Goal: Feedback & Contribution: Submit feedback/report problem

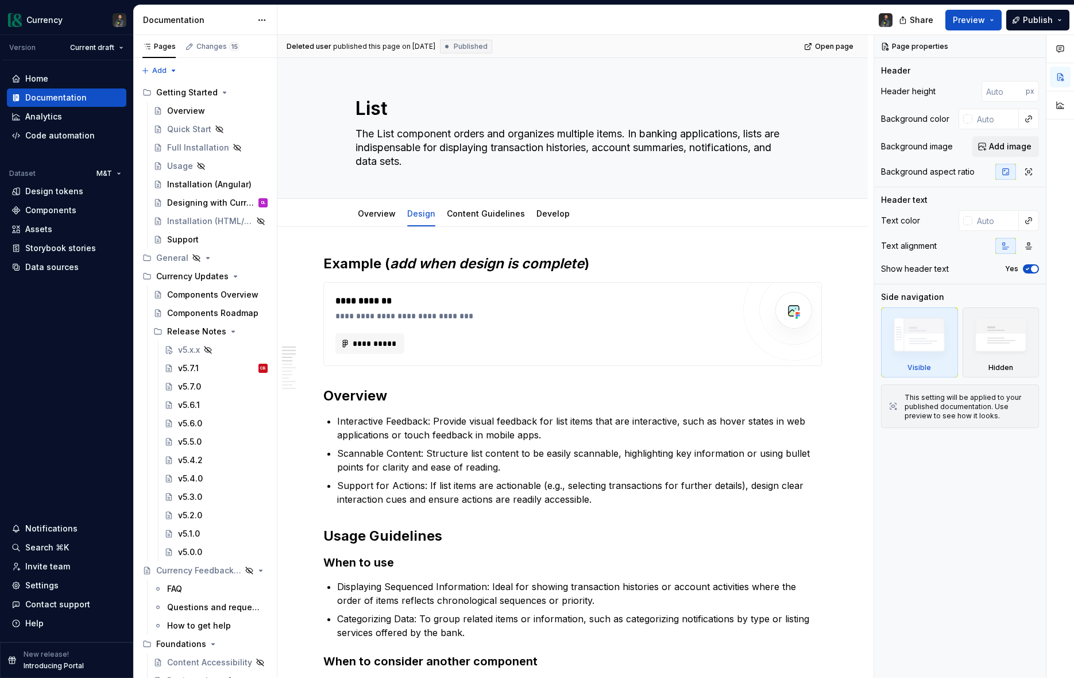
scroll to position [3035, 0]
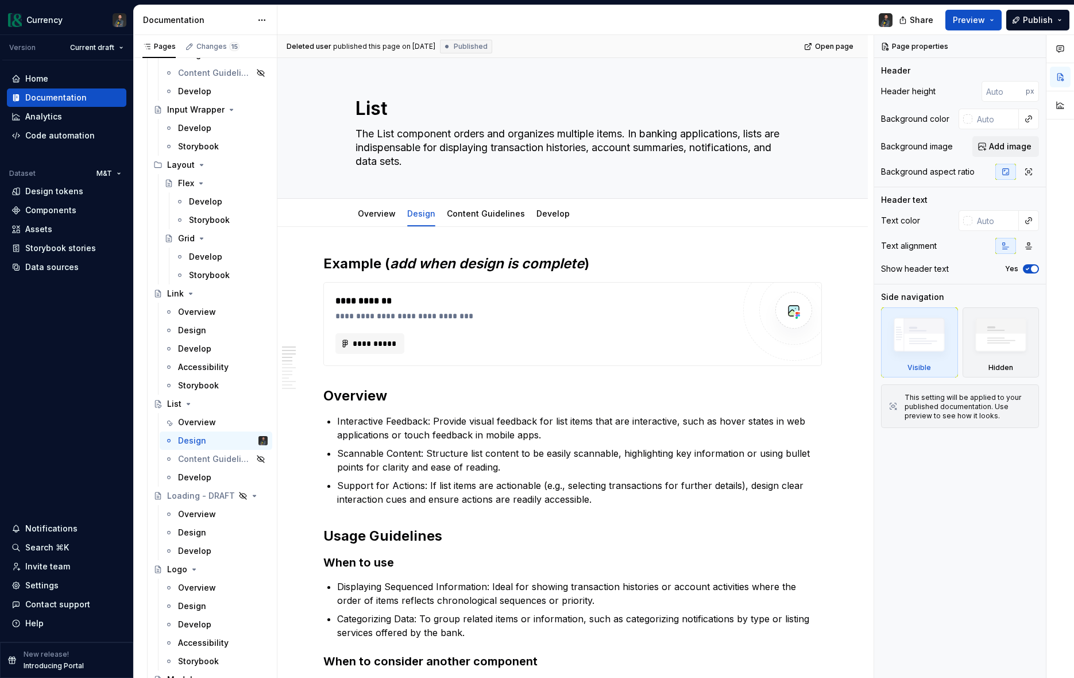
type textarea "*"
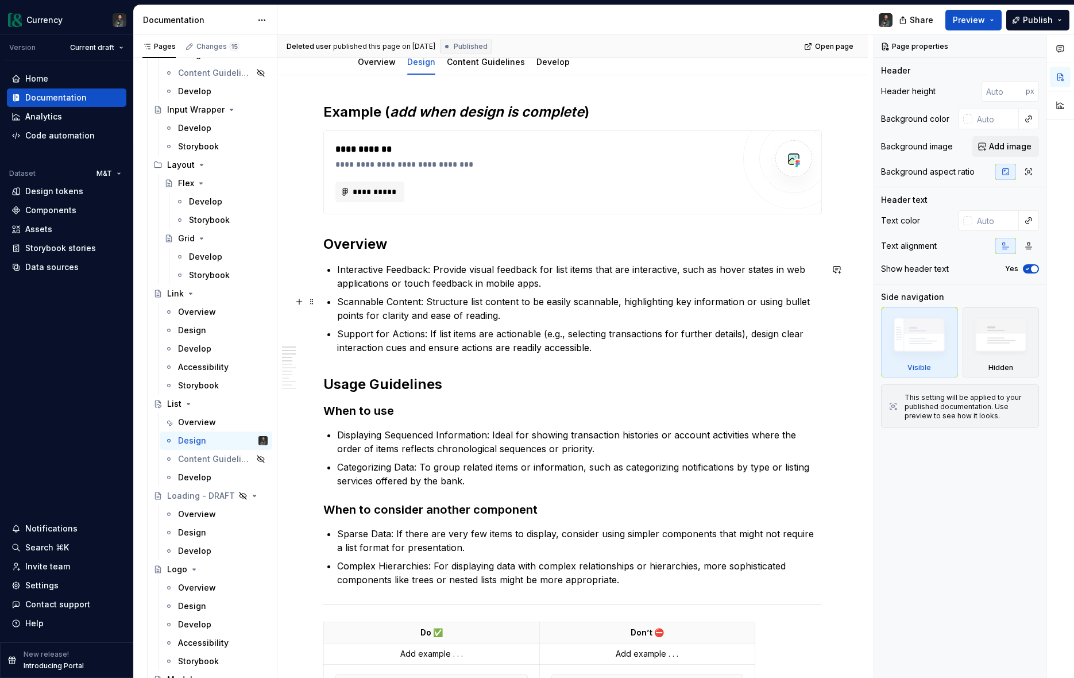
scroll to position [51, 0]
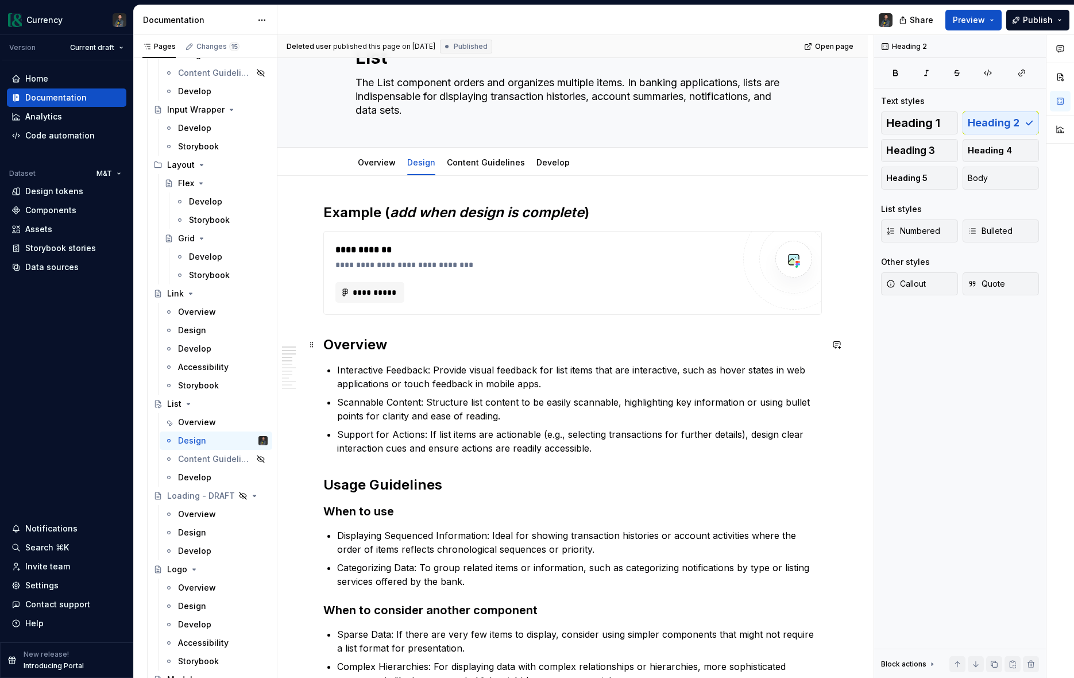
click at [367, 343] on h2 "Overview" at bounding box center [572, 345] width 499 height 18
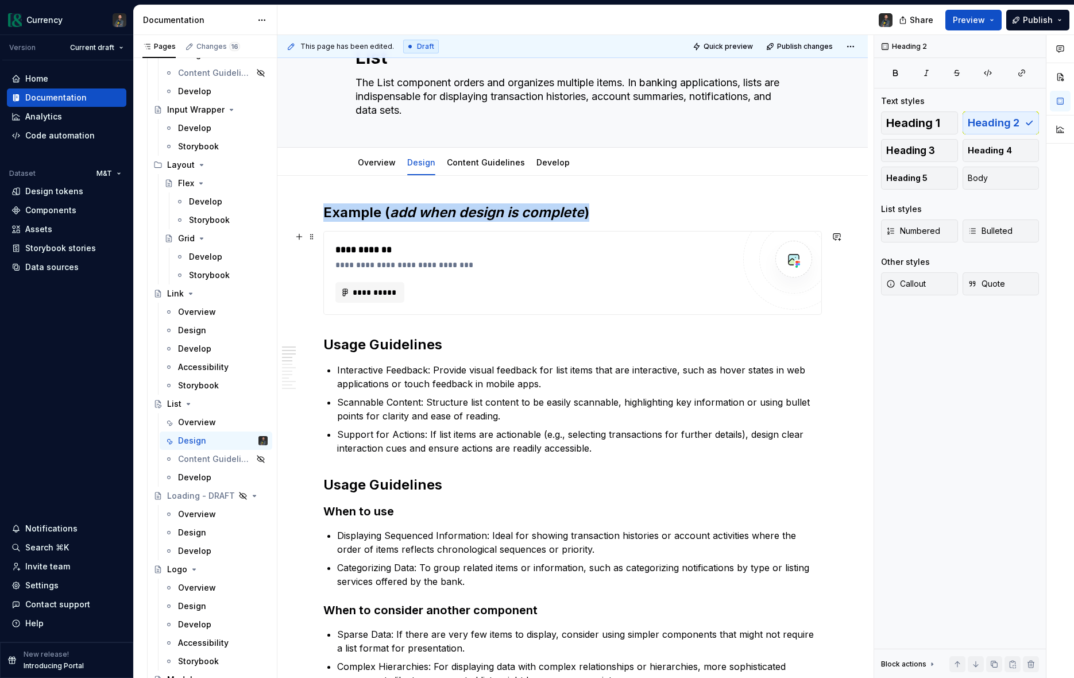
click at [614, 258] on div "**********" at bounding box center [535, 257] width 399 height 28
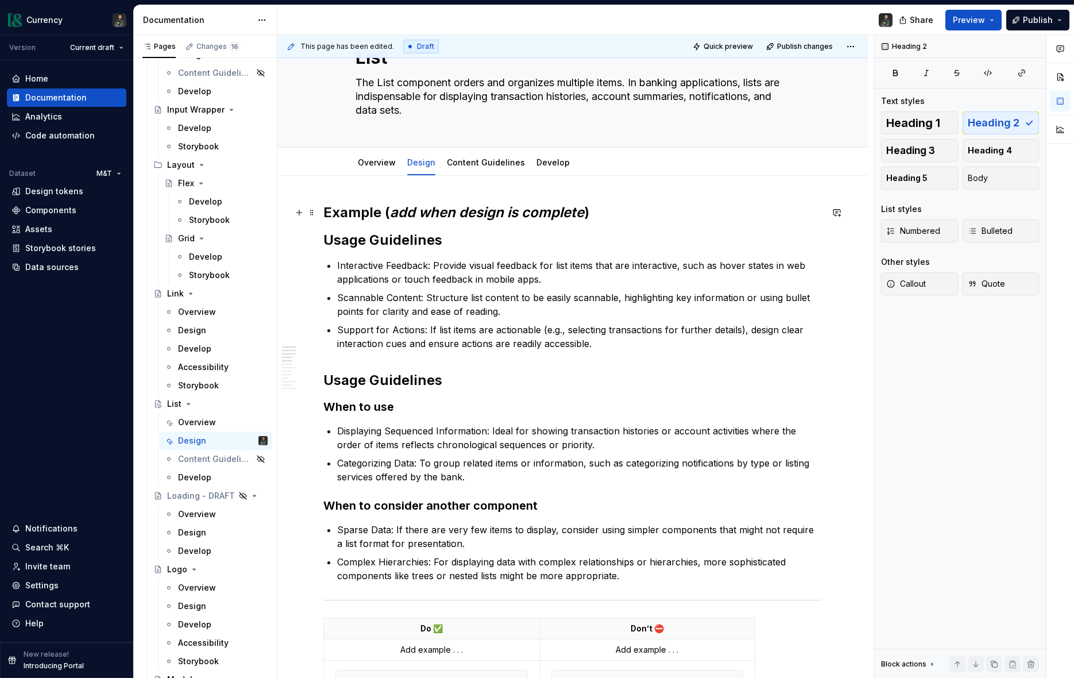
click at [382, 216] on h2 "Example ( add when design is complete )" at bounding box center [572, 212] width 499 height 18
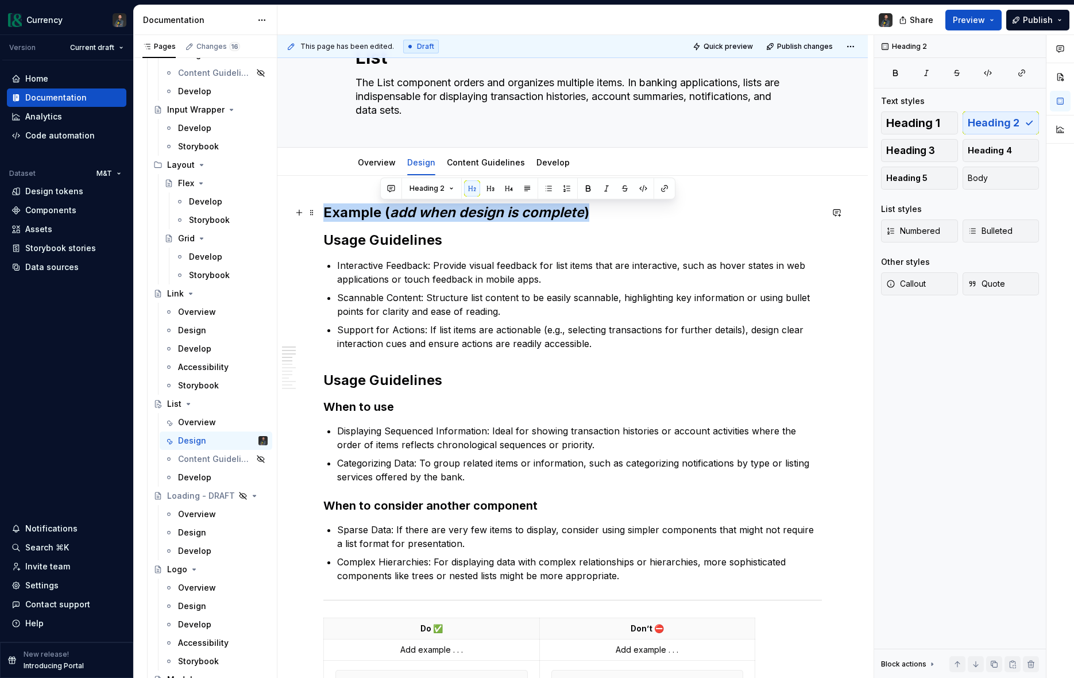
click at [382, 216] on h2 "Example ( add when design is complete )" at bounding box center [572, 212] width 499 height 18
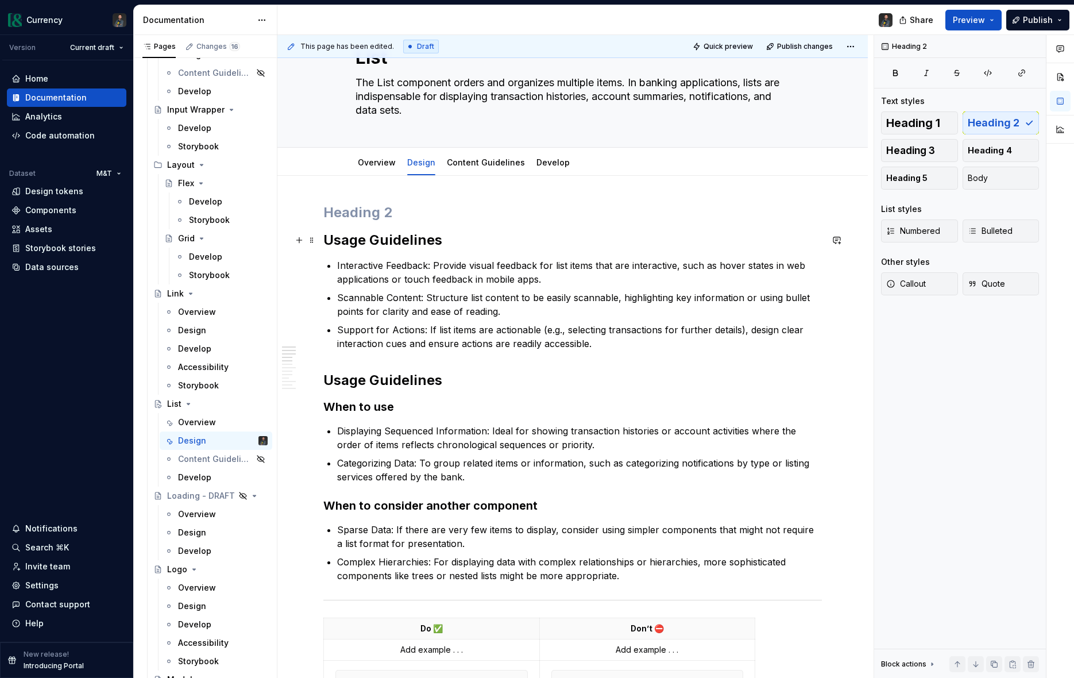
click at [325, 238] on h2 "Usage Guidelines" at bounding box center [572, 240] width 499 height 18
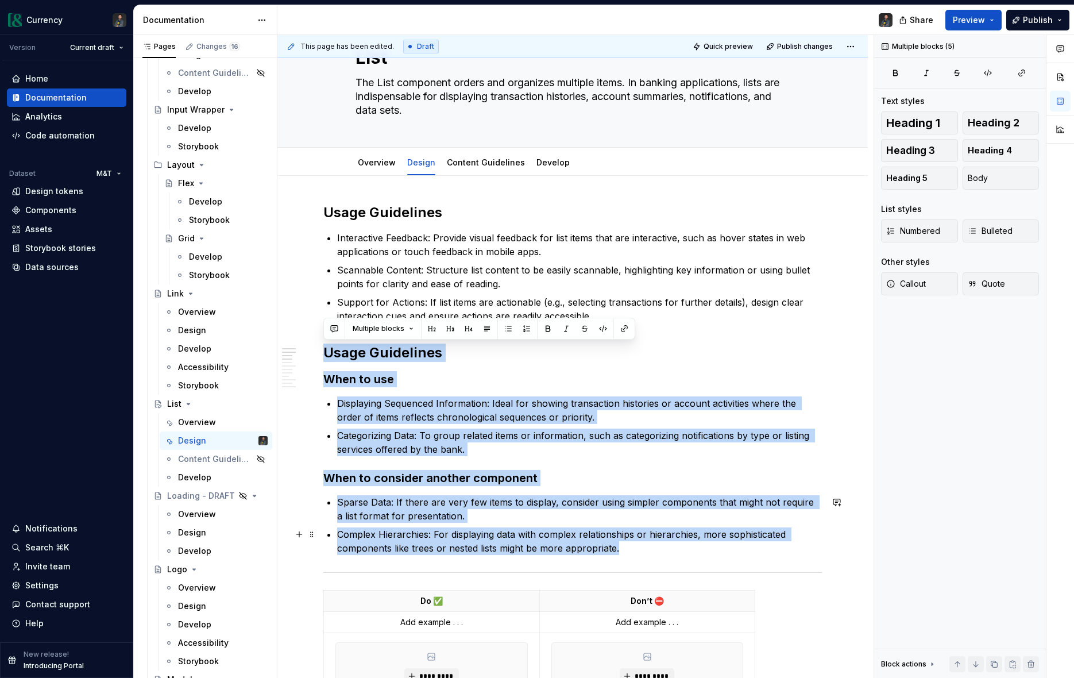
drag, startPoint x: 323, startPoint y: 349, endPoint x: 772, endPoint y: 555, distance: 493.6
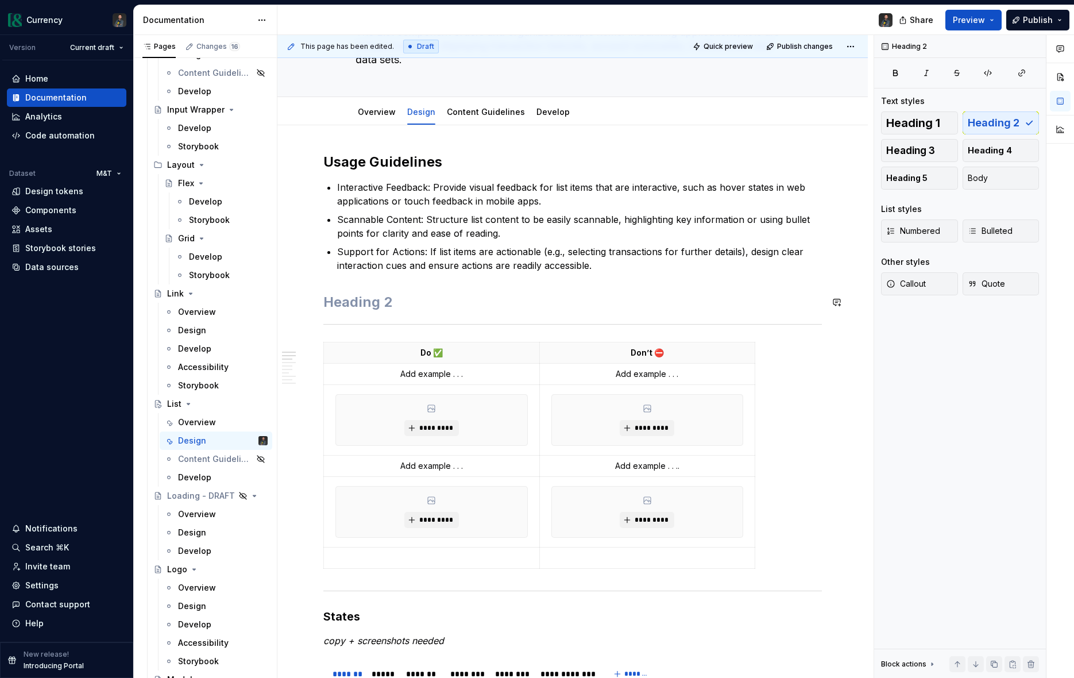
scroll to position [106, 0]
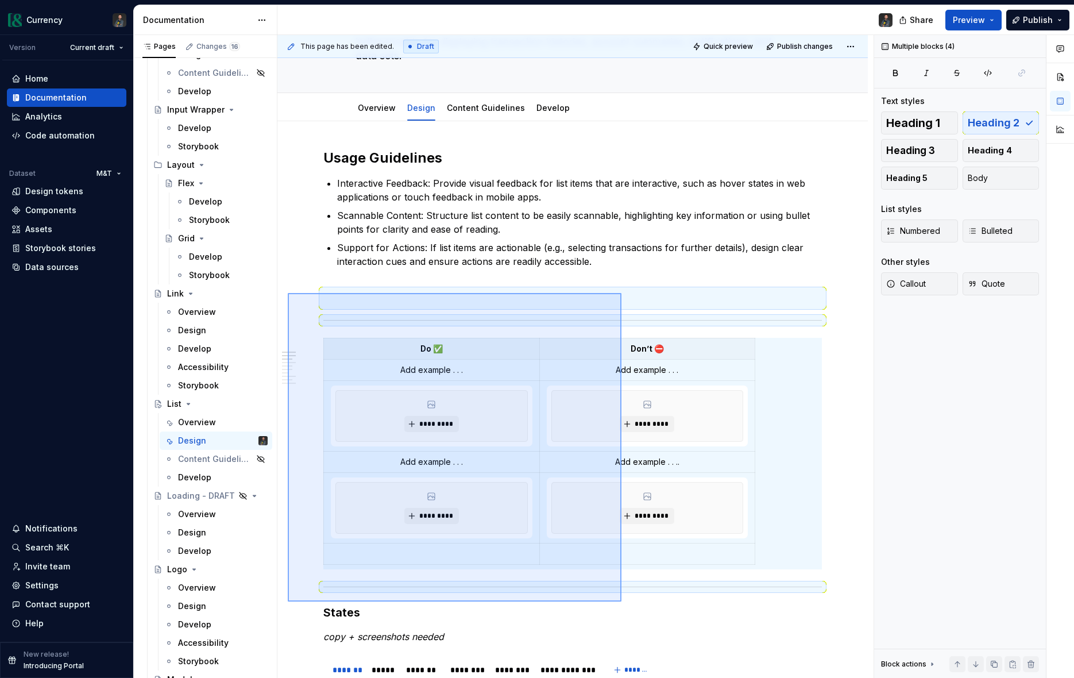
drag, startPoint x: 288, startPoint y: 293, endPoint x: 619, endPoint y: 580, distance: 437.9
click at [618, 589] on div "This page has been edited. Draft Quick preview Publish changes List The List co…" at bounding box center [576, 357] width 596 height 644
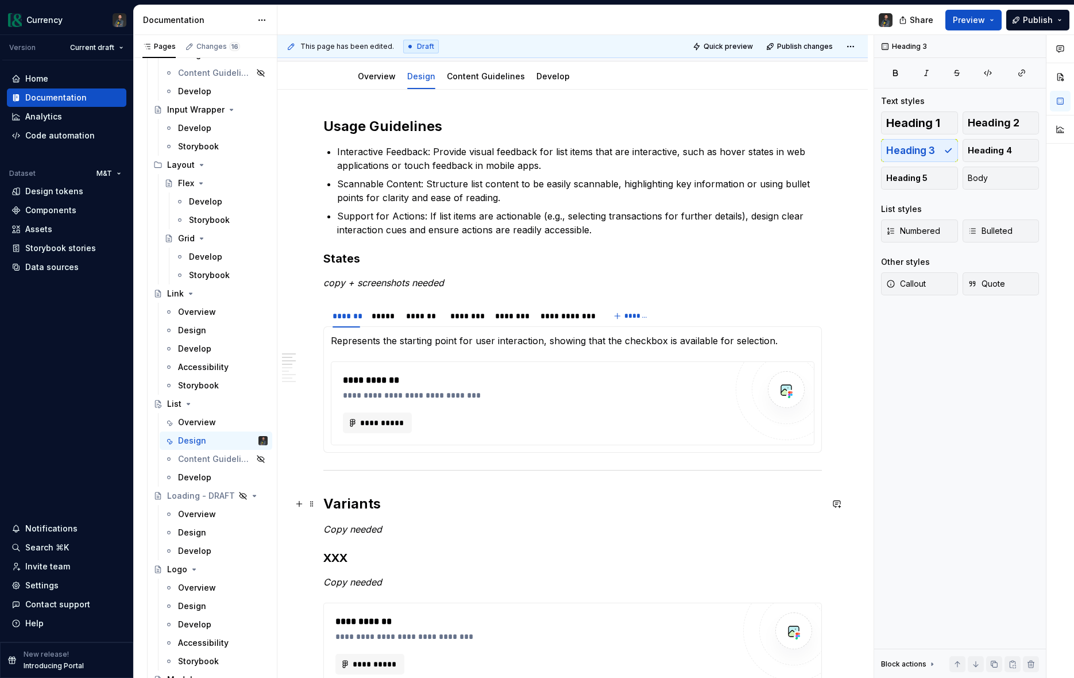
scroll to position [139, 0]
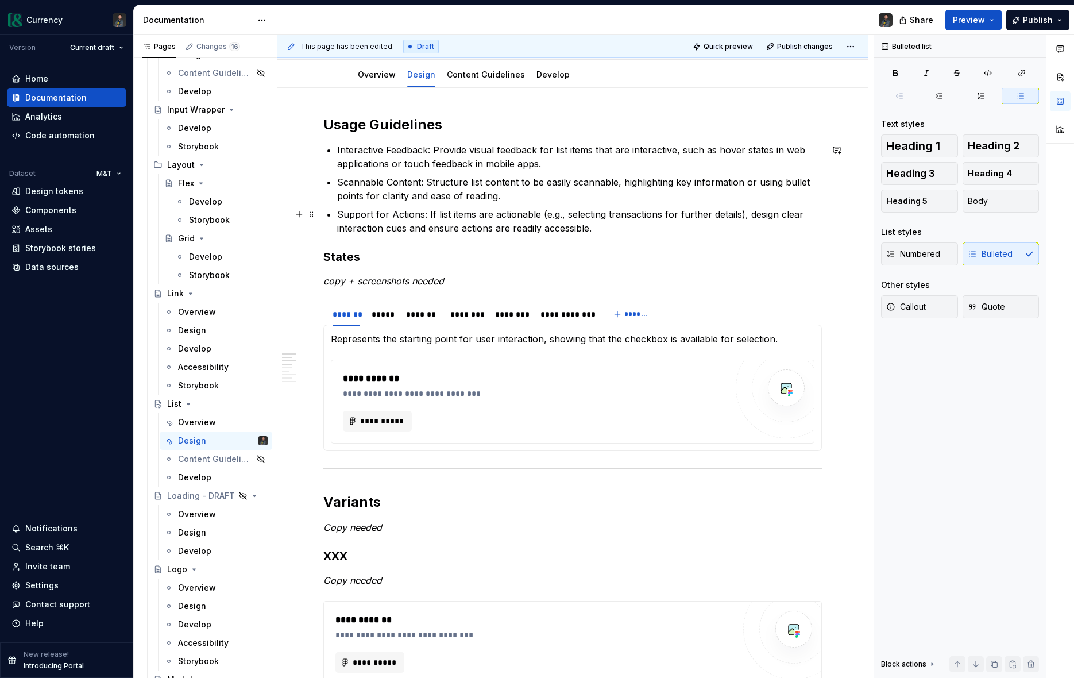
click at [626, 226] on p "Support for Actions: If list items are actionable (e.g., selecting transactions…" at bounding box center [579, 221] width 485 height 28
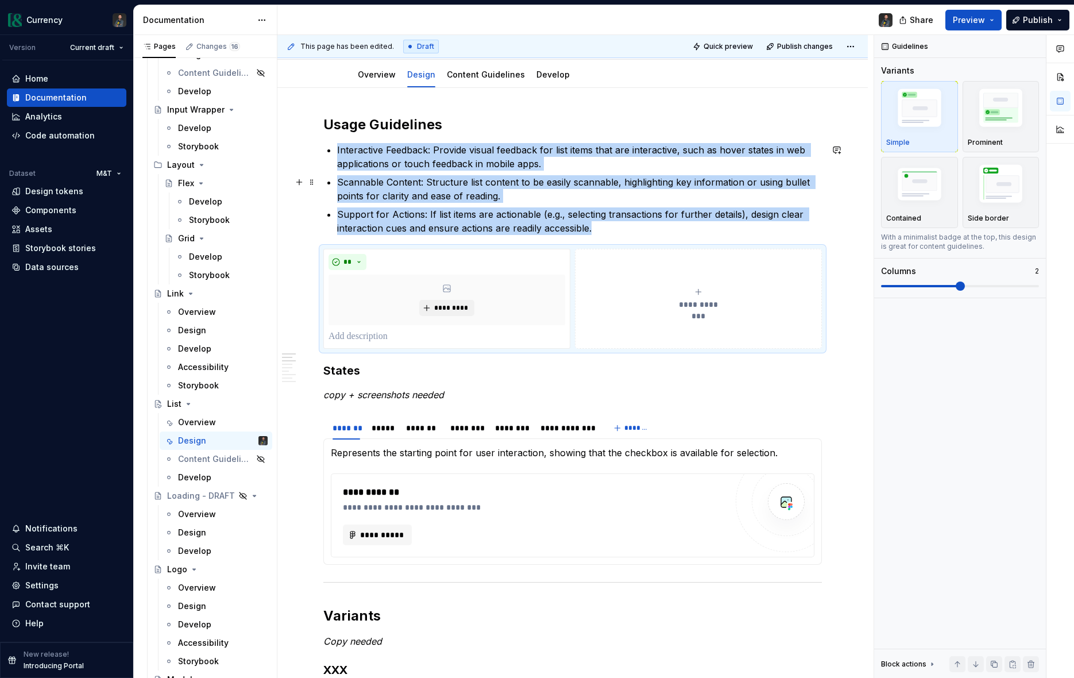
scroll to position [94, 0]
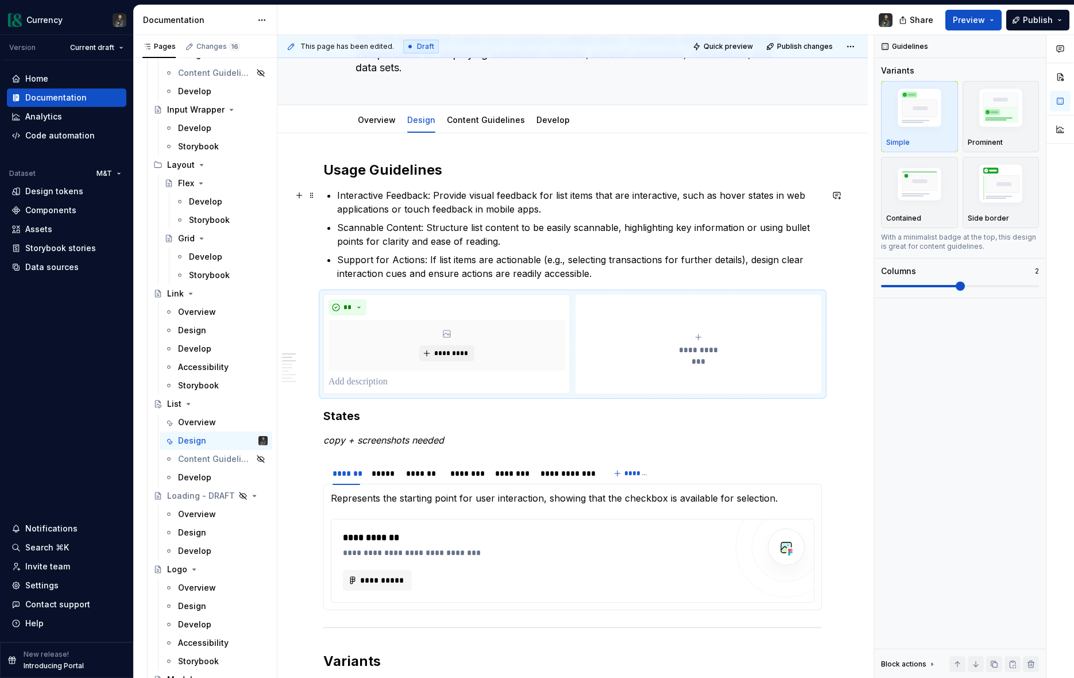
click at [452, 198] on p "Interactive Feedback: Provide visual feedback for list items that are interacti…" at bounding box center [579, 202] width 485 height 28
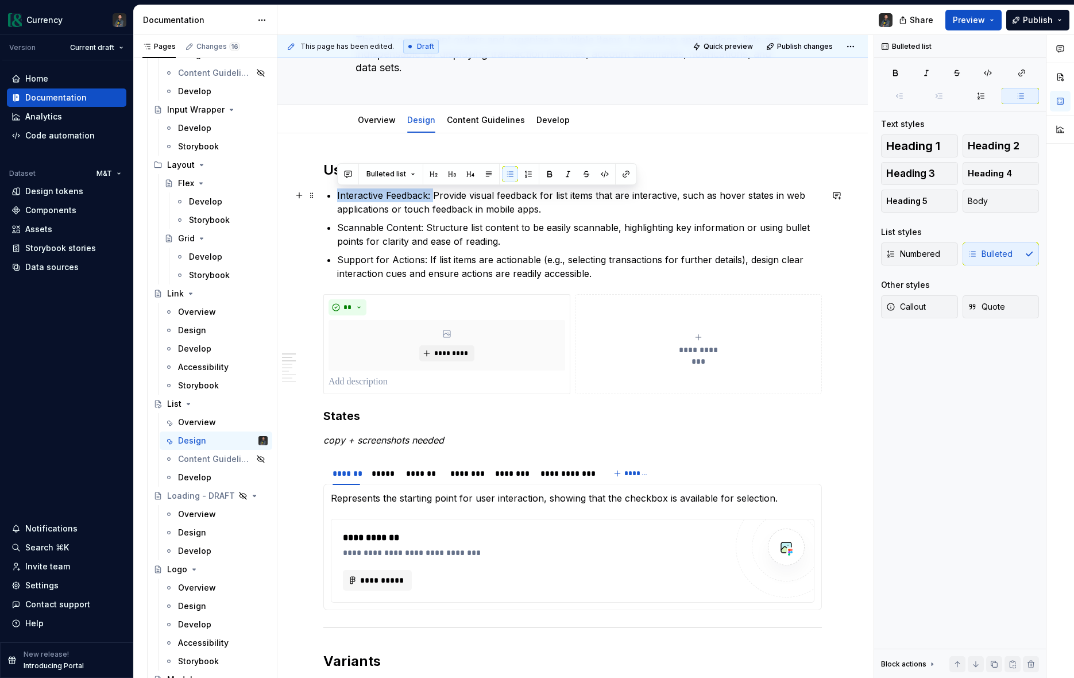
drag, startPoint x: 433, startPoint y: 192, endPoint x: 359, endPoint y: 200, distance: 74.5
click at [337, 194] on p "Interactive Feedback: Provide visual feedback for list items that are interacti…" at bounding box center [579, 202] width 485 height 28
click at [569, 214] on p "Interactive Feedback: Provide visual feedback for list items that are interacti…" at bounding box center [579, 202] width 485 height 28
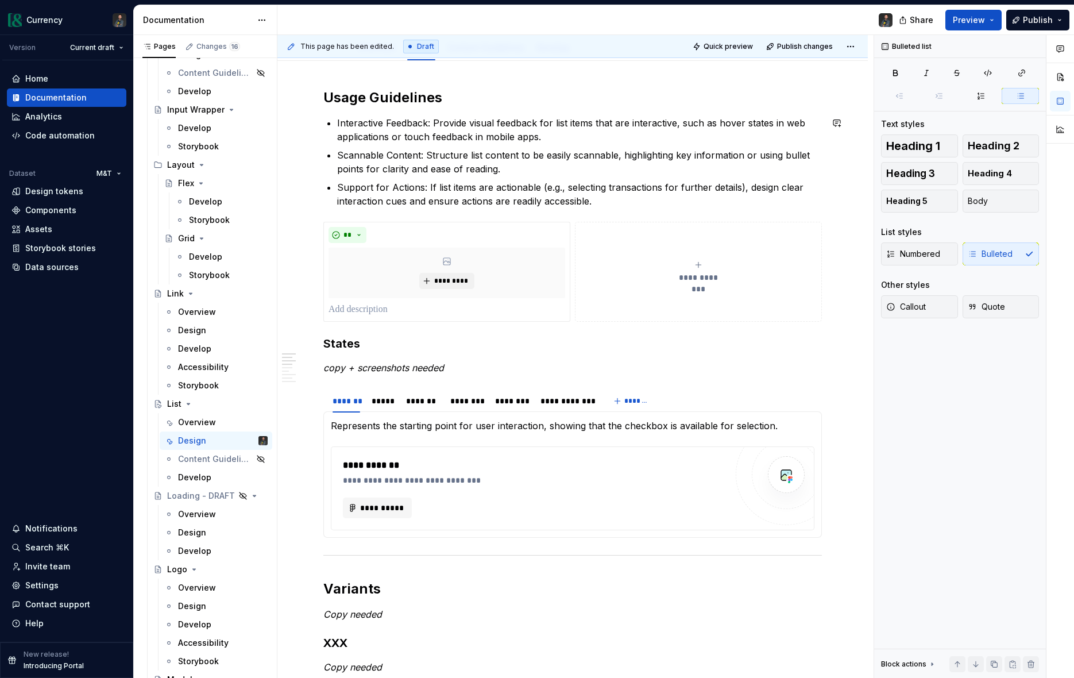
scroll to position [169, 0]
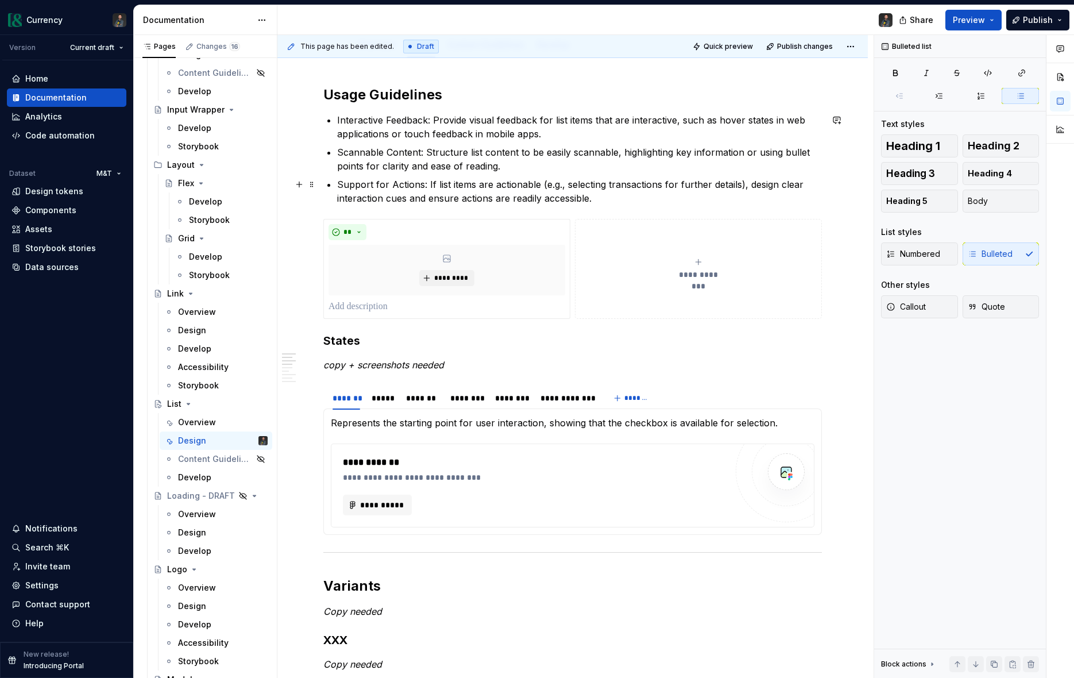
click at [596, 199] on p "Support for Actions: If list items are actionable (e.g., selecting transactions…" at bounding box center [579, 192] width 485 height 28
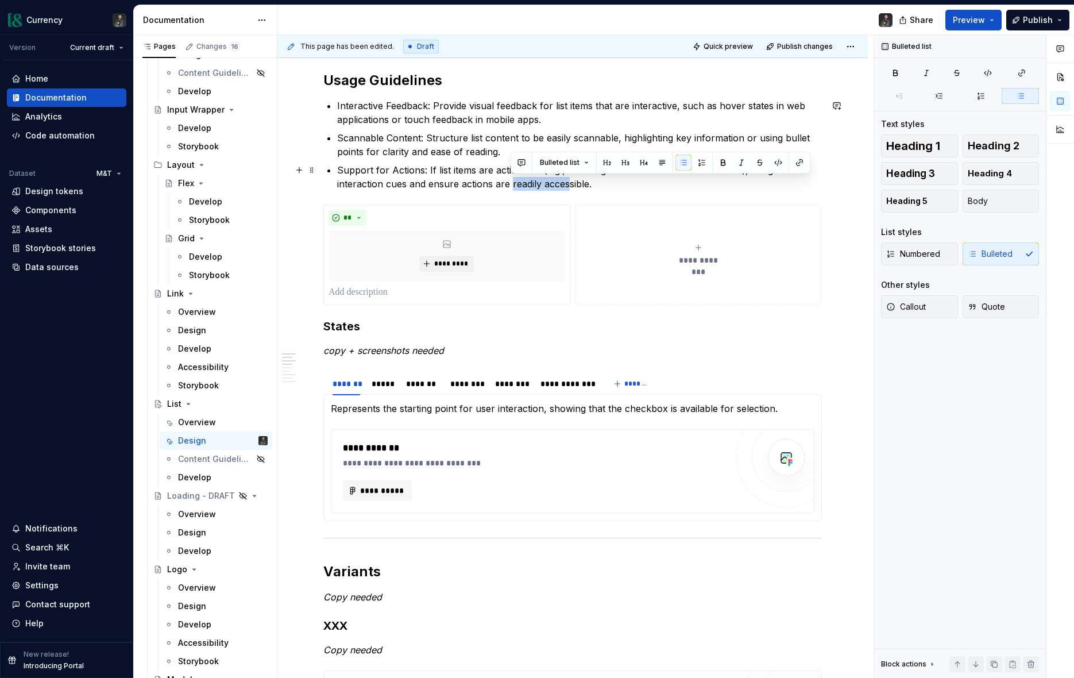
drag, startPoint x: 510, startPoint y: 184, endPoint x: 569, endPoint y: 186, distance: 58.6
click at [569, 186] on p "Support for Actions: If list items are actionable (e.g., selecting transactions…" at bounding box center [579, 177] width 485 height 28
click at [541, 184] on p "Support for Actions: If list items are actionable (e.g., selecting transactions…" at bounding box center [579, 177] width 485 height 28
drag, startPoint x: 542, startPoint y: 184, endPoint x: 588, endPoint y: 184, distance: 46.0
click at [588, 184] on p "Support for Actions: If list items are actionable (e.g., selecting transactions…" at bounding box center [579, 177] width 485 height 28
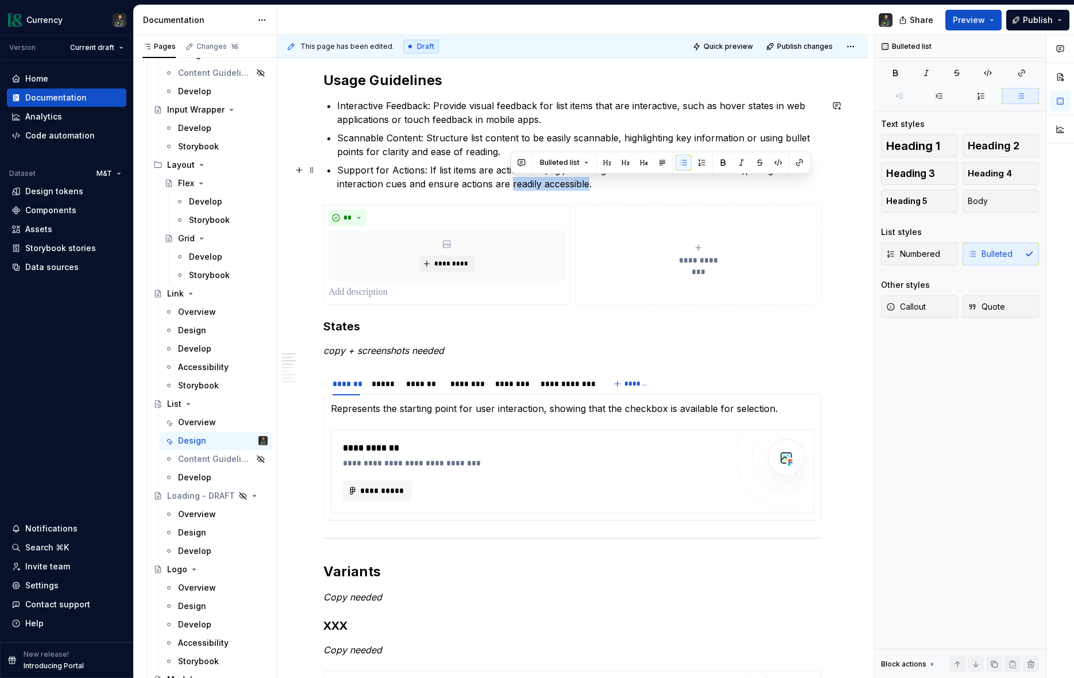
drag, startPoint x: 511, startPoint y: 184, endPoint x: 587, endPoint y: 180, distance: 76.5
click at [587, 180] on p "Support for Actions: If list items are actionable (e.g., selecting transactions…" at bounding box center [579, 177] width 485 height 28
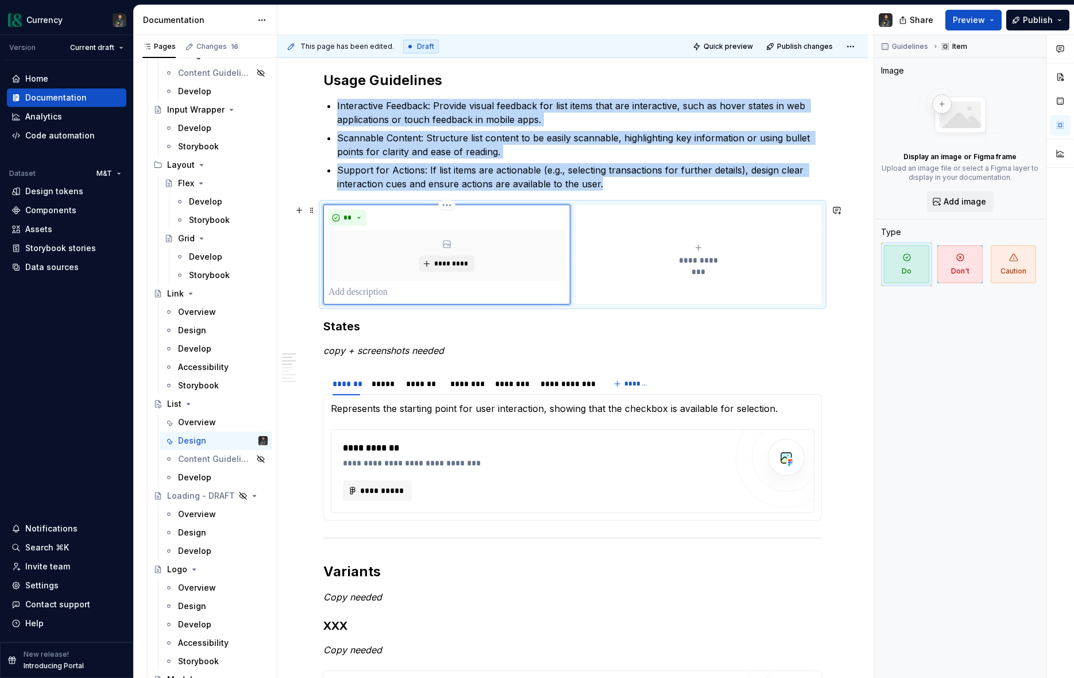
click at [503, 217] on div "**" at bounding box center [447, 218] width 237 height 16
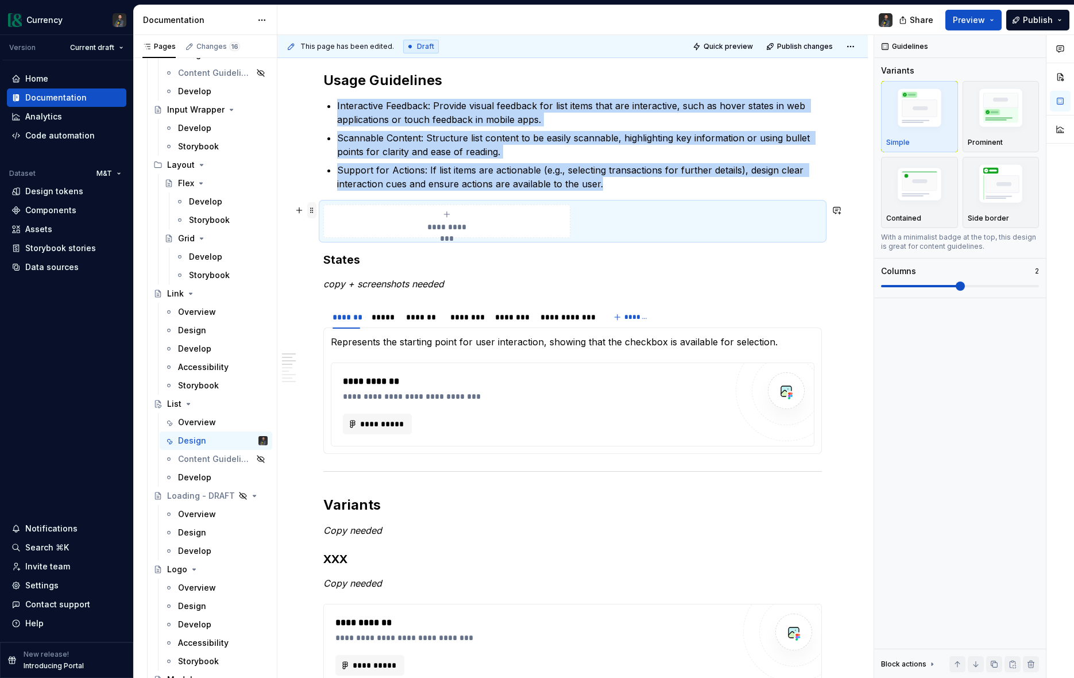
click at [315, 214] on span at bounding box center [311, 210] width 9 height 16
click at [344, 312] on div "Delete" at bounding box center [366, 311] width 75 height 11
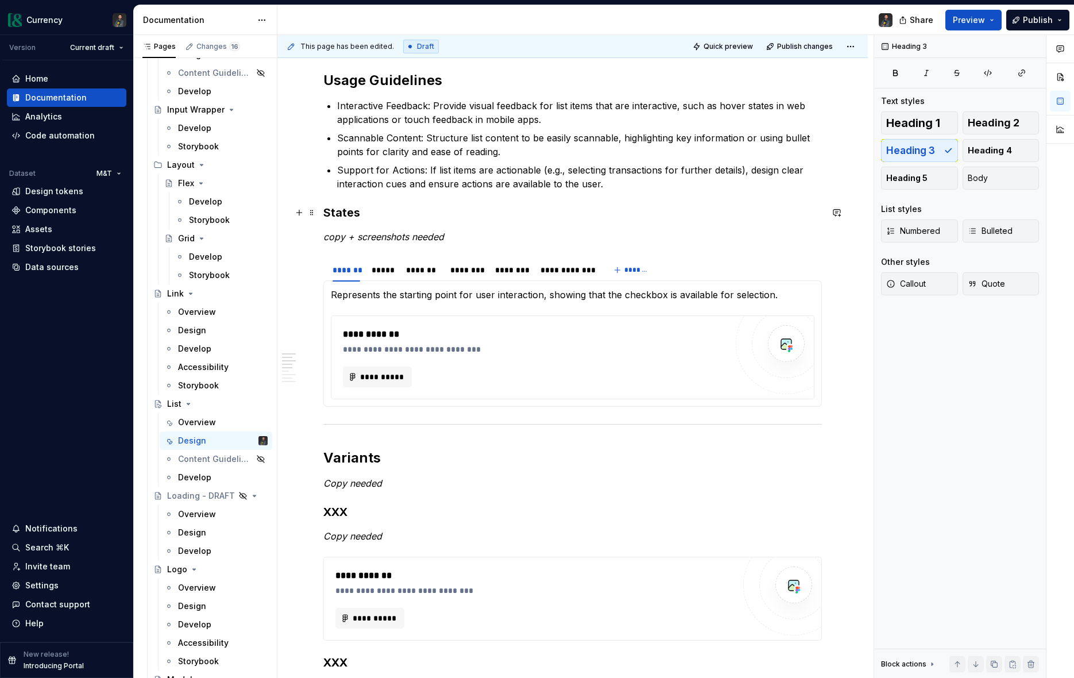
click at [324, 209] on h3 "States" at bounding box center [572, 213] width 499 height 16
click at [644, 190] on p "Support for Actions: If list items are actionable (e.g., selecting transactions…" at bounding box center [579, 177] width 485 height 28
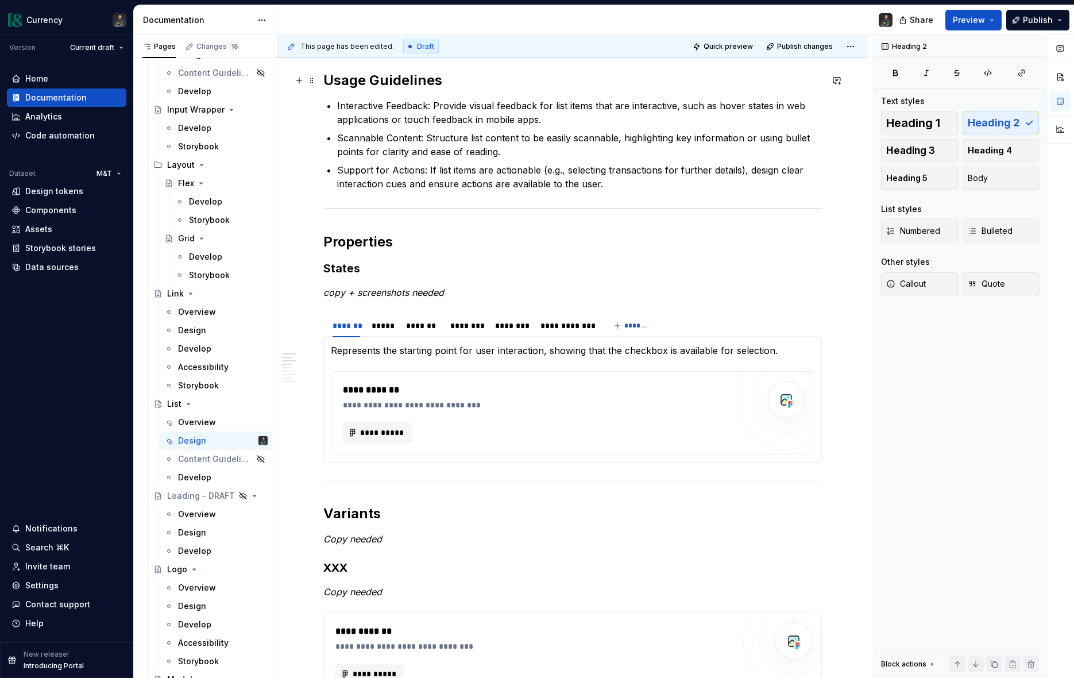
click at [410, 87] on h2 "Usage Guidelines" at bounding box center [572, 80] width 499 height 18
drag, startPoint x: 394, startPoint y: 245, endPoint x: 488, endPoint y: 256, distance: 94.9
click at [398, 246] on h2 "Properties" at bounding box center [572, 242] width 499 height 18
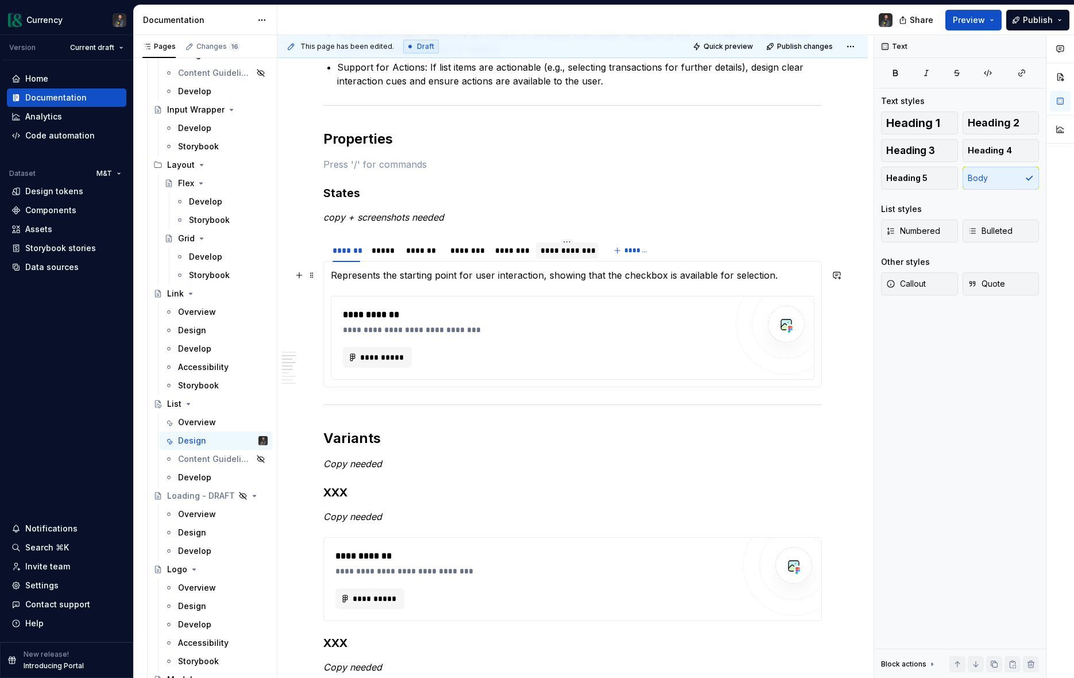
scroll to position [283, 0]
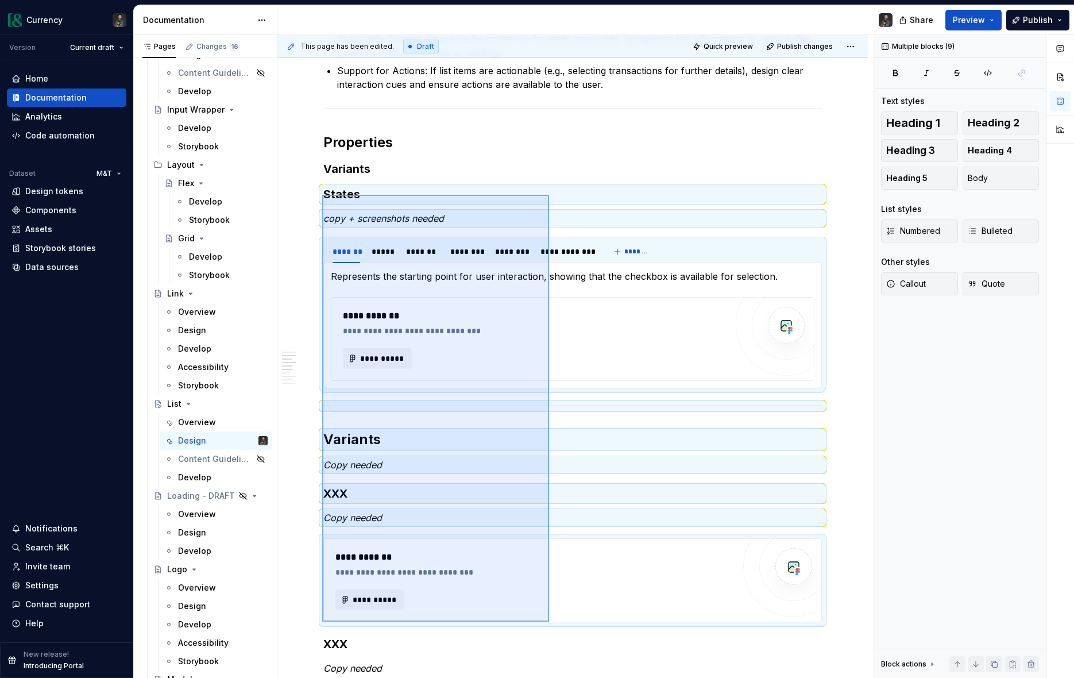
drag, startPoint x: 322, startPoint y: 195, endPoint x: 549, endPoint y: 622, distance: 483.5
click at [549, 622] on div "This page has been edited. Draft Quick preview Publish changes List The List co…" at bounding box center [576, 357] width 596 height 644
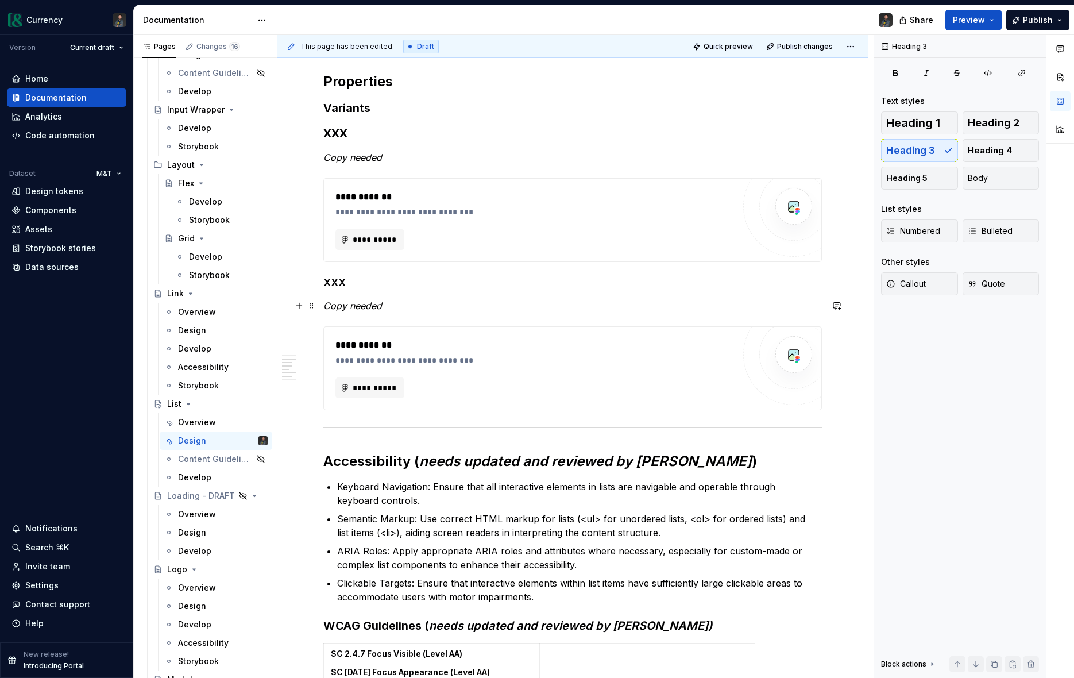
scroll to position [349, 0]
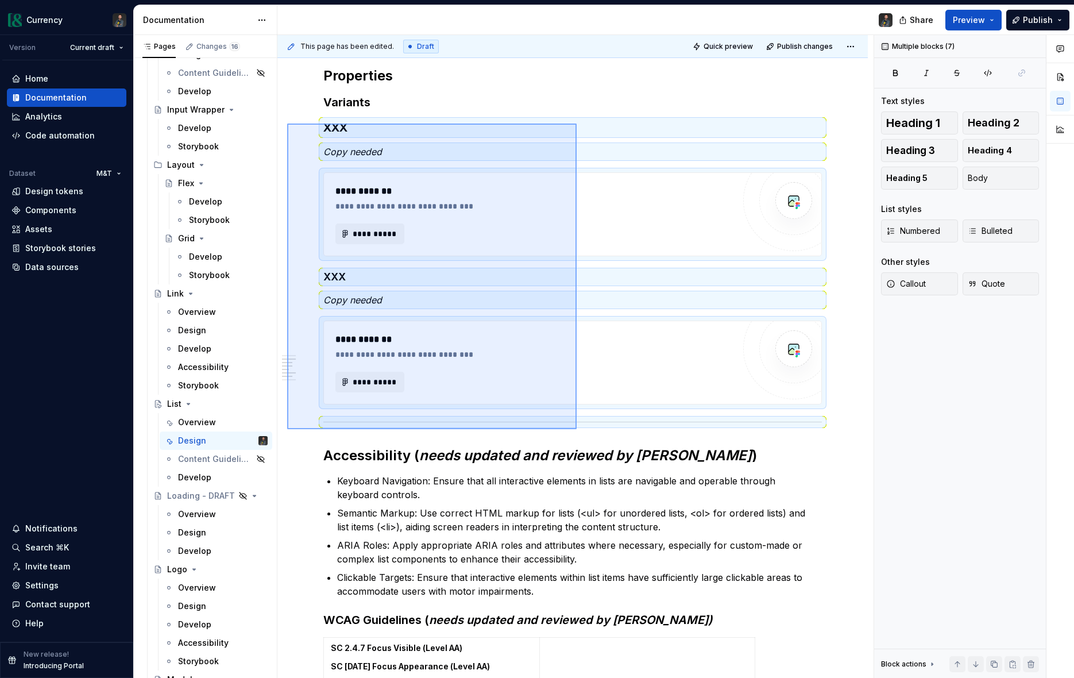
drag, startPoint x: 287, startPoint y: 124, endPoint x: 577, endPoint y: 429, distance: 421.0
click at [577, 429] on div "This page has been edited. Draft Quick preview Publish changes List The List co…" at bounding box center [576, 357] width 596 height 644
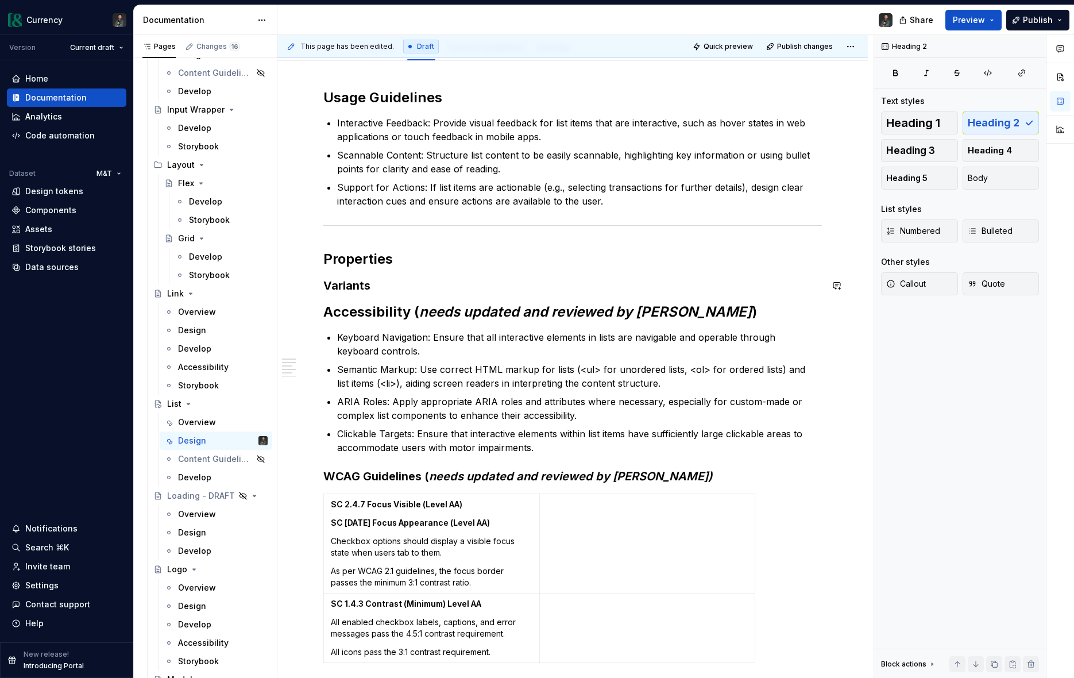
scroll to position [151, 0]
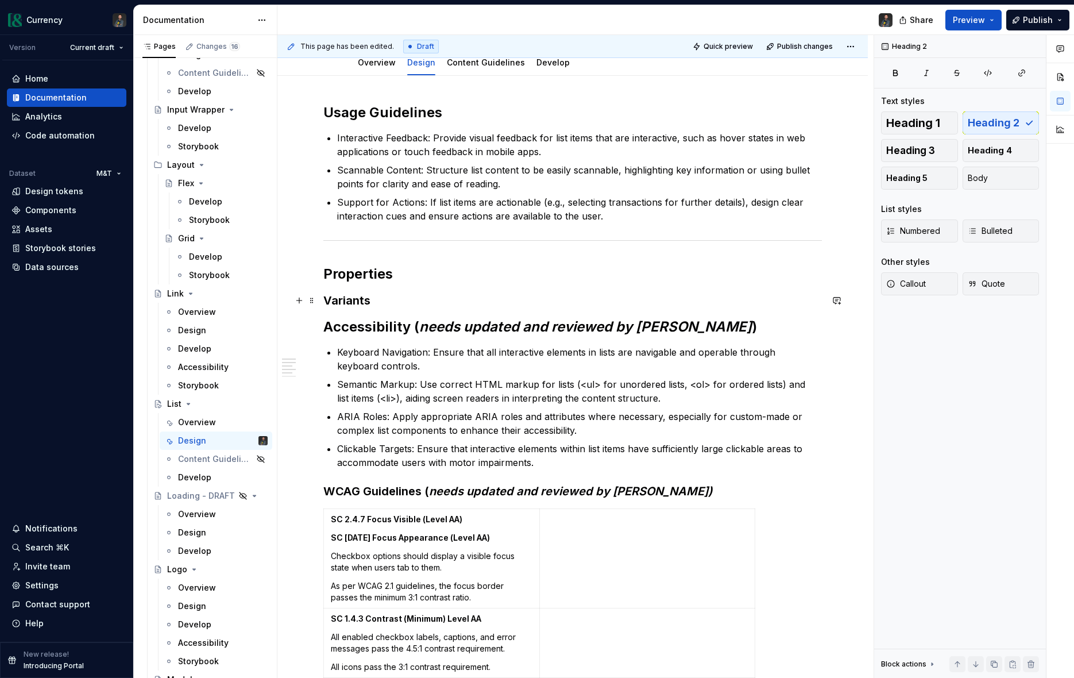
click at [380, 299] on h3 "Variants" at bounding box center [572, 300] width 499 height 16
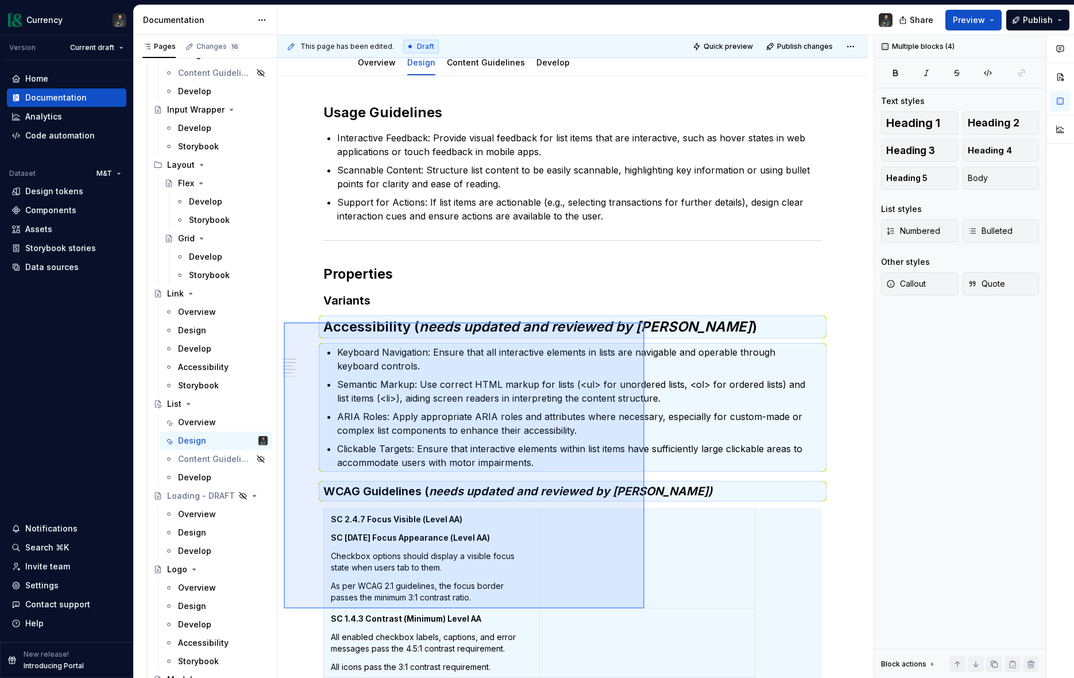
drag, startPoint x: 284, startPoint y: 322, endPoint x: 645, endPoint y: 608, distance: 460.5
click at [645, 608] on div "This page has been edited. Draft Quick preview Publish changes List The List co…" at bounding box center [576, 357] width 596 height 644
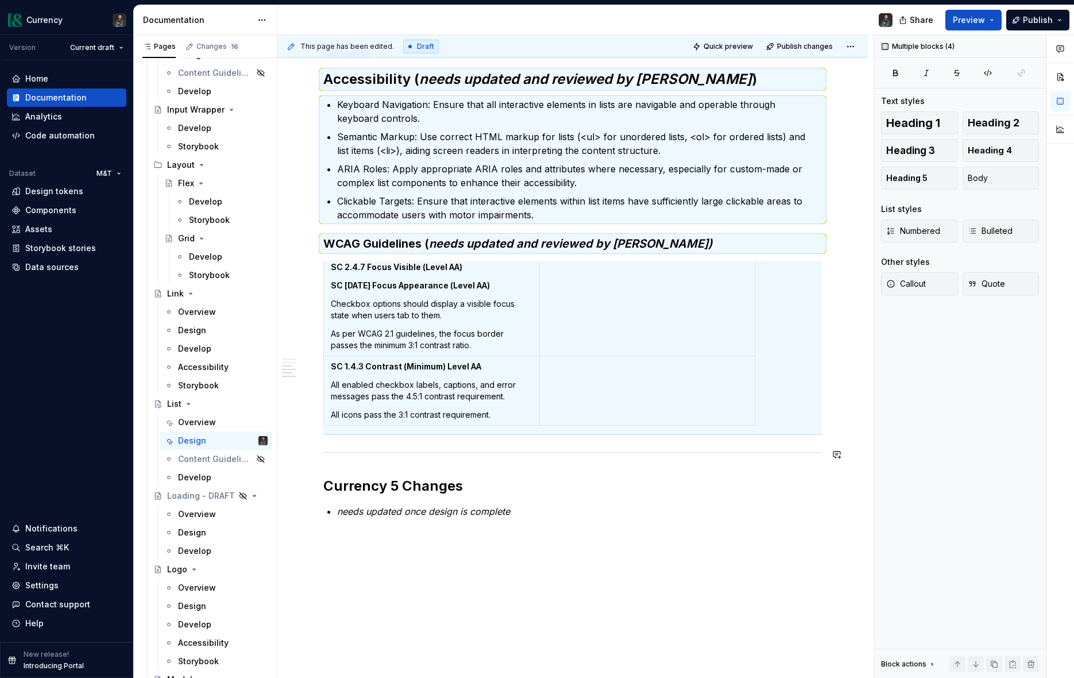
scroll to position [20, 0]
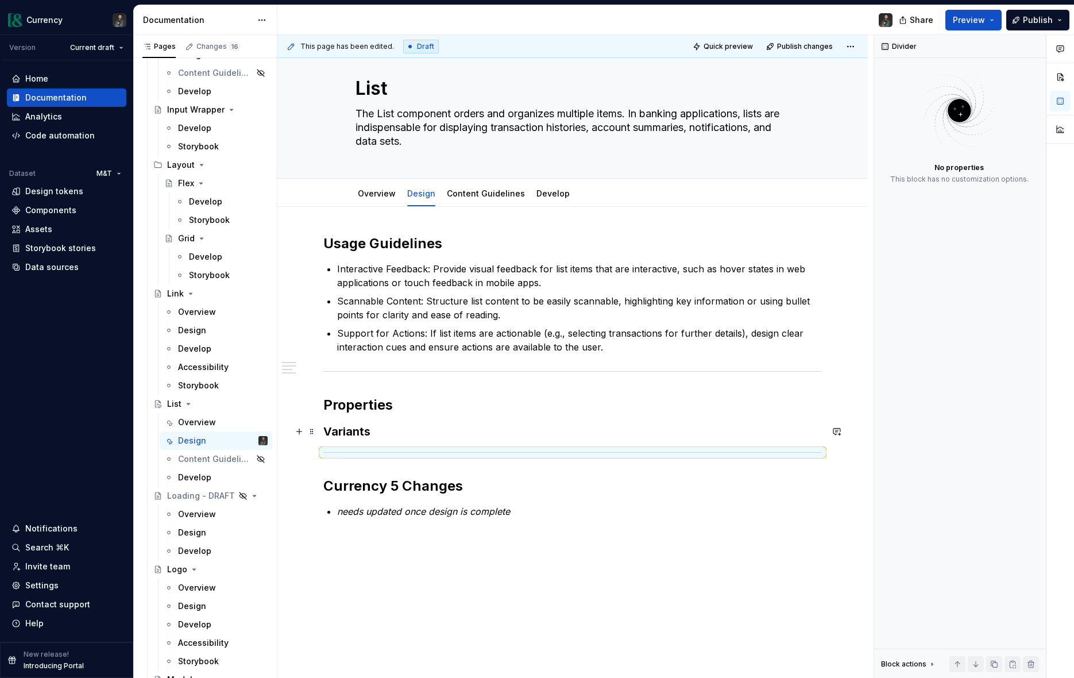
click at [407, 436] on h3 "Variants" at bounding box center [572, 431] width 499 height 16
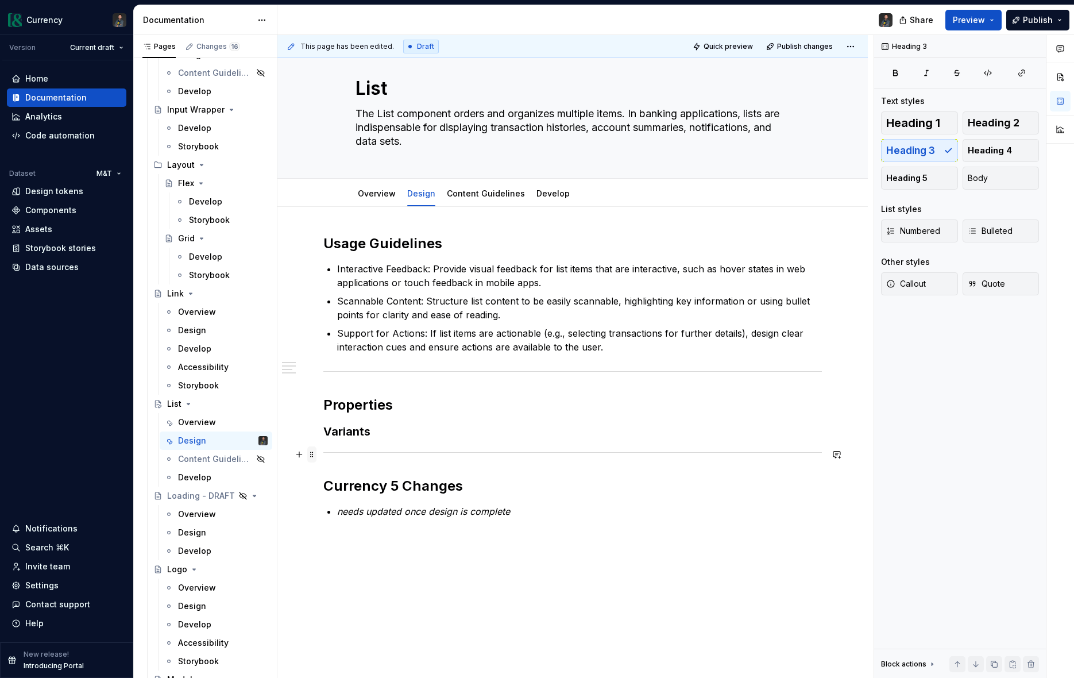
click at [316, 451] on span at bounding box center [311, 454] width 9 height 16
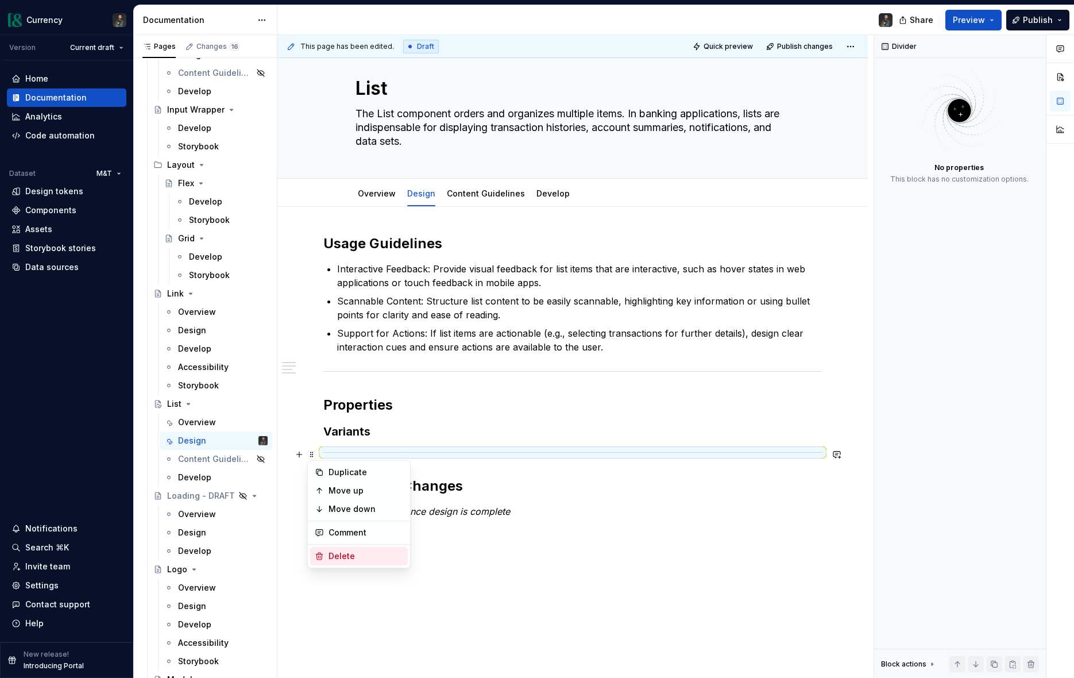
drag, startPoint x: 346, startPoint y: 552, endPoint x: 351, endPoint y: 544, distance: 9.8
click at [346, 552] on div "Delete" at bounding box center [366, 555] width 75 height 11
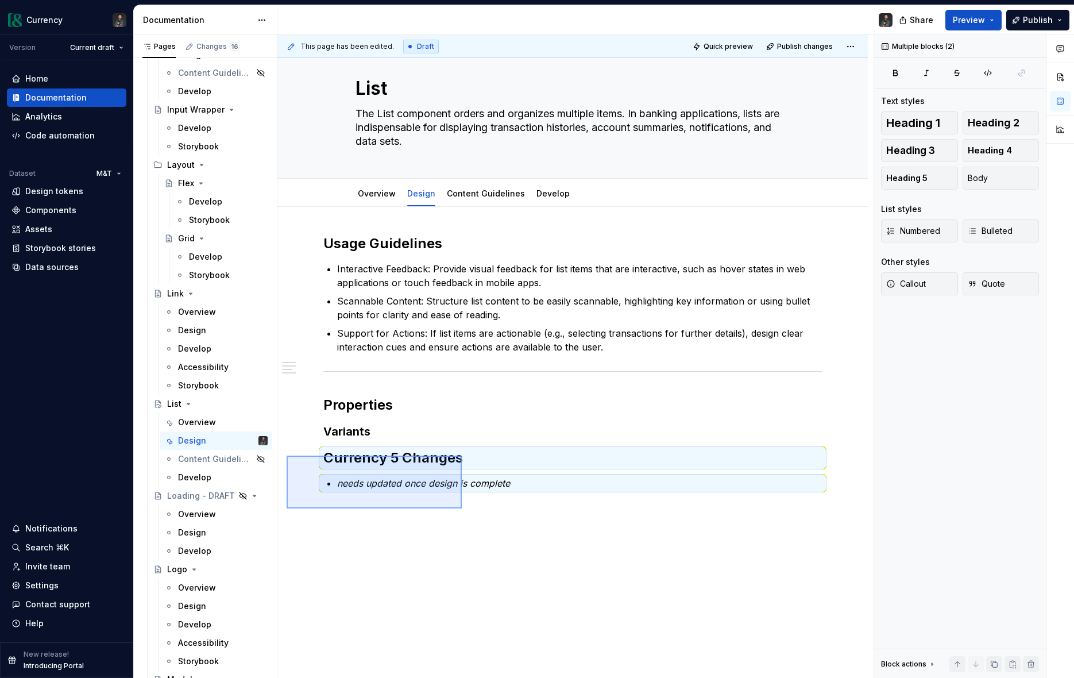
drag, startPoint x: 287, startPoint y: 456, endPoint x: 463, endPoint y: 508, distance: 183.4
click at [463, 508] on div "This page has been edited. Draft Quick preview Publish changes List The List co…" at bounding box center [576, 357] width 596 height 644
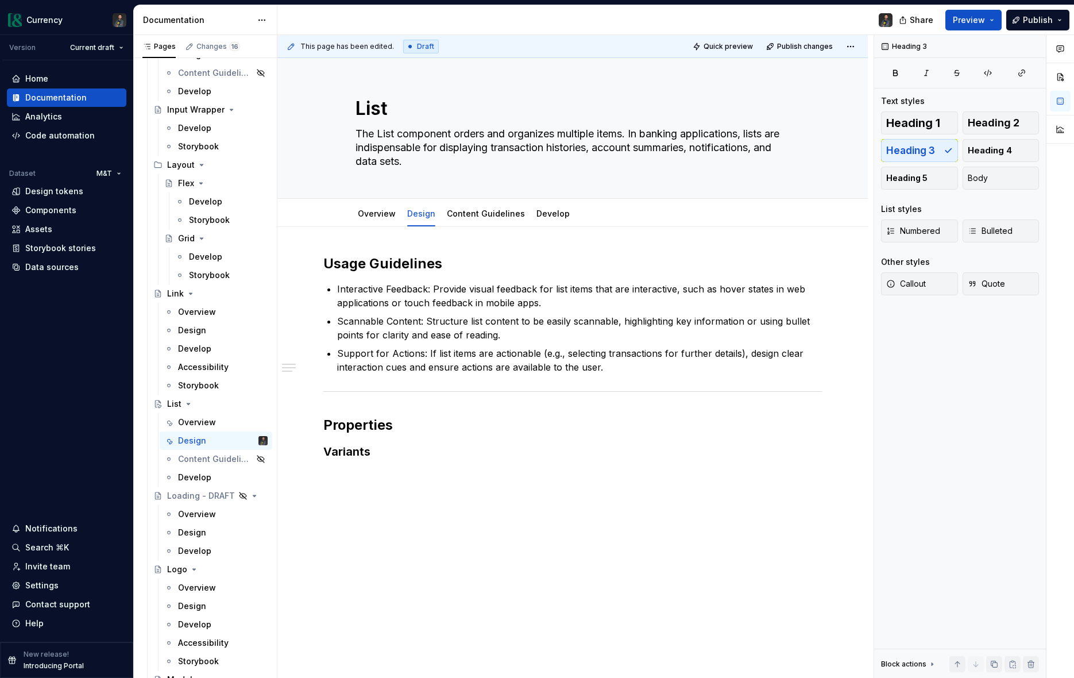
scroll to position [0, 0]
click at [600, 209] on span "Add tab" at bounding box center [609, 213] width 27 height 9
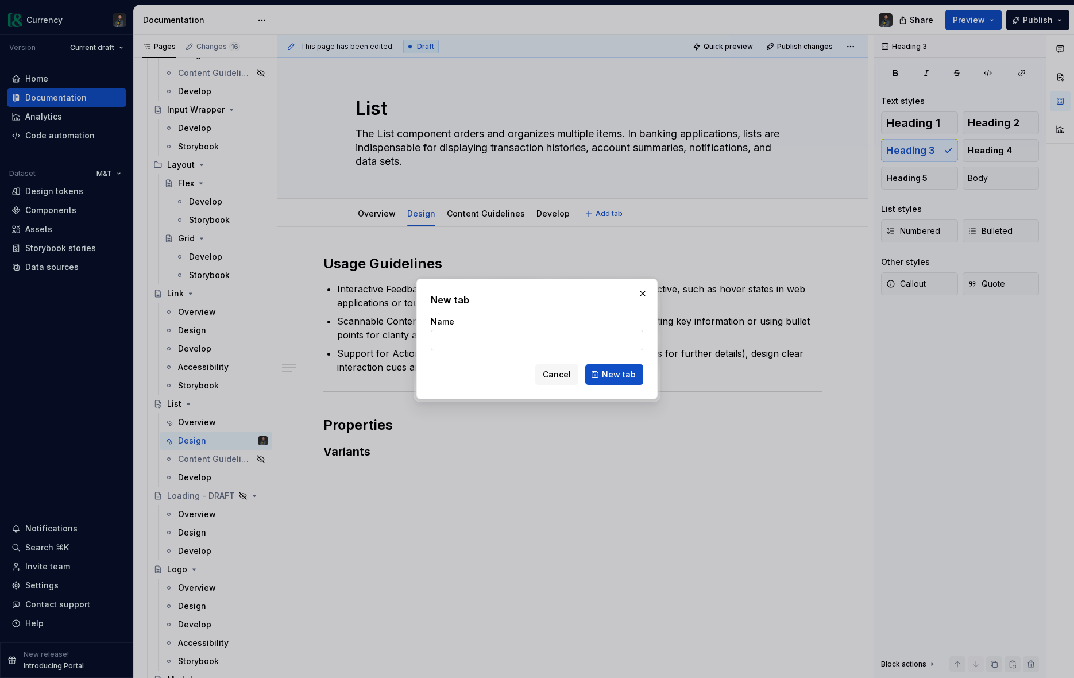
type textarea "*"
click at [479, 344] on input "Name" at bounding box center [537, 340] width 213 height 21
type input "Accessibility"
click button "New tab" at bounding box center [614, 374] width 58 height 21
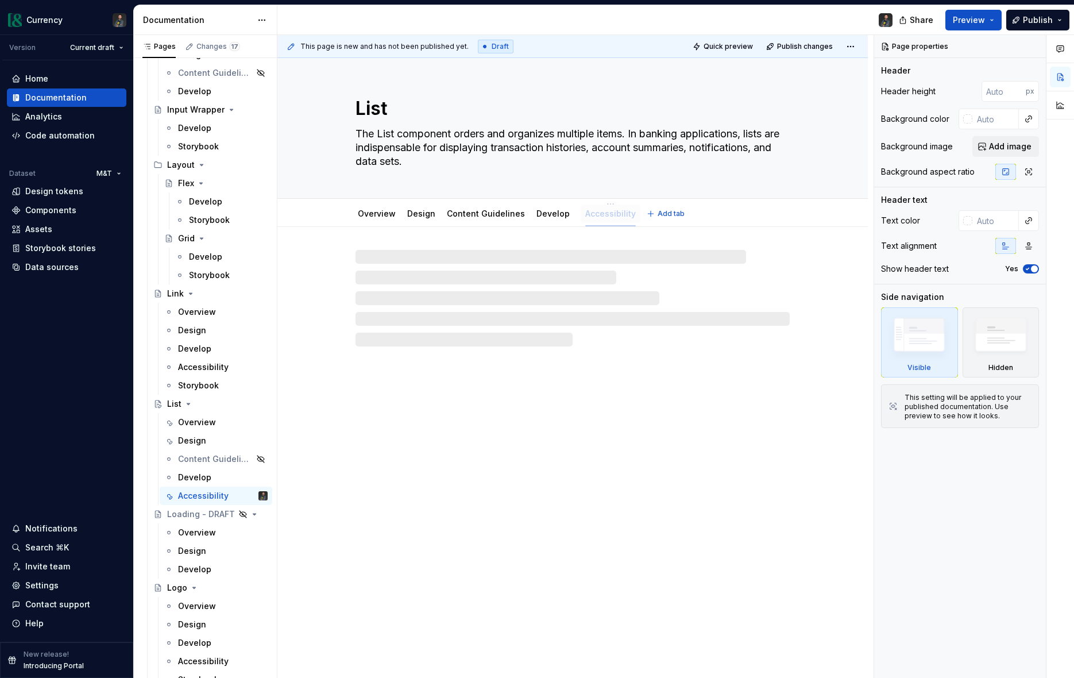
drag, startPoint x: 592, startPoint y: 213, endPoint x: 596, endPoint y: 218, distance: 6.1
click at [658, 215] on span "Add tab" at bounding box center [671, 213] width 27 height 9
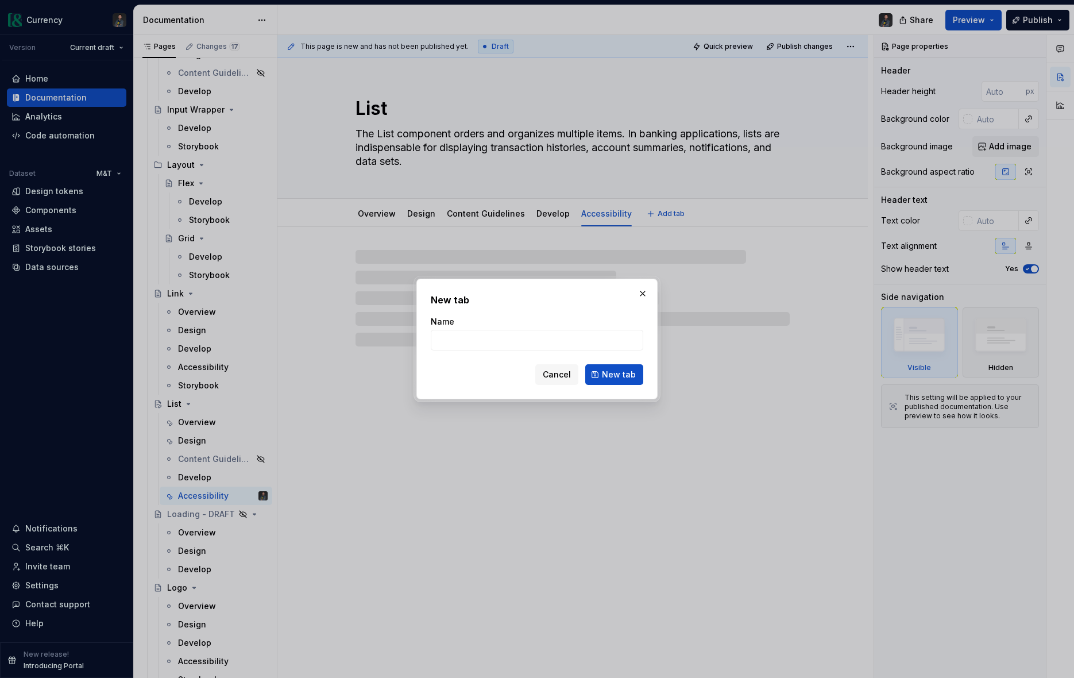
type textarea "*"
type input "Storybook"
click at [629, 379] on span "New tab" at bounding box center [619, 374] width 34 height 11
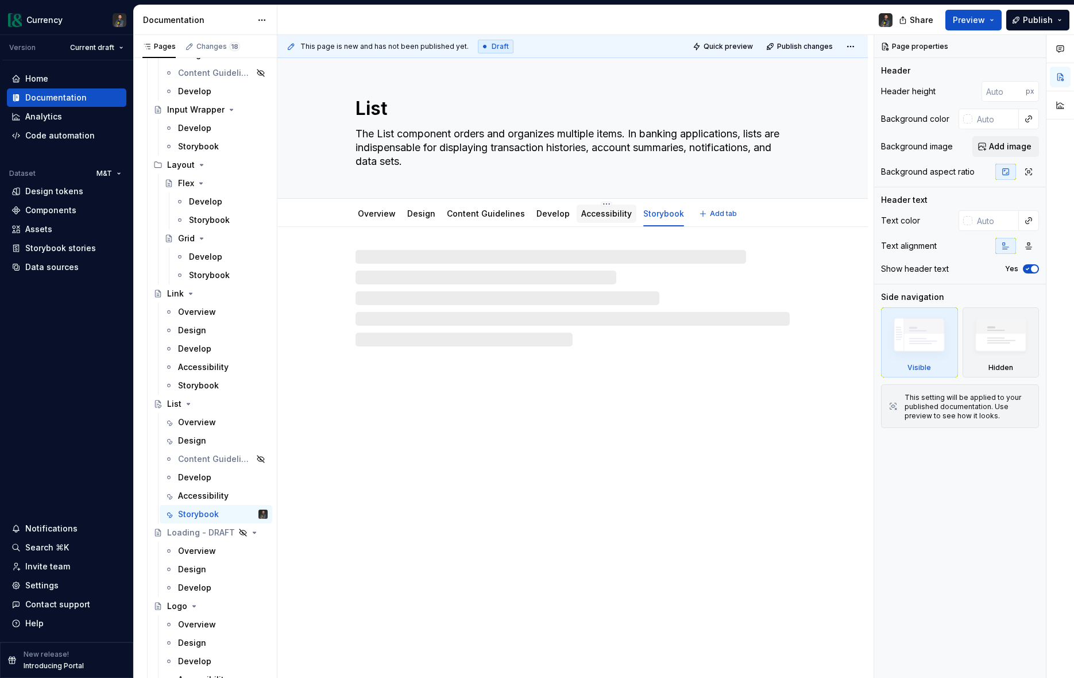
click at [595, 214] on link "Accessibility" at bounding box center [606, 214] width 51 height 10
click at [435, 264] on div at bounding box center [573, 298] width 434 height 97
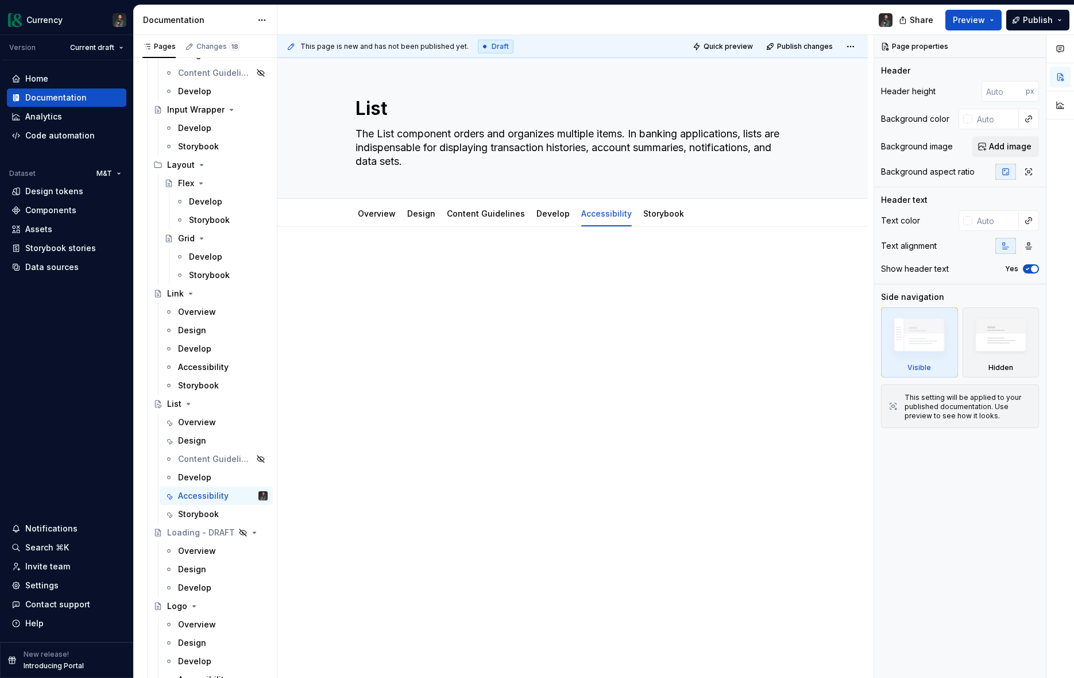
click at [395, 263] on p at bounding box center [572, 262] width 499 height 14
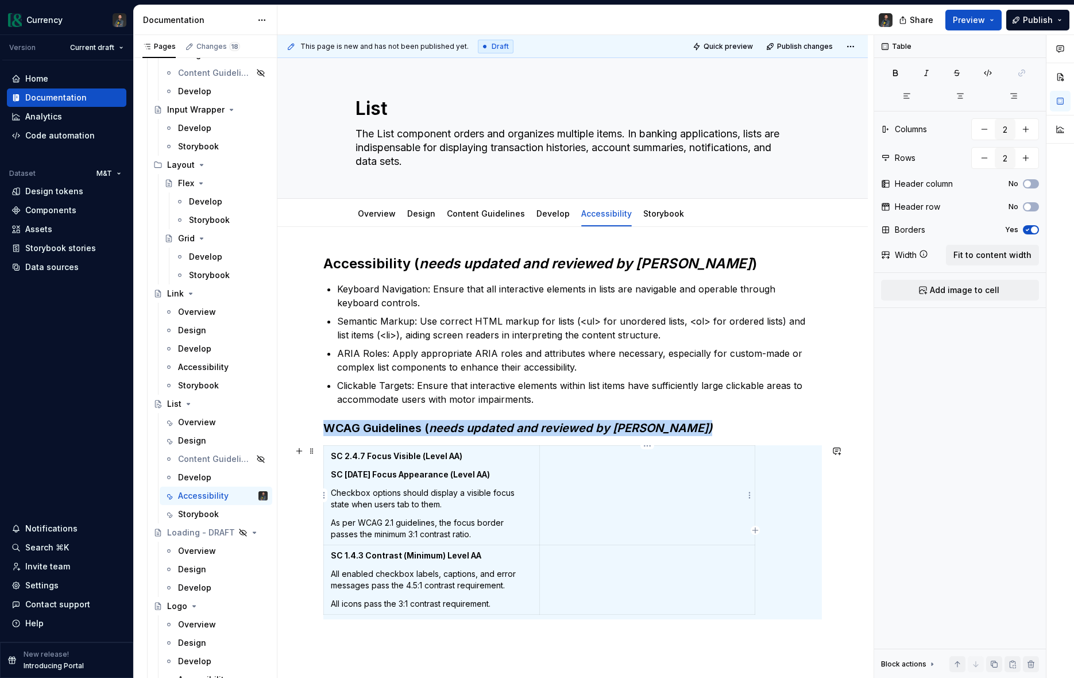
click at [594, 499] on td at bounding box center [648, 495] width 216 height 99
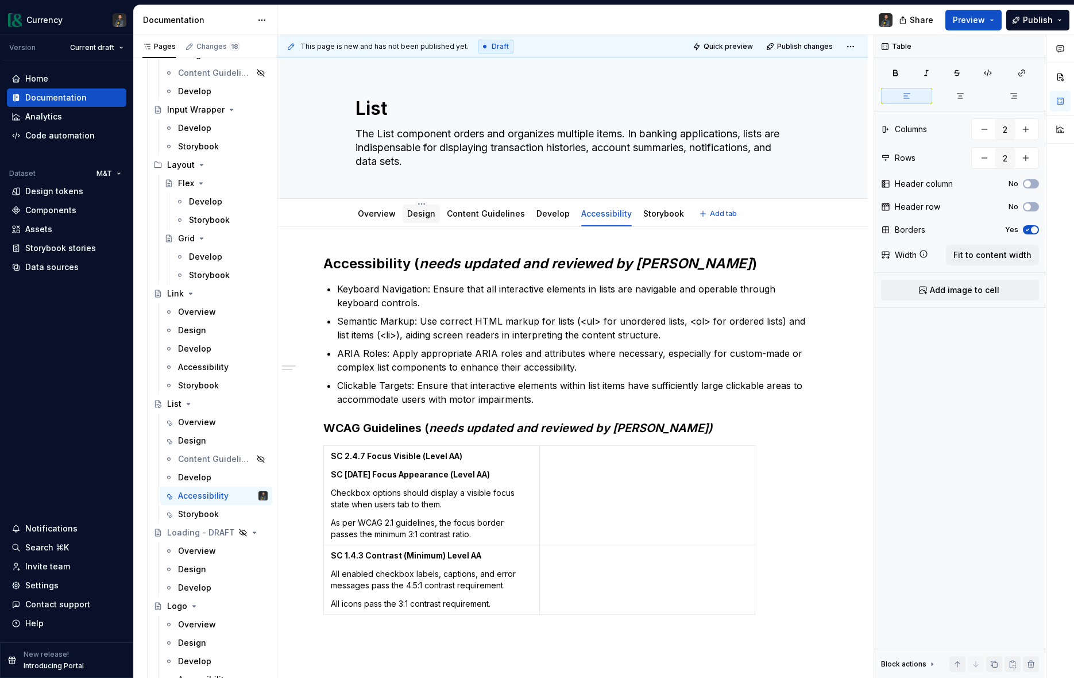
click at [427, 217] on link "Design" at bounding box center [421, 214] width 28 height 10
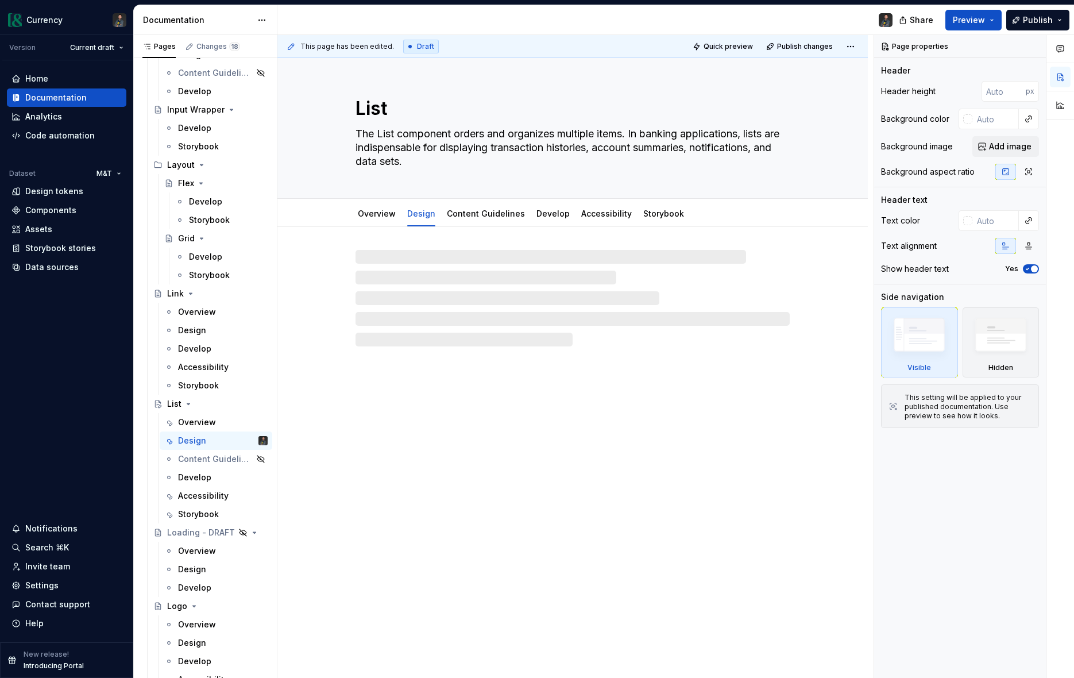
type textarea "*"
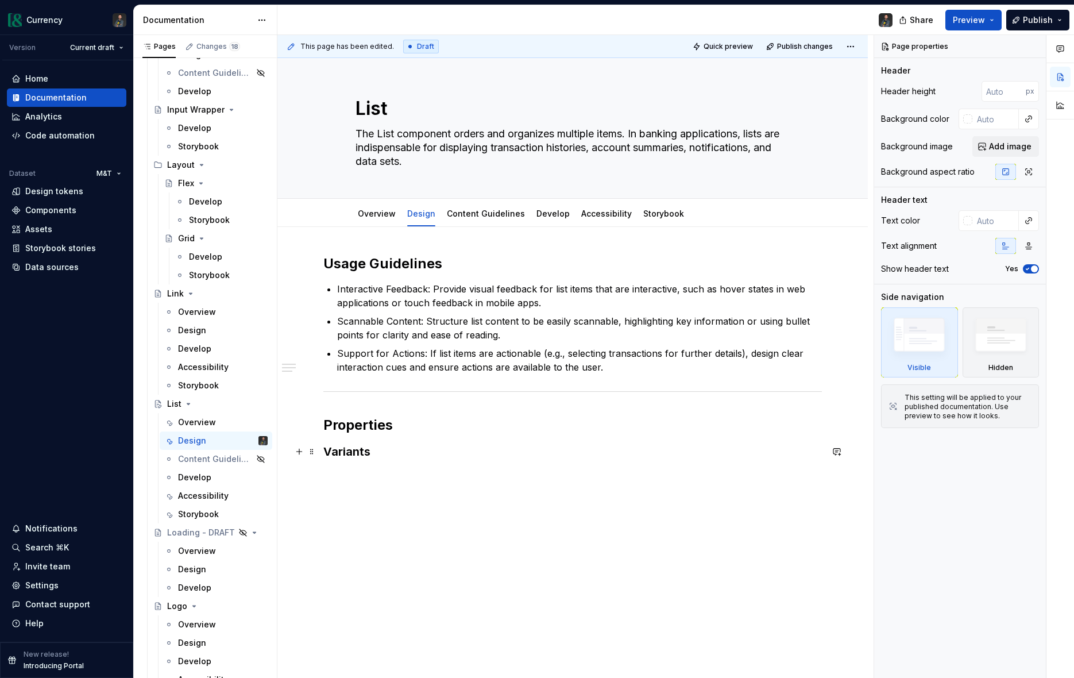
click at [430, 452] on h3 "Variants" at bounding box center [572, 452] width 499 height 16
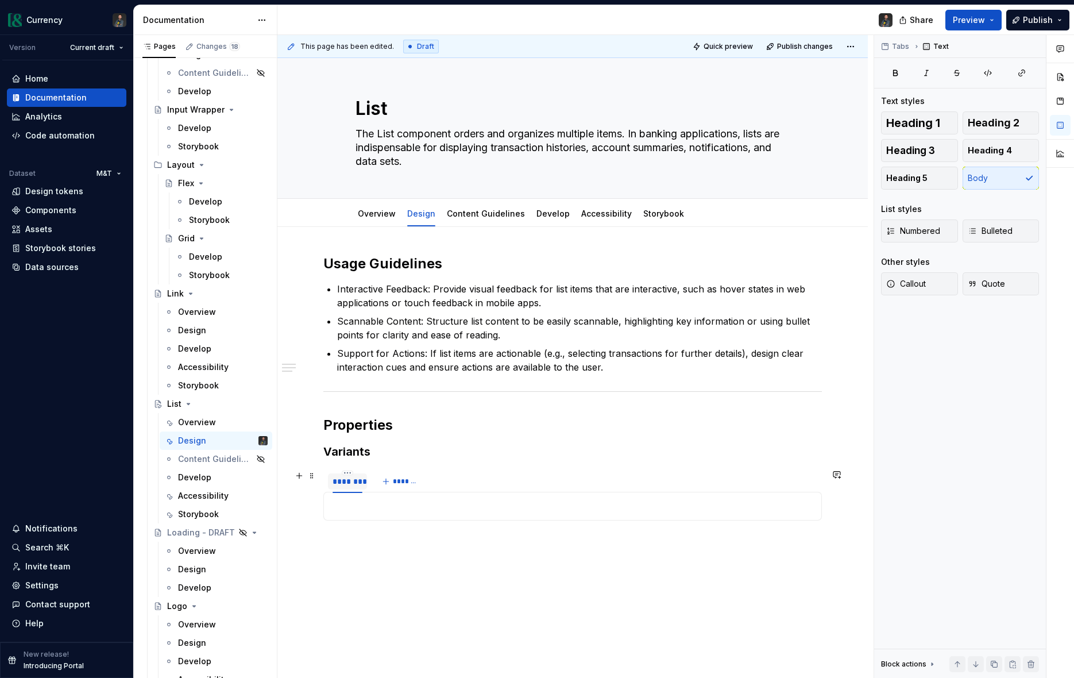
click at [344, 480] on div "********" at bounding box center [348, 481] width 30 height 11
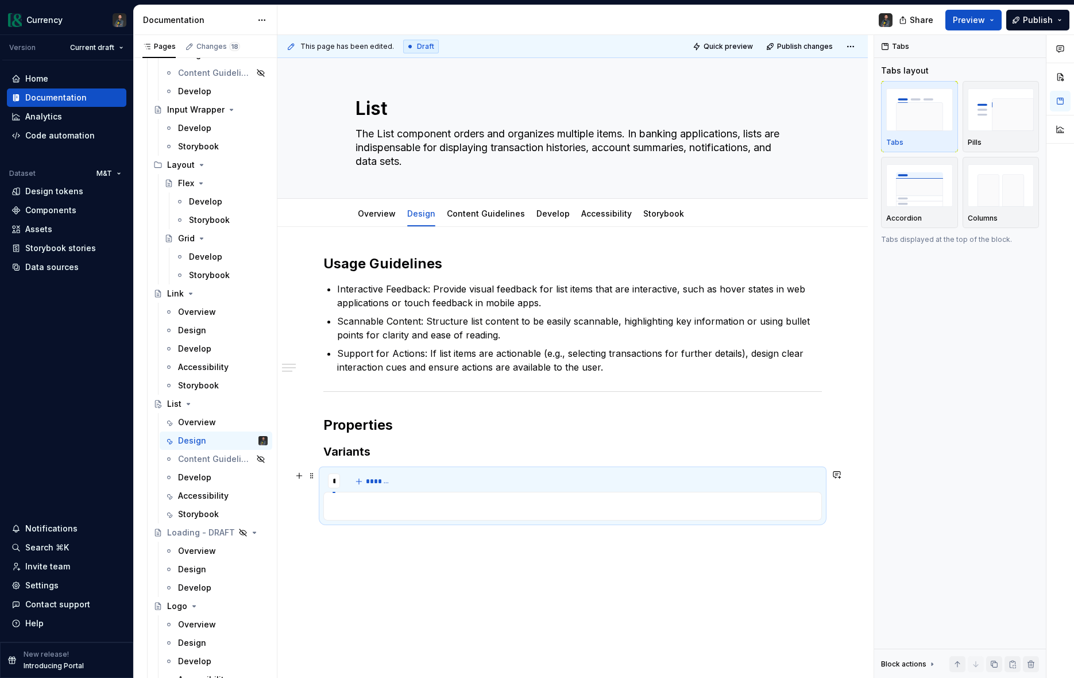
type input "****"
click at [391, 480] on span "*******" at bounding box center [395, 481] width 26 height 9
type input "*******"
click at [424, 480] on span "*******" at bounding box center [435, 481] width 26 height 9
type textarea "*"
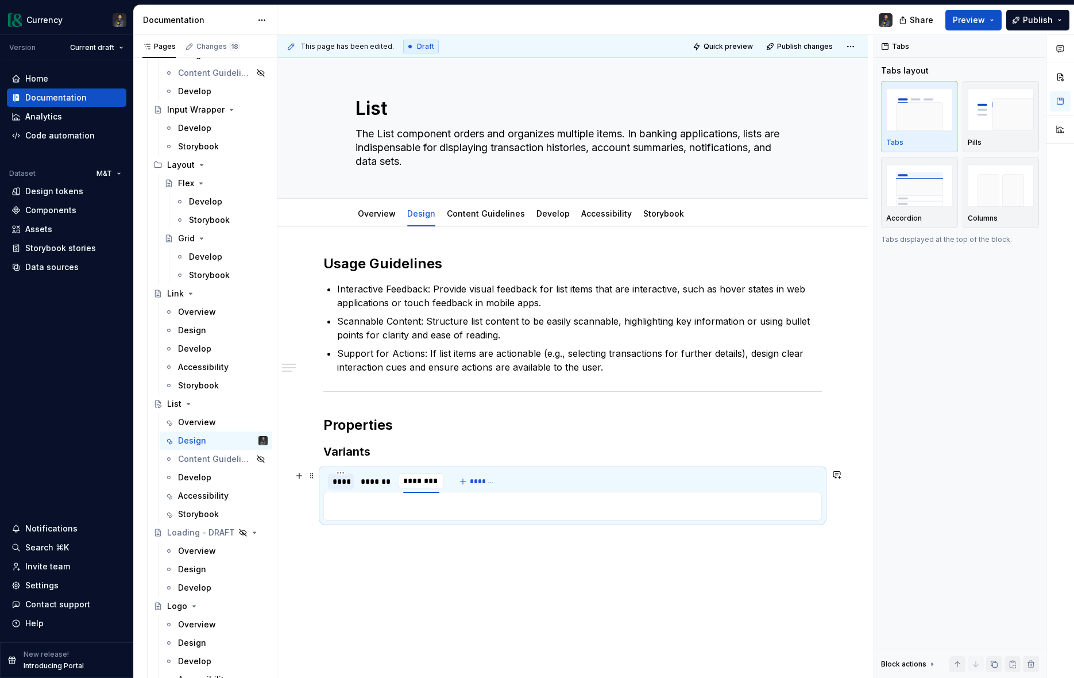
type input "*********"
click at [334, 487] on div "****" at bounding box center [341, 481] width 17 height 11
drag, startPoint x: 360, startPoint y: 506, endPoint x: 389, endPoint y: 506, distance: 29.3
click at [360, 506] on p at bounding box center [573, 506] width 484 height 14
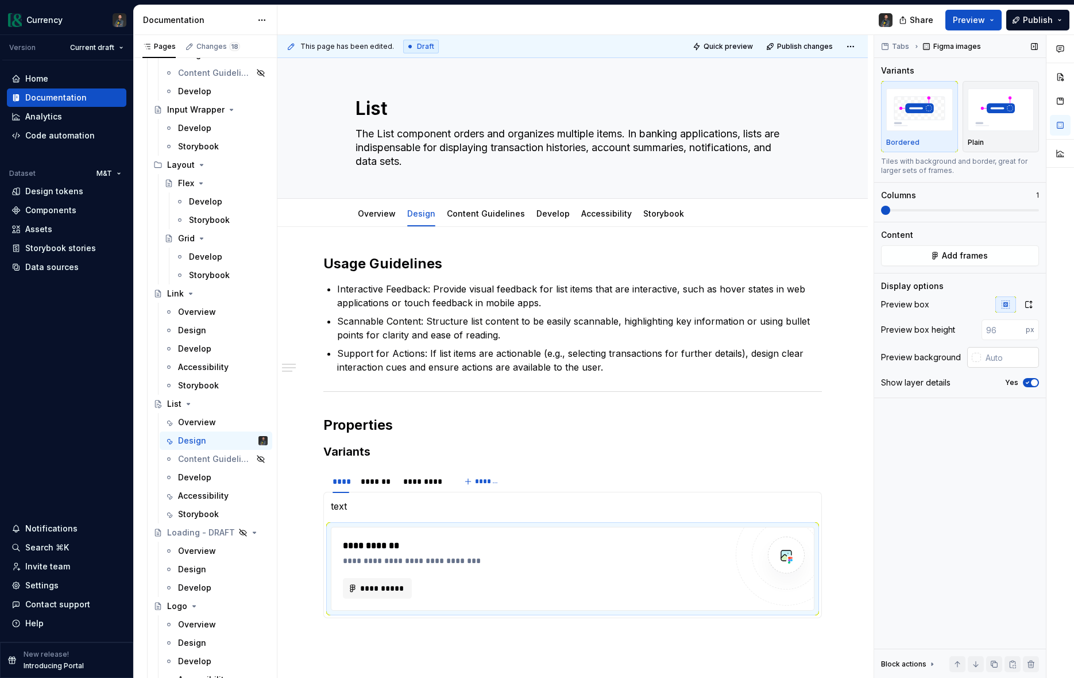
click at [983, 358] on input "text" at bounding box center [1010, 357] width 58 height 21
type input "#FFFFFF"
click at [1026, 384] on icon "button" at bounding box center [1027, 382] width 9 height 7
click at [311, 532] on span at bounding box center [311, 533] width 9 height 16
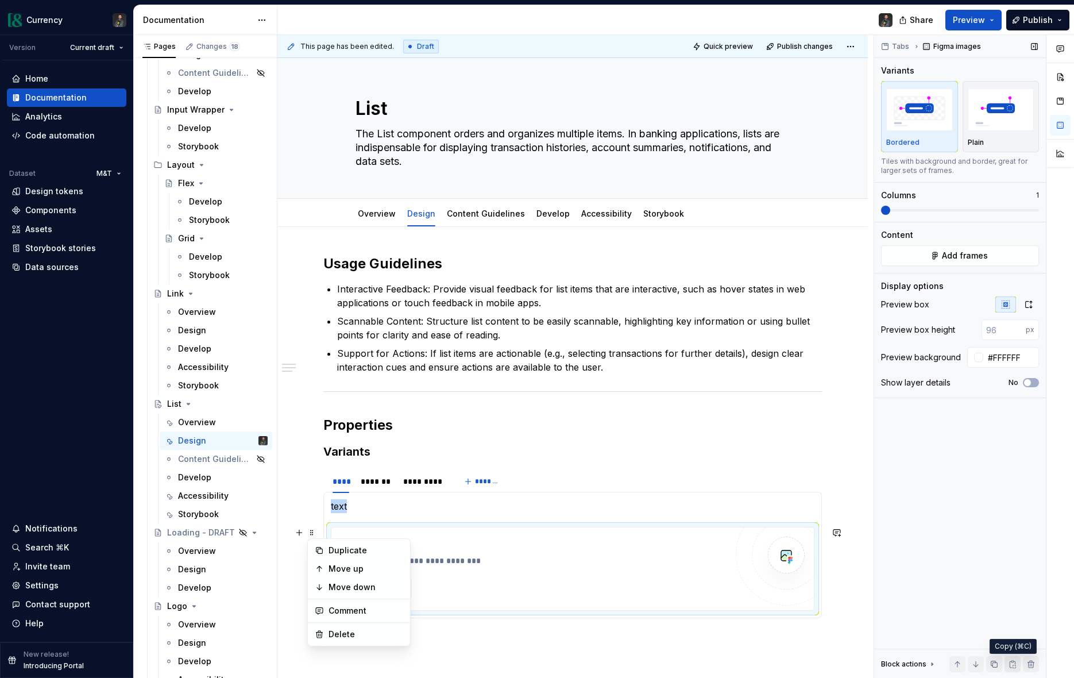
click at [1015, 664] on button "button" at bounding box center [1013, 664] width 16 height 16
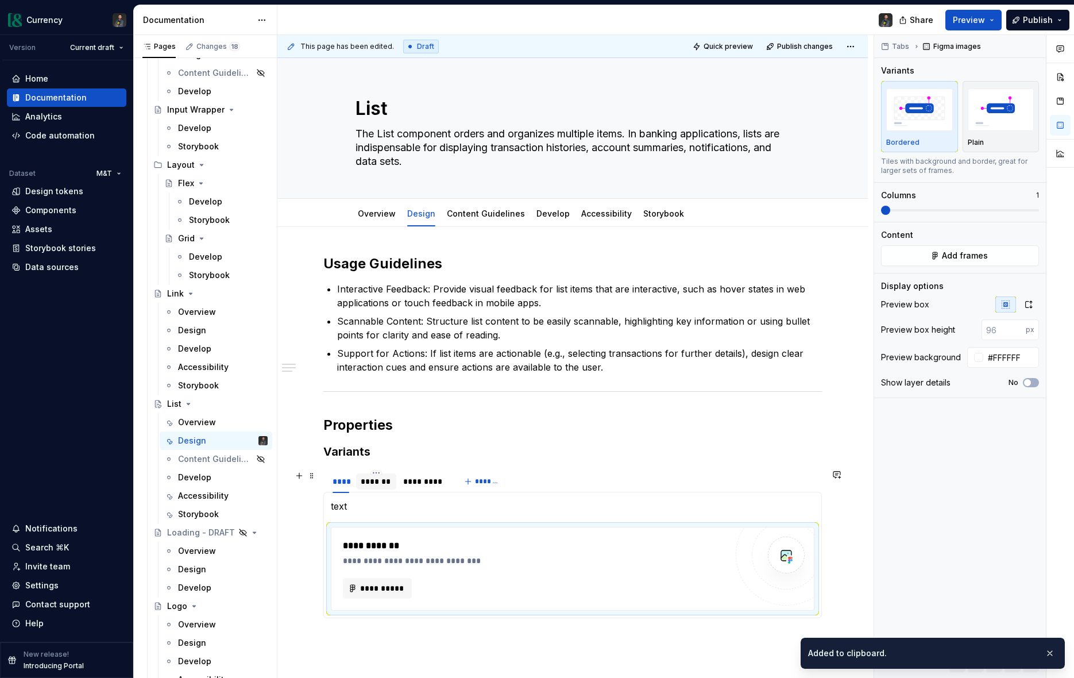
click at [383, 480] on div "*******" at bounding box center [377, 481] width 32 height 11
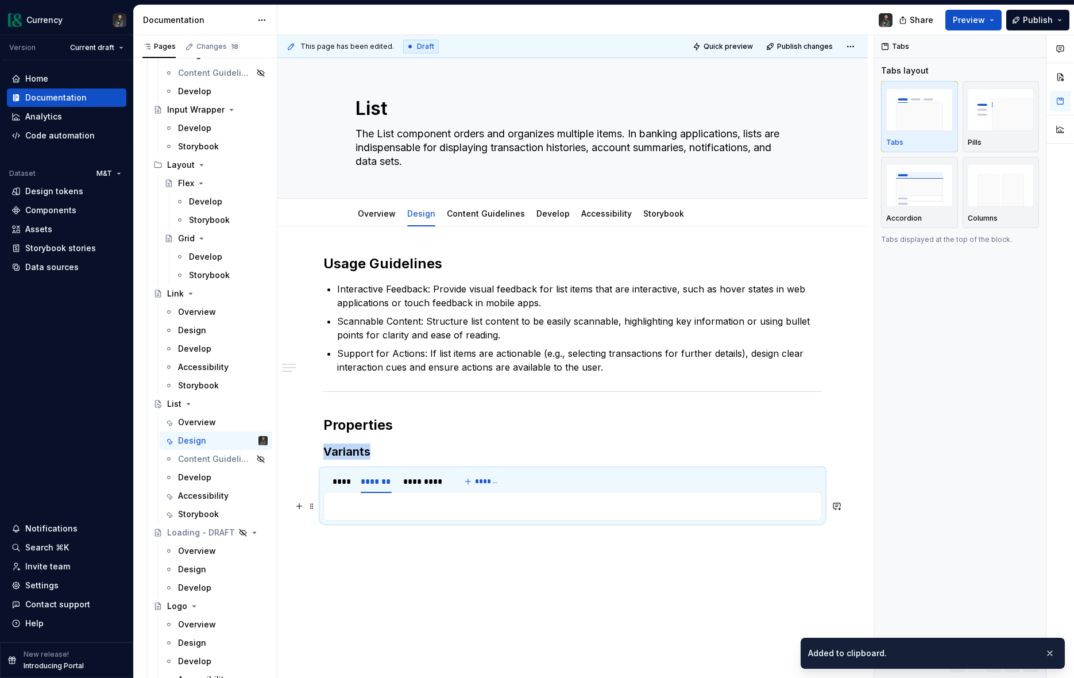
click at [360, 500] on p at bounding box center [573, 506] width 484 height 14
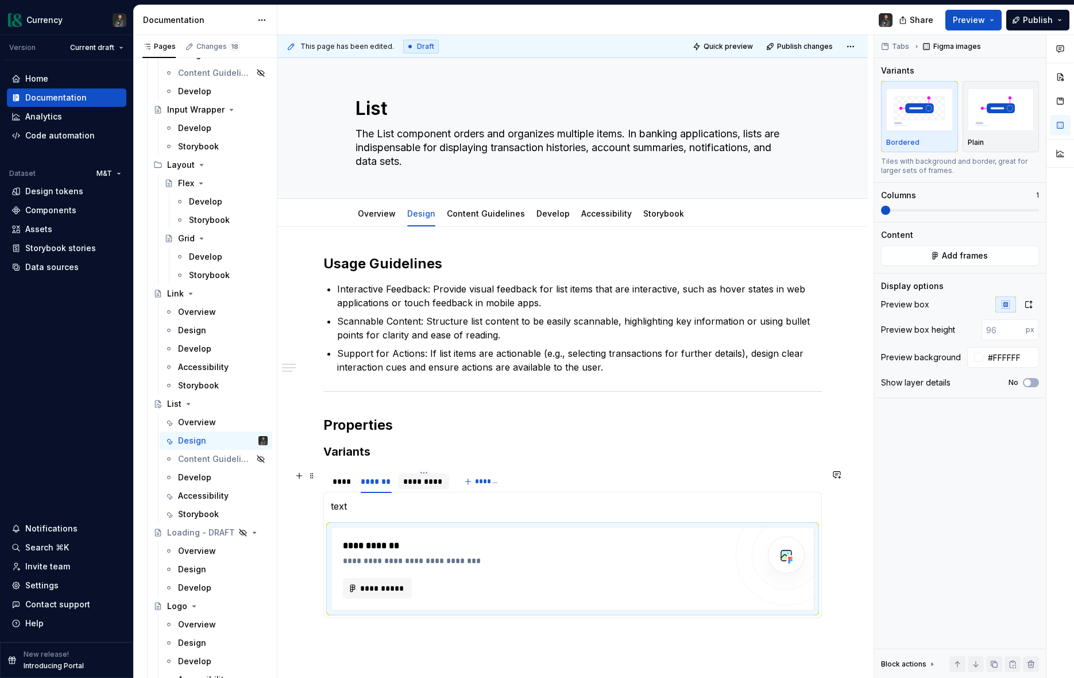
click at [426, 484] on div "*********" at bounding box center [423, 481] width 41 height 11
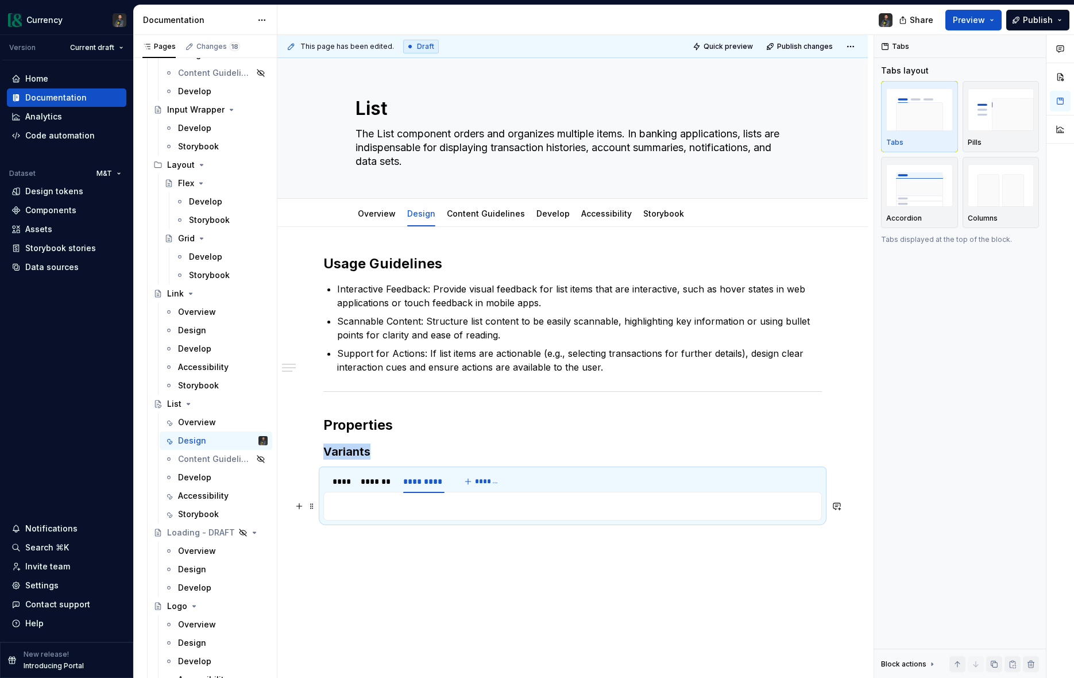
drag, startPoint x: 385, startPoint y: 503, endPoint x: 384, endPoint y: 512, distance: 9.3
click at [385, 506] on p at bounding box center [573, 506] width 484 height 14
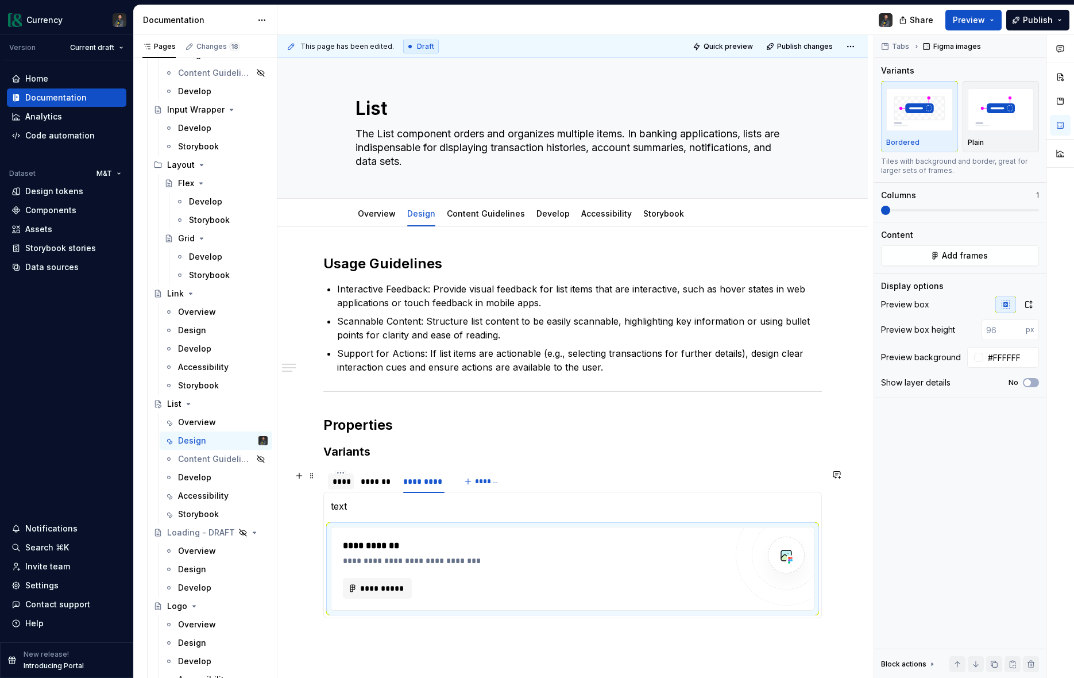
click at [352, 484] on div "****" at bounding box center [341, 481] width 26 height 16
click at [376, 590] on span "**********" at bounding box center [382, 588] width 45 height 11
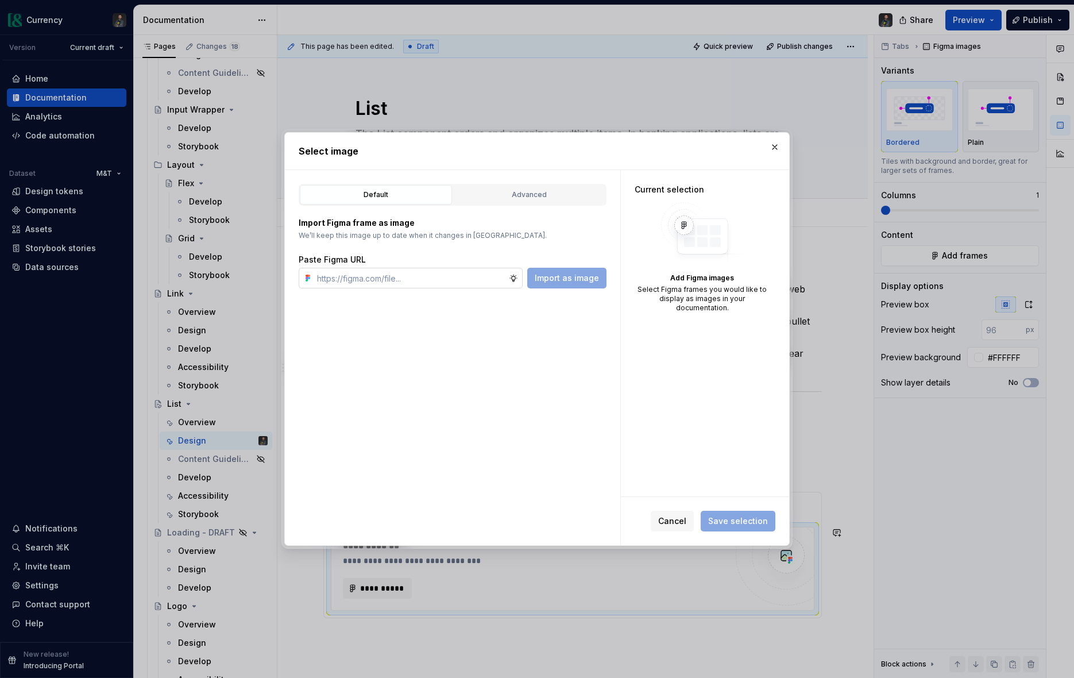
type textarea "*"
click at [368, 276] on input "text" at bounding box center [411, 278] width 197 height 21
type input "[URL][DOMAIN_NAME]"
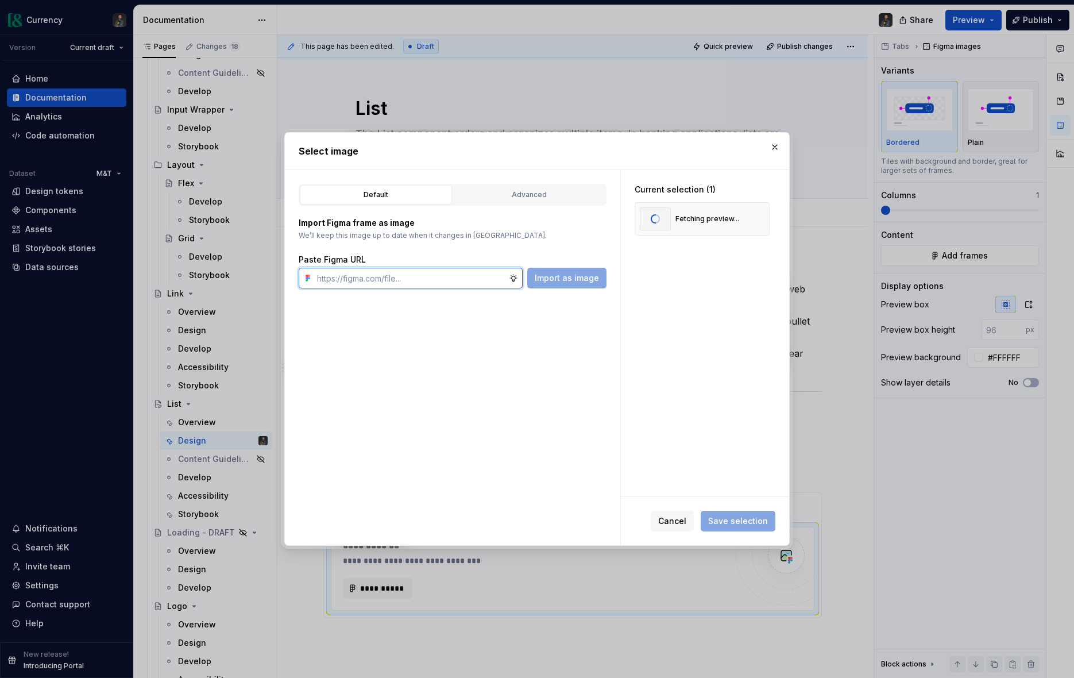
paste input "[URL][DOMAIN_NAME]"
type input "[URL][DOMAIN_NAME]"
click at [732, 519] on span "Save selection" at bounding box center [738, 520] width 60 height 11
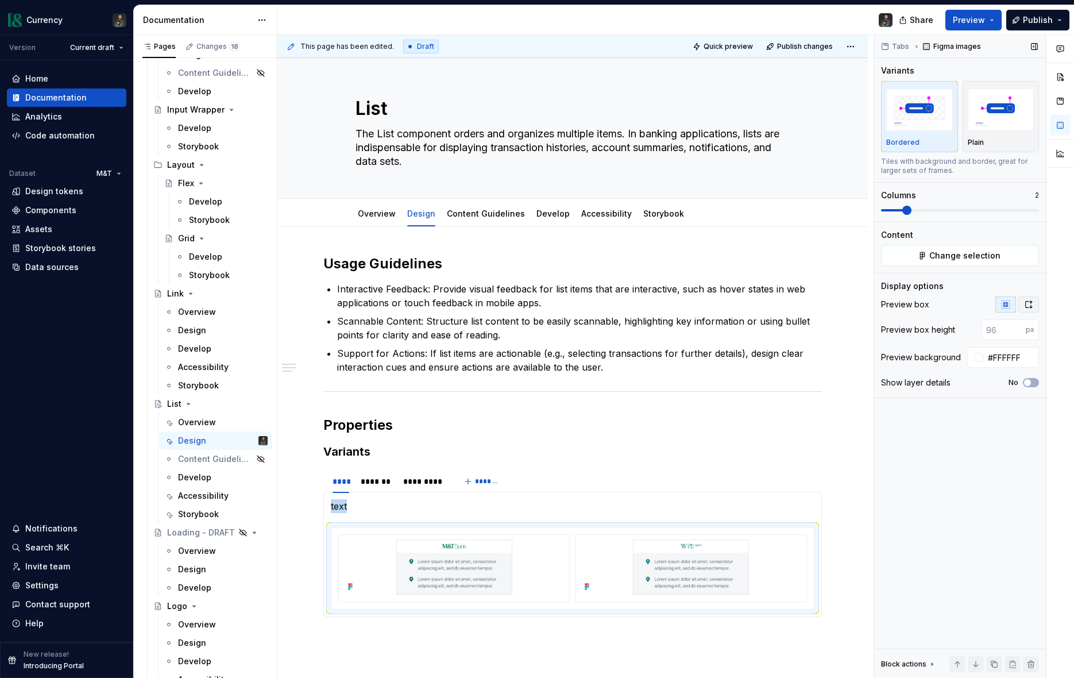
click at [1027, 303] on icon "button" at bounding box center [1028, 304] width 9 height 9
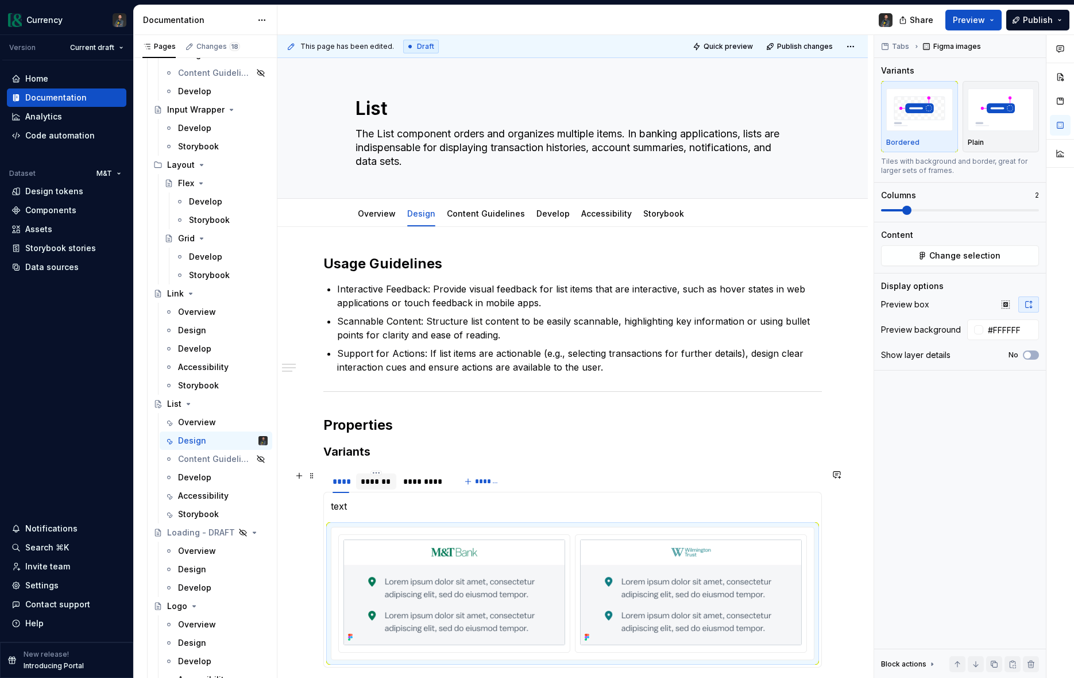
click at [374, 491] on div at bounding box center [376, 491] width 41 height 1
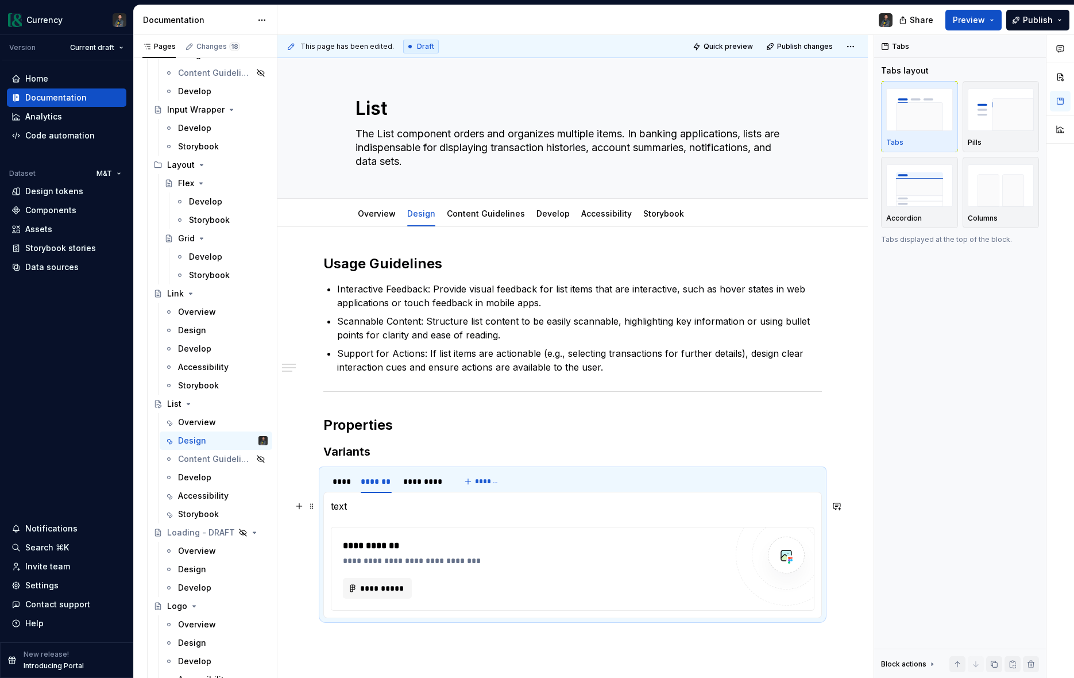
click at [348, 507] on p "text" at bounding box center [573, 506] width 484 height 14
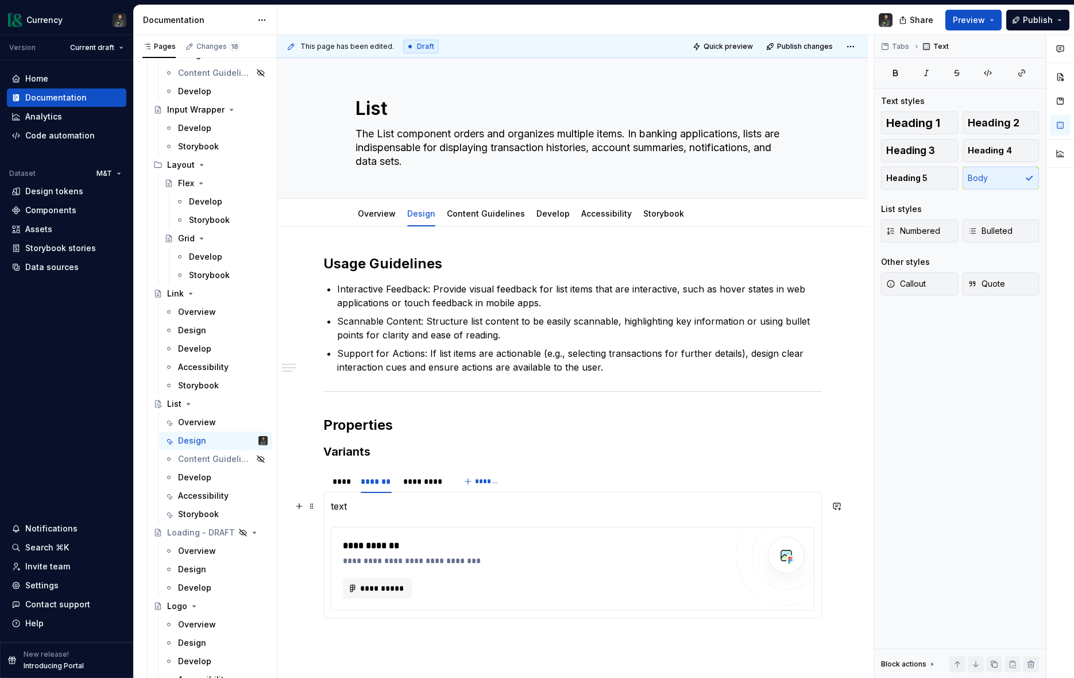
click at [348, 507] on p "text" at bounding box center [573, 506] width 484 height 14
click at [364, 596] on button "**********" at bounding box center [377, 588] width 69 height 21
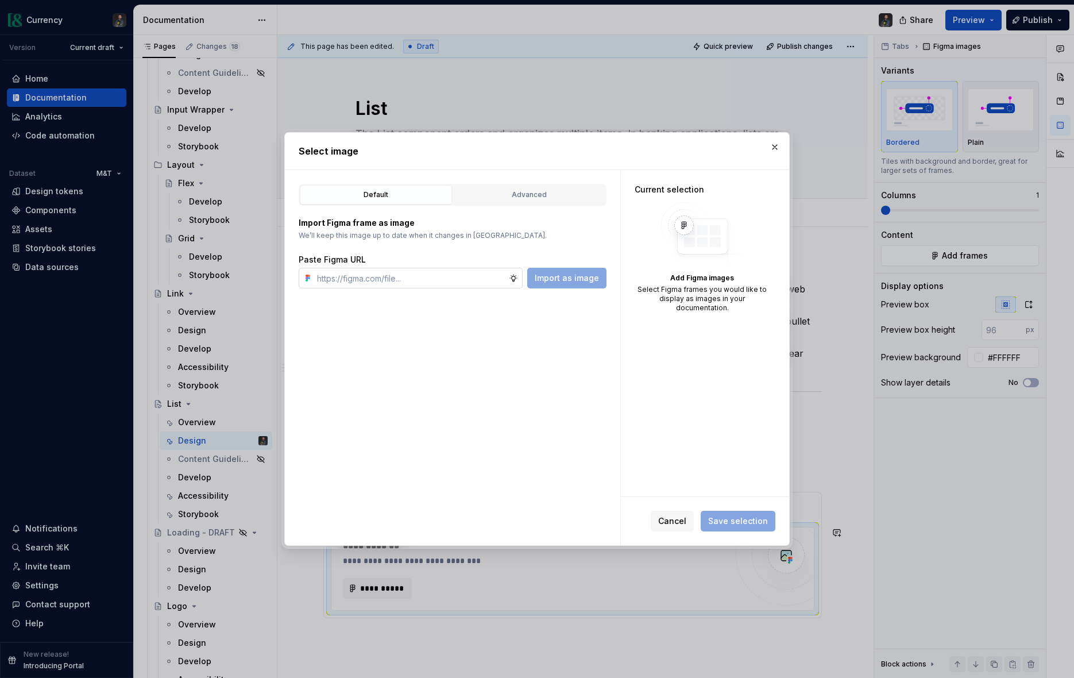
click at [355, 288] on input "text" at bounding box center [411, 278] width 197 height 21
type input "[URL][DOMAIN_NAME]"
click at [563, 275] on span "Import as image" at bounding box center [567, 277] width 64 height 11
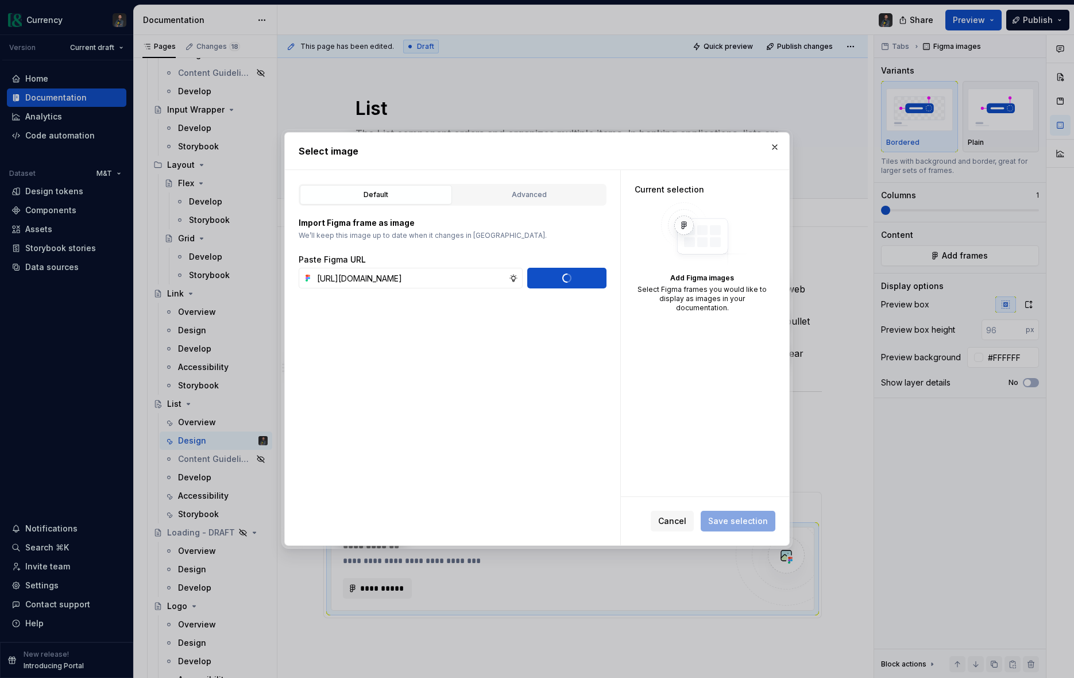
type textarea "*"
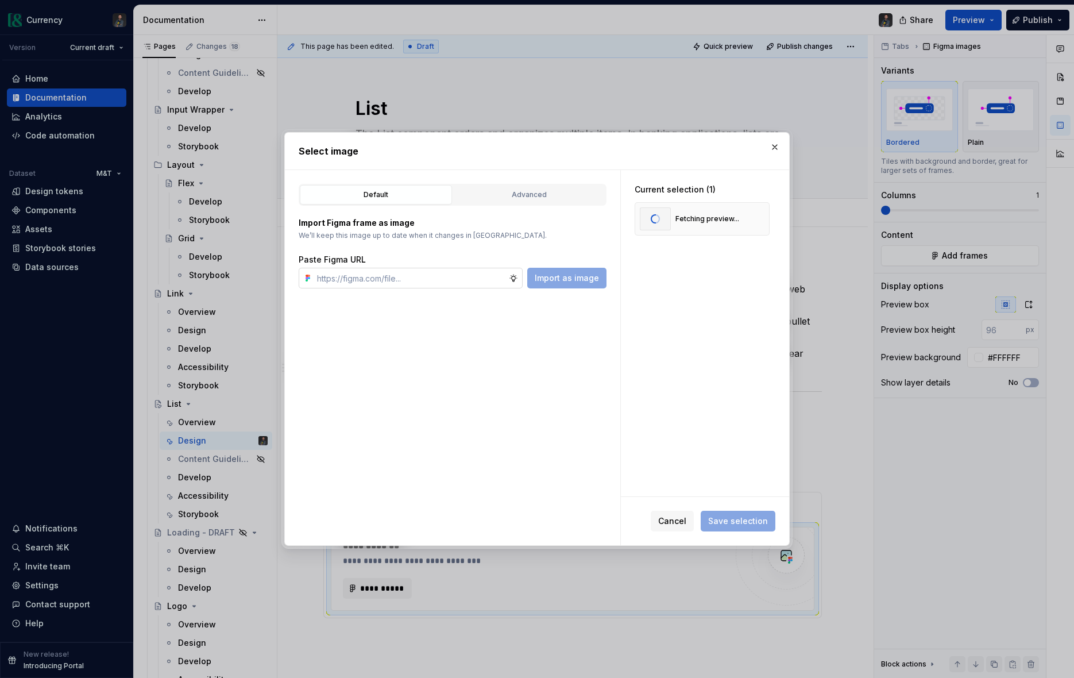
click at [407, 284] on input "text" at bounding box center [411, 278] width 197 height 21
paste input "[URL][DOMAIN_NAME]"
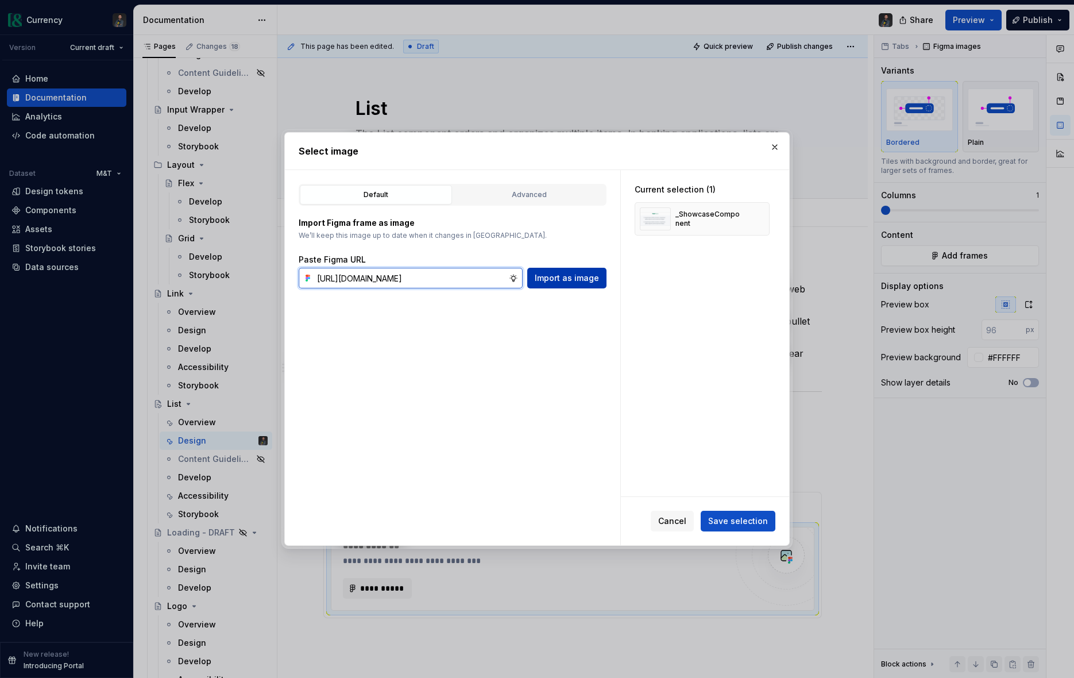
type input "[URL][DOMAIN_NAME]"
click at [556, 275] on span "Import as image" at bounding box center [567, 277] width 64 height 11
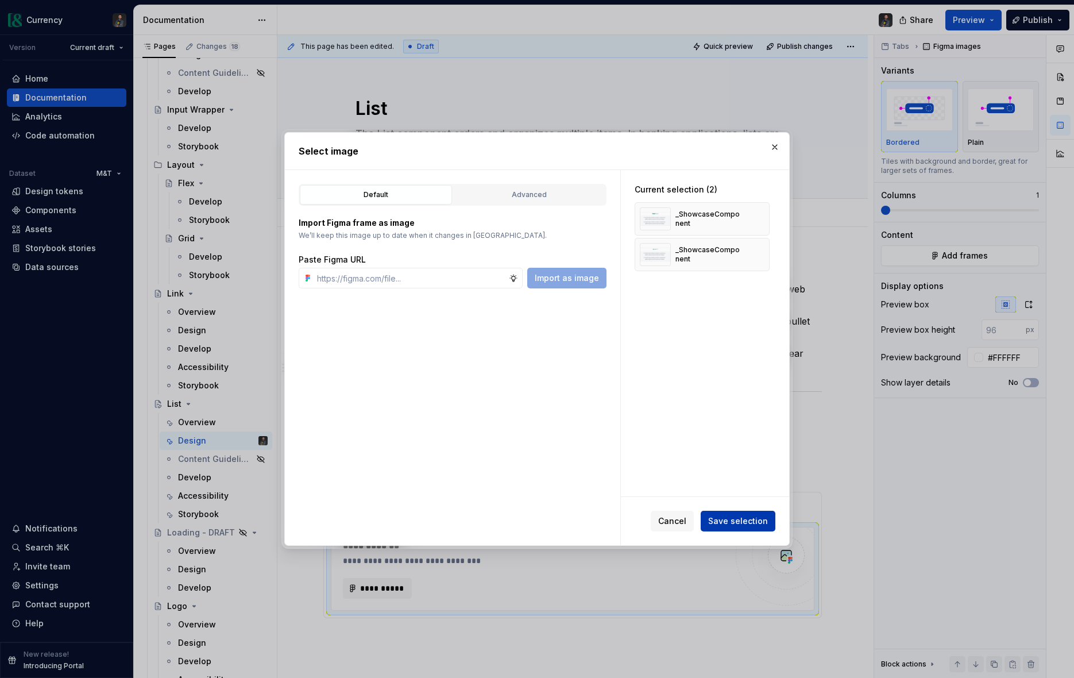
click at [720, 517] on span "Save selection" at bounding box center [738, 520] width 60 height 11
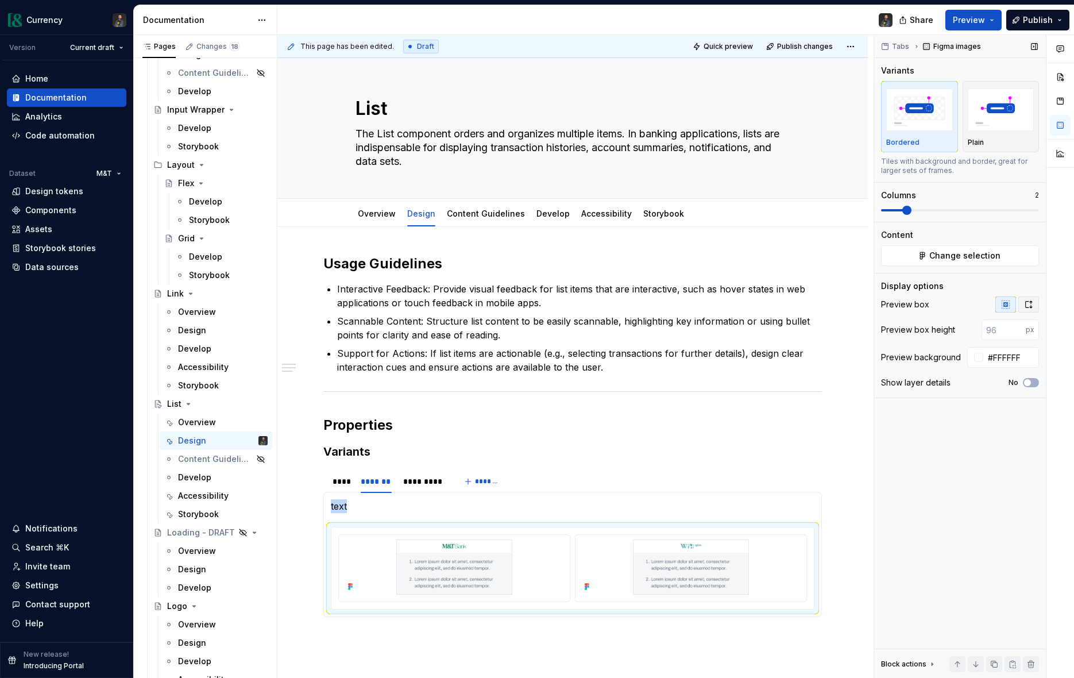
click at [1032, 307] on icon "button" at bounding box center [1028, 304] width 9 height 9
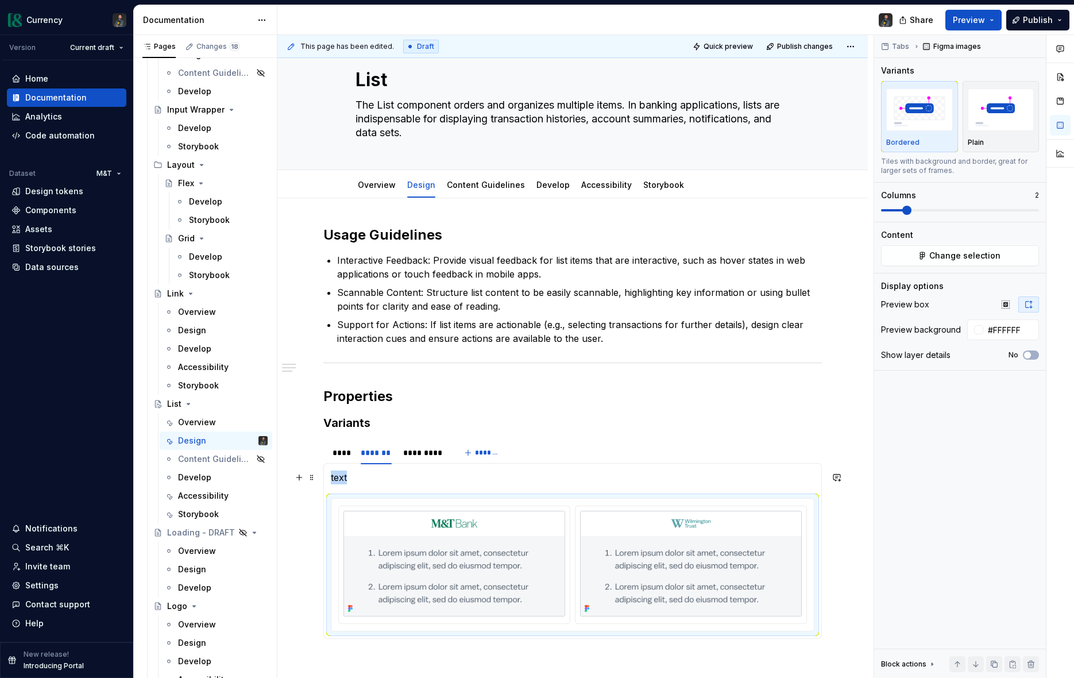
scroll to position [39, 0]
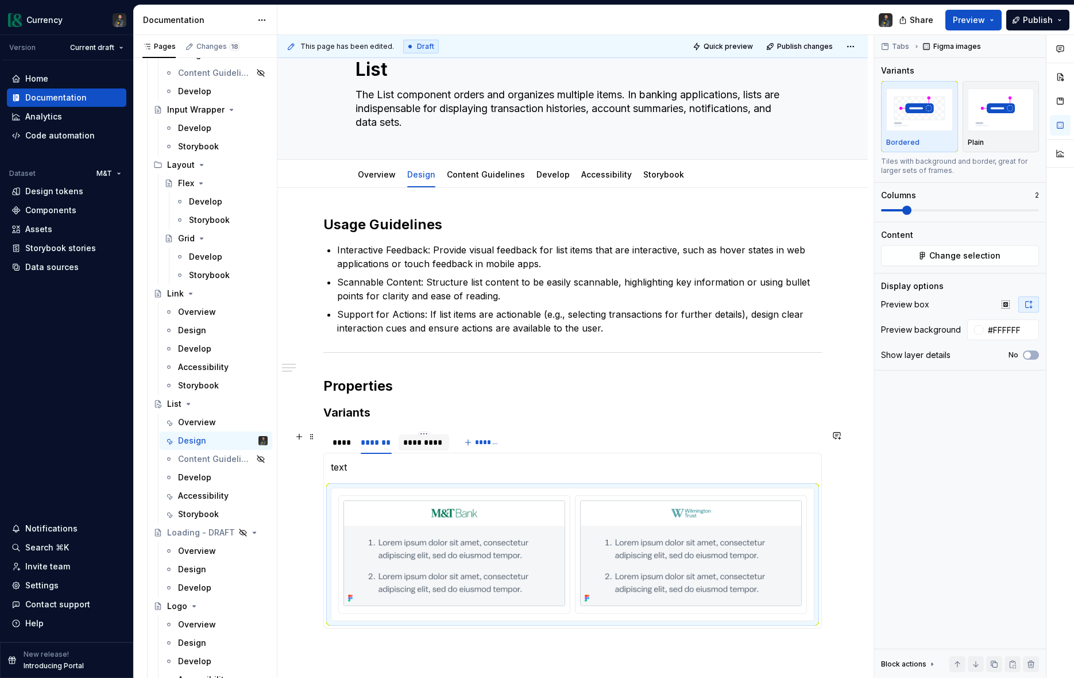
click at [434, 443] on div "*********" at bounding box center [423, 442] width 41 height 11
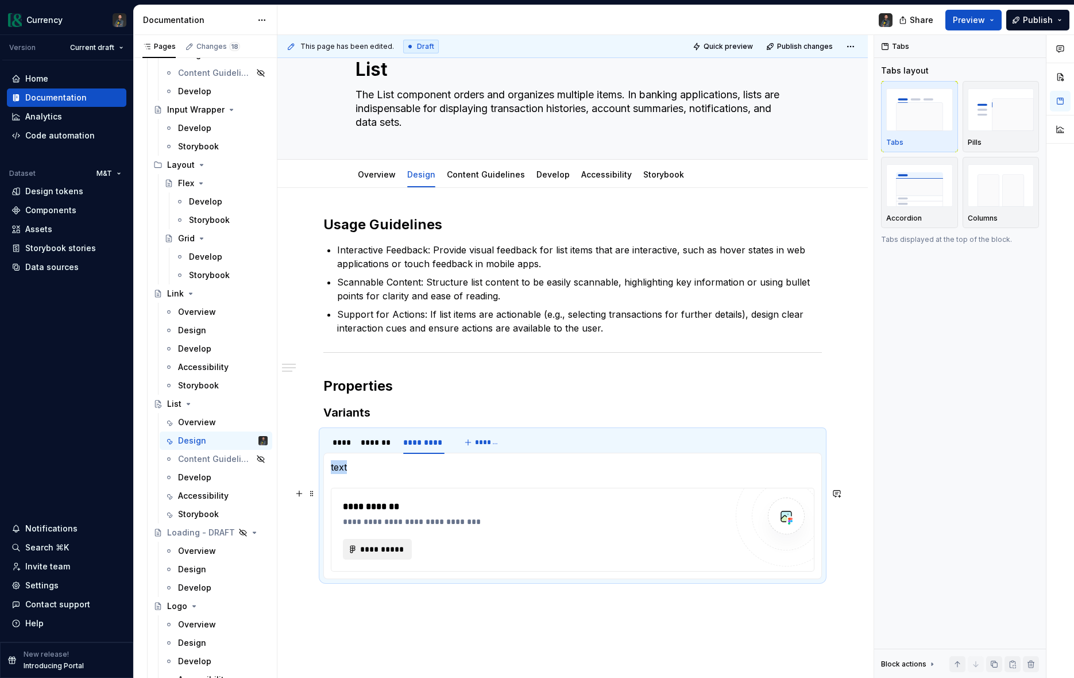
click at [382, 545] on span "**********" at bounding box center [382, 549] width 45 height 11
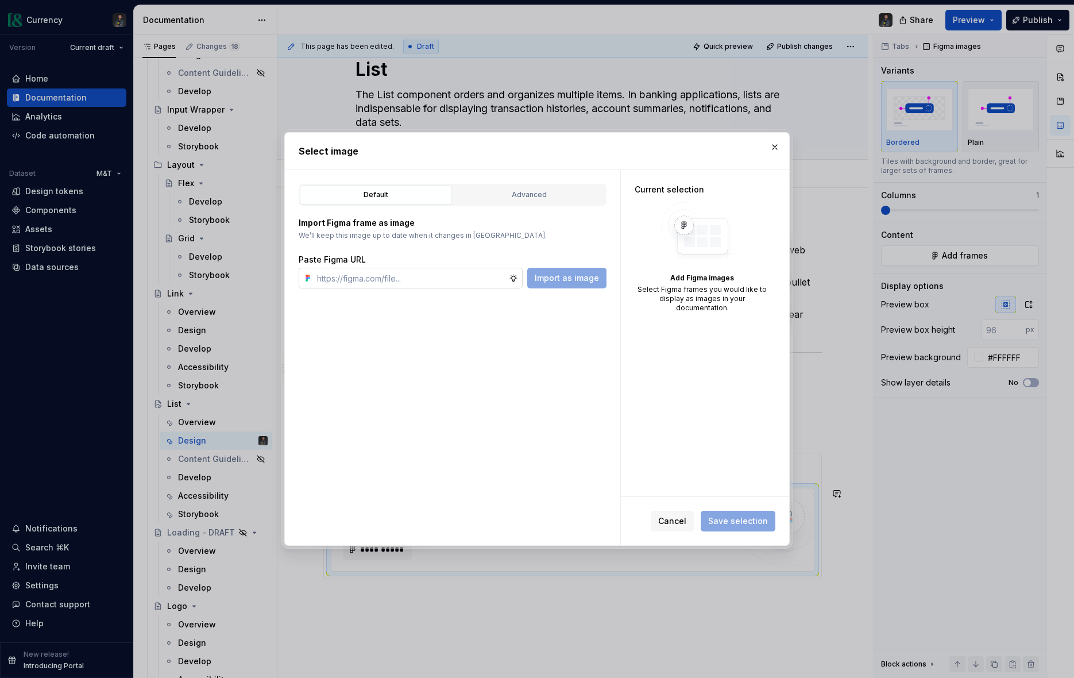
click at [362, 280] on input "text" at bounding box center [411, 278] width 197 height 21
type textarea "*"
type input "[URL][DOMAIN_NAME]"
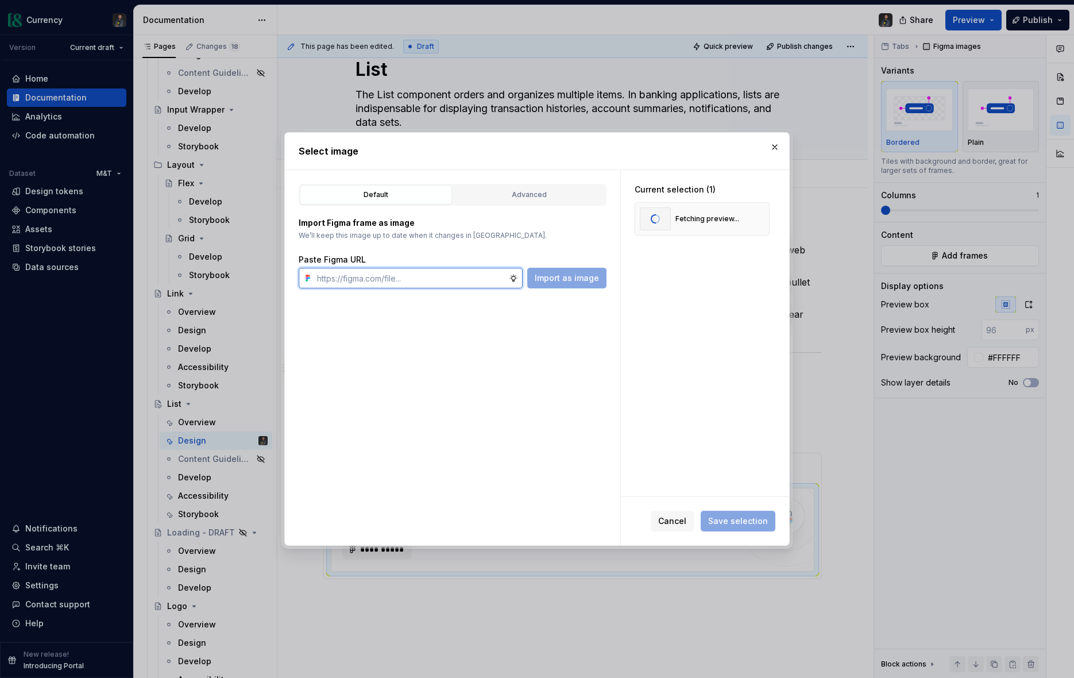
paste input "[URL][DOMAIN_NAME]"
type input "[URL][DOMAIN_NAME]"
click at [556, 275] on span "Import as image" at bounding box center [567, 277] width 64 height 11
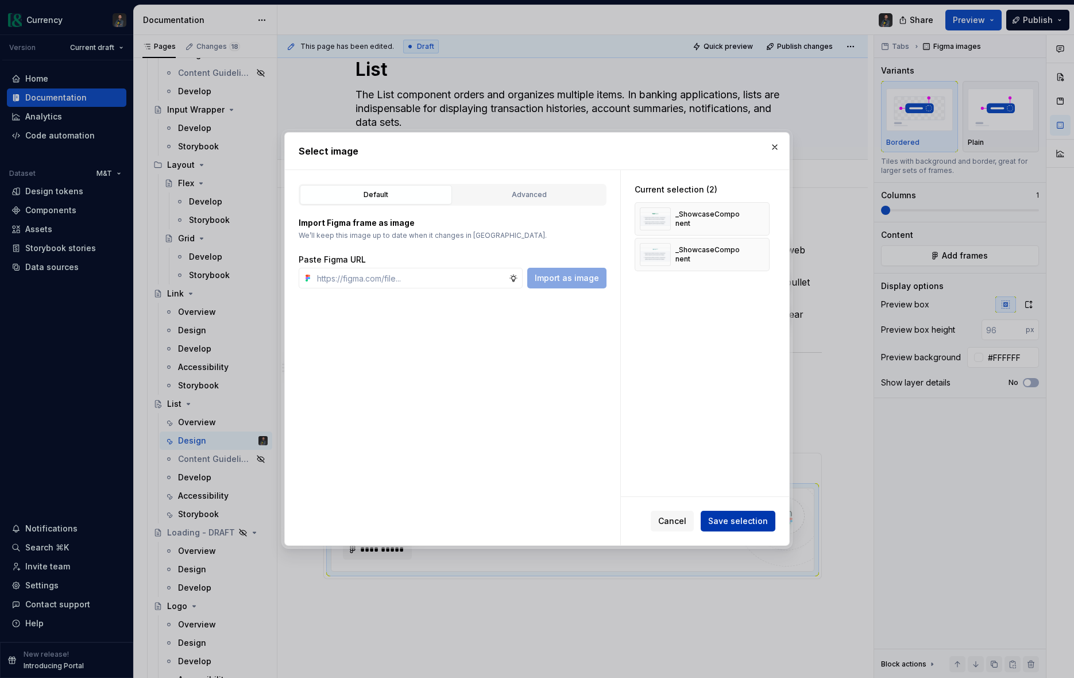
click at [738, 524] on span "Save selection" at bounding box center [738, 520] width 60 height 11
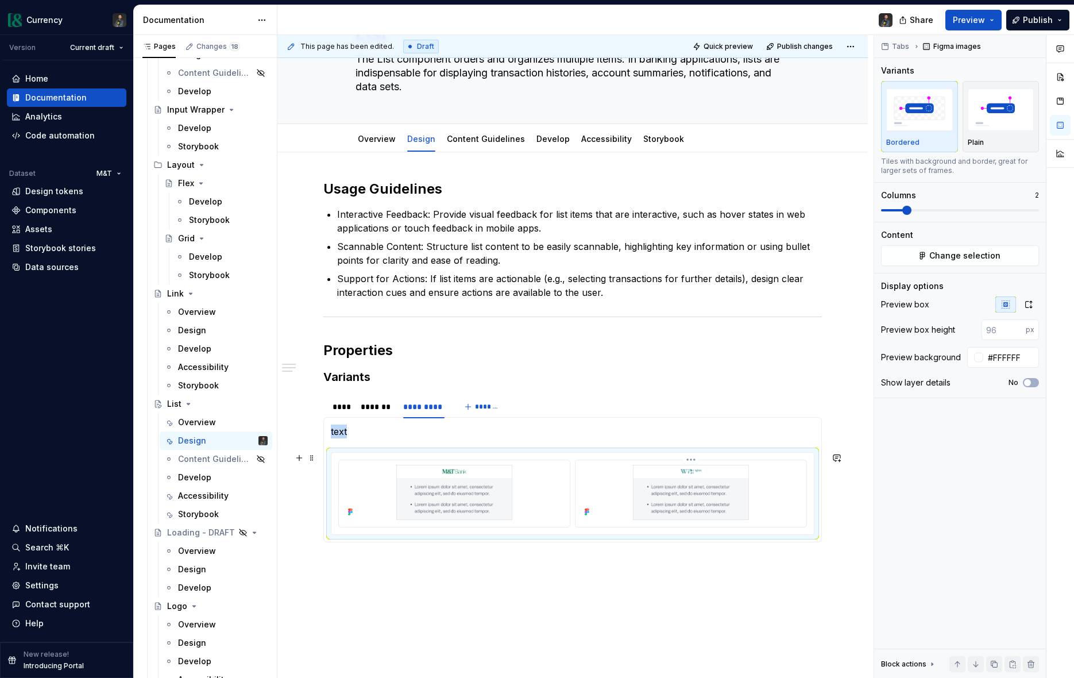
scroll to position [80, 0]
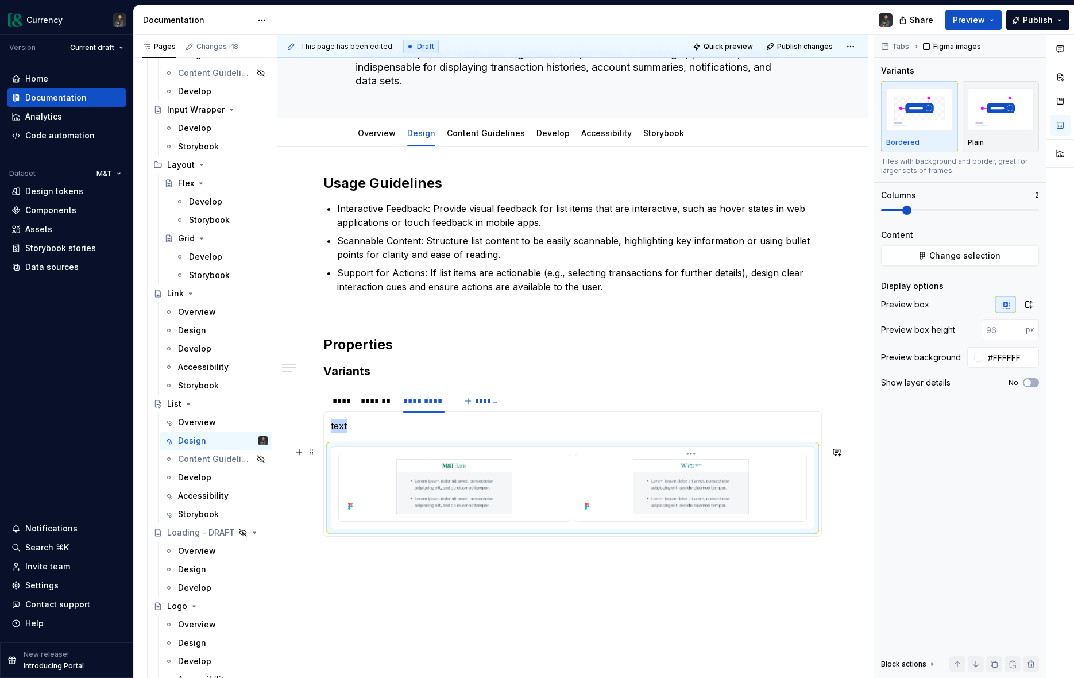
click at [703, 471] on img at bounding box center [691, 486] width 222 height 55
click at [1028, 305] on icon "button" at bounding box center [1028, 304] width 9 height 9
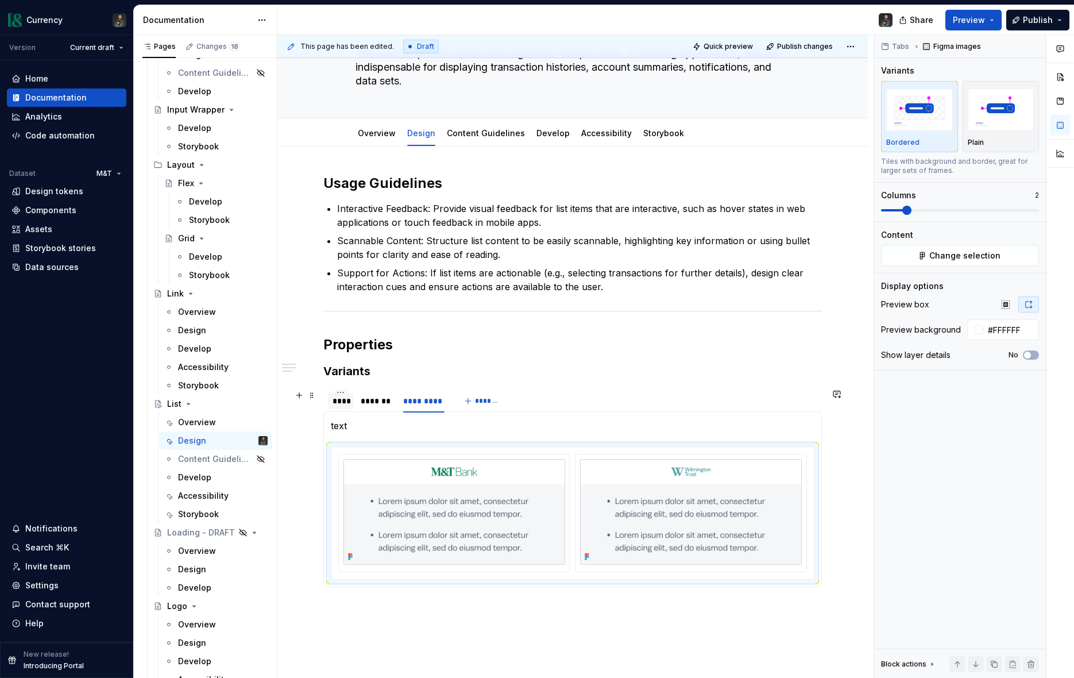
click at [337, 406] on div "****" at bounding box center [341, 400] width 17 height 11
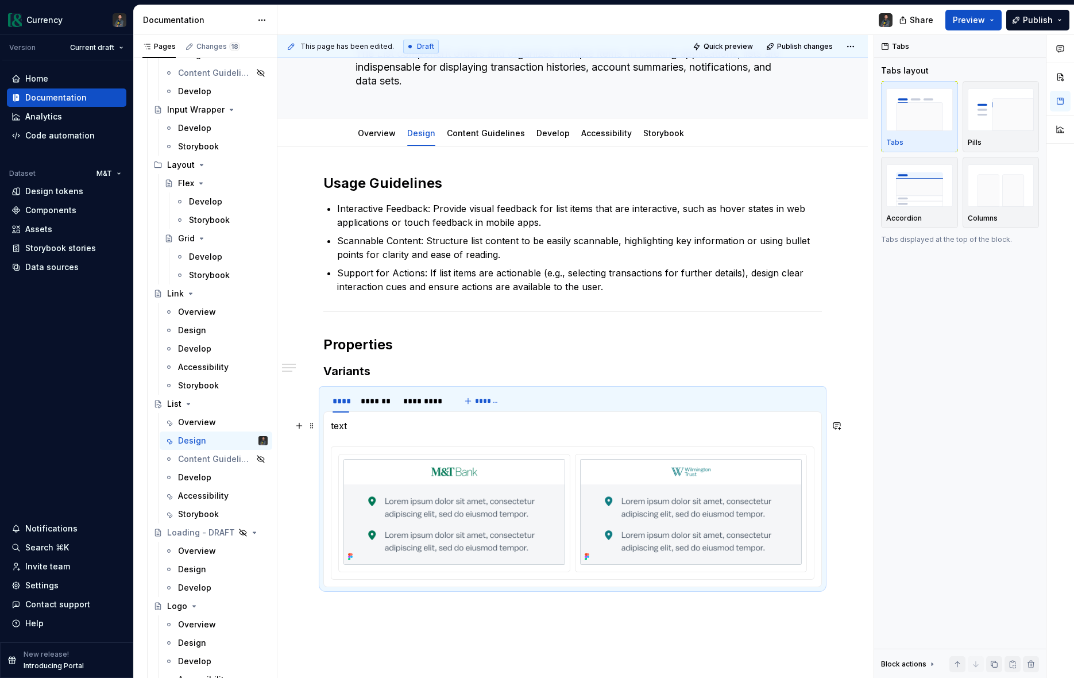
click at [337, 427] on p "text" at bounding box center [573, 426] width 484 height 14
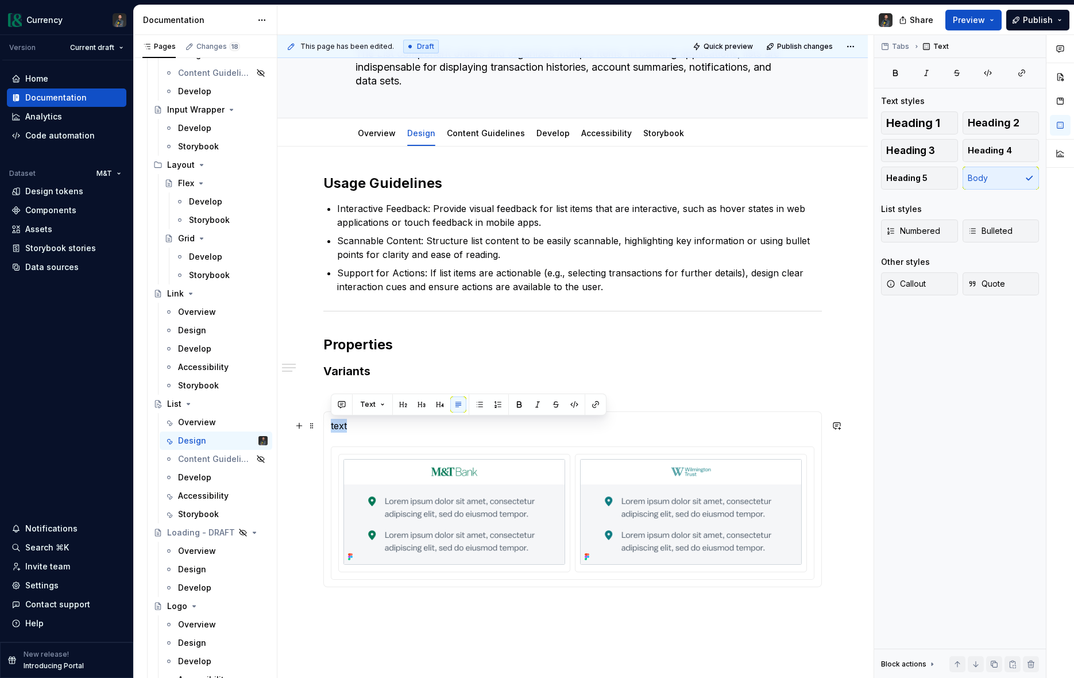
click at [337, 427] on p "text" at bounding box center [573, 426] width 484 height 14
type textarea "*"
click at [635, 405] on button "button" at bounding box center [634, 404] width 16 height 16
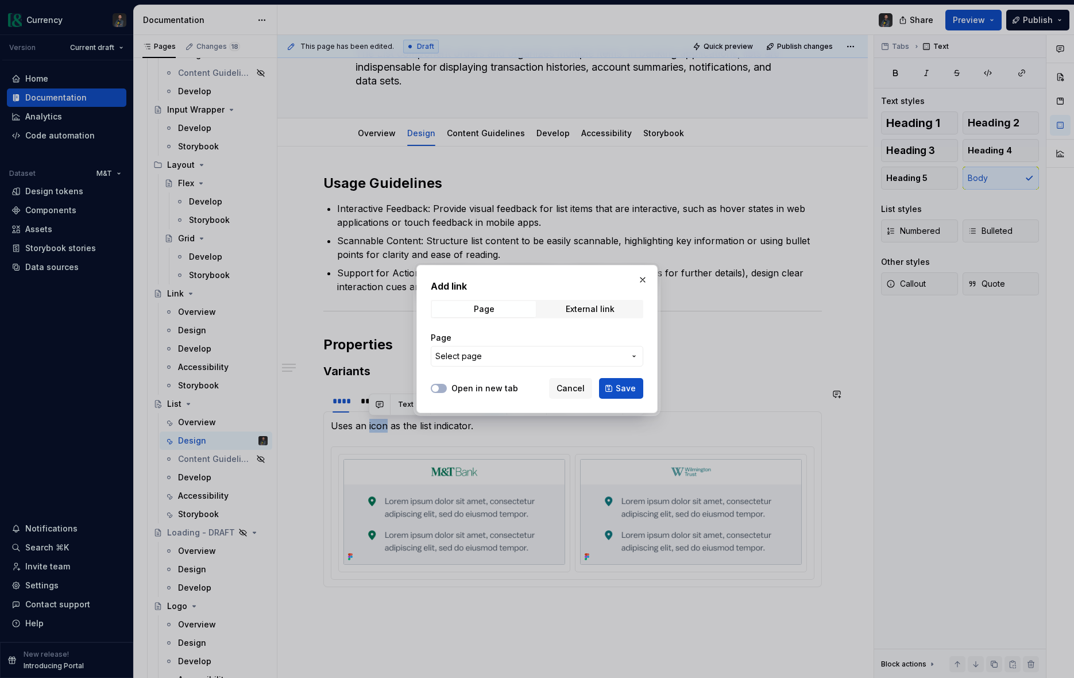
click at [588, 354] on span "Select page" at bounding box center [531, 355] width 190 height 11
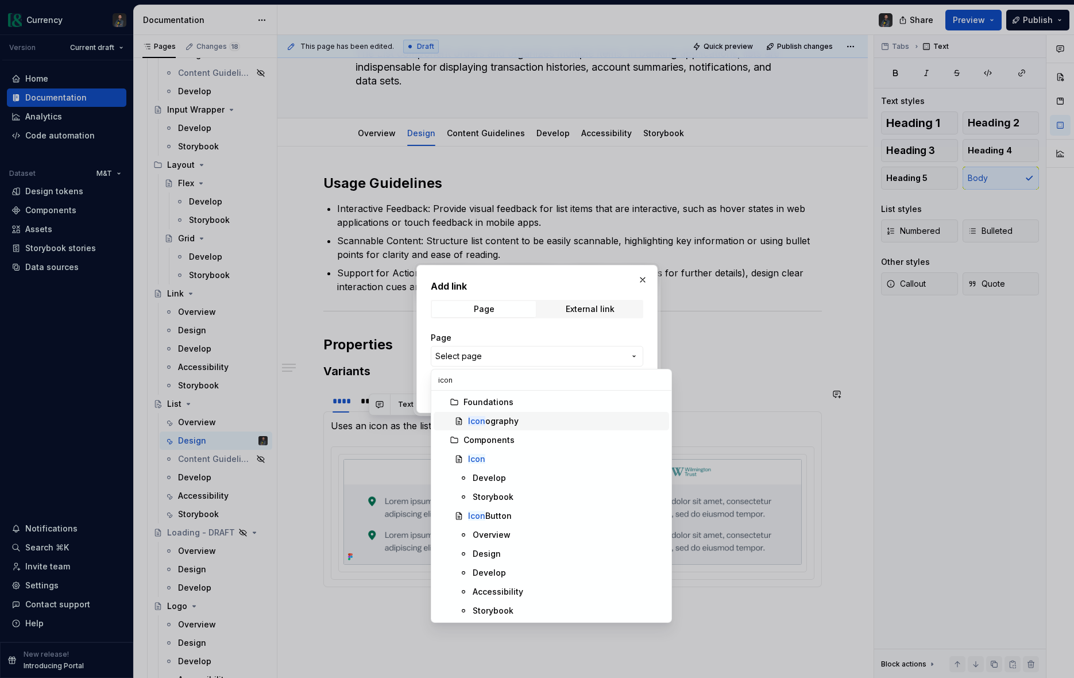
type input "icon"
click at [513, 425] on div "Icon ography" at bounding box center [493, 420] width 51 height 11
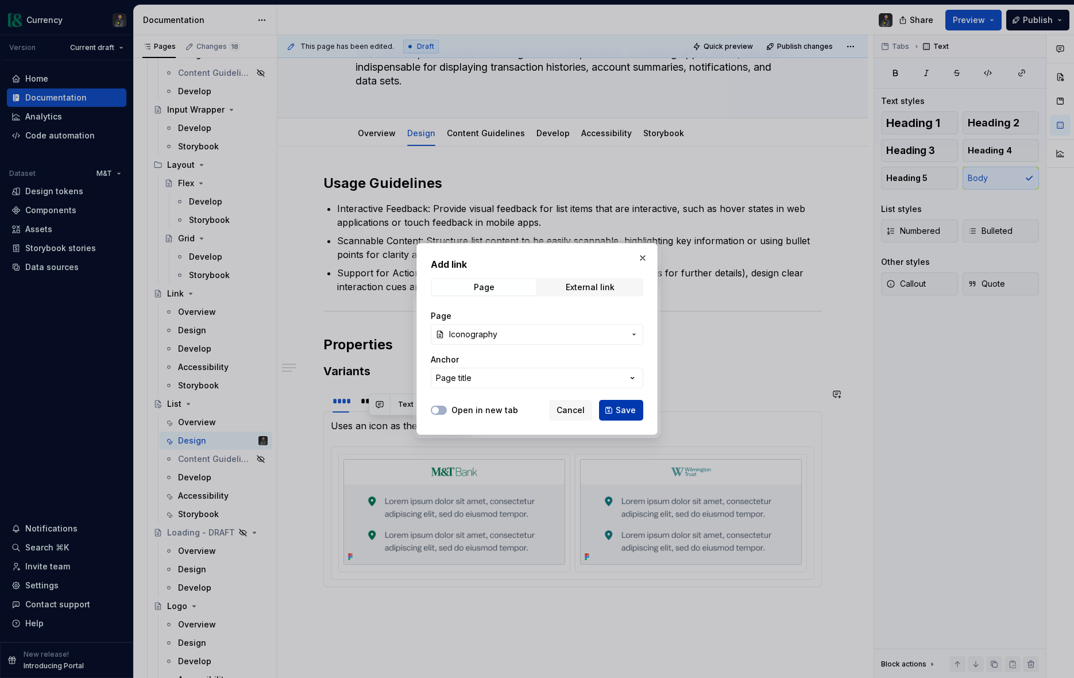
click at [627, 413] on span "Save" at bounding box center [626, 410] width 20 height 11
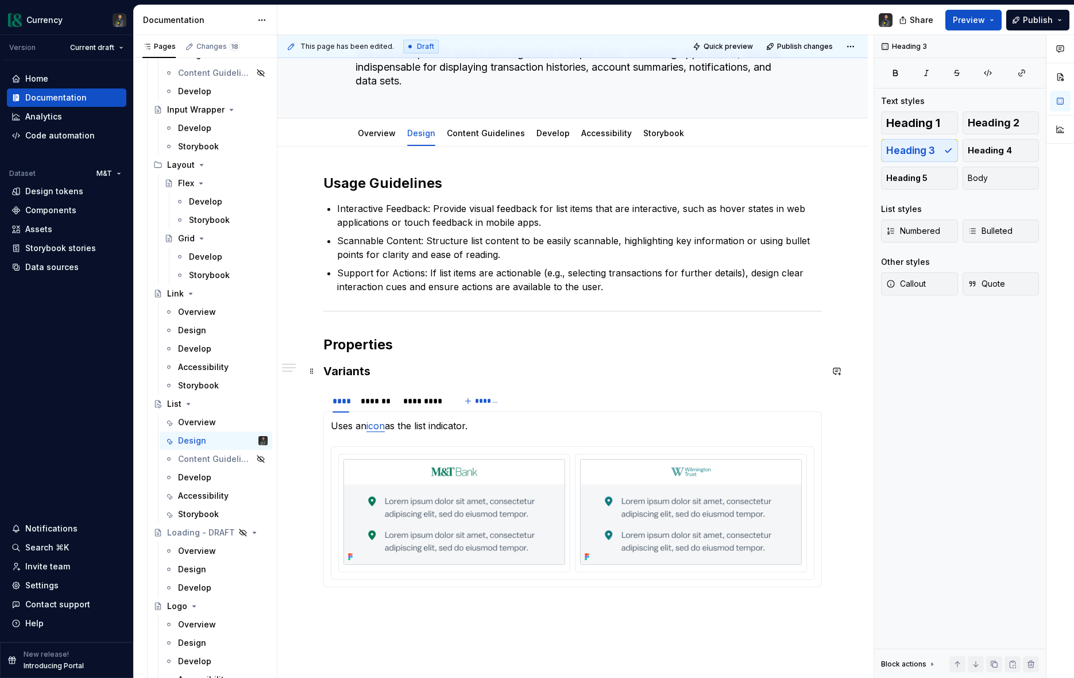
click at [635, 377] on h3 "Variants" at bounding box center [572, 371] width 499 height 16
click at [386, 404] on div "*******" at bounding box center [377, 400] width 32 height 11
click at [361, 427] on p "text" at bounding box center [573, 427] width 484 height 14
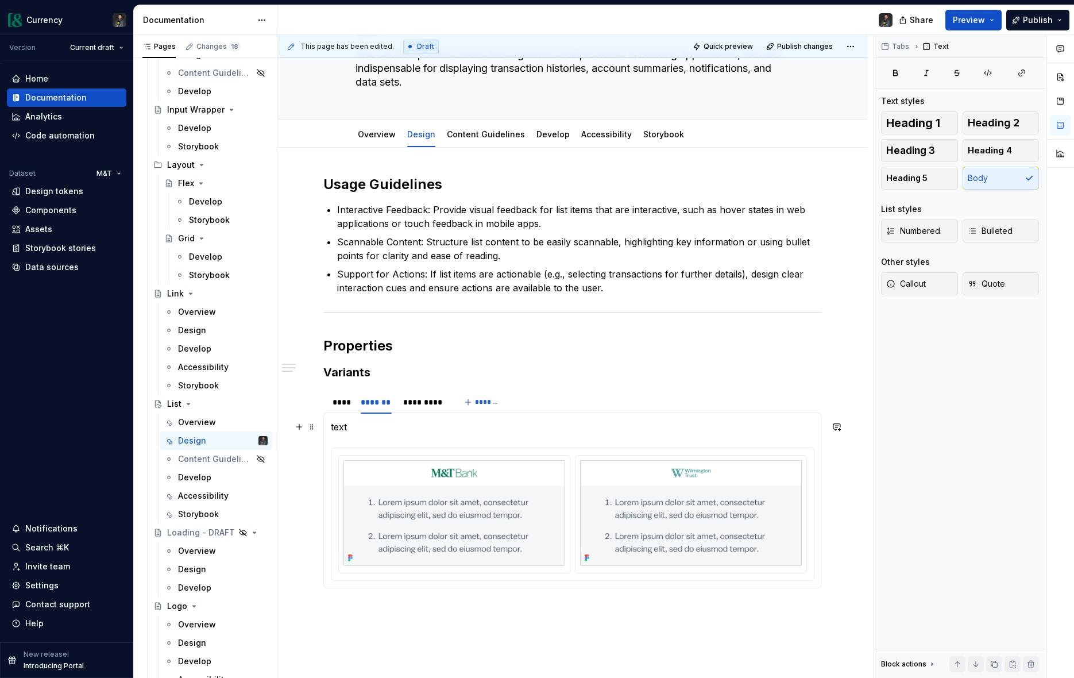
click at [361, 427] on p "text" at bounding box center [573, 427] width 484 height 14
click at [415, 399] on div "*********" at bounding box center [423, 401] width 41 height 11
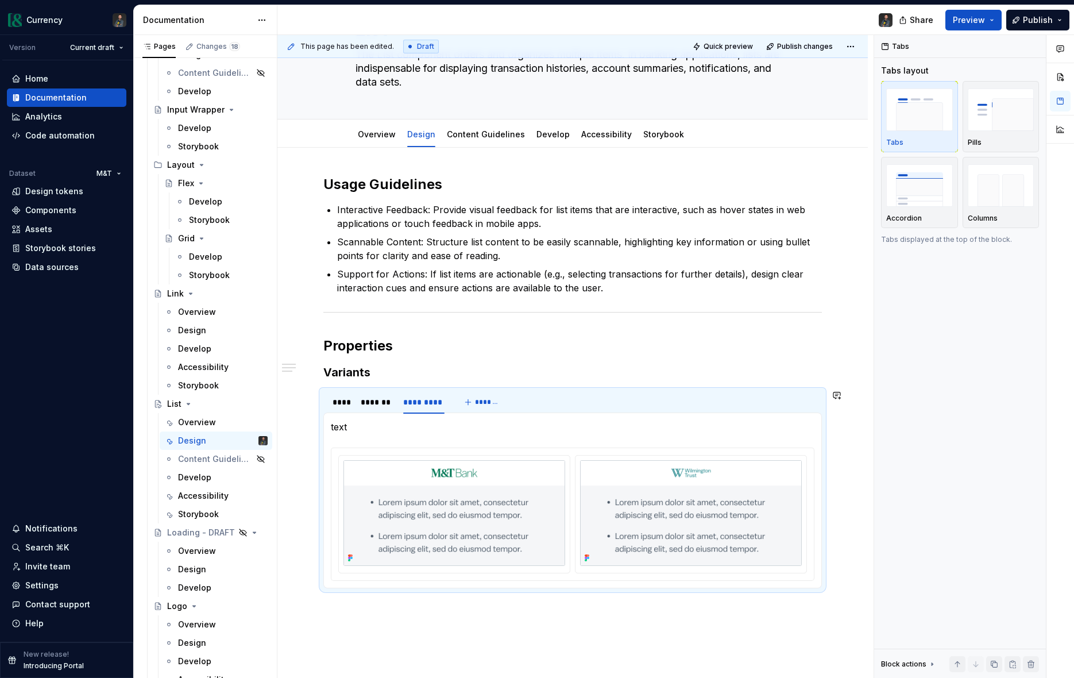
click at [352, 434] on section-item-column "text" at bounding box center [573, 500] width 484 height 161
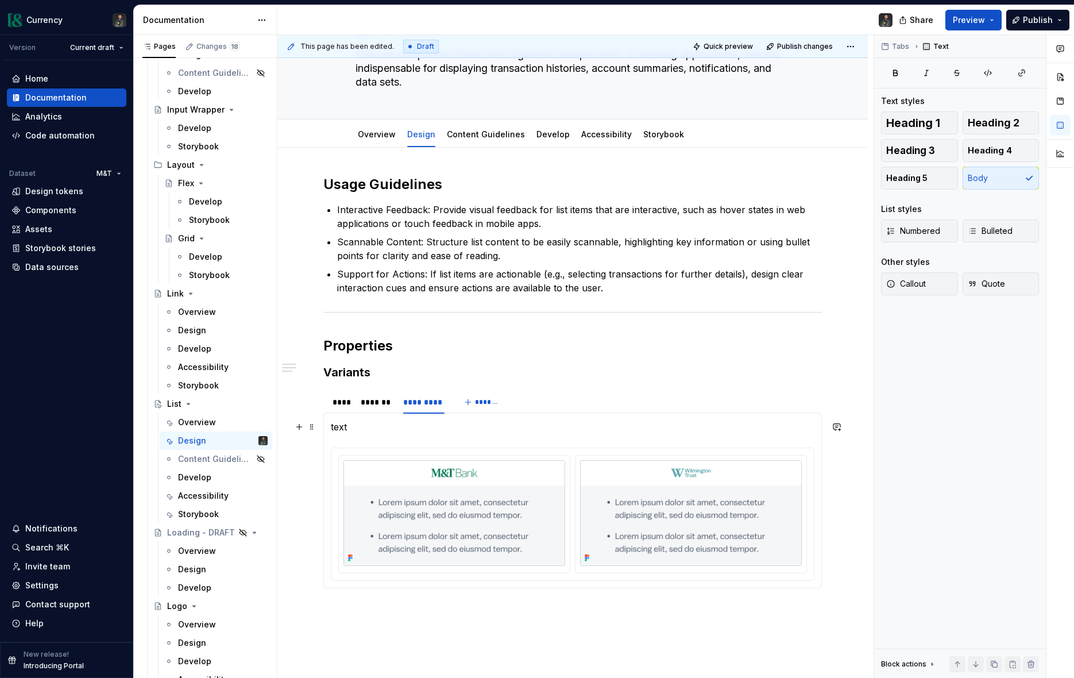
click at [342, 430] on p "text" at bounding box center [573, 427] width 484 height 14
click at [338, 403] on div "****" at bounding box center [341, 401] width 17 height 11
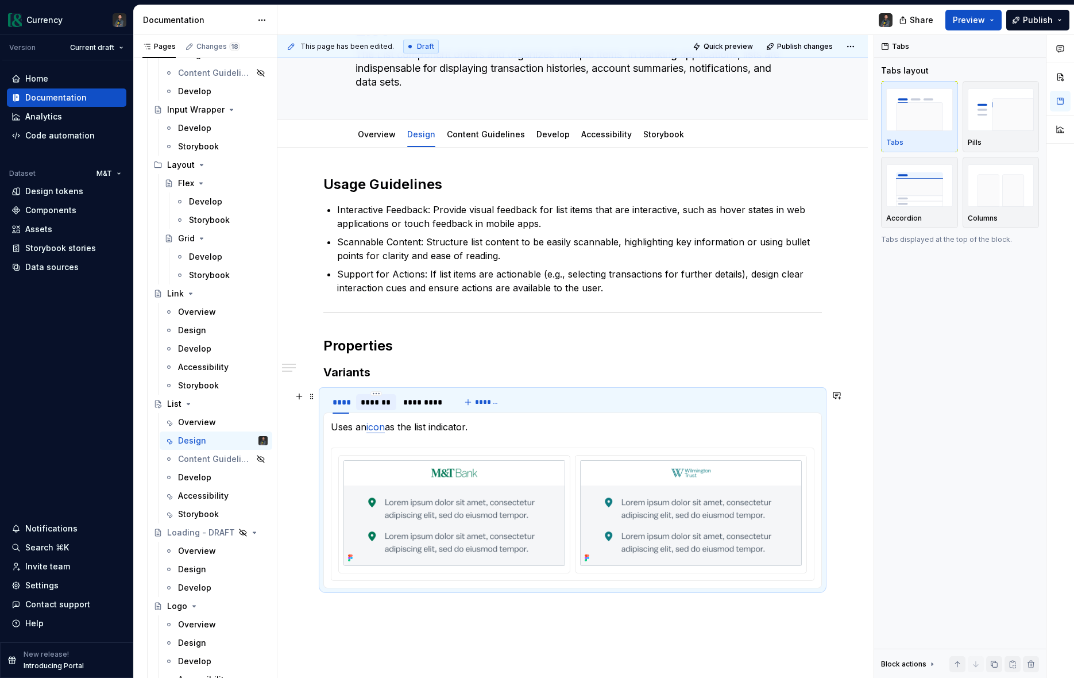
click at [391, 399] on div "*******" at bounding box center [377, 401] width 32 height 11
click at [425, 400] on div "*********" at bounding box center [423, 401] width 41 height 11
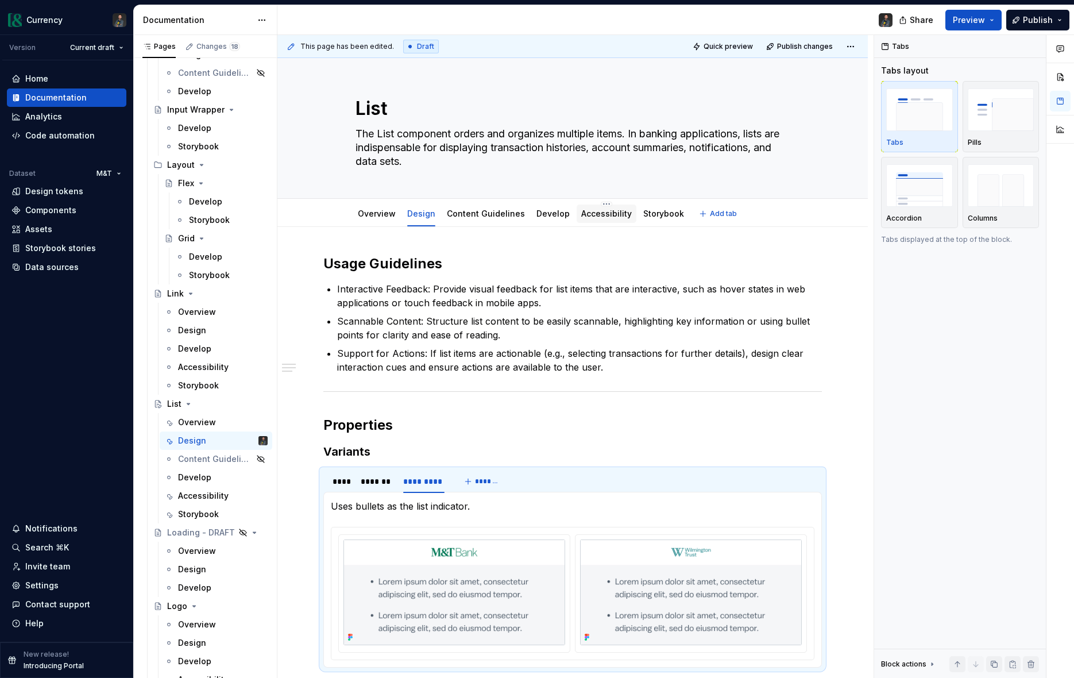
click at [588, 219] on div "Accessibility" at bounding box center [606, 213] width 51 height 11
click at [596, 217] on link "Accessibility" at bounding box center [606, 214] width 51 height 10
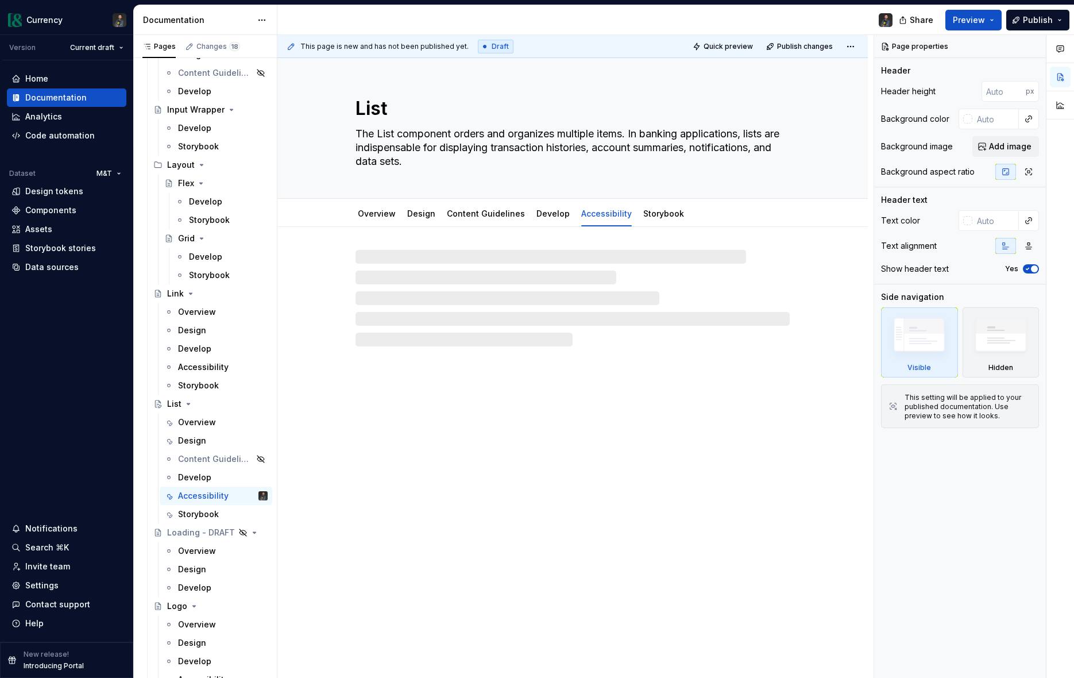
type textarea "*"
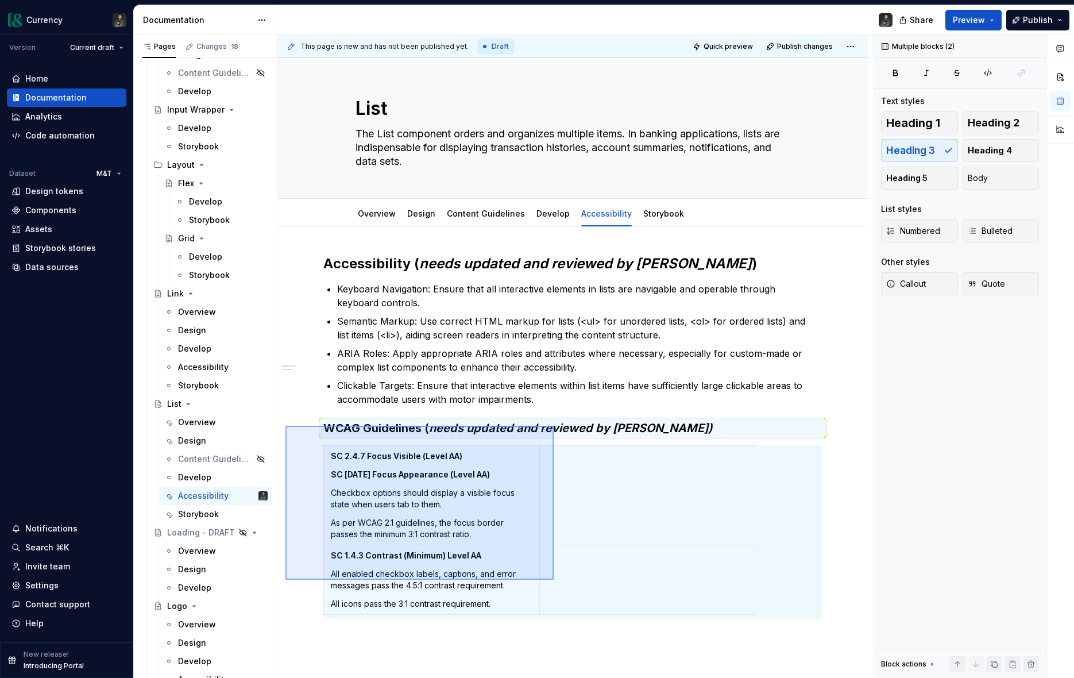
drag, startPoint x: 286, startPoint y: 426, endPoint x: 554, endPoint y: 580, distance: 310.2
click at [554, 580] on div "This page is new and has not been published yet. Draft Quick preview Publish ch…" at bounding box center [576, 357] width 596 height 644
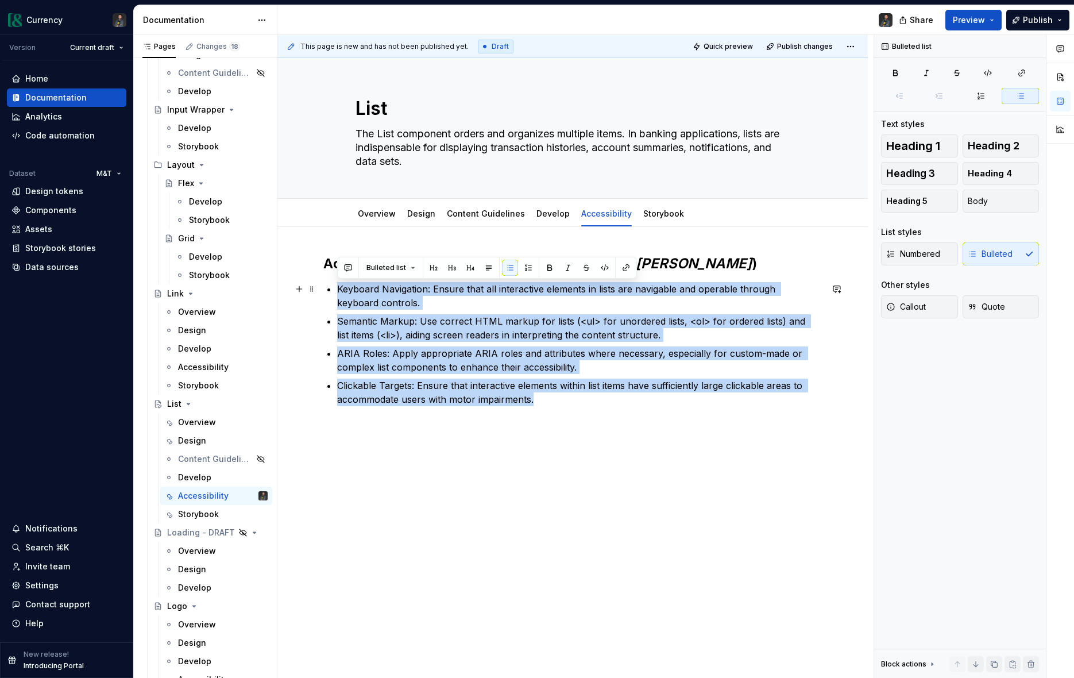
drag, startPoint x: 550, startPoint y: 402, endPoint x: 337, endPoint y: 293, distance: 239.2
click at [337, 293] on ul "Keyboard Navigation: Ensure that all interactive elements in lists are navigabl…" at bounding box center [579, 344] width 485 height 124
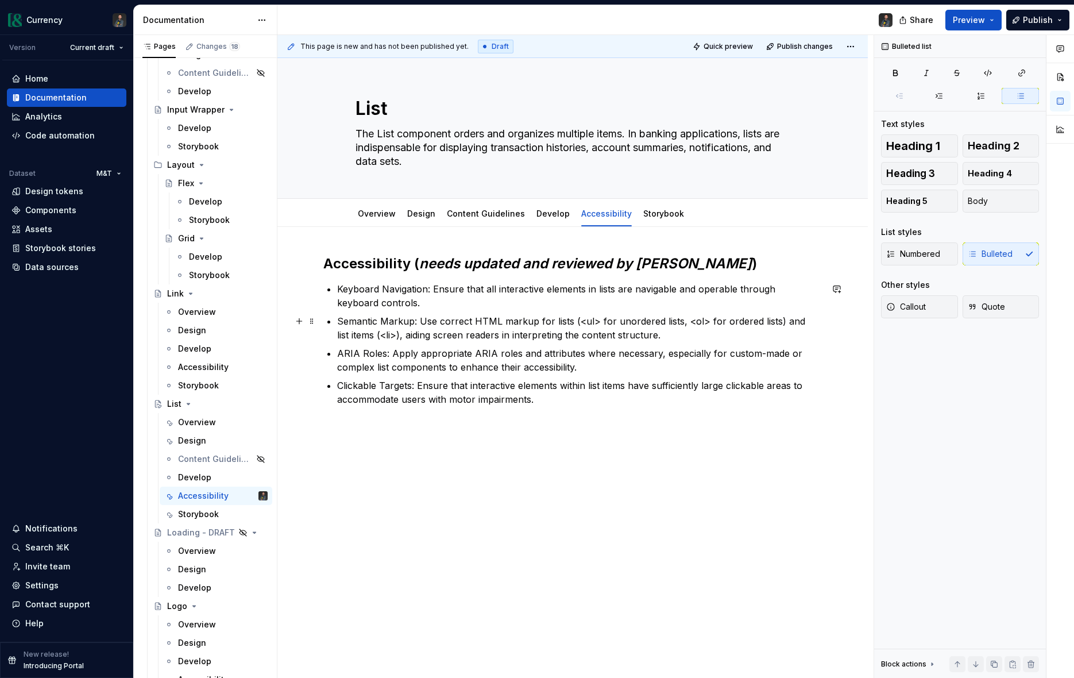
drag, startPoint x: 596, startPoint y: 322, endPoint x: 623, endPoint y: 339, distance: 31.7
click at [596, 322] on p "Semantic Markup: Use correct HTML markup for lists (<ul> for unordered lists, <…" at bounding box center [579, 328] width 485 height 28
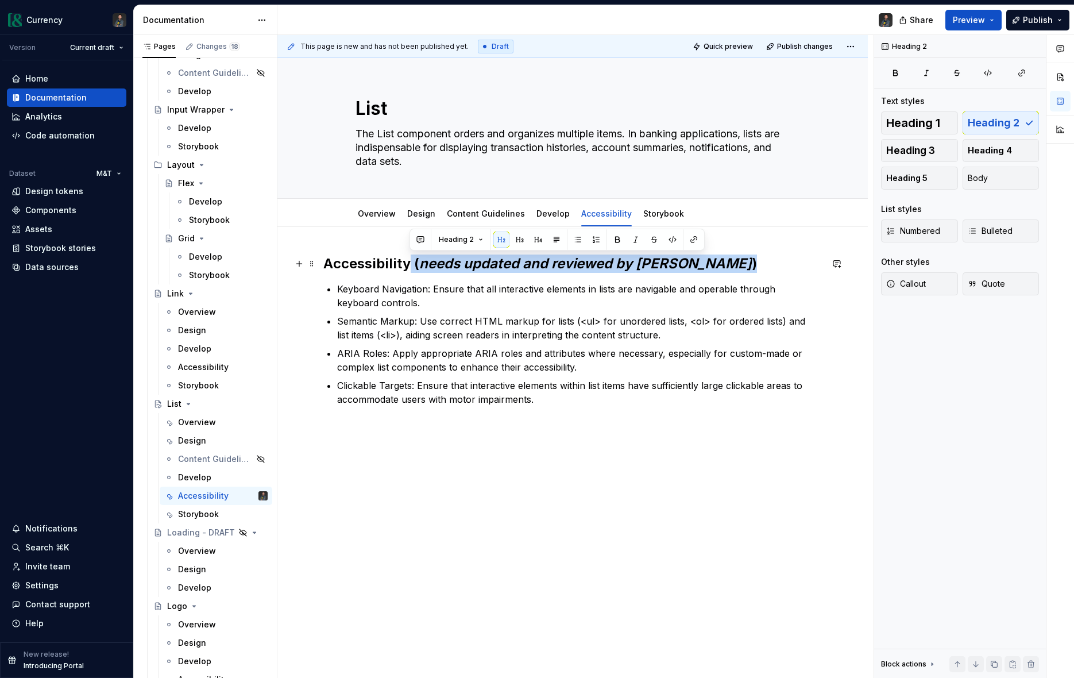
drag, startPoint x: 690, startPoint y: 272, endPoint x: 408, endPoint y: 265, distance: 282.2
click at [408, 265] on h2 "Accessibility ( needs updated and reviewed by [PERSON_NAME] )" at bounding box center [572, 264] width 499 height 18
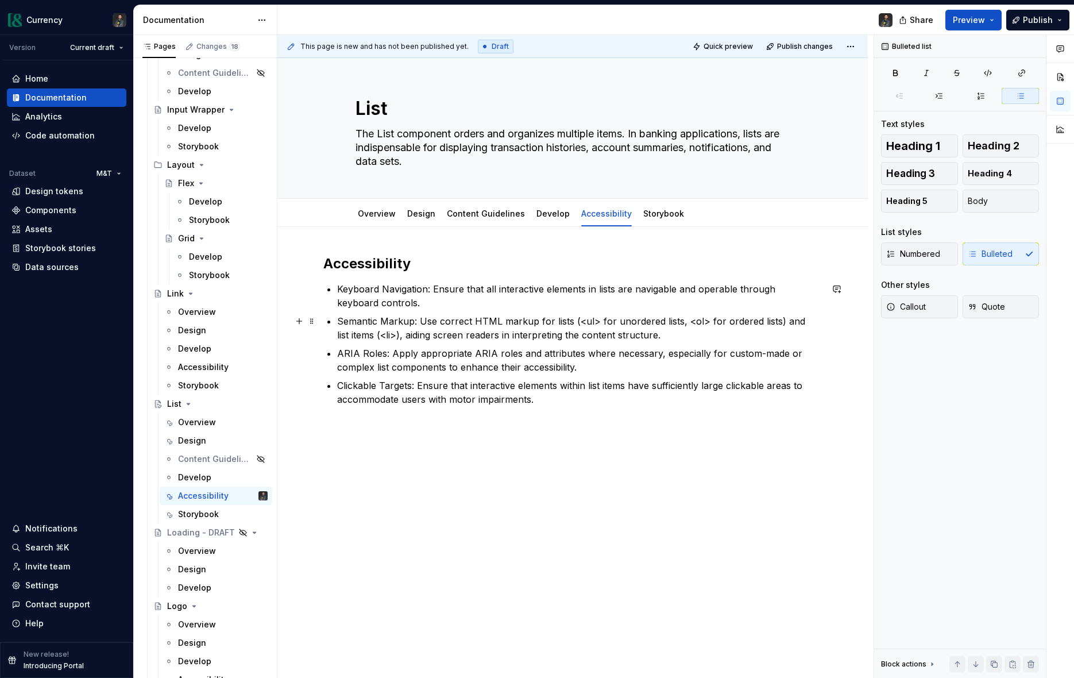
drag, startPoint x: 596, startPoint y: 320, endPoint x: 617, endPoint y: 328, distance: 22.2
click at [596, 320] on p "Semantic Markup: Use correct HTML markup for lists (<ul> for unordered lists, <…" at bounding box center [579, 328] width 485 height 28
drag, startPoint x: 701, startPoint y: 323, endPoint x: 730, endPoint y: 336, distance: 31.6
click at [702, 323] on p "Semantic Markup: Use correct HTML markup for lists ( <ul> for unordered lists, …" at bounding box center [579, 328] width 485 height 28
click at [382, 337] on p "Semantic Markup: Use correct HTML markup for lists ( <ul> for unordered lists, …" at bounding box center [579, 328] width 485 height 28
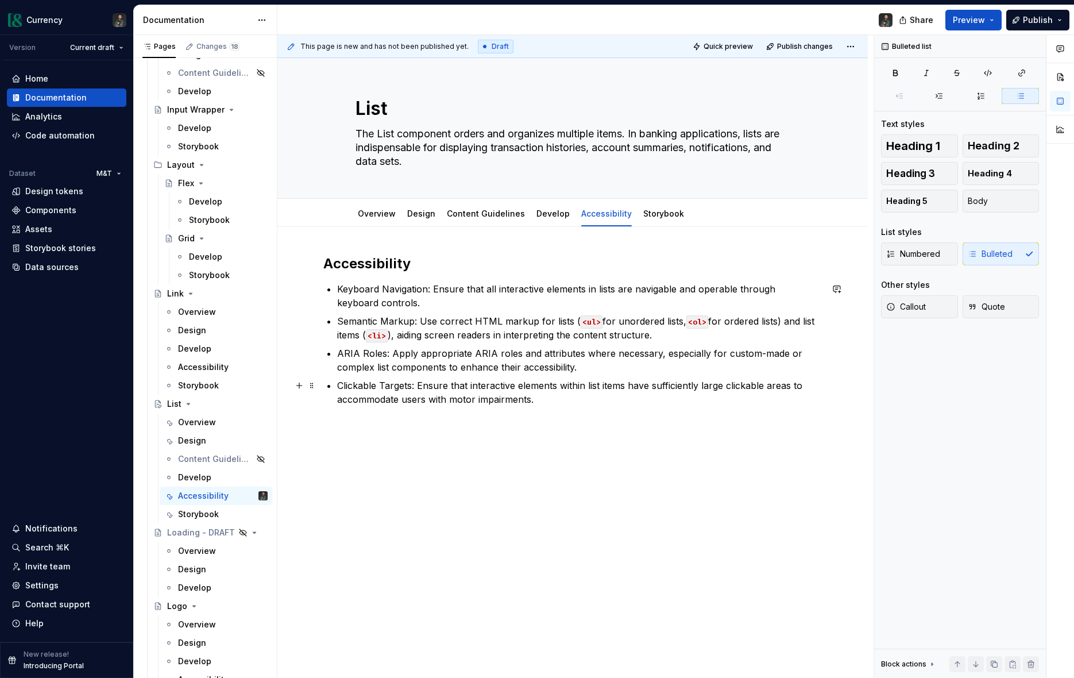
drag, startPoint x: 429, startPoint y: 397, endPoint x: 514, endPoint y: 417, distance: 87.9
click at [431, 398] on p "Clickable Targets: Ensure that interactive elements within list items have suff…" at bounding box center [579, 393] width 485 height 28
click at [550, 397] on p "Clickable Targets: Ensure that interactive elements within list items have suff…" at bounding box center [579, 393] width 485 height 28
drag, startPoint x: 427, startPoint y: 291, endPoint x: 334, endPoint y: 294, distance: 93.1
click at [334, 294] on div "Accessibility Keyboard Navigation: Ensure that all interactive elements in list…" at bounding box center [572, 331] width 499 height 152
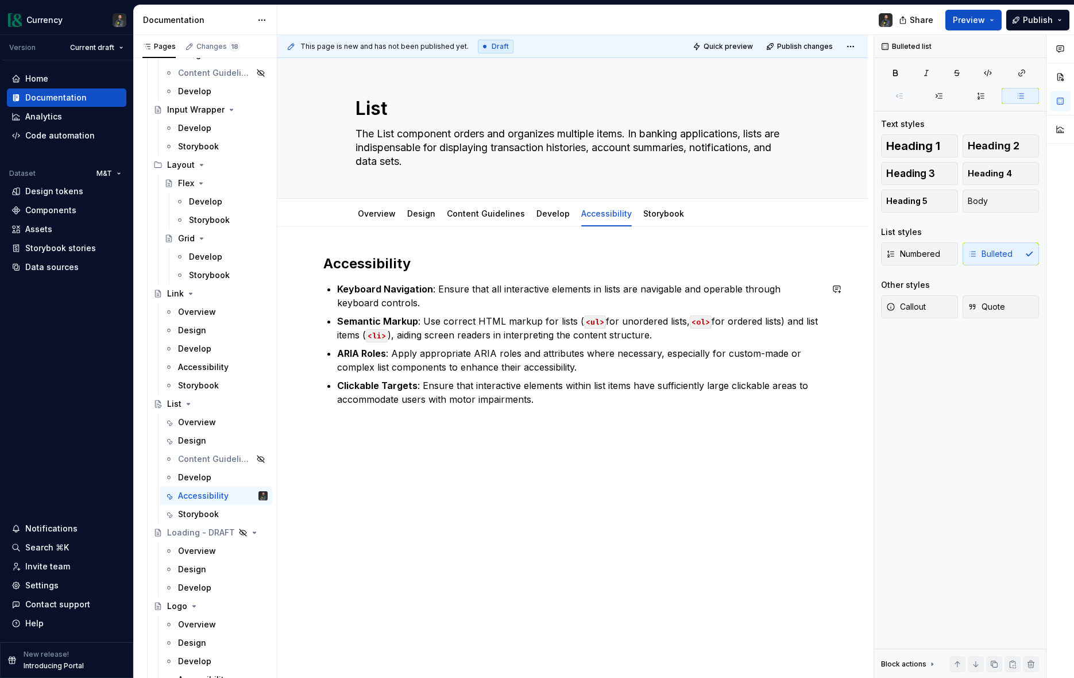
click at [571, 409] on div "Accessibility Keyboard Navigation : Ensure that all interactive elements in lis…" at bounding box center [572, 337] width 499 height 165
click at [552, 211] on link "Develop" at bounding box center [553, 214] width 33 height 10
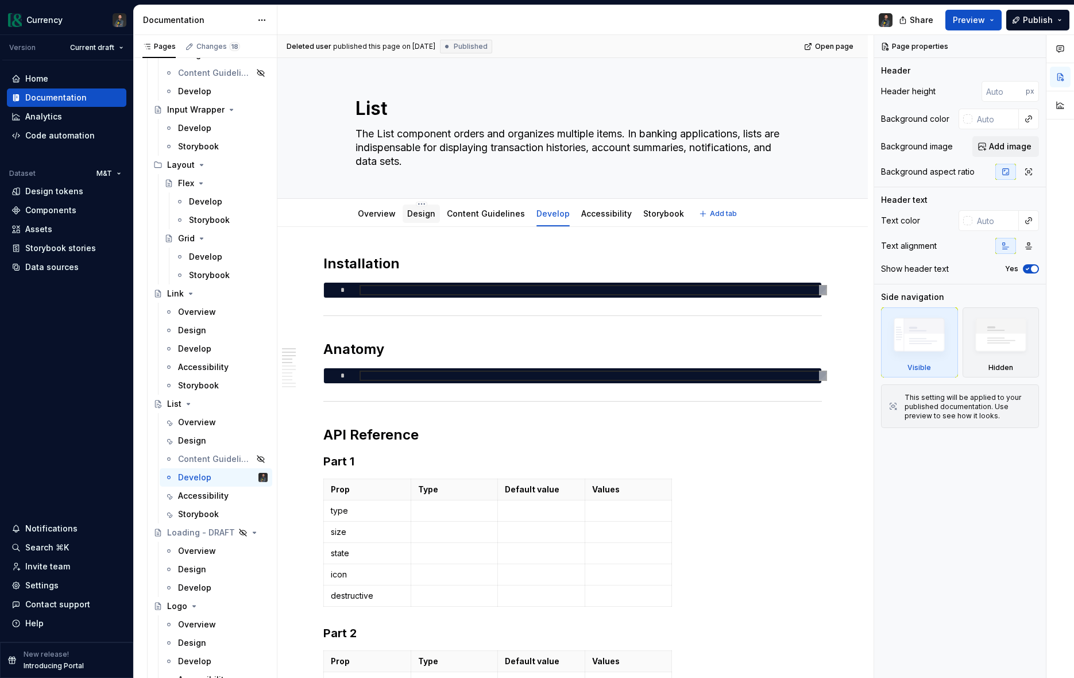
click at [418, 217] on link "Design" at bounding box center [421, 214] width 28 height 10
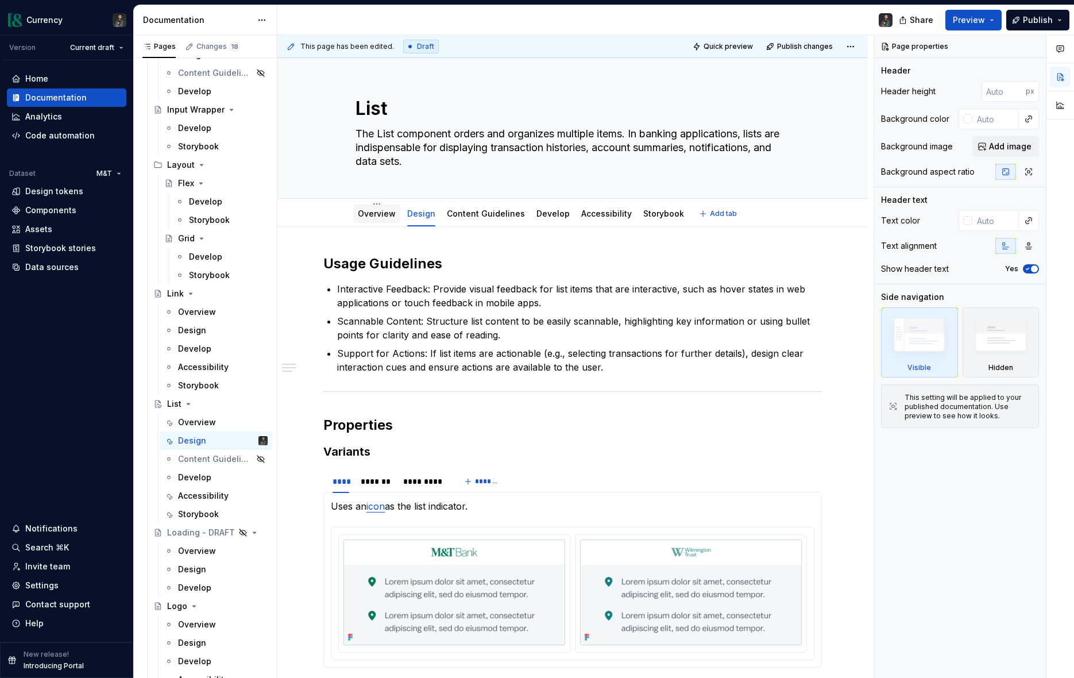
click at [384, 218] on div "Overview" at bounding box center [377, 213] width 38 height 11
click at [375, 215] on link "Overview" at bounding box center [377, 214] width 38 height 10
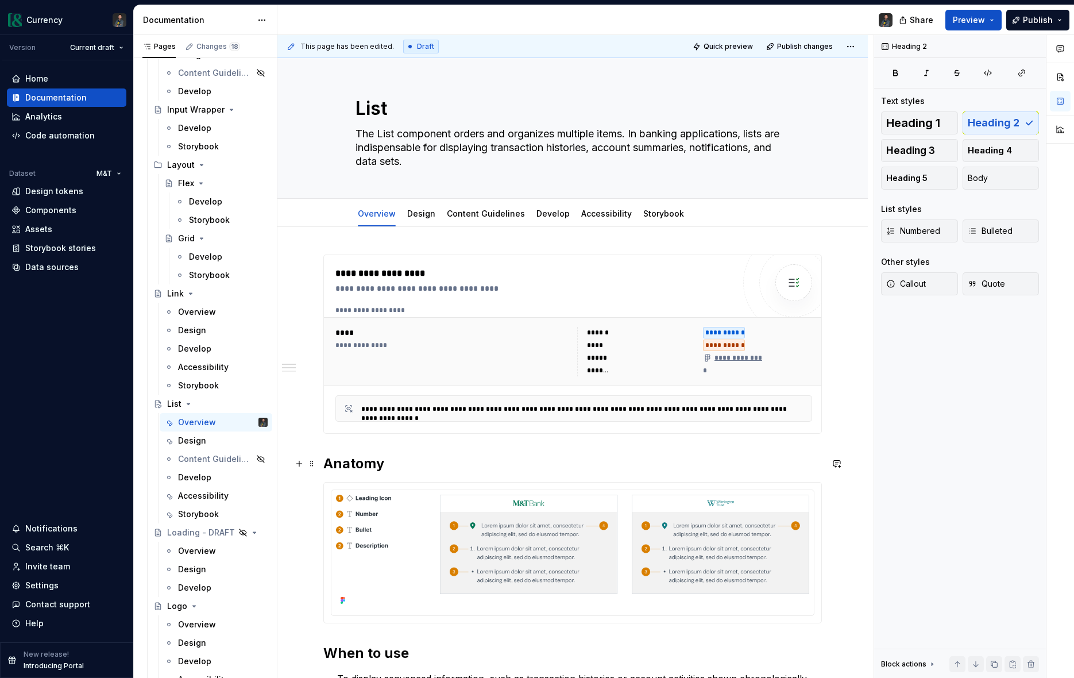
click at [396, 461] on h2 "Anatomy" at bounding box center [572, 463] width 499 height 18
click at [414, 215] on link "Design" at bounding box center [421, 214] width 28 height 10
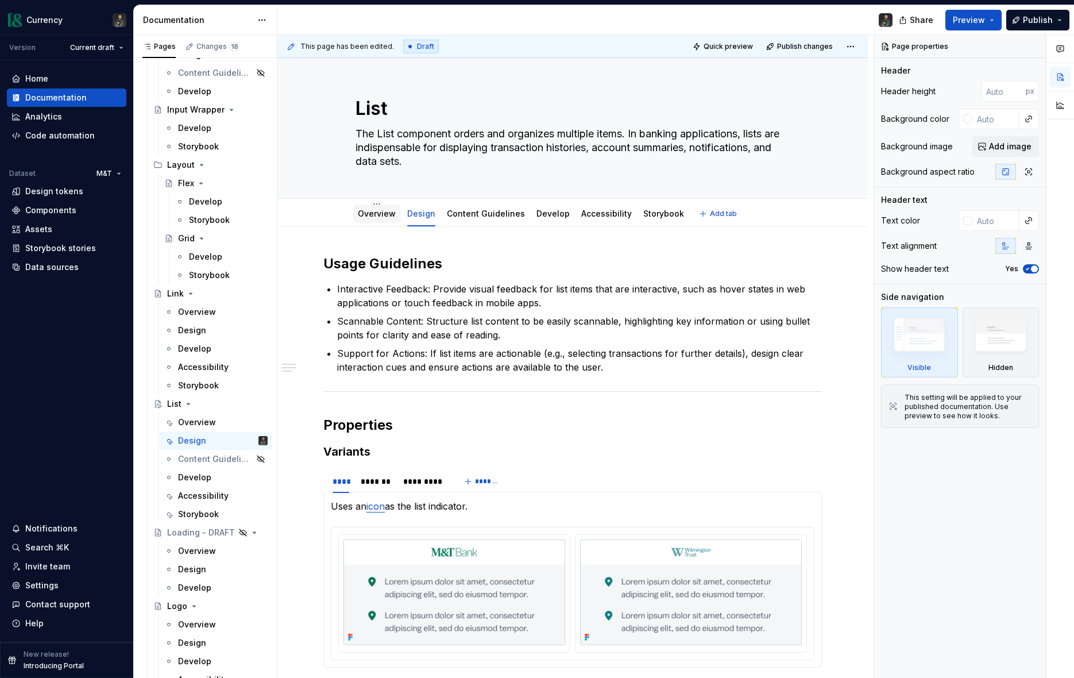
click at [388, 216] on link "Overview" at bounding box center [377, 214] width 38 height 10
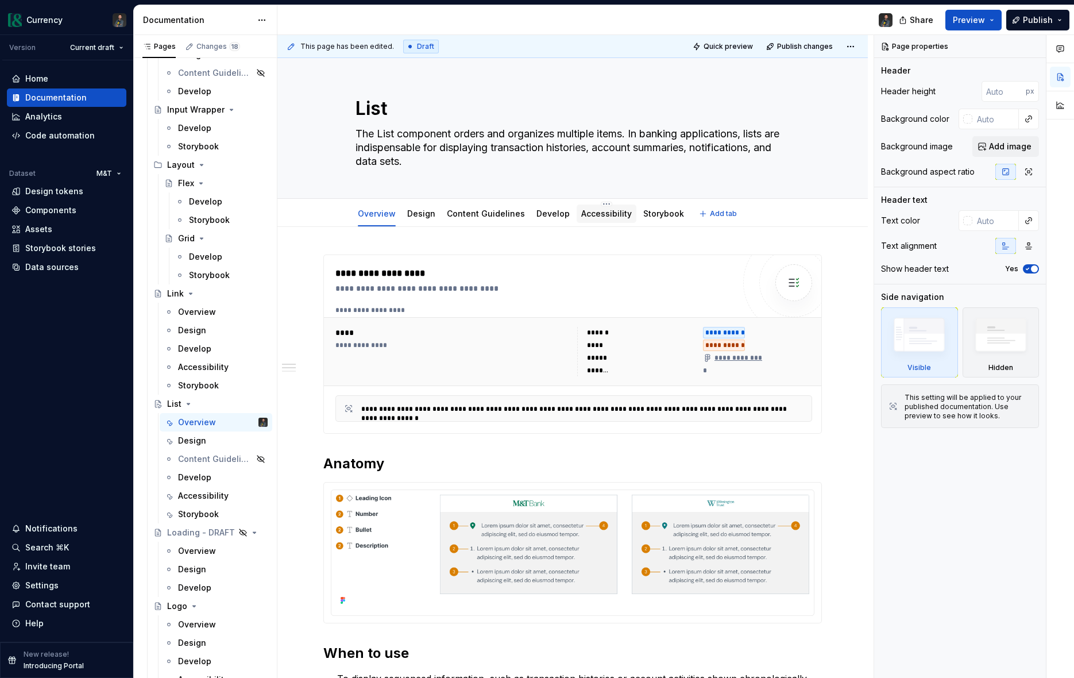
click at [608, 209] on link "Accessibility" at bounding box center [606, 214] width 51 height 10
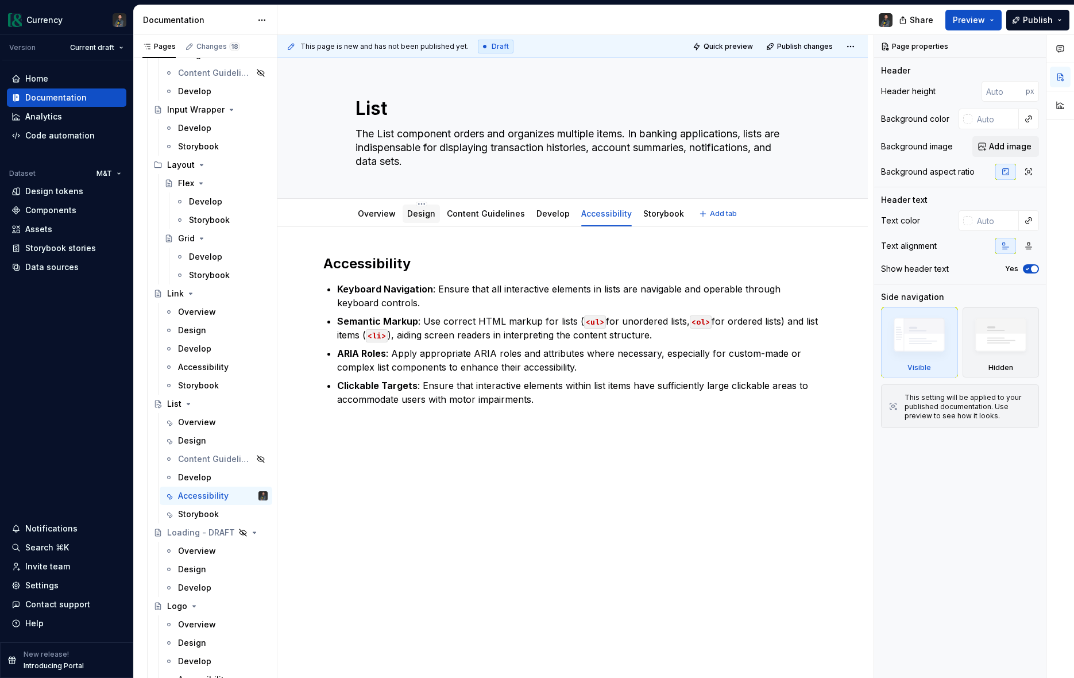
click at [419, 214] on link "Design" at bounding box center [421, 214] width 28 height 10
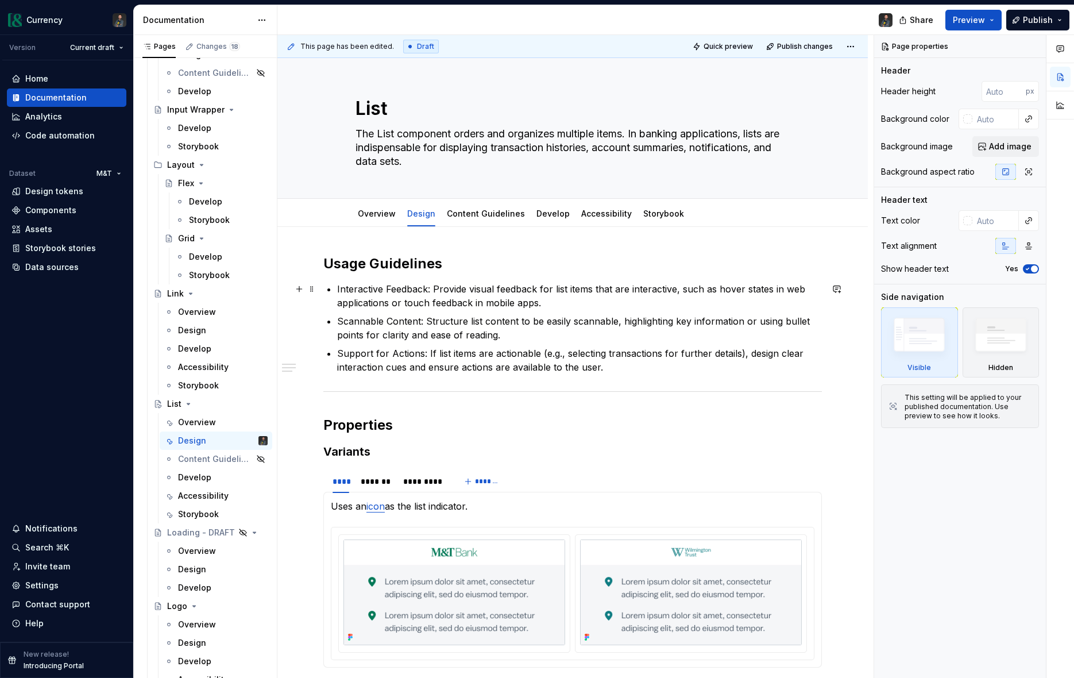
click at [429, 289] on p "Interactive Feedback: Provide visual feedback for list items that are interacti…" at bounding box center [579, 296] width 485 height 28
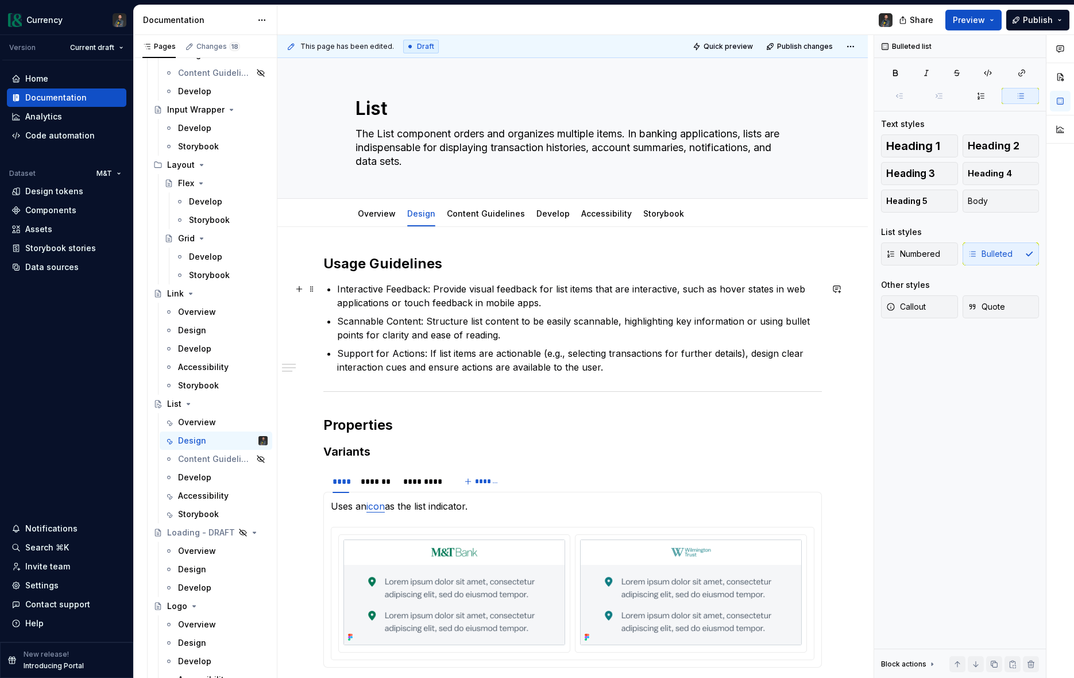
click at [428, 289] on p "Interactive Feedback: Provide visual feedback for list items that are interacti…" at bounding box center [579, 296] width 485 height 28
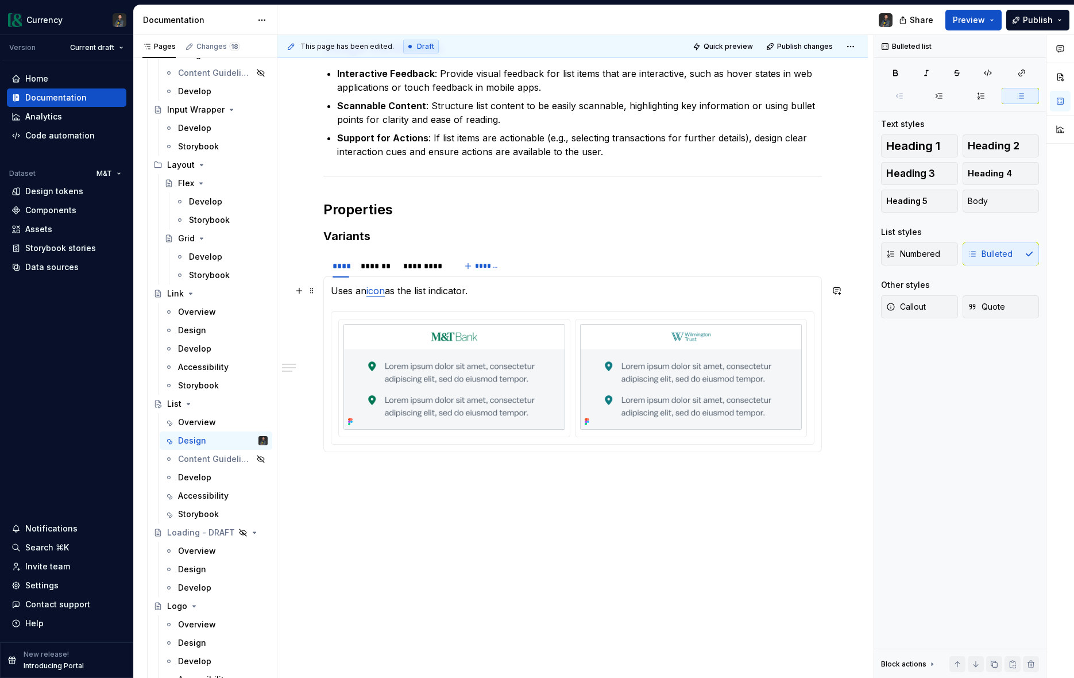
scroll to position [79, 0]
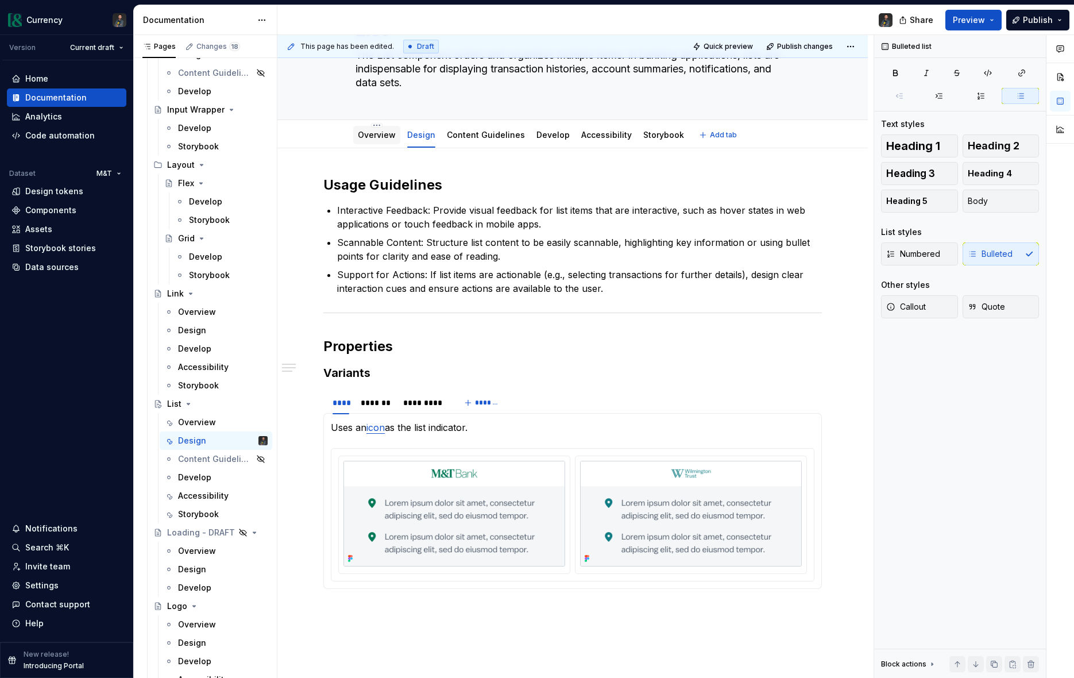
click at [369, 136] on link "Overview" at bounding box center [377, 135] width 38 height 10
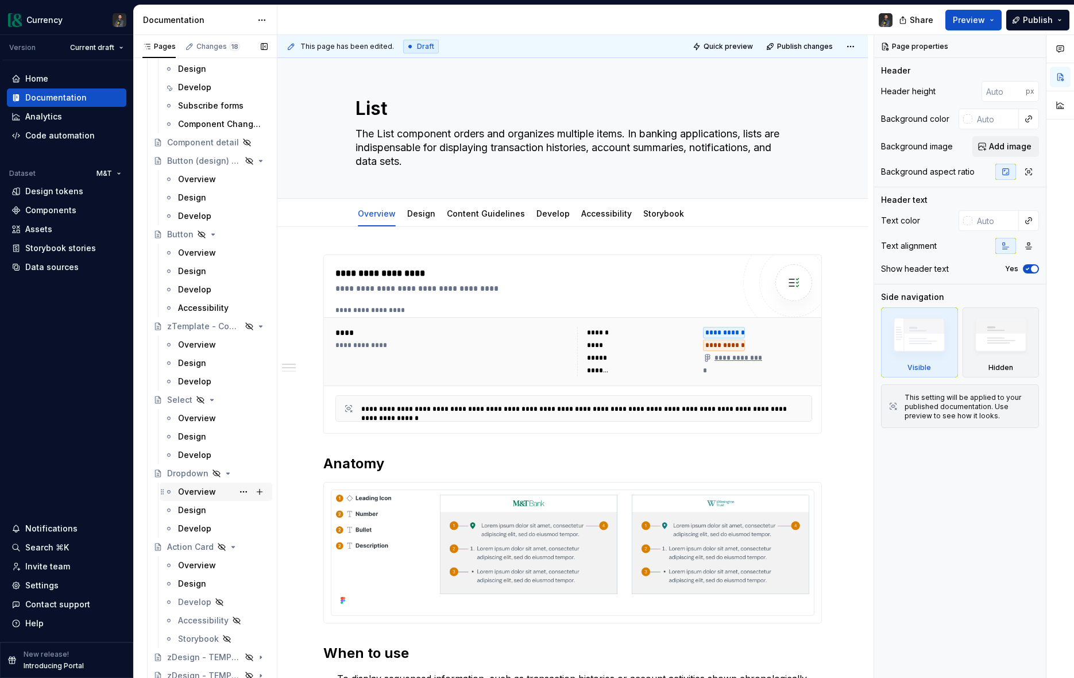
scroll to position [6573, 0]
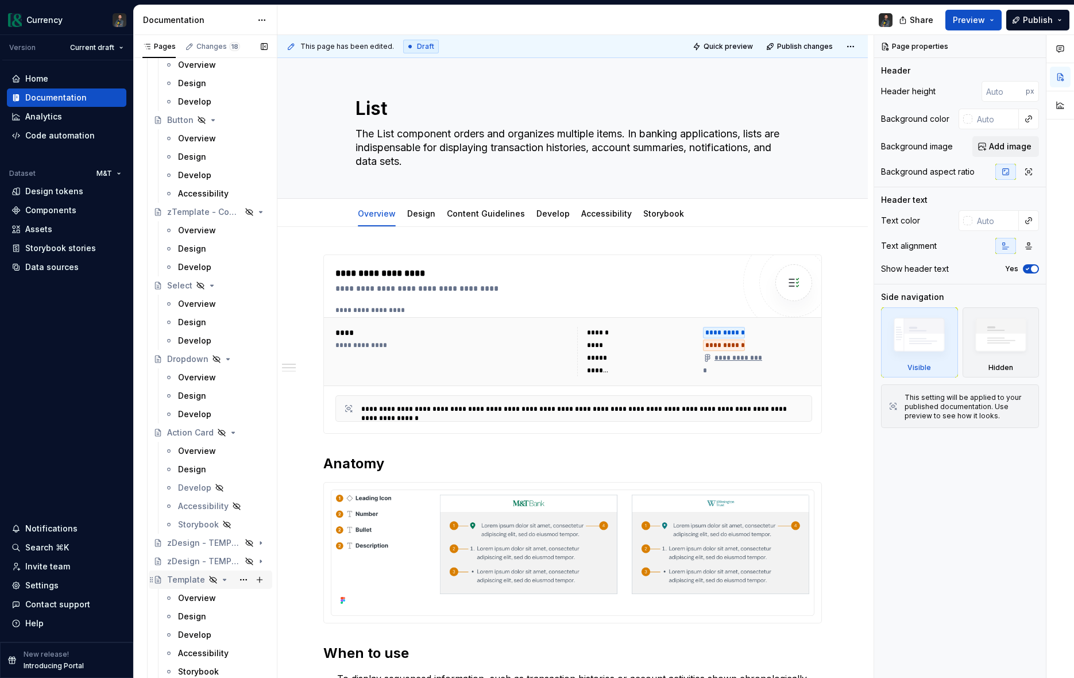
click at [178, 576] on div "Template" at bounding box center [186, 579] width 38 height 11
click at [243, 578] on button "Page tree" at bounding box center [244, 580] width 16 height 16
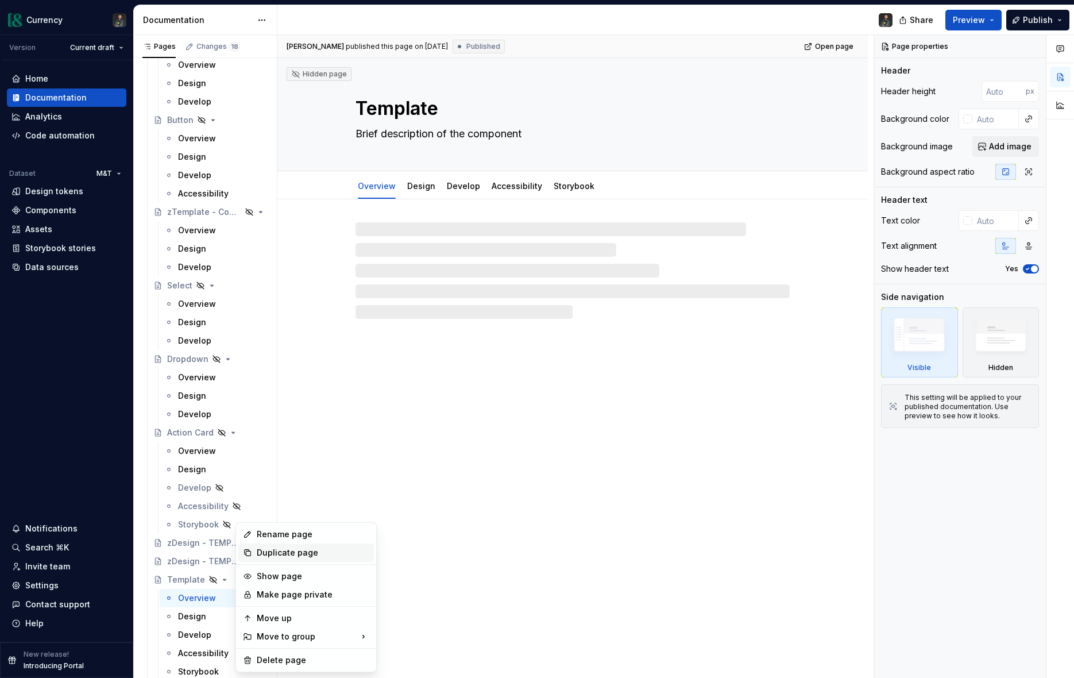
click at [295, 549] on div "Duplicate page" at bounding box center [313, 552] width 113 height 11
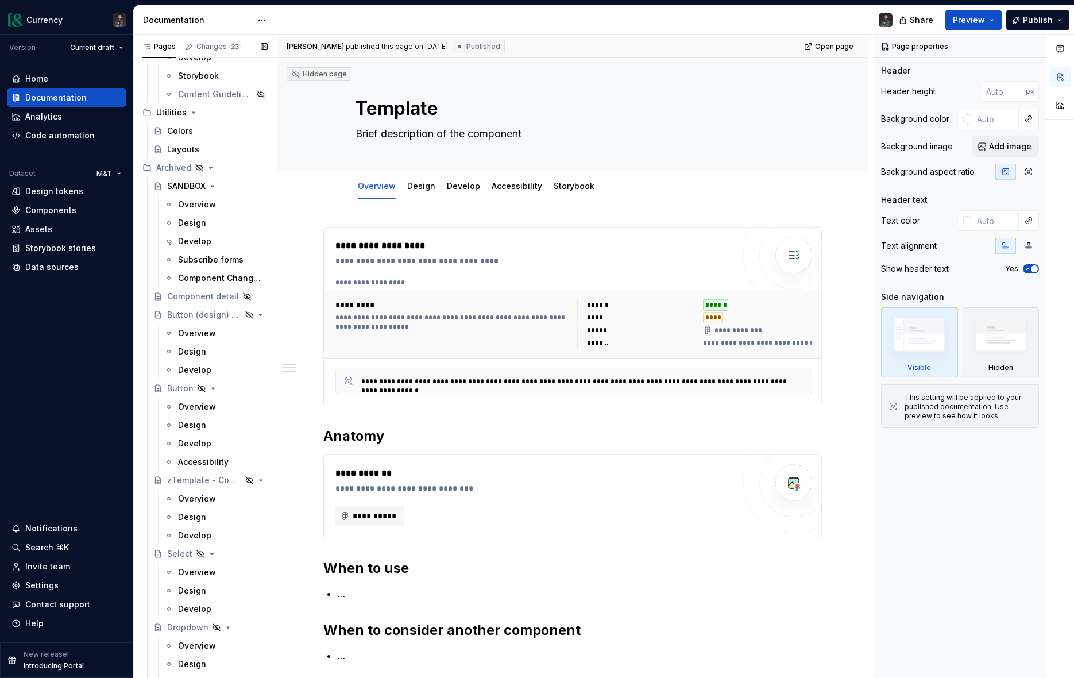
scroll to position [6592, 0]
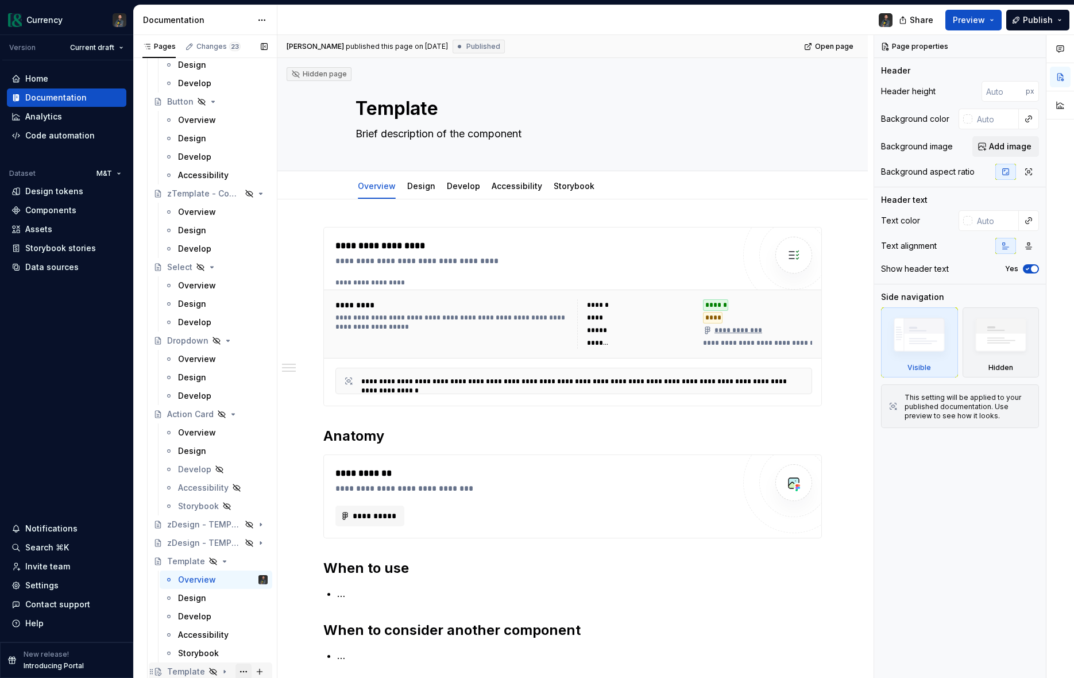
click at [242, 667] on button "Page tree" at bounding box center [244, 672] width 16 height 16
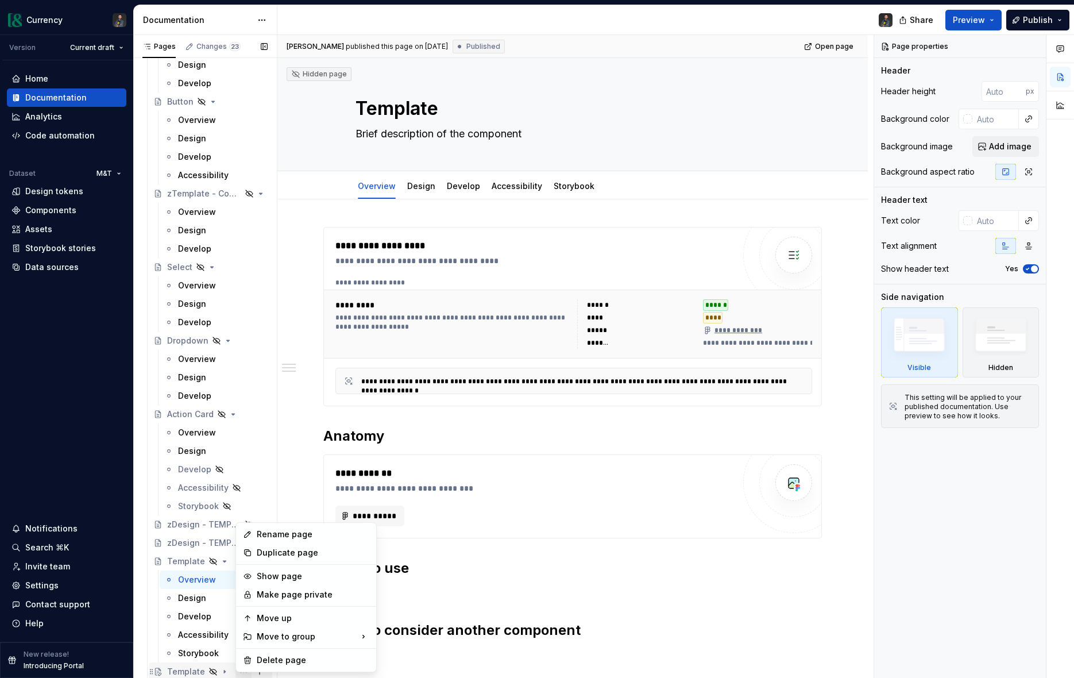
scroll to position [3, 0]
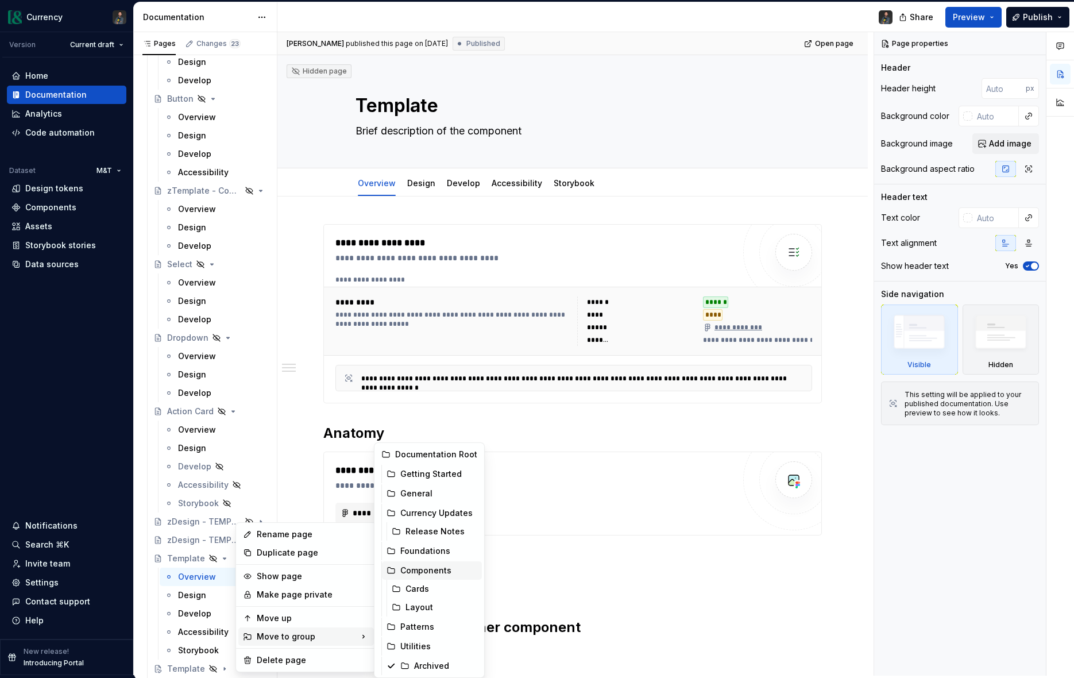
click at [426, 567] on div "Components" at bounding box center [438, 570] width 77 height 11
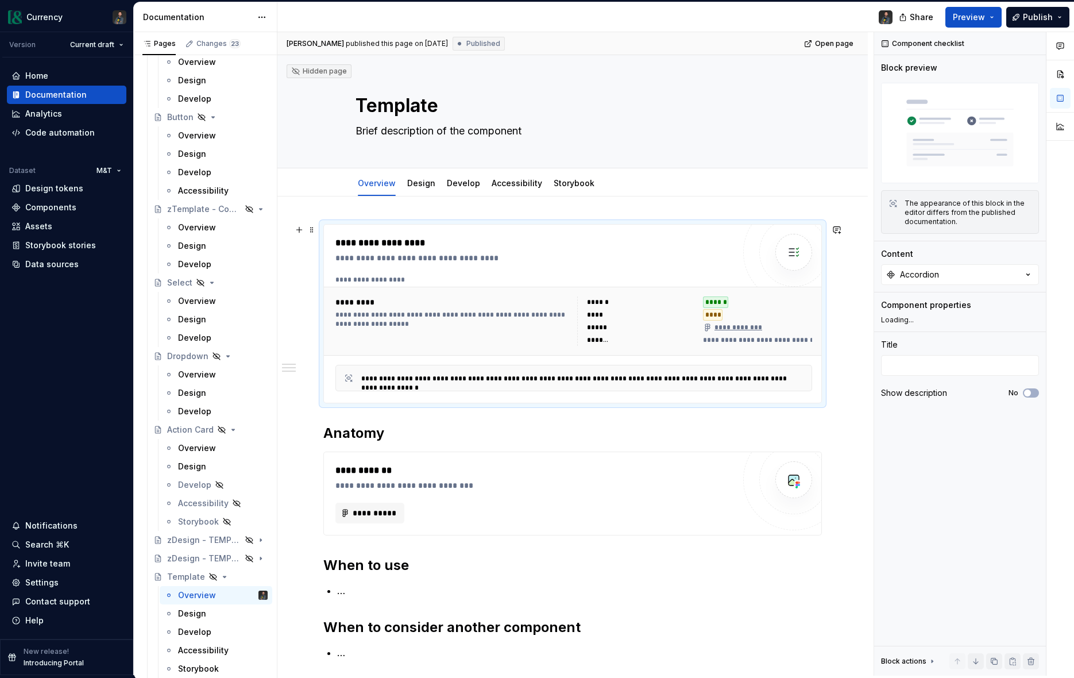
click at [668, 278] on div "**********" at bounding box center [577, 279] width 483 height 9
click at [954, 269] on button "Accordion" at bounding box center [960, 274] width 158 height 21
type textarea "*"
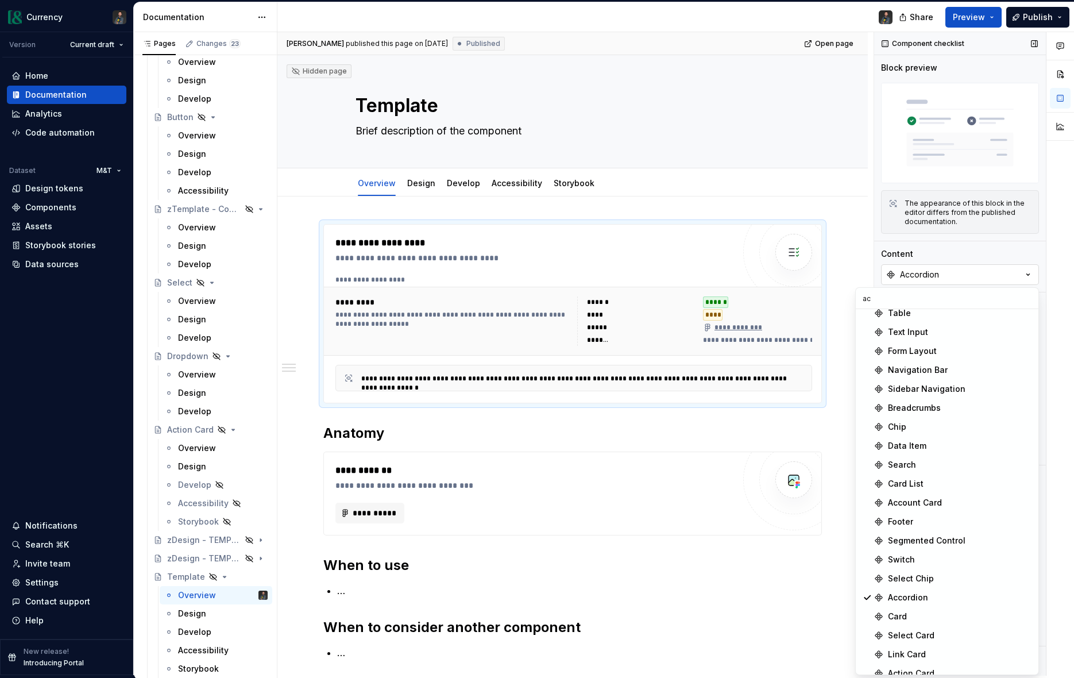
scroll to position [335, 0]
type input "act"
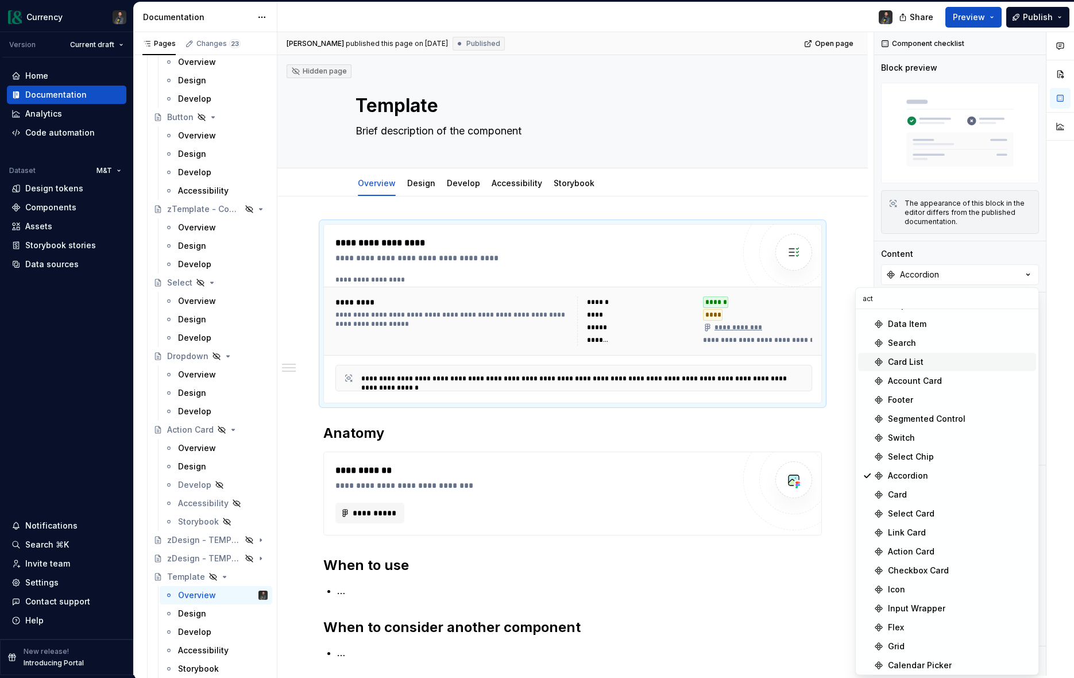
scroll to position [356, 0]
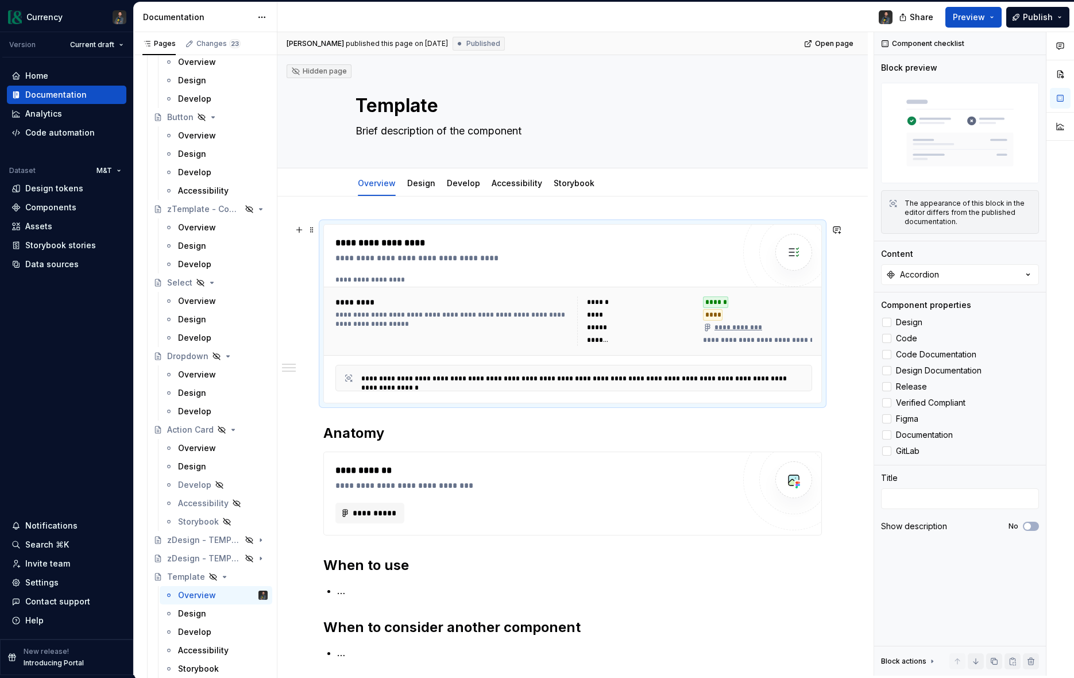
click at [855, 238] on div "**********" at bounding box center [573, 537] width 591 height 680
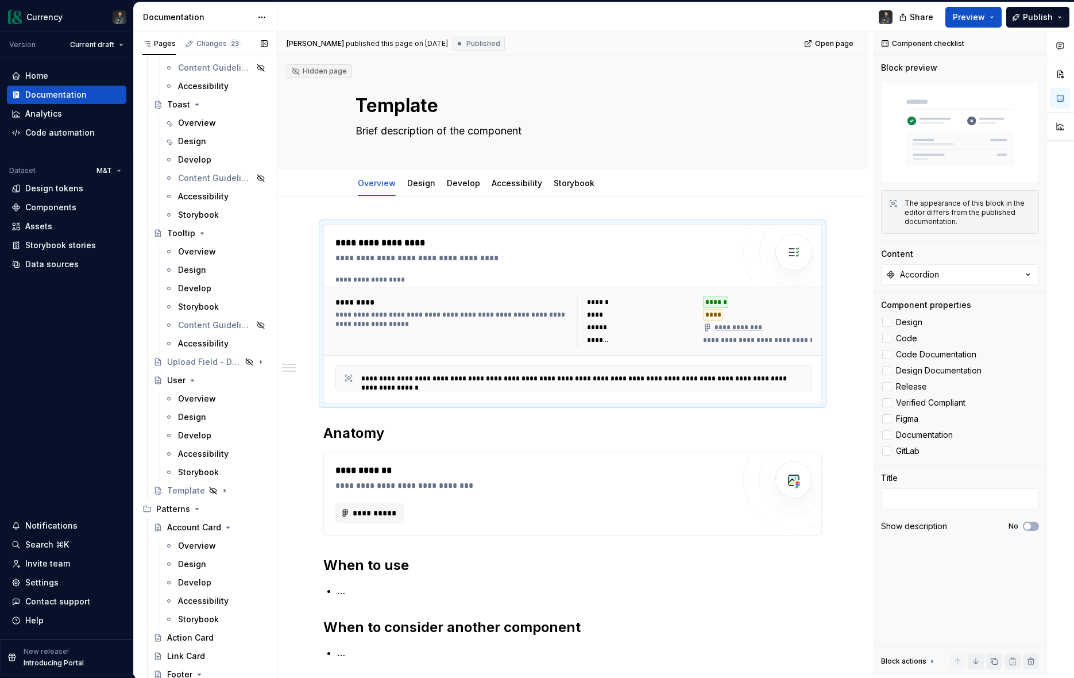
scroll to position [5572, 0]
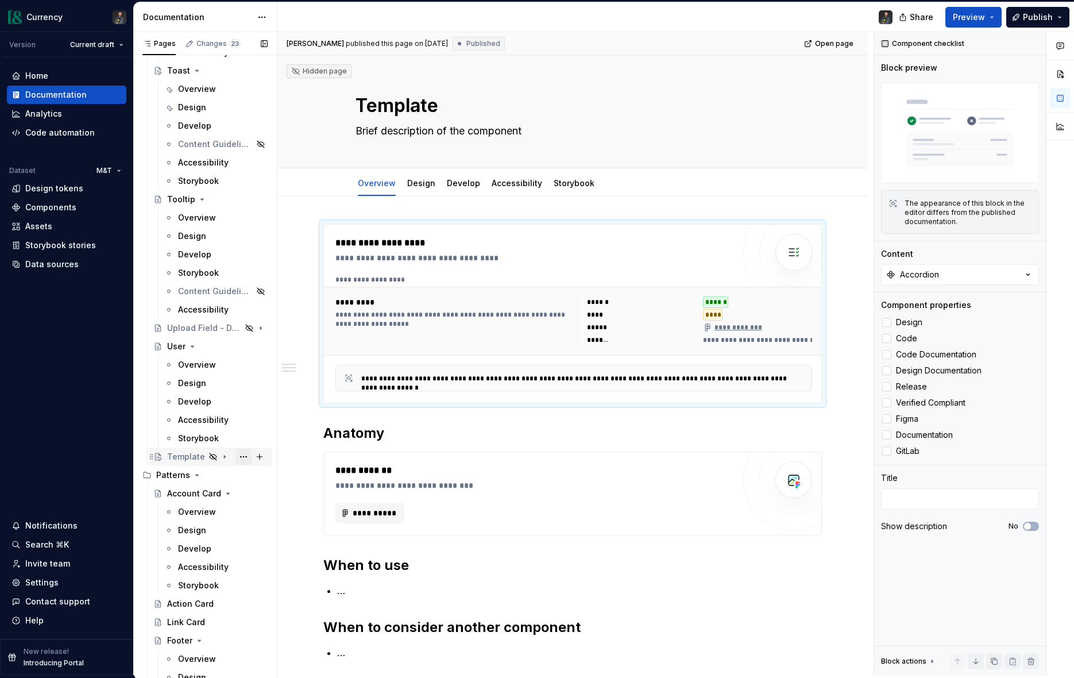
click at [239, 456] on button "Page tree" at bounding box center [244, 457] width 16 height 16
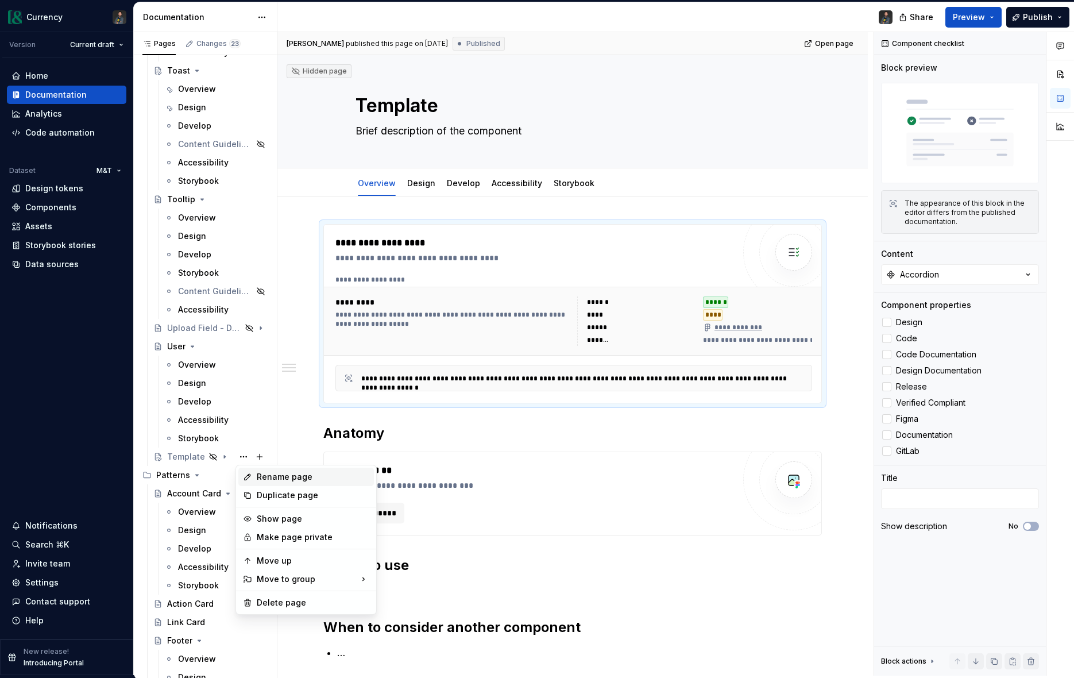
click at [264, 477] on div "Rename page" at bounding box center [313, 476] width 113 height 11
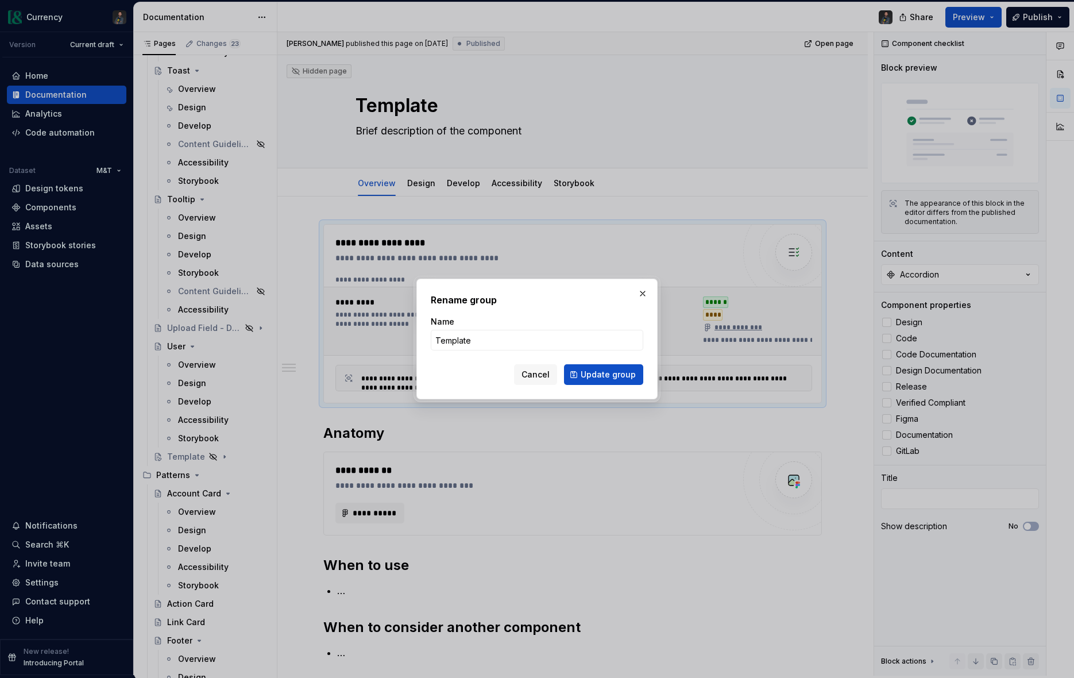
type textarea "*"
type input "Action Indicator"
click at [590, 373] on span "Update group" at bounding box center [608, 374] width 55 height 11
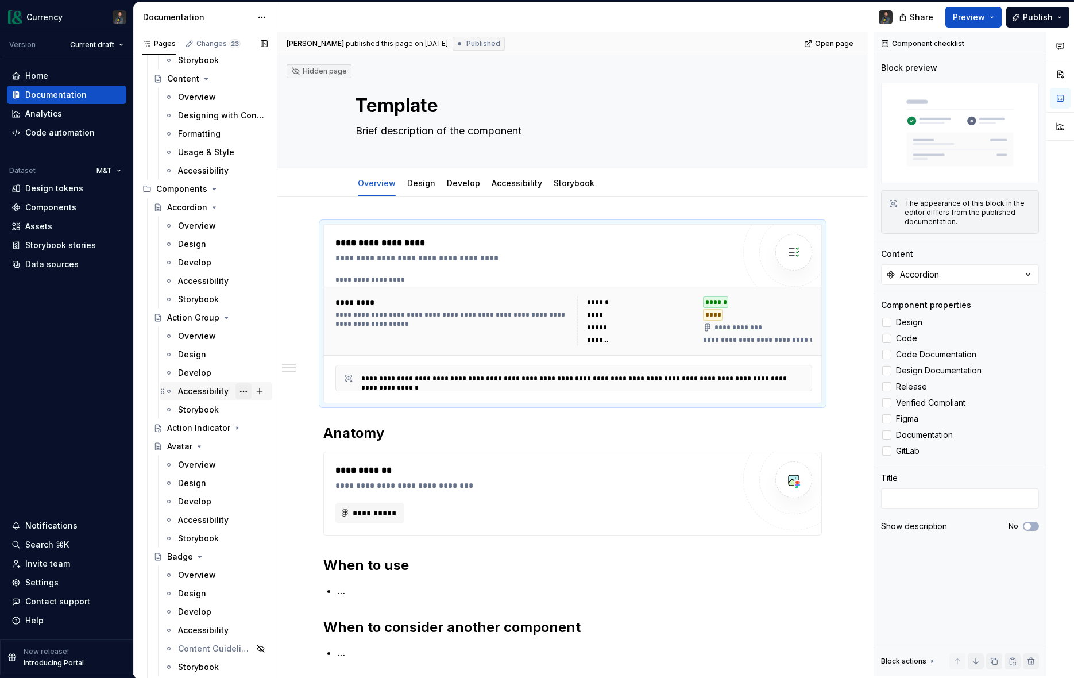
scroll to position [784, 0]
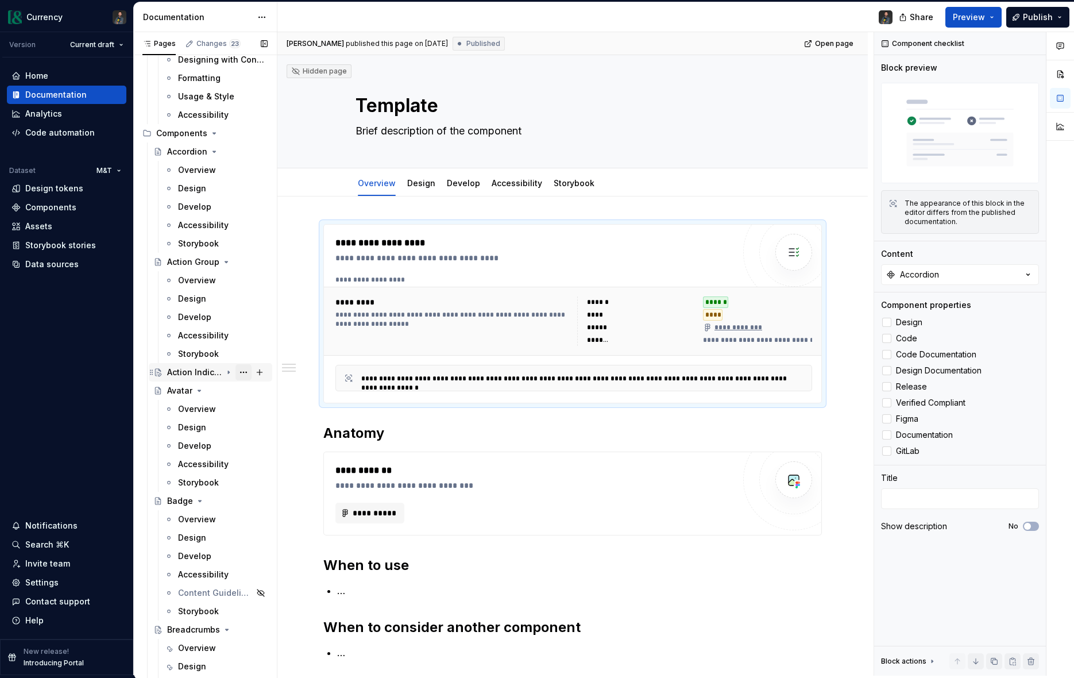
click at [242, 371] on button "Page tree" at bounding box center [244, 372] width 16 height 16
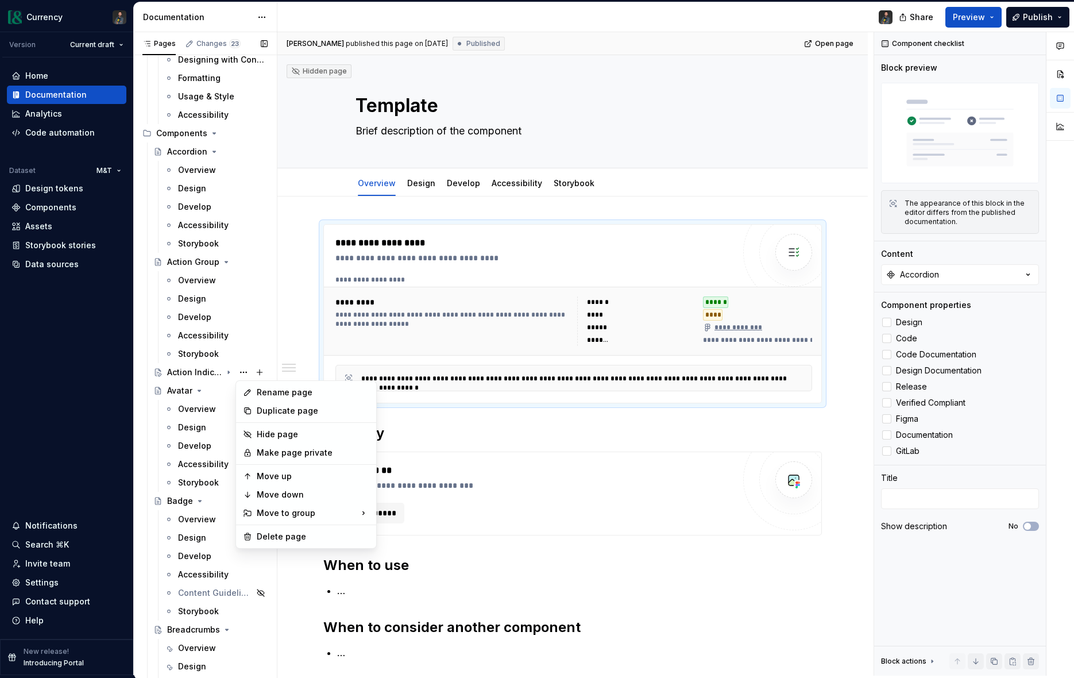
click at [230, 368] on div "Pages Changes 23 Add Accessibility guide for tree Page tree. Navigate the tree …" at bounding box center [205, 356] width 144 height 648
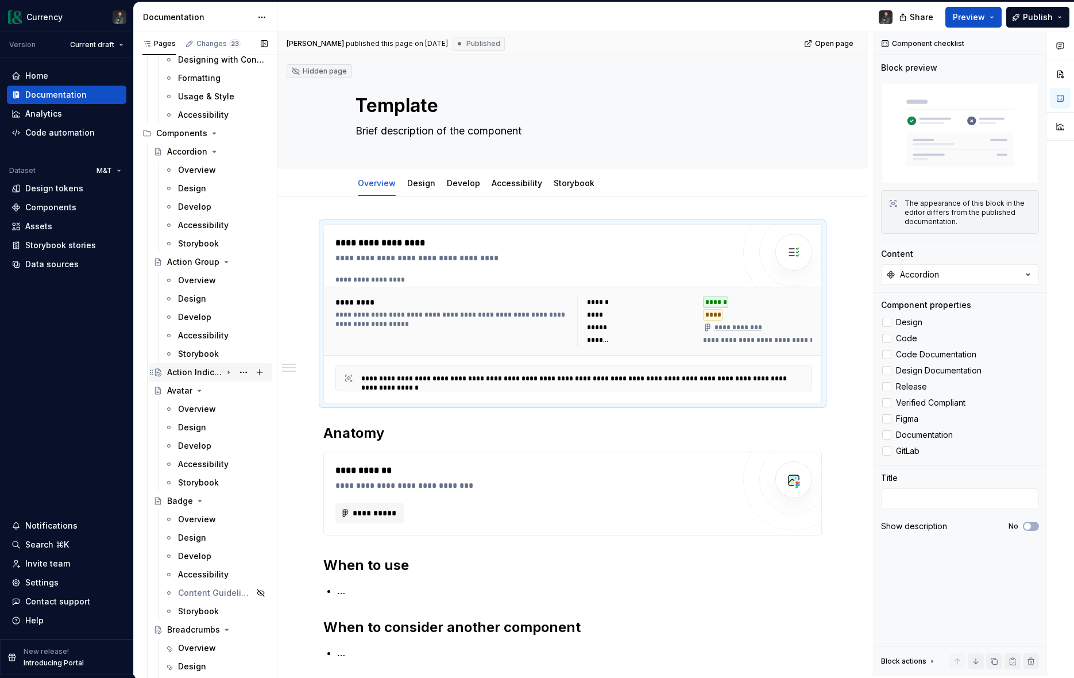
click at [211, 372] on div "Action Indicator" at bounding box center [194, 372] width 55 height 11
click at [197, 392] on div "Overview" at bounding box center [197, 390] width 38 height 11
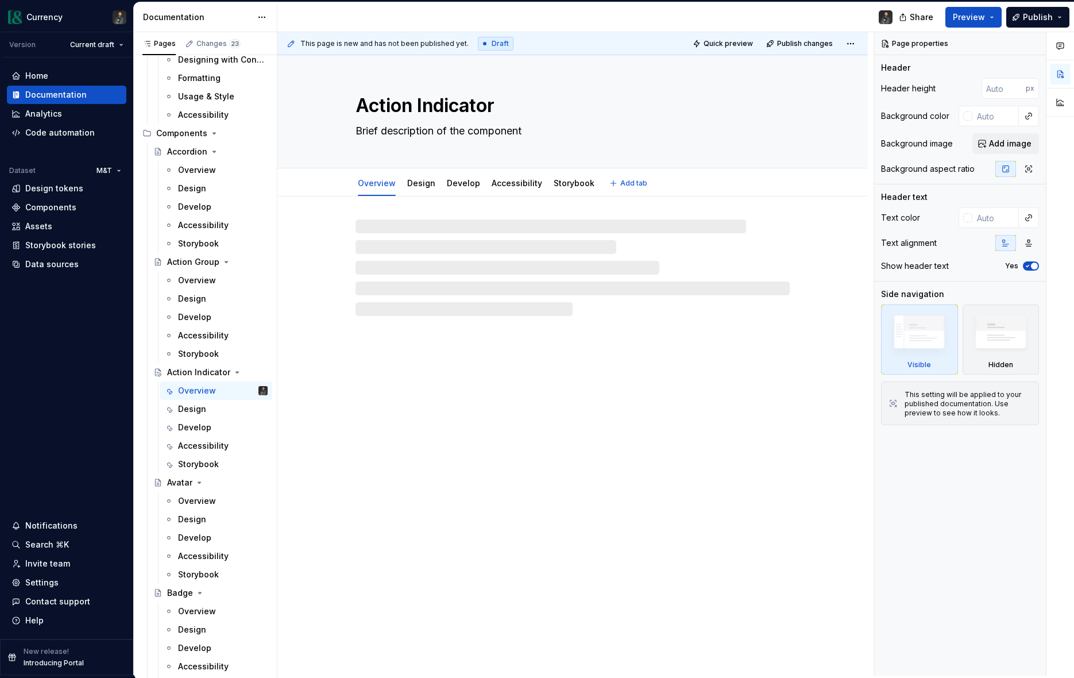
click at [456, 130] on textarea "Brief description of the component" at bounding box center [570, 131] width 434 height 18
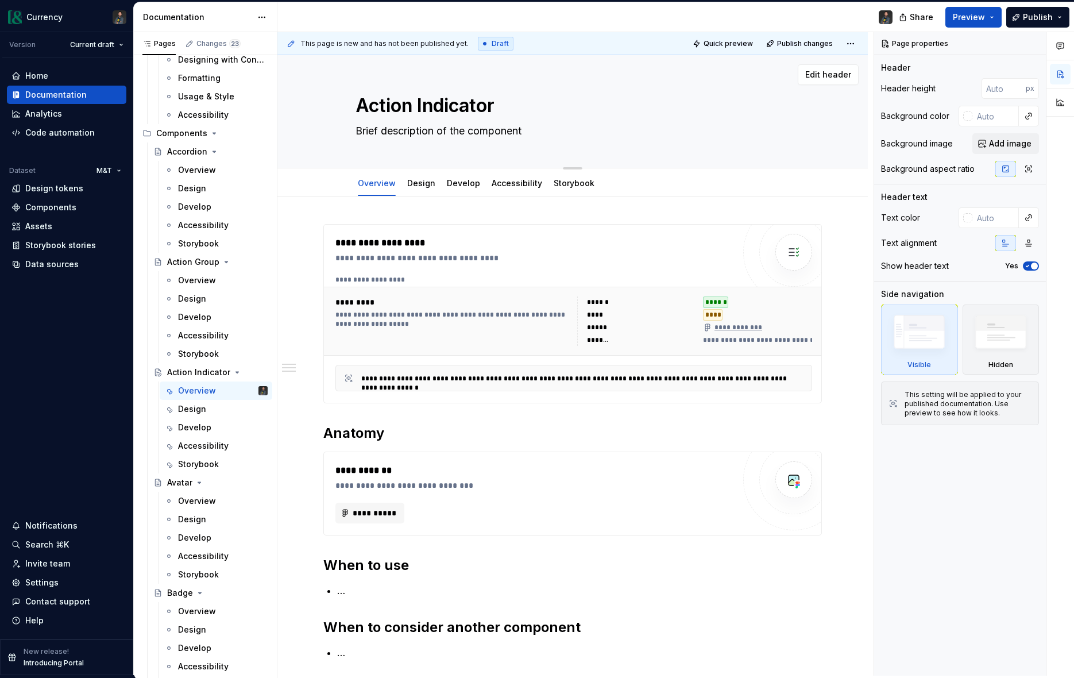
type textarea "*"
click at [493, 128] on textarea "Brief description of the component" at bounding box center [570, 131] width 434 height 18
paste textarea "The Action Indicator component serves as a real-time visual feedback tool for u…"
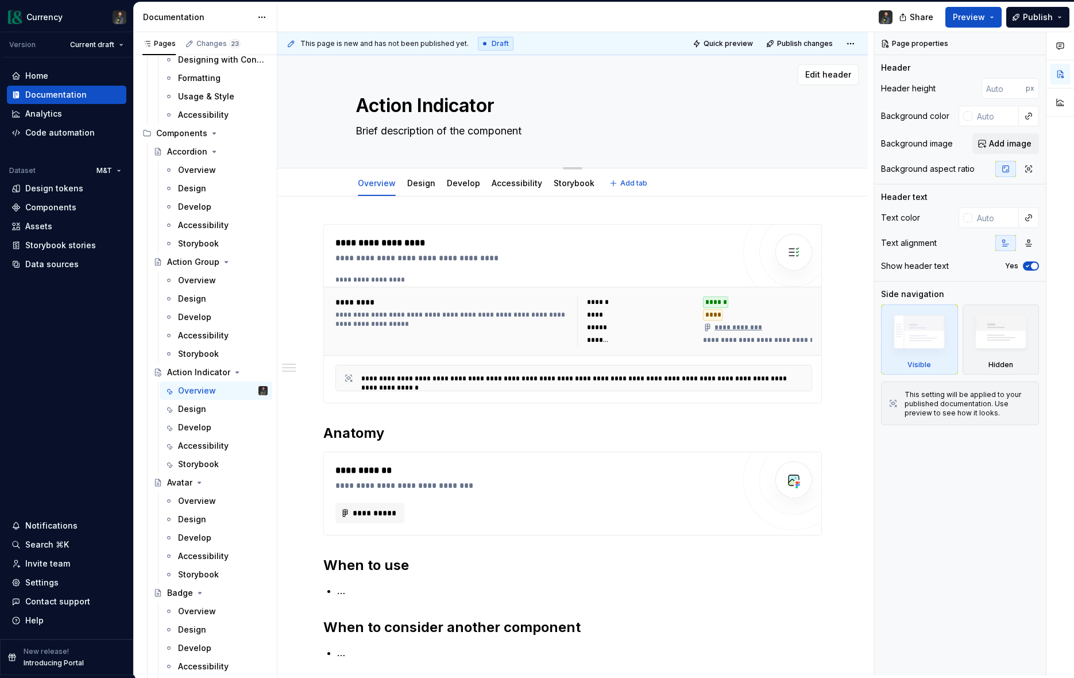
type textarea "The Action Indicator component serves as a real-time visual feedback tool for u…"
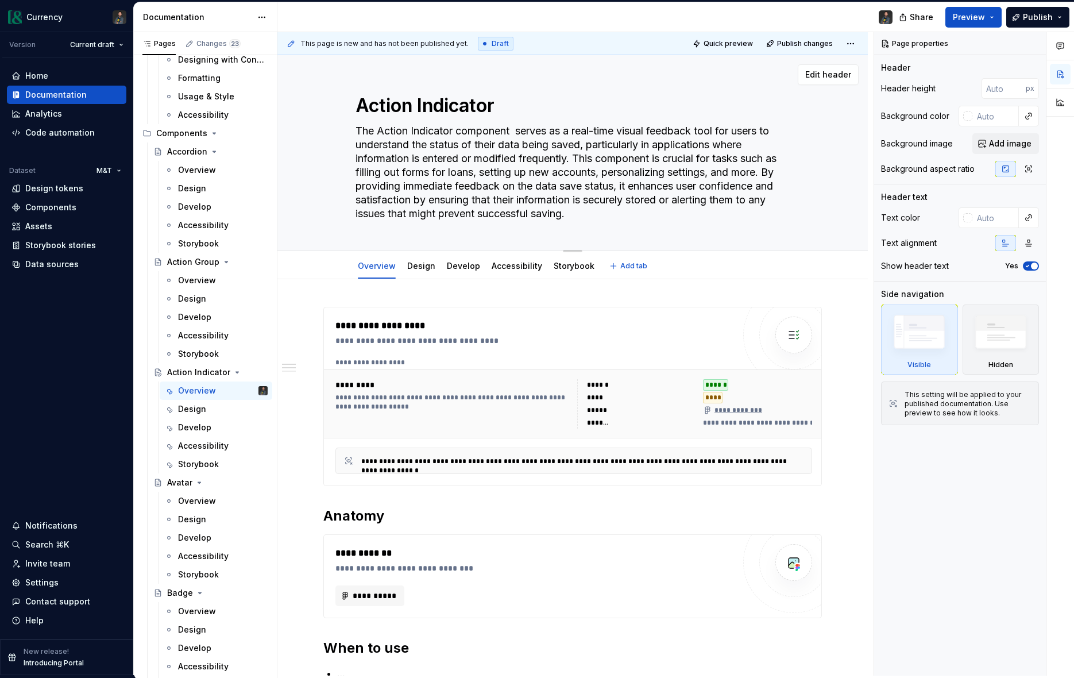
click at [522, 128] on textarea "The Action Indicator component serves as a real-time visual feedback tool for u…" at bounding box center [570, 172] width 434 height 101
type textarea "*"
type textarea "The Action Indicator component serves as a real-time visual feedback tool for u…"
type textarea "*"
type textarea "The Action Indicator component pr real-time visual feedback tool for users to u…"
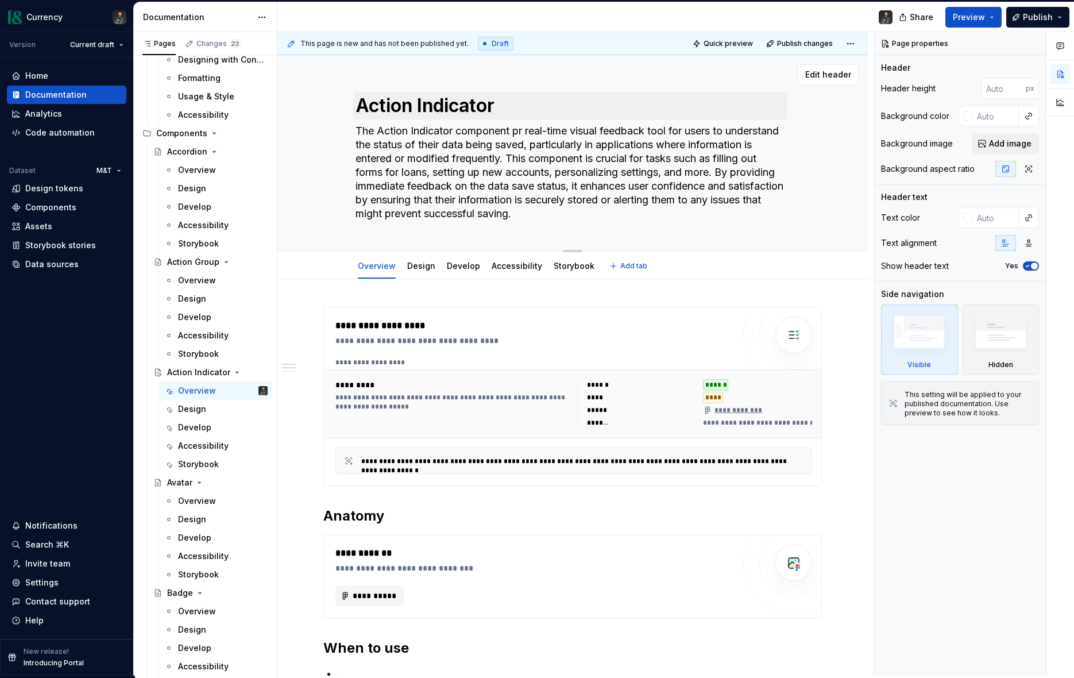
type textarea "*"
type textarea "The Action Indicator component pro real-time visual feedback tool for users to …"
type textarea "*"
type textarea "The Action Indicator component prov real-time visual feedback tool for users to…"
type textarea "*"
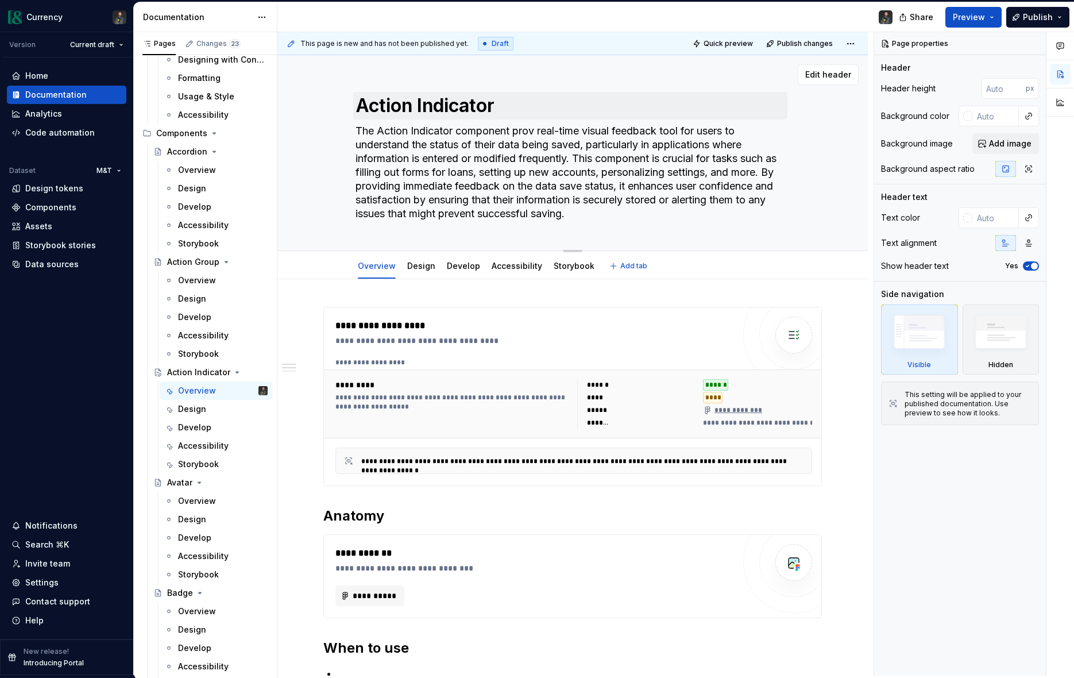
type textarea "The Action Indicator component provi real-time visual feedback tool for users t…"
type textarea "*"
type textarea "The Action Indicator component provid real-time visual feedback tool for users …"
type textarea "*"
type textarea "The Action Indicator component provide real-time visual feedback tool for users…"
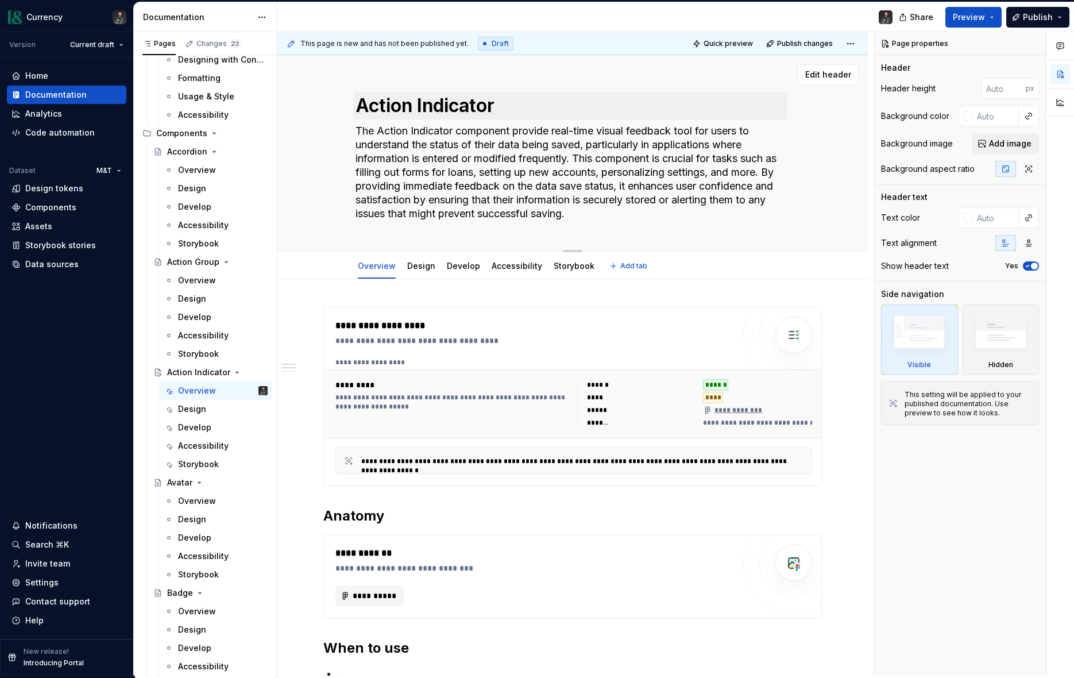
type textarea "*"
type textarea "The Action Indicator component provides real-time visual feedback tool for user…"
click at [693, 129] on textarea "The Action Indicator component provides real-time visual feedback tool for user…" at bounding box center [570, 172] width 434 height 101
type textarea "*"
type textarea "The Action Indicator component provides real-time visual feedback w. This compo…"
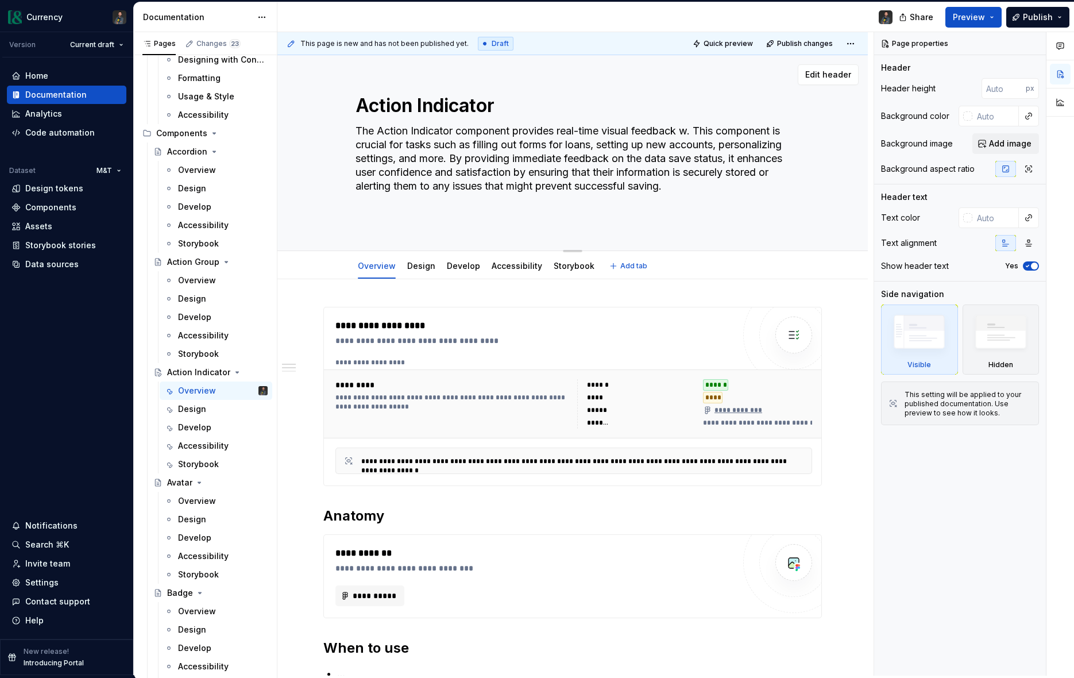
type textarea "*"
type textarea "The Action Indicator component provides real-time visual feedback wh. This comp…"
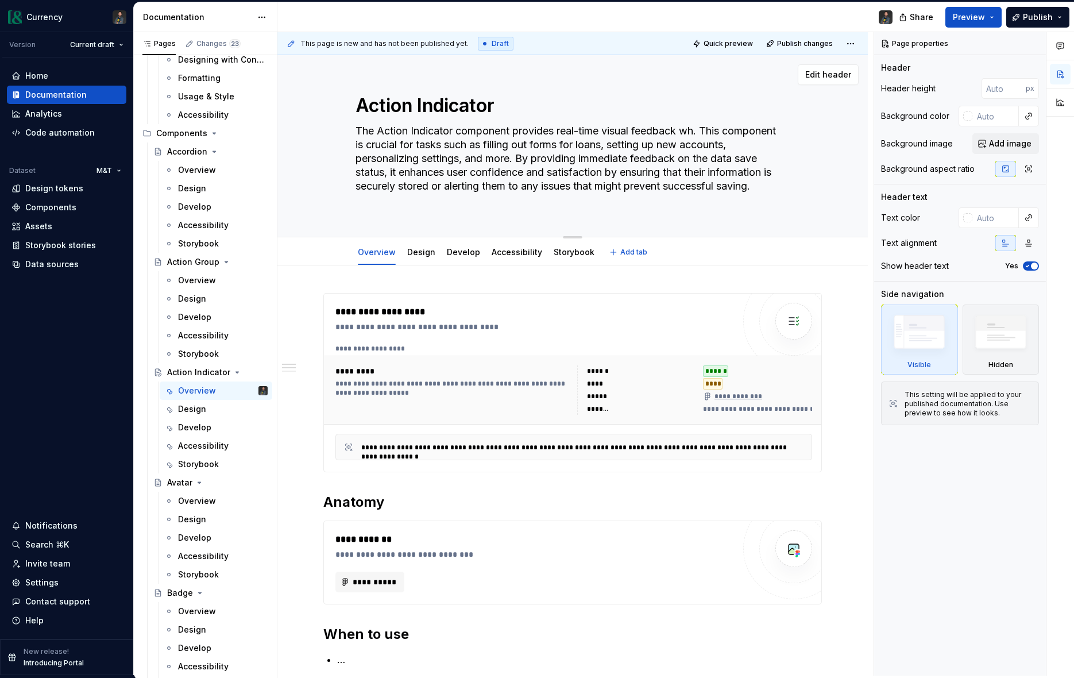
type textarea "*"
type textarea "The Action Indicator component provides real-time visual feedback whi. This com…"
type textarea "*"
type textarea "The Action Indicator component provides real-time visual feedback while. This c…"
type textarea "*"
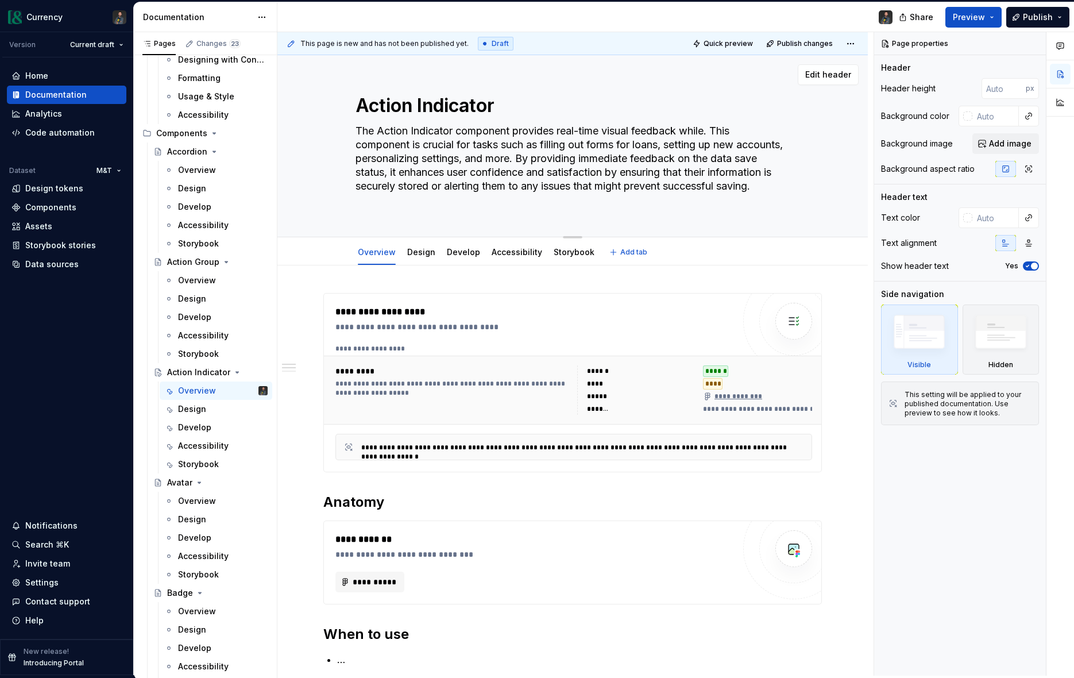
type textarea "The Action Indicator component provides real-time visual feedback while . This …"
type textarea "*"
type textarea "The Action Indicator component provides real-time visual feedback while. This c…"
type textarea "*"
type textarea "The Action Indicator component provides real-time visual feedback while. This c…"
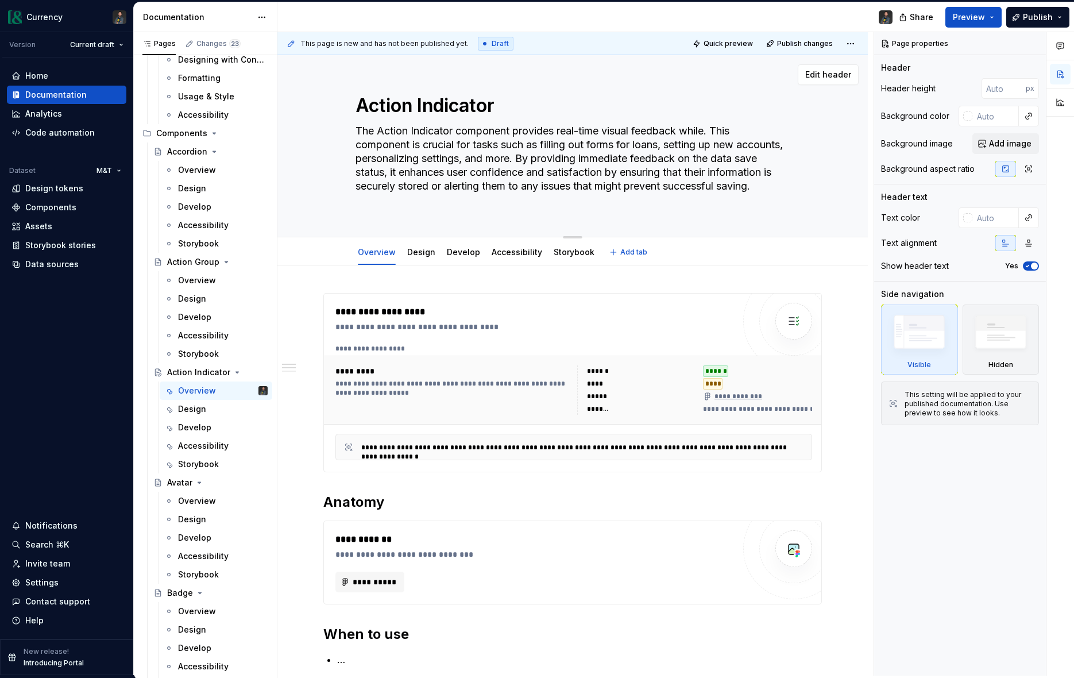
type textarea "*"
type textarea "The Action Indicator component provides real-time visual feedback while . This …"
type textarea "*"
type textarea "The Action Indicator component provides real-time visual feedback while d. This…"
type textarea "*"
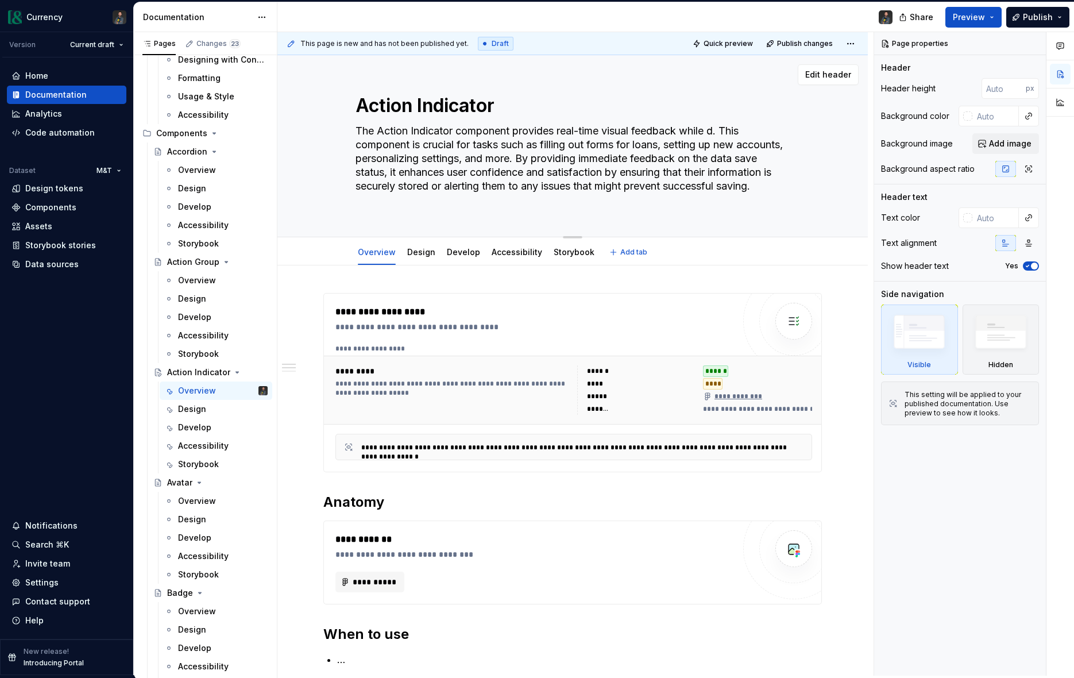
type textarea "The Action Indicator component provides real-time visual feedback while da. Thi…"
type textarea "*"
type textarea "The Action Indicator component provides real-time visual feedback while dat. Th…"
type textarea "*"
type textarea "The Action Indicator component provides real-time visual feedback while data. T…"
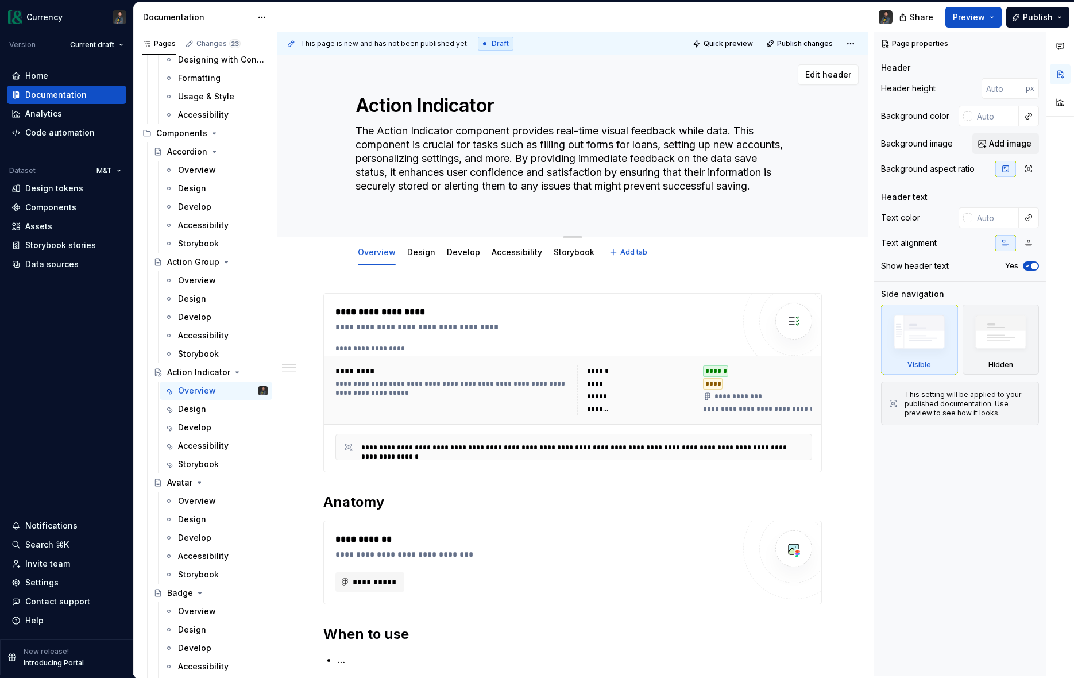
type textarea "*"
type textarea "The Action Indicator component provides real-time visual feedback while data . …"
type textarea "*"
type textarea "The Action Indicator component provides real-time visual feedback while data. T…"
type textarea "*"
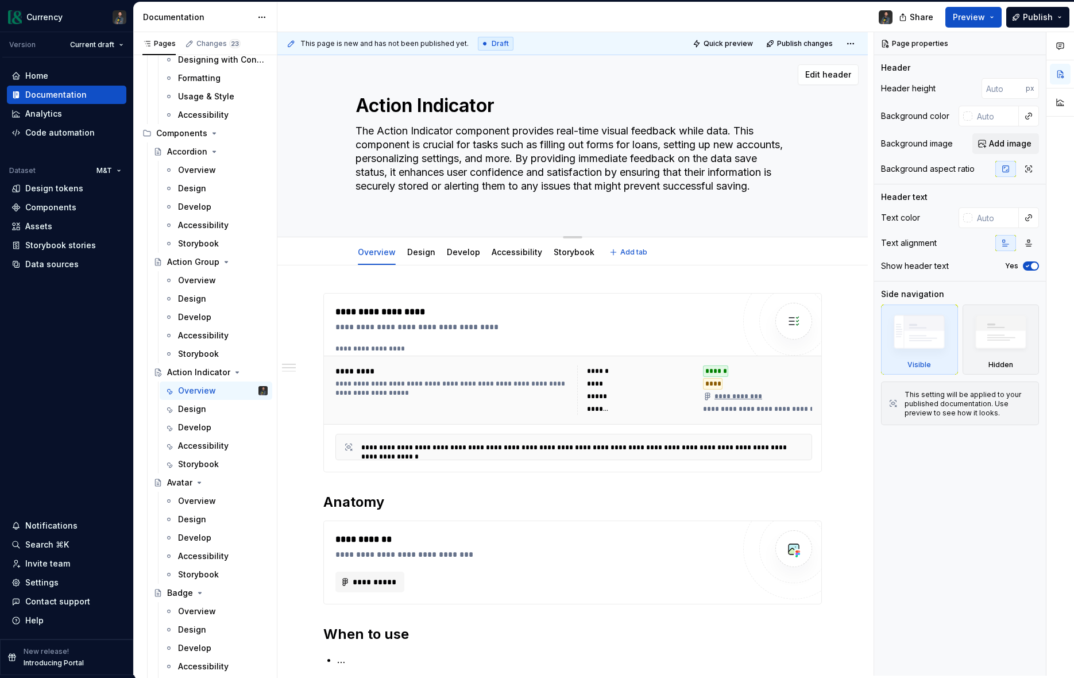
type textarea "The Action Indicator component provides real-time visual feedback while data . …"
type textarea "*"
type textarea "The Action Indicator component provides real-time visual feedback while data i.…"
type textarea "*"
type textarea "The Action Indicator component provides real-time visual feedback while data in…"
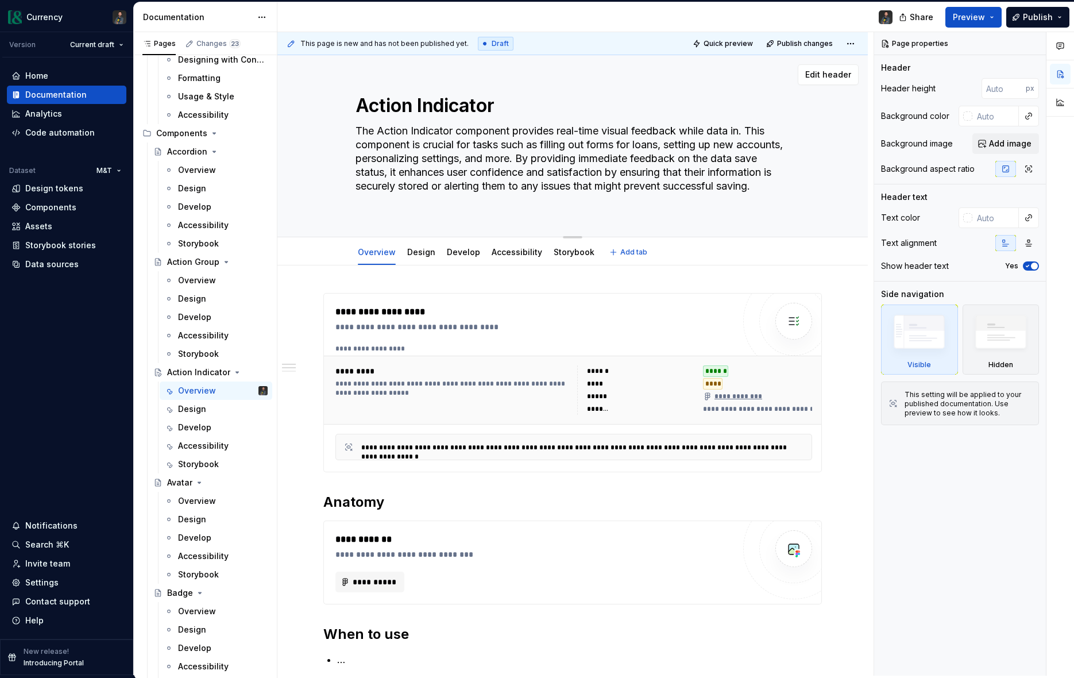
type textarea "*"
type textarea "The Action Indicator component provides real-time visual feedback while data in…"
type textarea "*"
type textarea "The Action Indicator component provides real-time visual feedback while data in…"
type textarea "*"
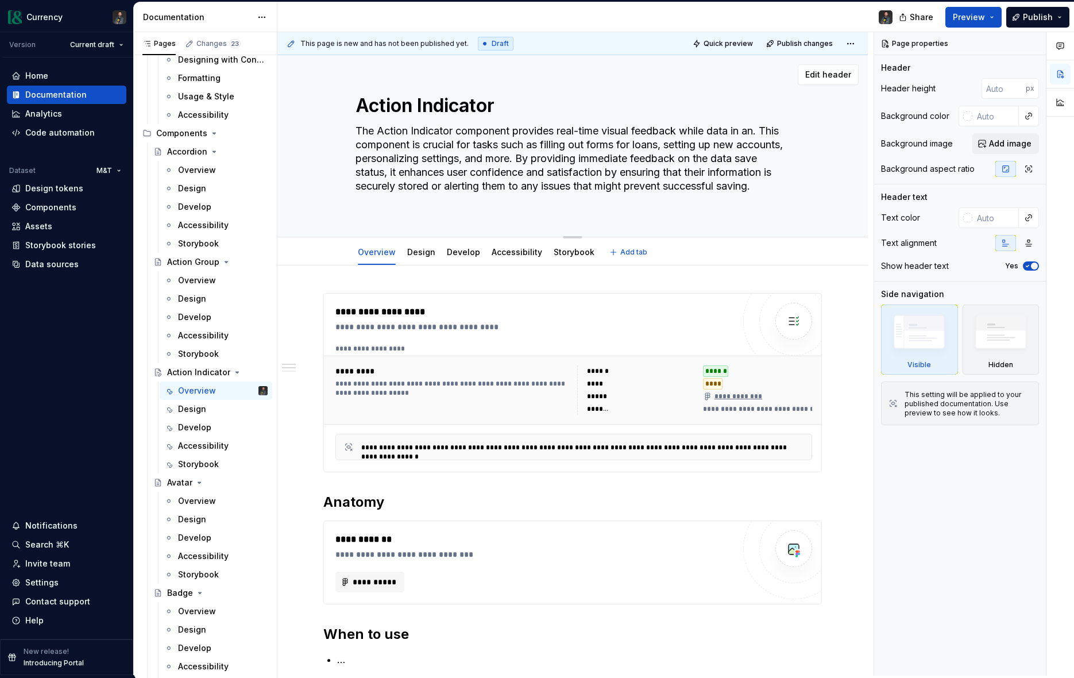
type textarea "The Action Indicator component provides real-time visual feedback while data in…"
type textarea "*"
type textarea "The Action Indicator component provides real-time visual feedback while data in…"
type textarea "*"
type textarea "The Action Indicator component provides real-time visual feedback while data in…"
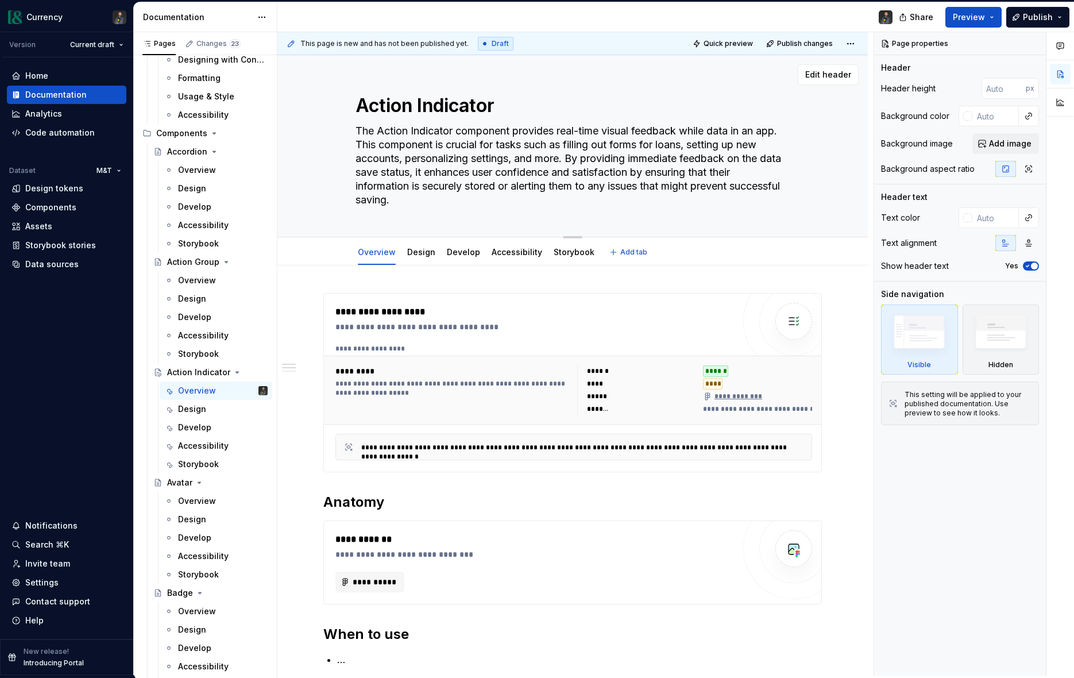
type textarea "*"
type textarea "The Action Indicator component provides real-time visual feedback while data in…"
type textarea "*"
type textarea "The Action Indicator component provides real-time visual feedback while data in…"
type textarea "*"
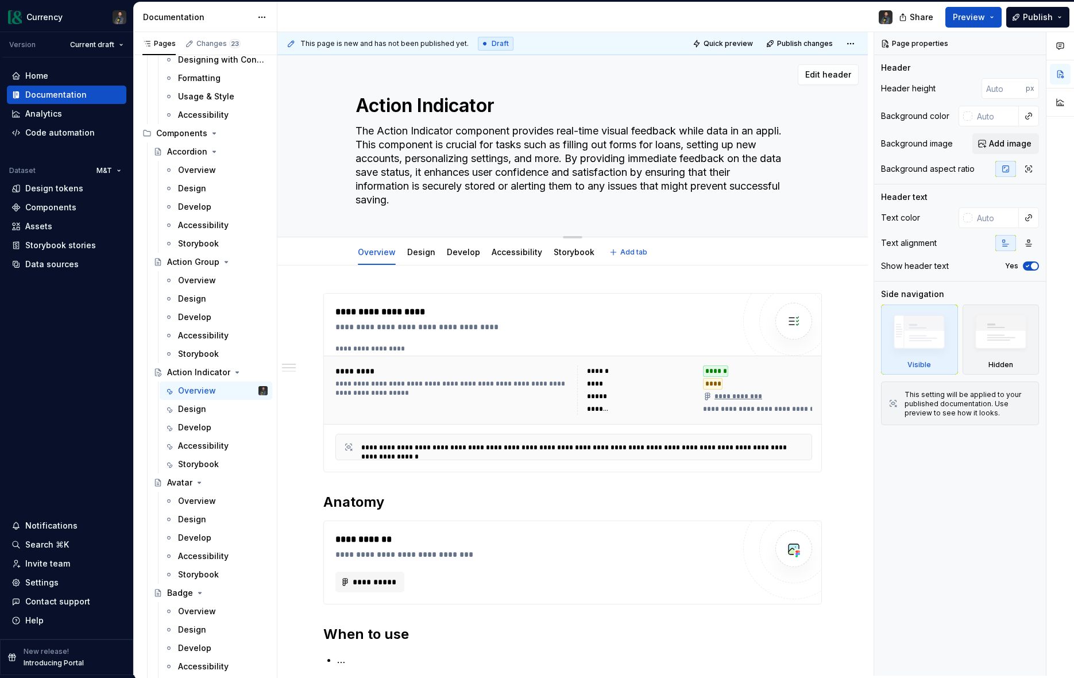
type textarea "The Action Indicator component provides real-time visual feedback while data in…"
type textarea "*"
type textarea "The Action Indicator component provides real-time visual feedback while data in…"
type textarea "*"
type textarea "The Action Indicator component provides real-time visual feedback while data in…"
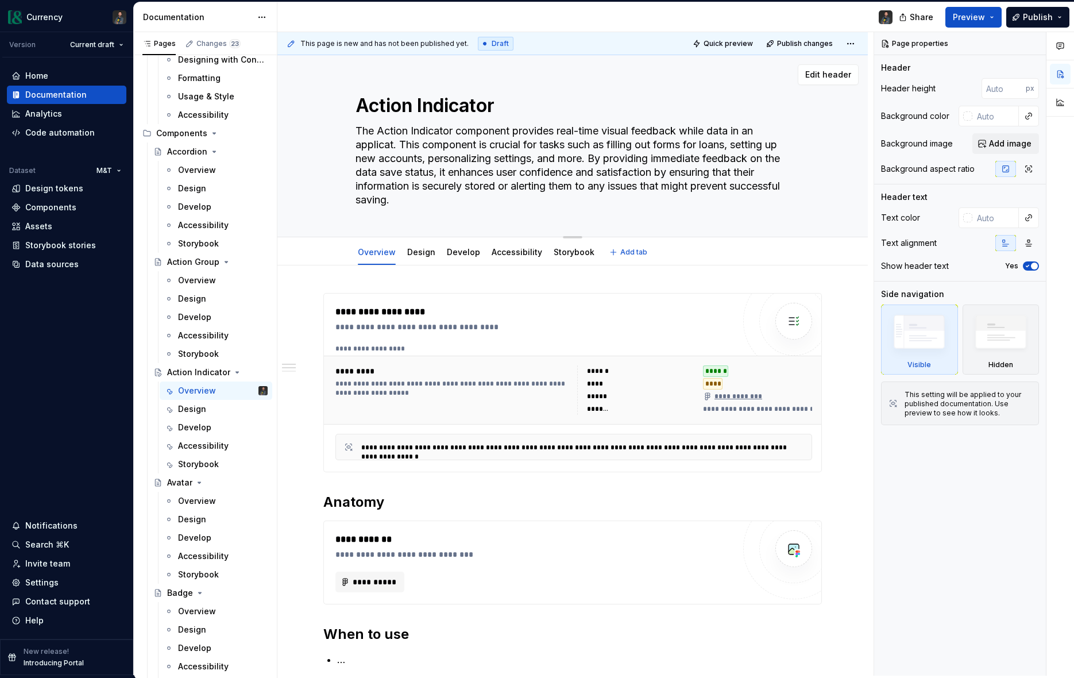
type textarea "*"
type textarea "The Action Indicator component provides real-time visual feedback while data in…"
type textarea "*"
type textarea "The Action Indicator component provides real-time visual feedback while data in…"
type textarea "*"
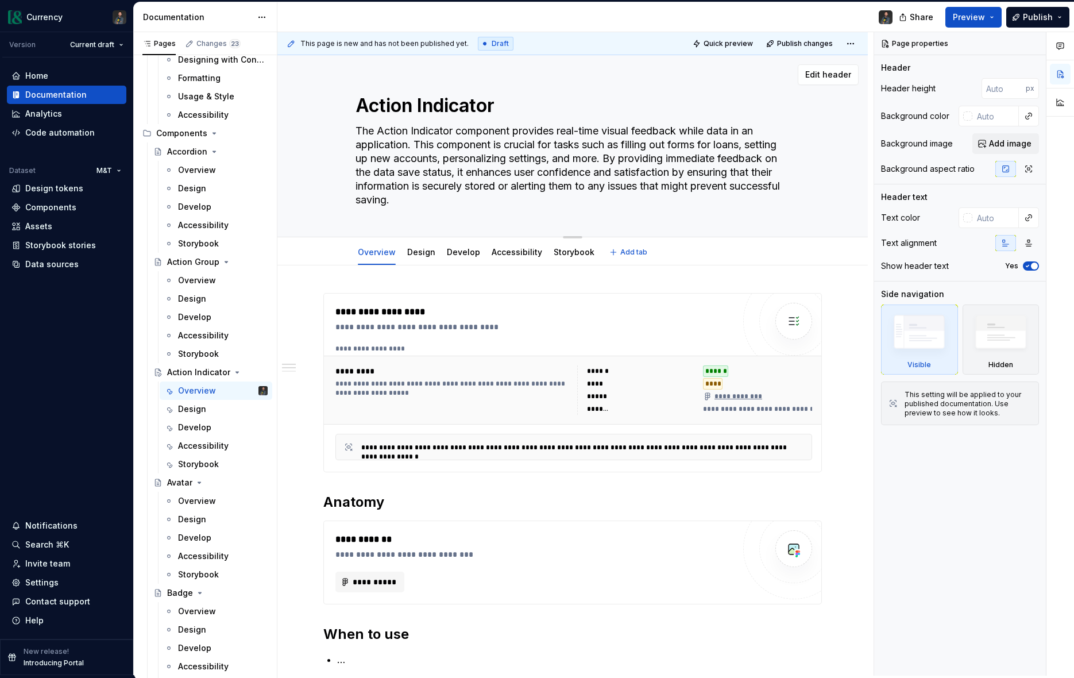
type textarea "The Action Indicator component provides real-time visual feedback while data in…"
type textarea "*"
type textarea "The Action Indicator component provides real-time visual feedback while data in…"
type textarea "*"
type textarea "The Action Indicator component provides real-time visual feedback while data in…"
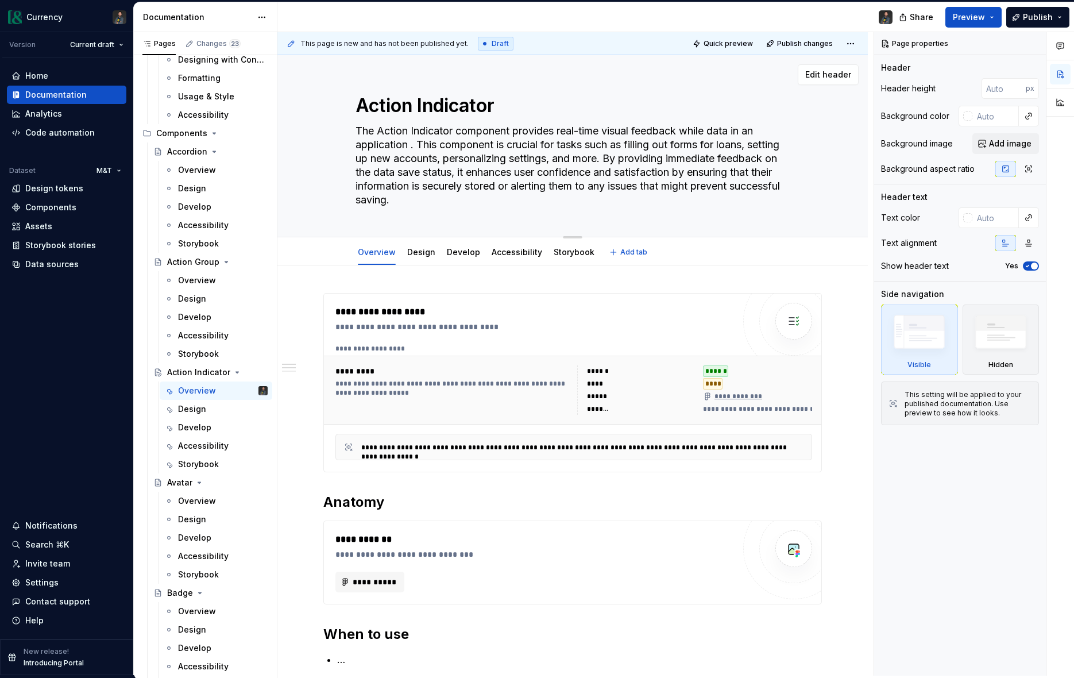
type textarea "*"
type textarea "The Action Indicator component provides real-time visual feedback while data in…"
type textarea "*"
type textarea "The Action Indicator component provides real-time visual feedback while data in…"
type textarea "*"
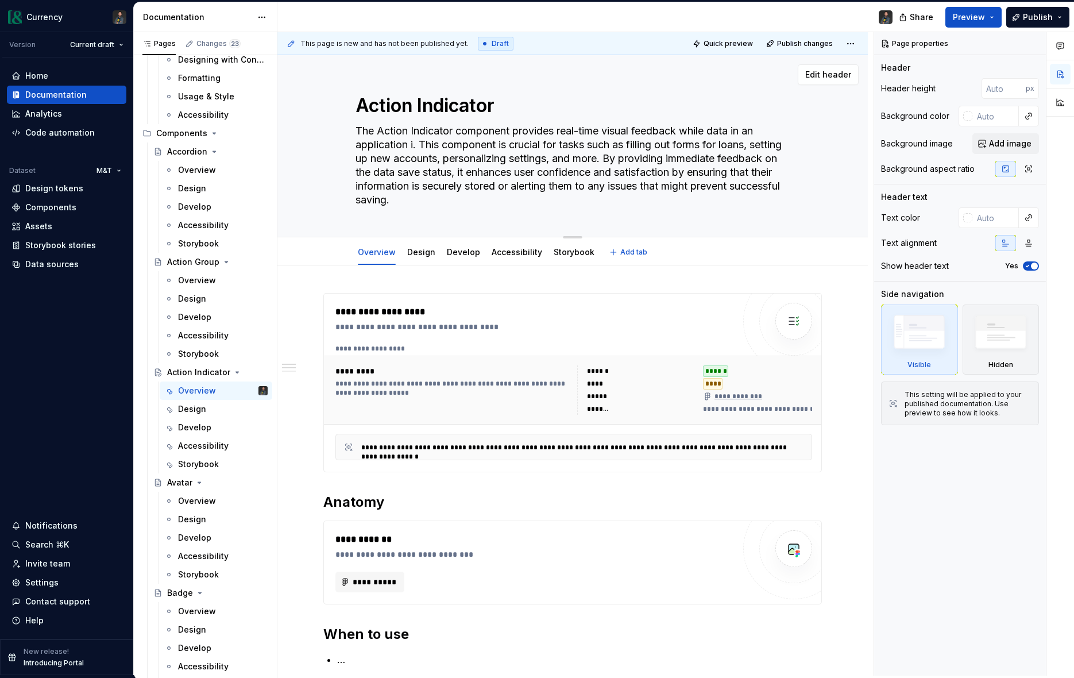
type textarea "The Action Indicator component provides real-time visual feedback while data in…"
type textarea "*"
type textarea "The Action Indicator component provides real-time visual feedback while data in…"
type textarea "*"
type textarea "The Action Indicator component provides real-time visual feedback while data in…"
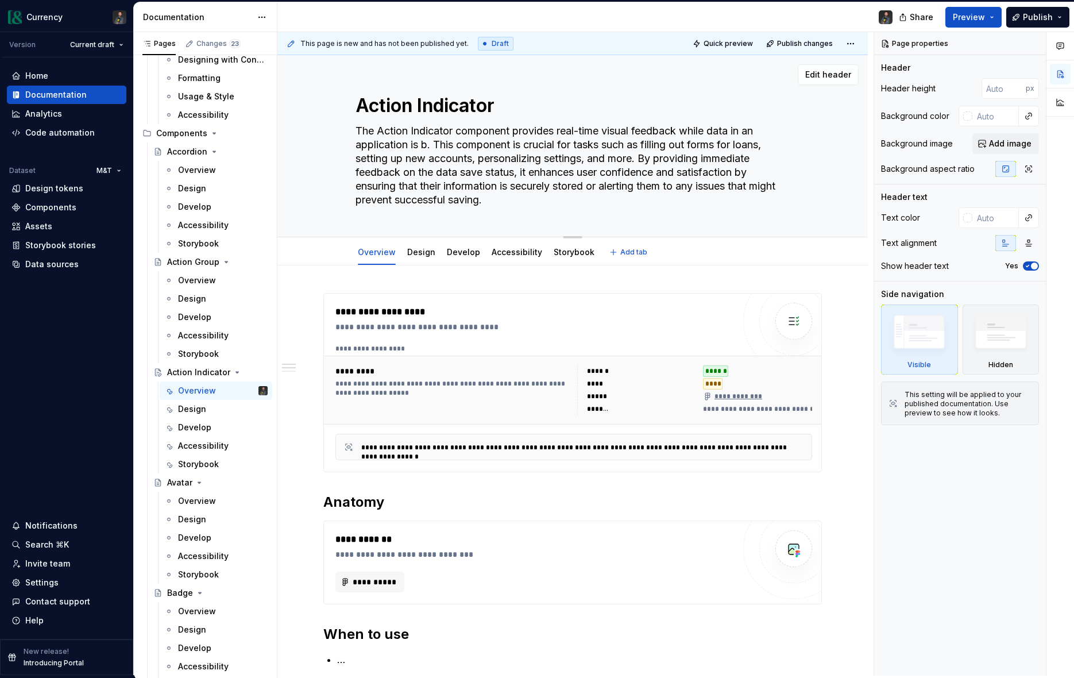
type textarea "*"
type textarea "The Action Indicator component provides real-time visual feedback while data in…"
type textarea "*"
type textarea "The Action Indicator component provides real-time visual feedback while data in…"
type textarea "*"
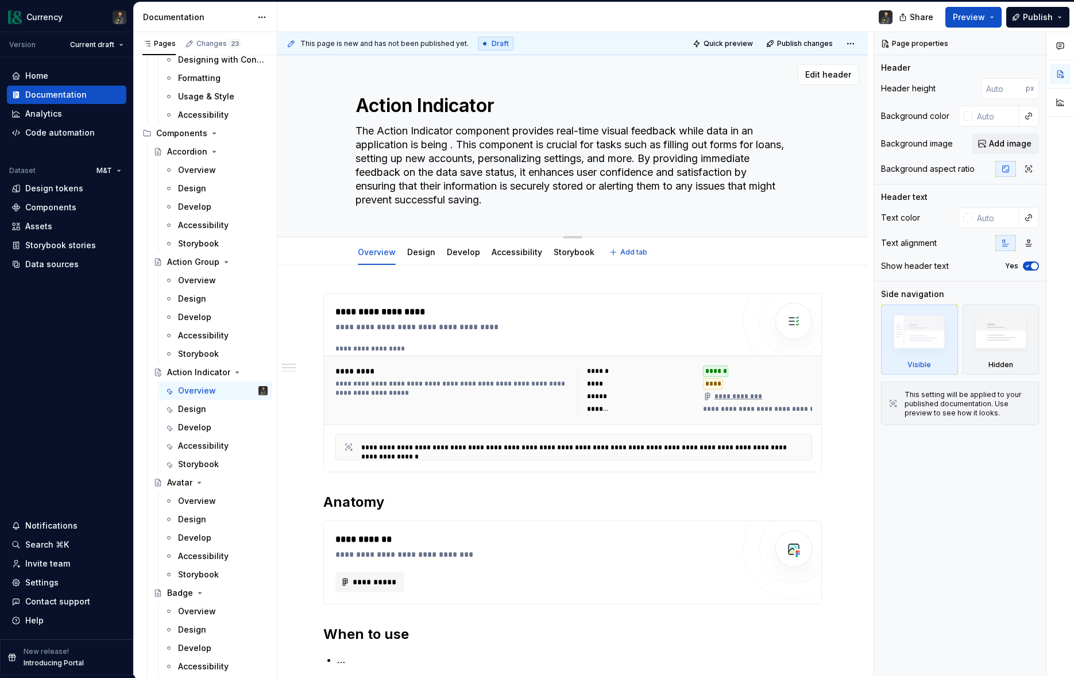
type textarea "The Action Indicator component provides real-time visual feedback while data in…"
type textarea "*"
type textarea "The Action Indicator component provides real-time visual feedback while data in…"
type textarea "*"
type textarea "The Action Indicator component provides real-time visual feedback while data in…"
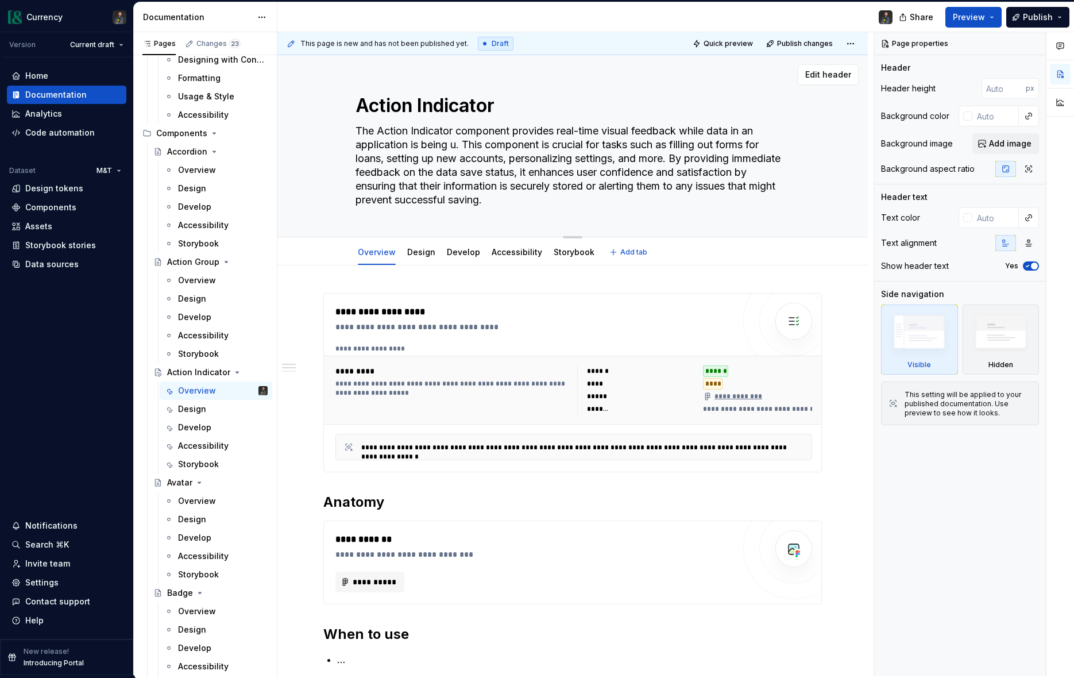
type textarea "*"
type textarea "The Action Indicator component provides real-time visual feedback while data in…"
type textarea "*"
type textarea "The Action Indicator component provides real-time visual feedback while data in…"
type textarea "*"
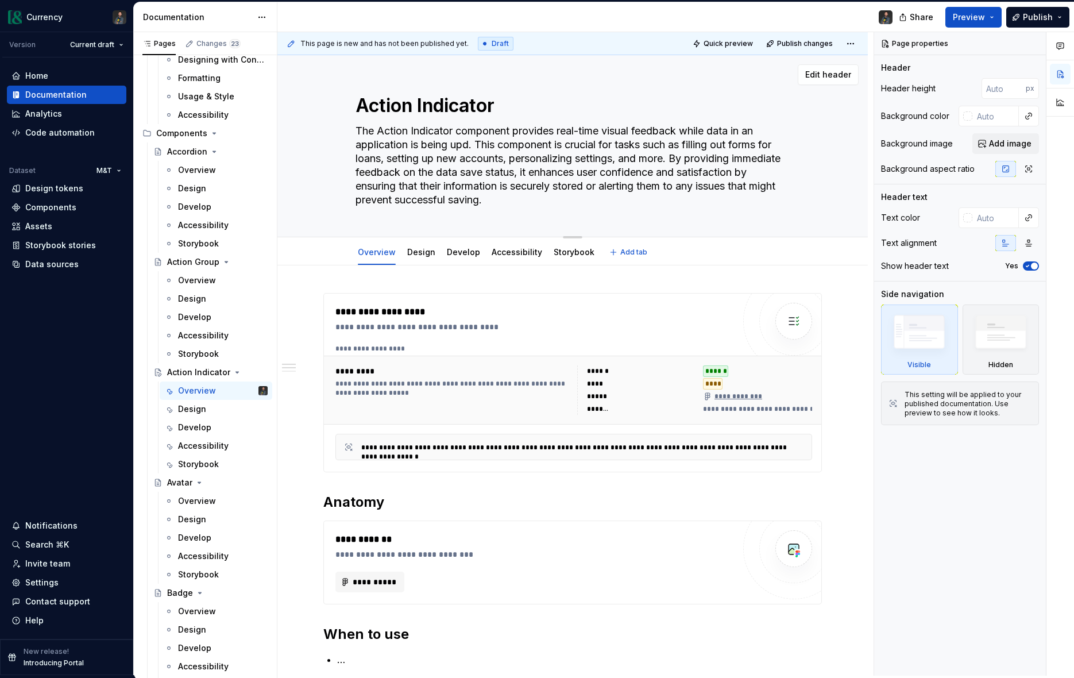
type textarea "The Action Indicator component provides real-time visual feedback while data in…"
type textarea "*"
type textarea "The Action Indicator component provides real-time visual feedback while data in…"
type textarea "*"
type textarea "The Action Indicator component provides real-time visual feedback while data in…"
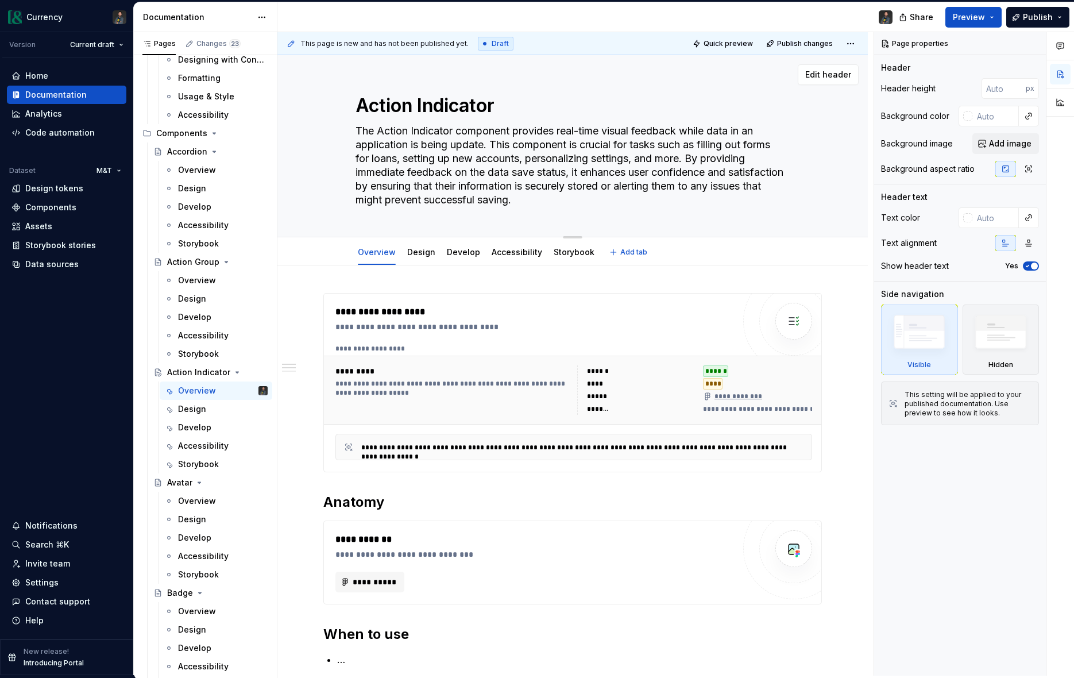
type textarea "*"
type textarea "The Action Indicator component provides real-time visual feedback while data in…"
type textarea "*"
type textarea "The Action Indicator component provides real-time visual feedback while data in…"
type textarea "*"
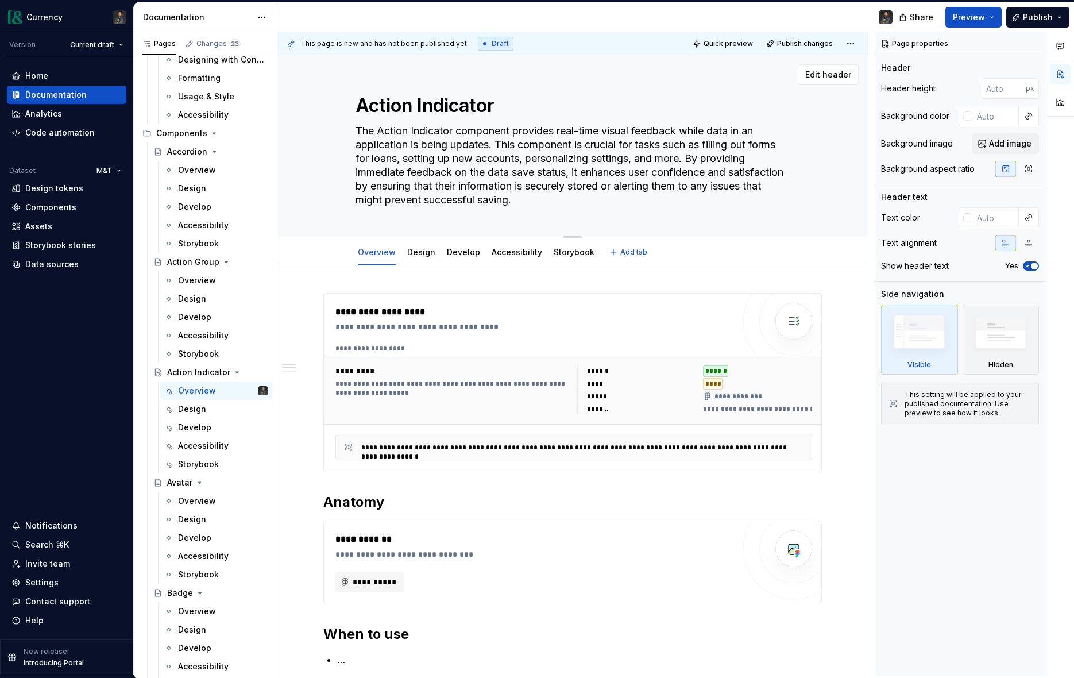
type textarea "The Action Indicator component provides real-time visual feedback while data in…"
type textarea "*"
type textarea "The Action Indicator component provides real-time visual feedback while data in…"
type textarea "*"
type textarea "The Action Indicator component provides real-time visual feedback while data in…"
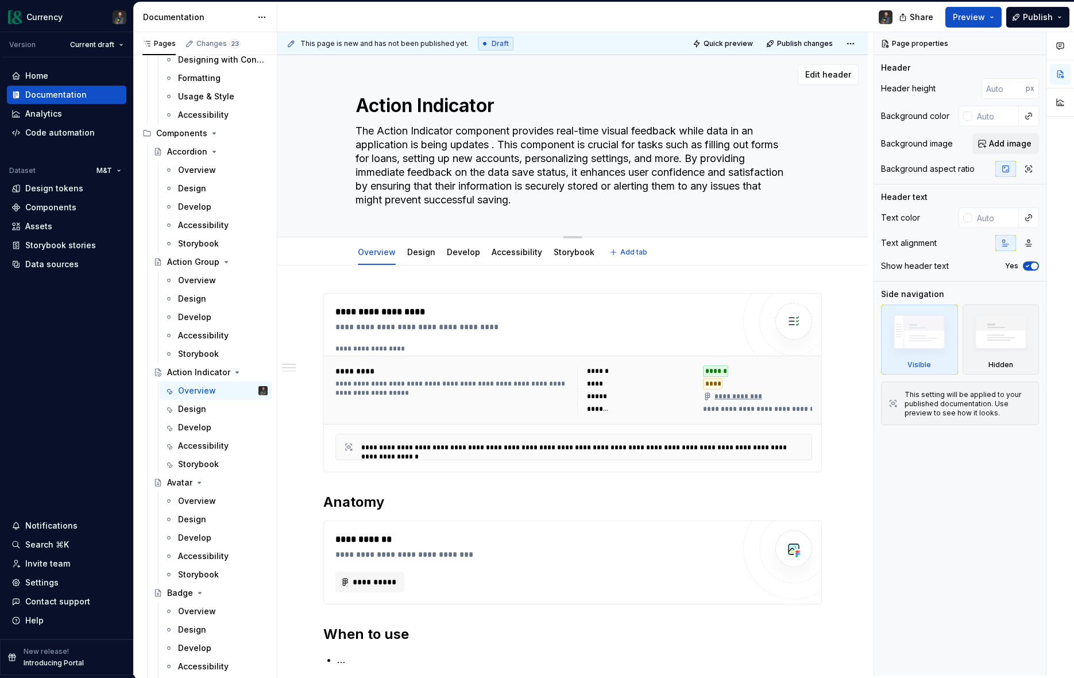
type textarea "*"
type textarea "The Action Indicator component provides real-time visual feedback while data in…"
type textarea "*"
type textarea "The Action Indicator component provides real-time visual feedback while data in…"
type textarea "*"
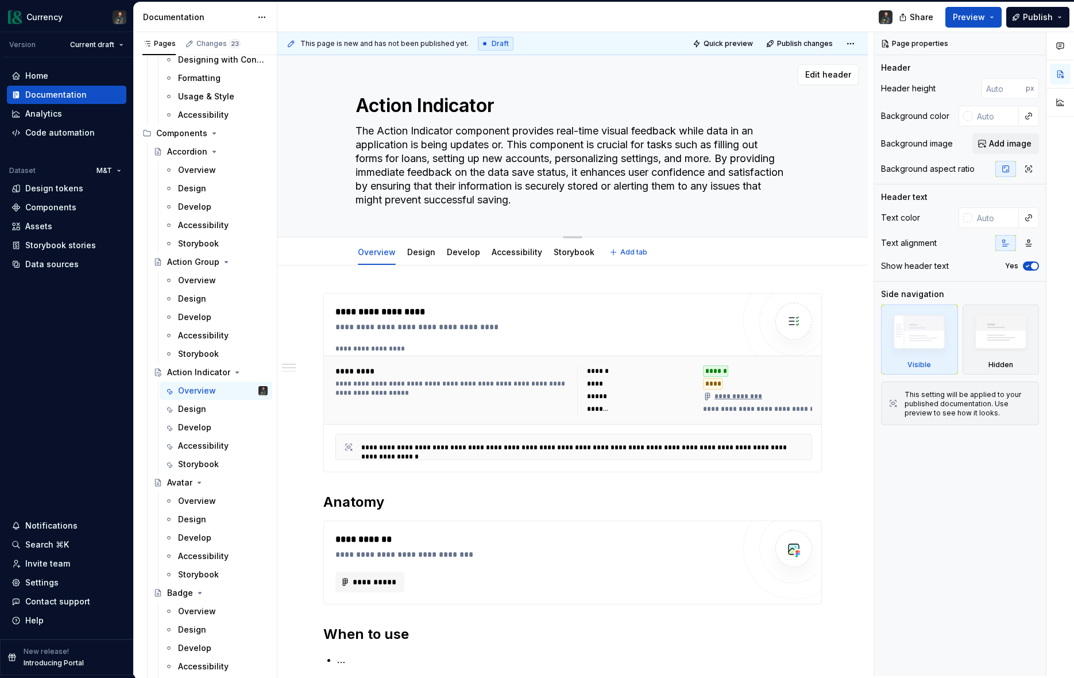
type textarea "The Action Indicator component provides real-time visual feedback while data in…"
type textarea "*"
type textarea "The Action Indicator component provides real-time visual feedback while data in…"
type textarea "*"
type textarea "The Action Indicator component provides real-time visual feedback while data in…"
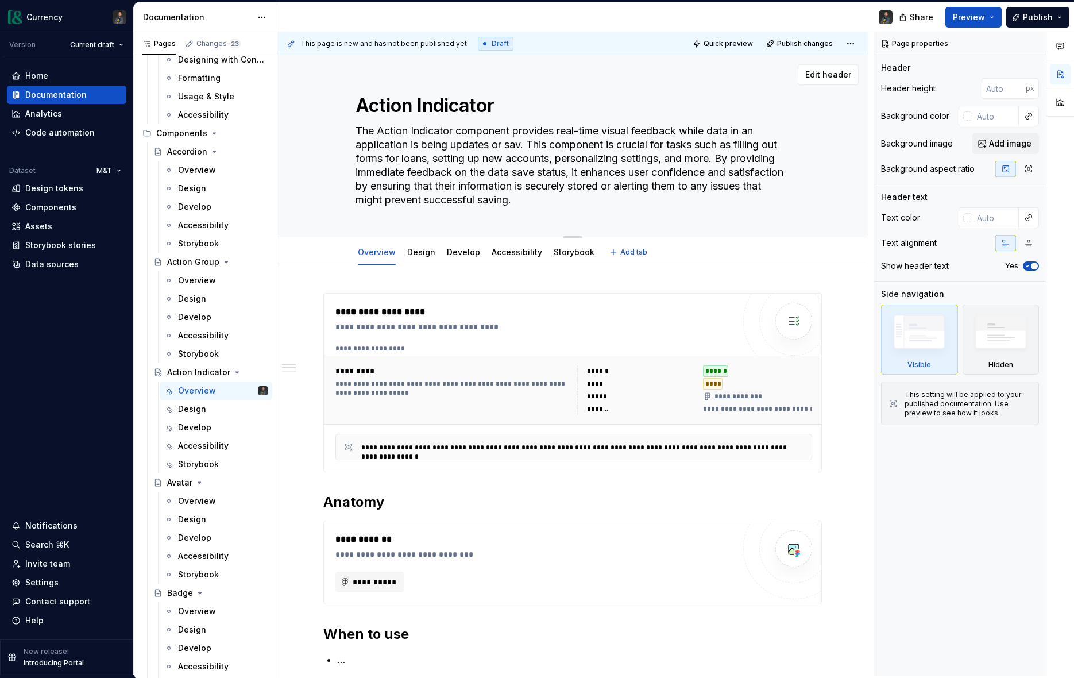
type textarea "*"
type textarea "The Action Indicator component provides real-time visual feedback while data in…"
type textarea "*"
type textarea "The Action Indicator component provides real-time visual feedback while data in…"
type textarea "*"
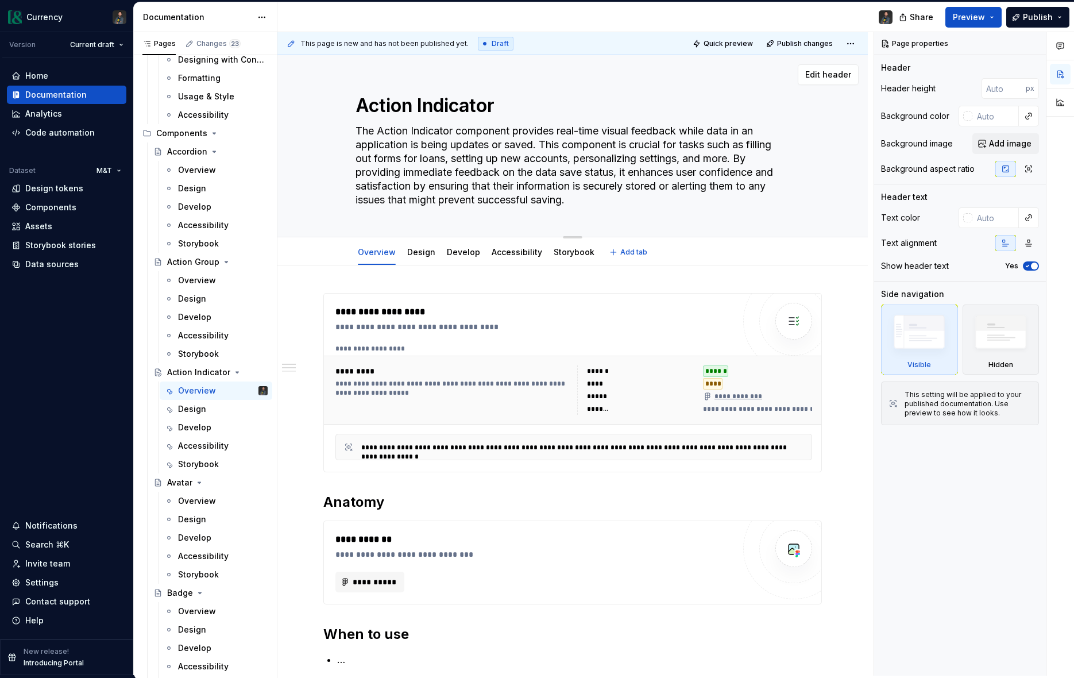
type textarea "The Action Indicator component provides real-time visual feedback while data in…"
type textarea "*"
type textarea "The Action Indicator component provides real-time visual feedback while data in…"
type textarea "*"
type textarea "The Action Indicator component provides real-time visual feedback while data in…"
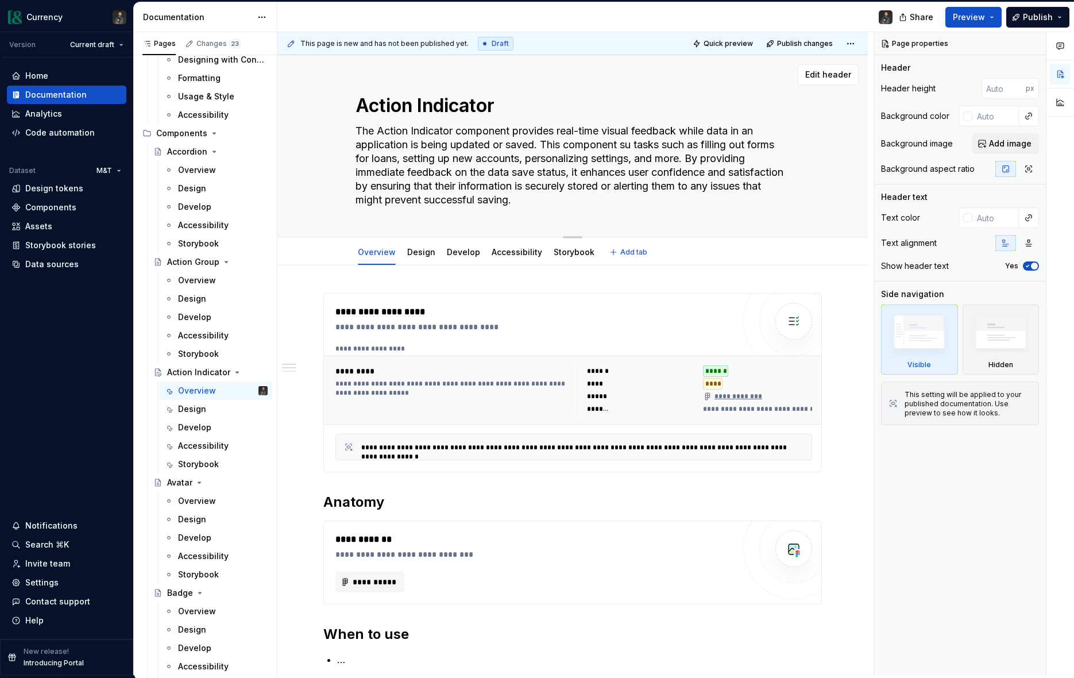
type textarea "*"
type textarea "The Action Indicator component provides real-time visual feedback while data in…"
type textarea "*"
type textarea "The Action Indicator component provides real-time visual feedback while data in…"
type textarea "*"
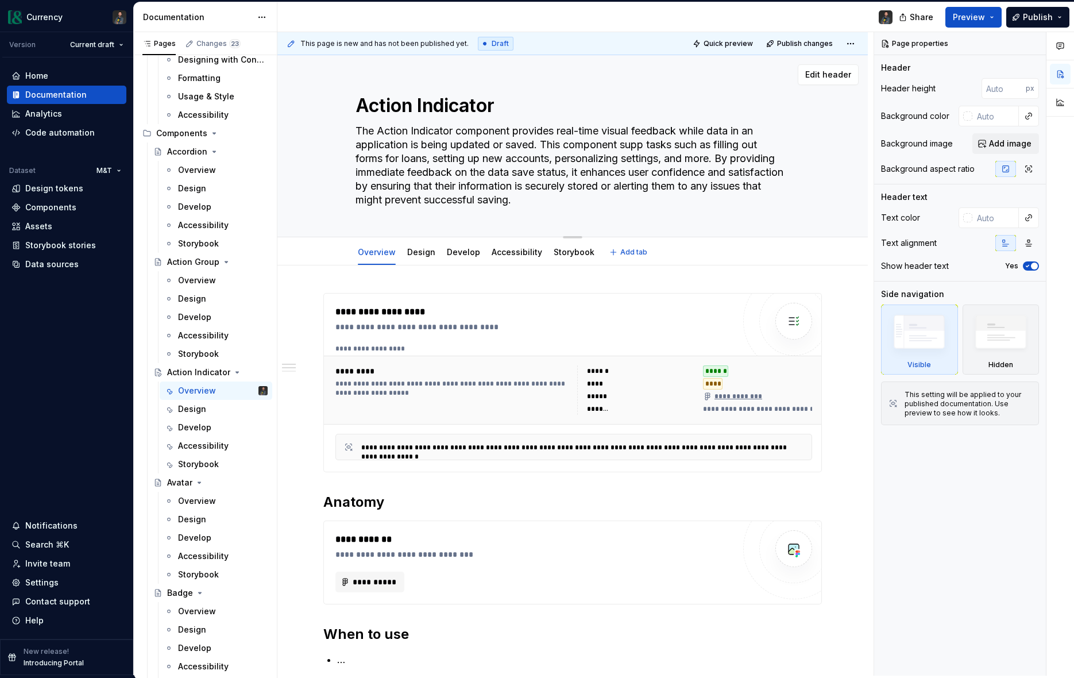
type textarea "The Action Indicator component provides real-time visual feedback while data in…"
type textarea "*"
type textarea "The Action Indicator component provides real-time visual feedback while data in…"
type textarea "*"
type textarea "The Action Indicator component provides real-time visual feedback while data in…"
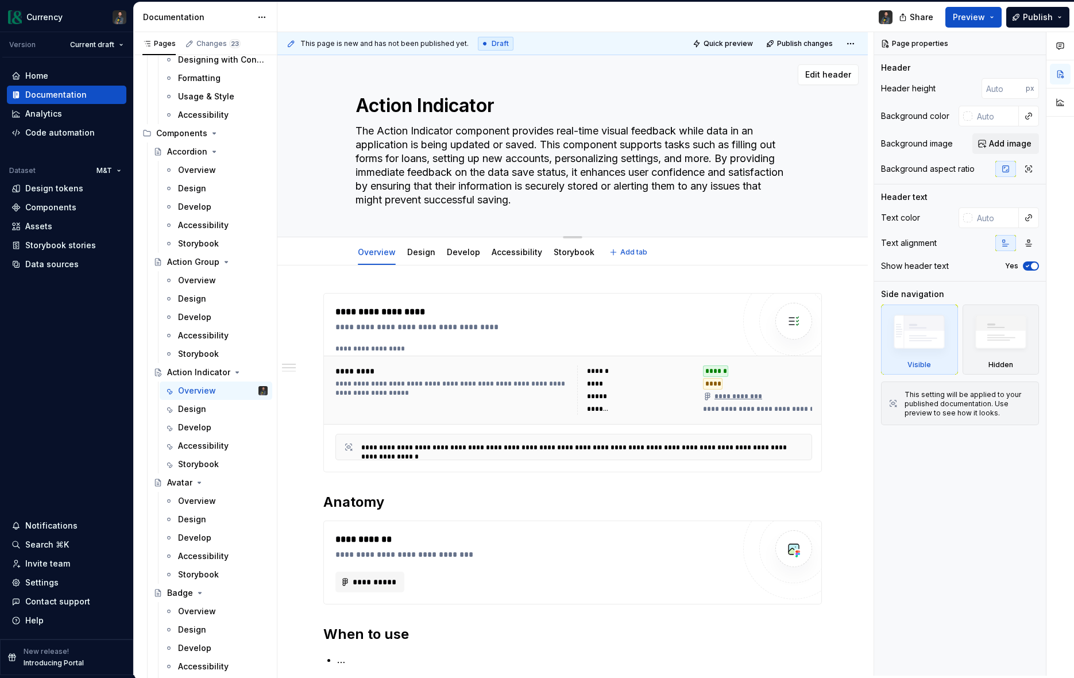
type textarea "*"
type textarea "The Action Indicator component provides real-time visual feedback while data in…"
type textarea "*"
type textarea "The Action Indicator component provides real-time visual feedback while data in…"
type textarea "*"
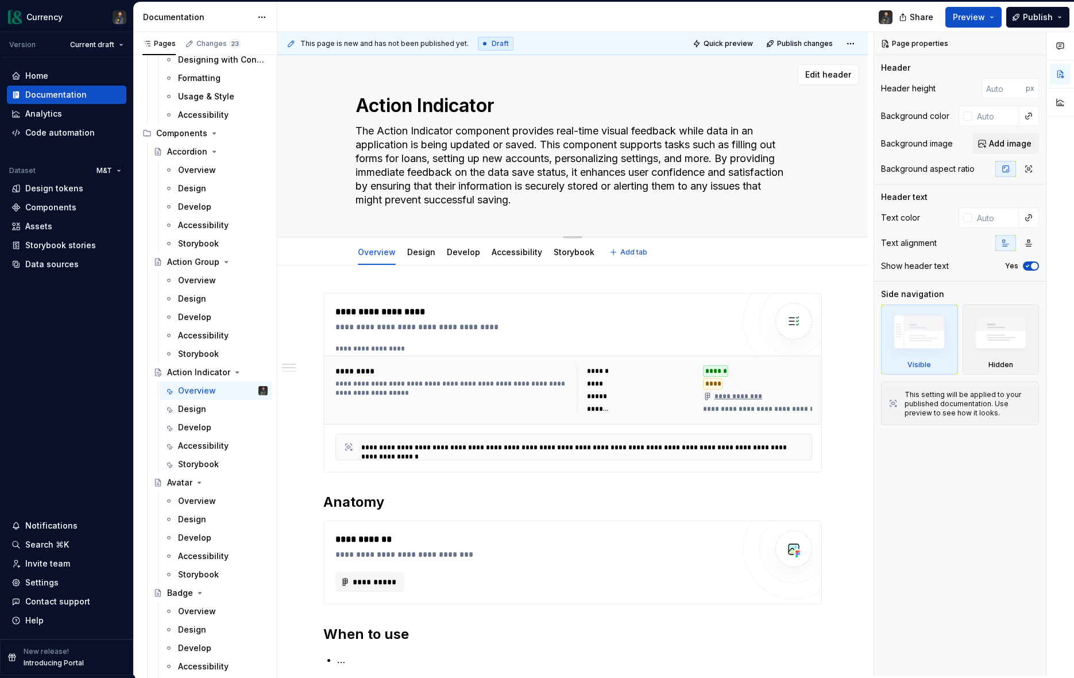
type textarea "The Action Indicator component provides real-time visual feedback while data in…"
type textarea "*"
type textarea "The Action Indicator component provides real-time visual feedback while data in…"
type textarea "*"
type textarea "The Action Indicator component provides real-time visual feedback while data in…"
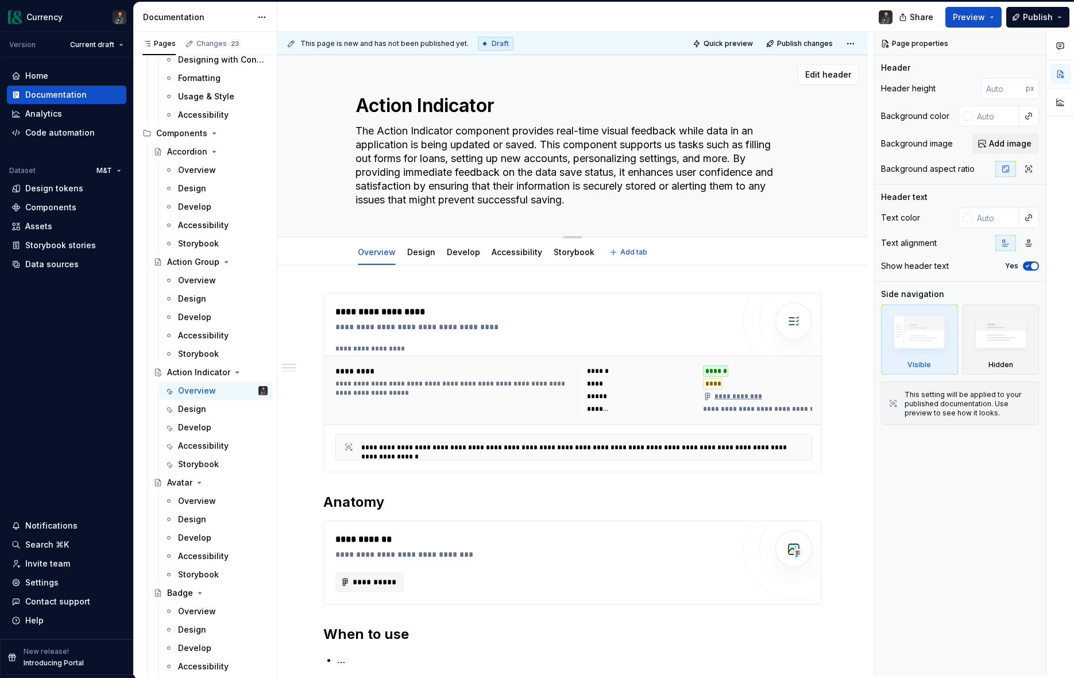
type textarea "*"
type textarea "The Action Indicator component provides real-time visual feedback while data in…"
type textarea "*"
type textarea "The Action Indicator component provides real-time visual feedback while data in…"
type textarea "*"
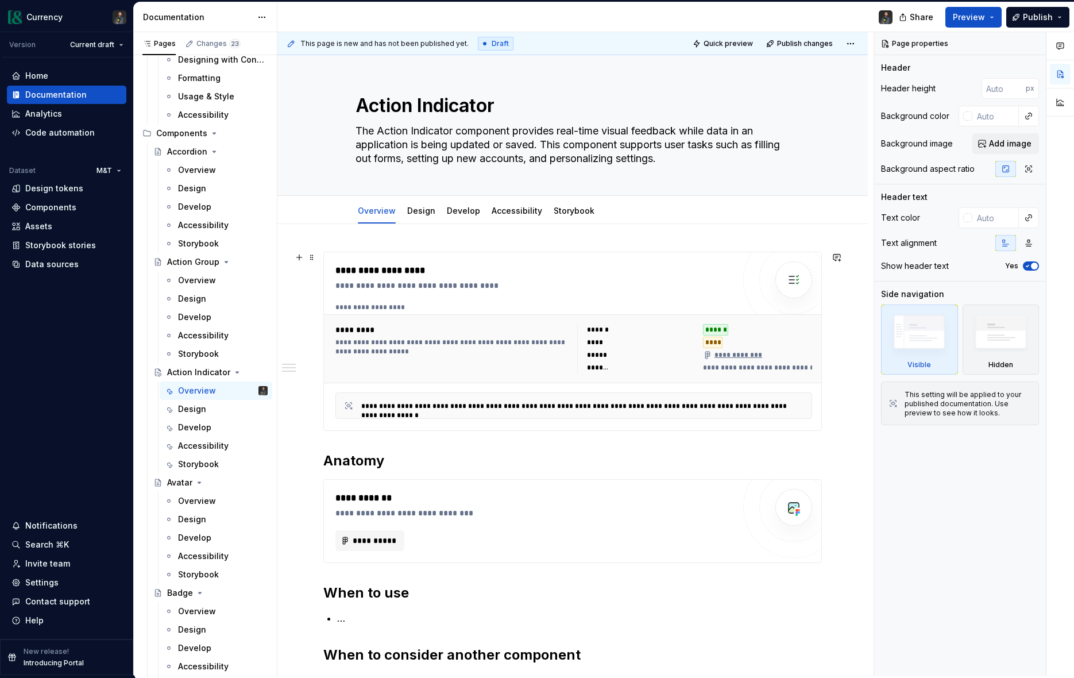
click at [477, 313] on div "**********" at bounding box center [574, 343] width 477 height 80
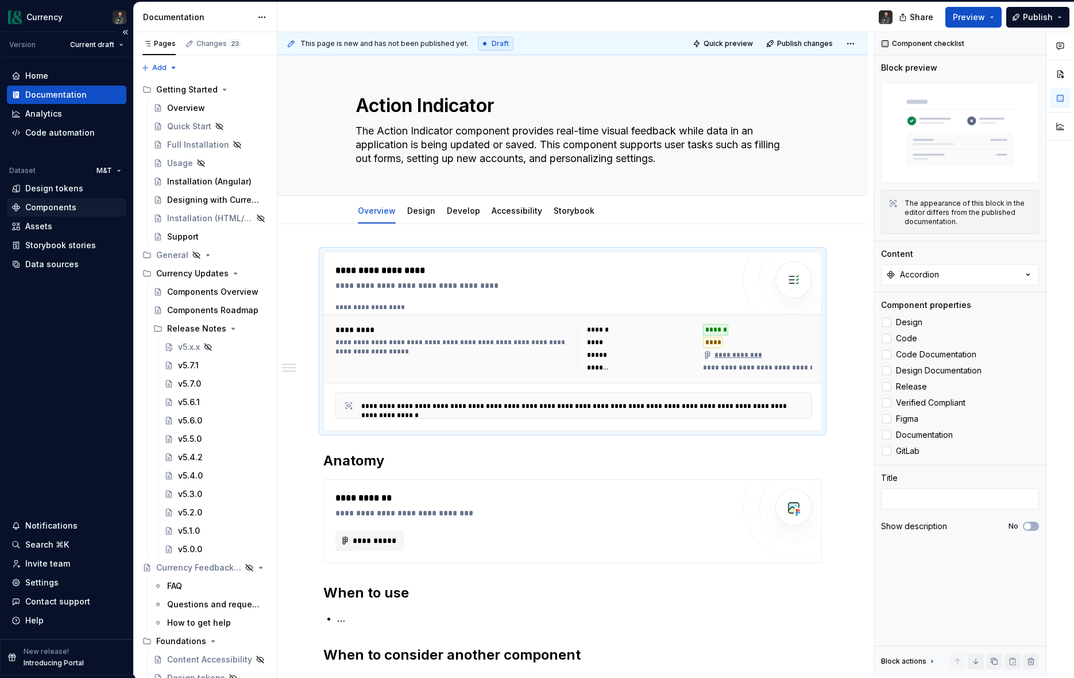
click at [54, 205] on div "Components" at bounding box center [50, 207] width 51 height 11
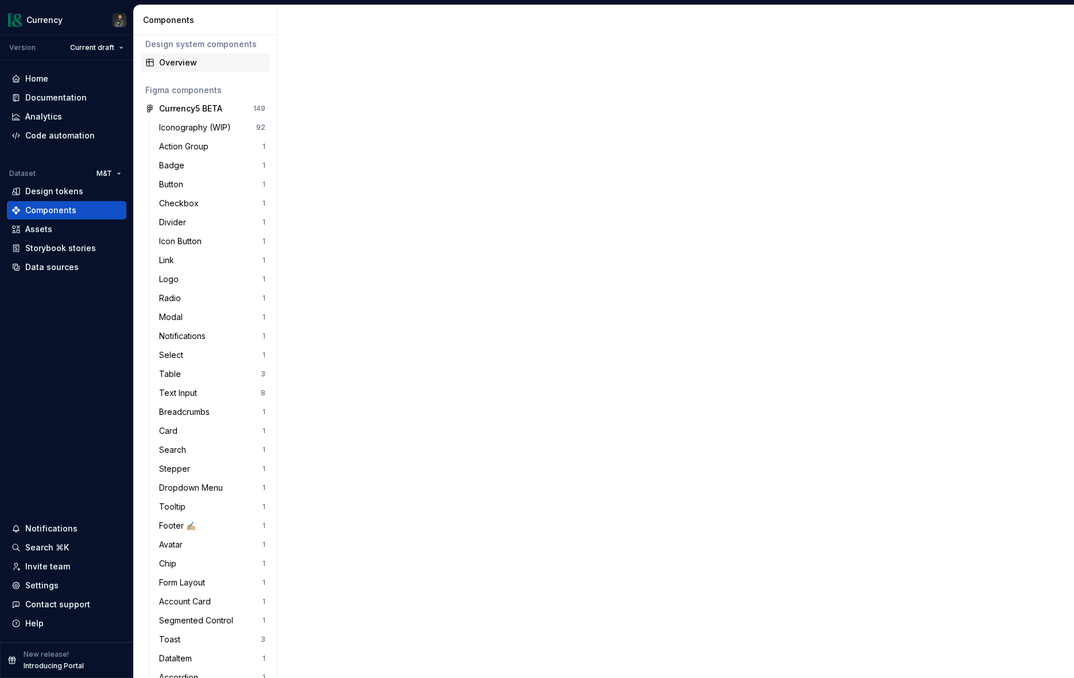
click at [216, 69] on div "Overview" at bounding box center [205, 62] width 129 height 18
click at [206, 65] on div "Overview" at bounding box center [212, 60] width 106 height 11
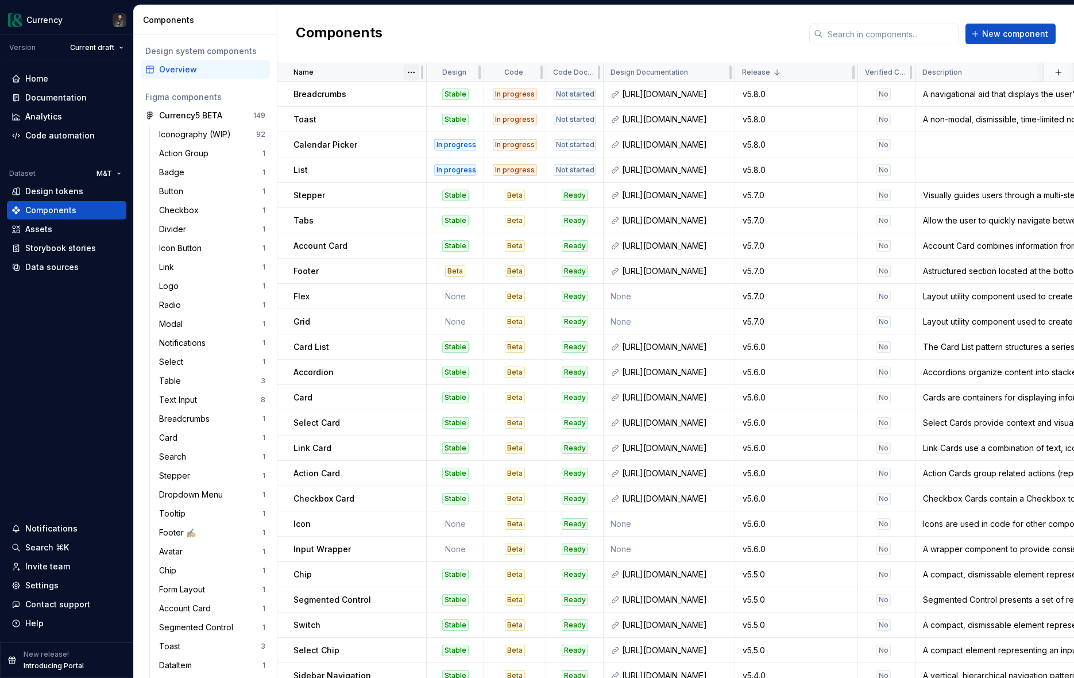
click at [411, 71] on html "Currency Version Current draft Home Documentation Analytics Code automation Dat…" at bounding box center [537, 339] width 1074 height 678
click at [454, 91] on div "Sort ascending" at bounding box center [462, 94] width 75 height 11
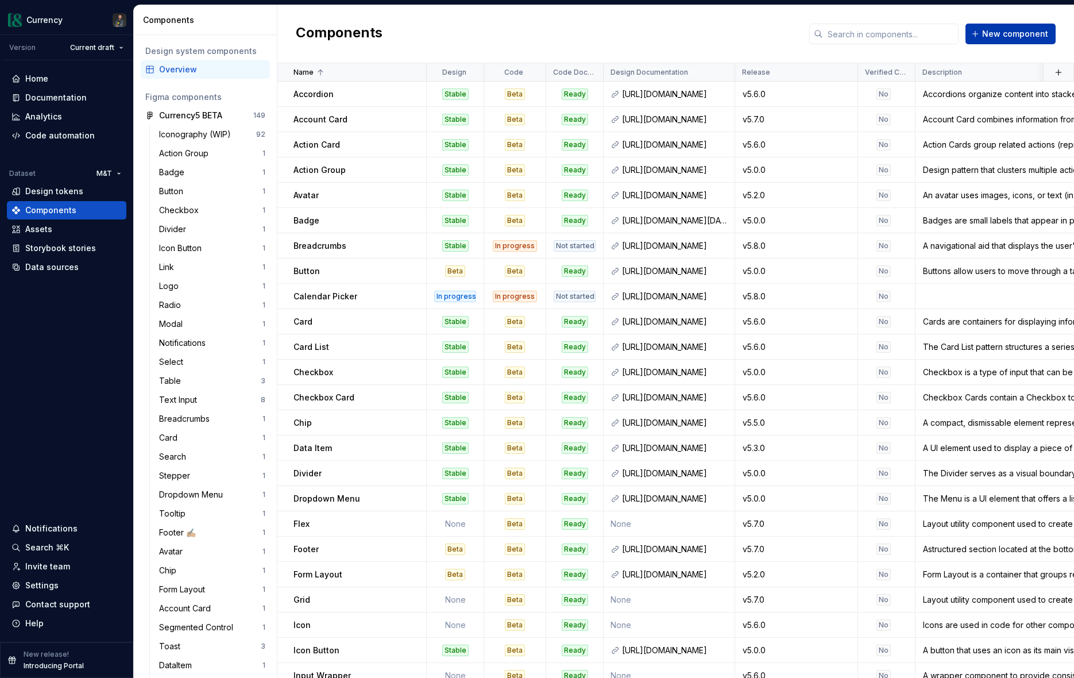
click at [1007, 34] on span "New component" at bounding box center [1016, 33] width 66 height 11
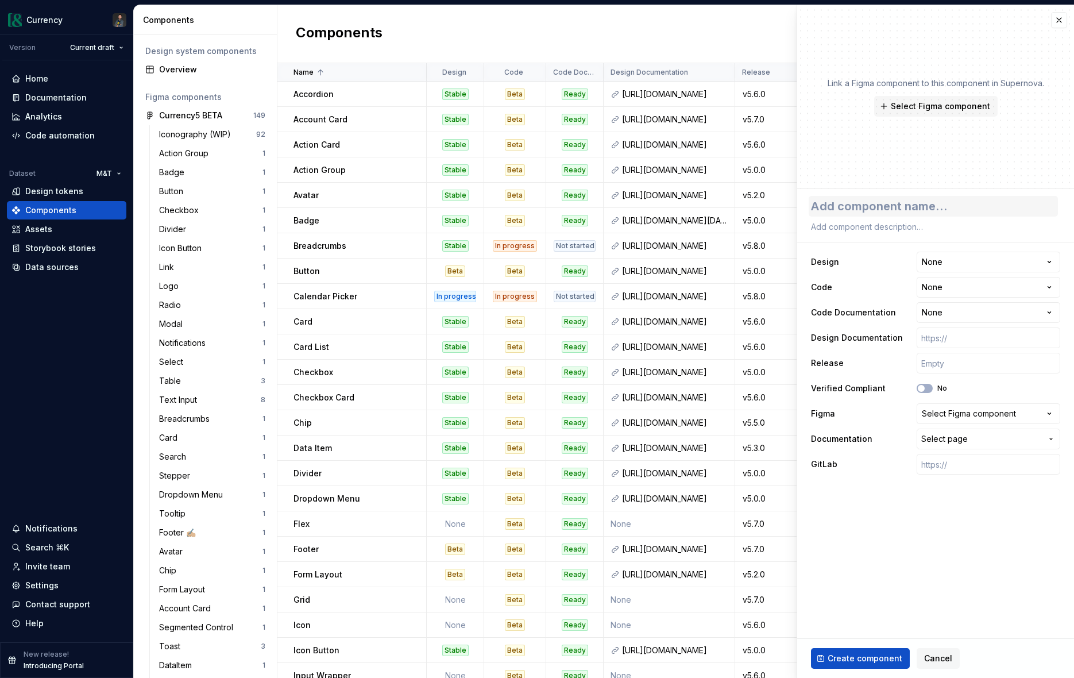
click at [850, 210] on textarea at bounding box center [933, 206] width 249 height 21
click at [983, 263] on html "Currency Version Current draft Home Documentation Analytics Code automation Dat…" at bounding box center [537, 339] width 1074 height 678
click at [942, 288] on html "Currency Version Current draft Home Documentation Analytics Code automation Dat…" at bounding box center [537, 339] width 1074 height 678
click at [955, 315] on html "Currency Version Current draft Home Documentation Analytics Code automation Dat…" at bounding box center [537, 339] width 1074 height 678
click at [947, 337] on input "text" at bounding box center [989, 338] width 144 height 21
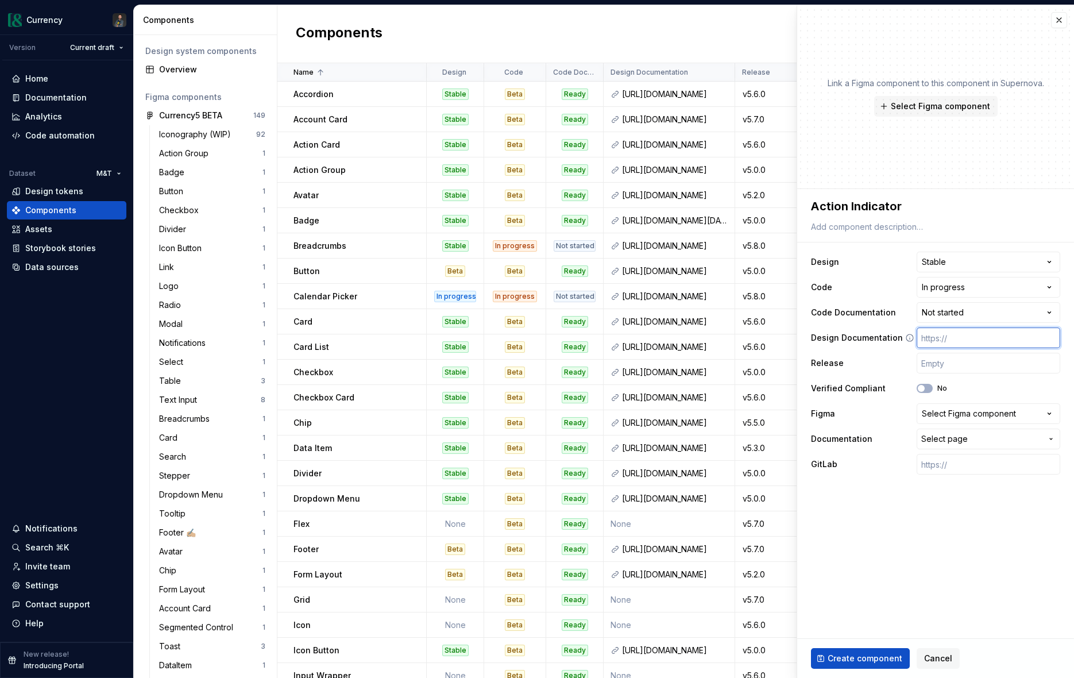
paste input "[URL][DOMAIN_NAME]"
click at [947, 362] on input "text" at bounding box center [989, 363] width 144 height 21
click at [955, 416] on div "Select Figma component" at bounding box center [969, 413] width 94 height 11
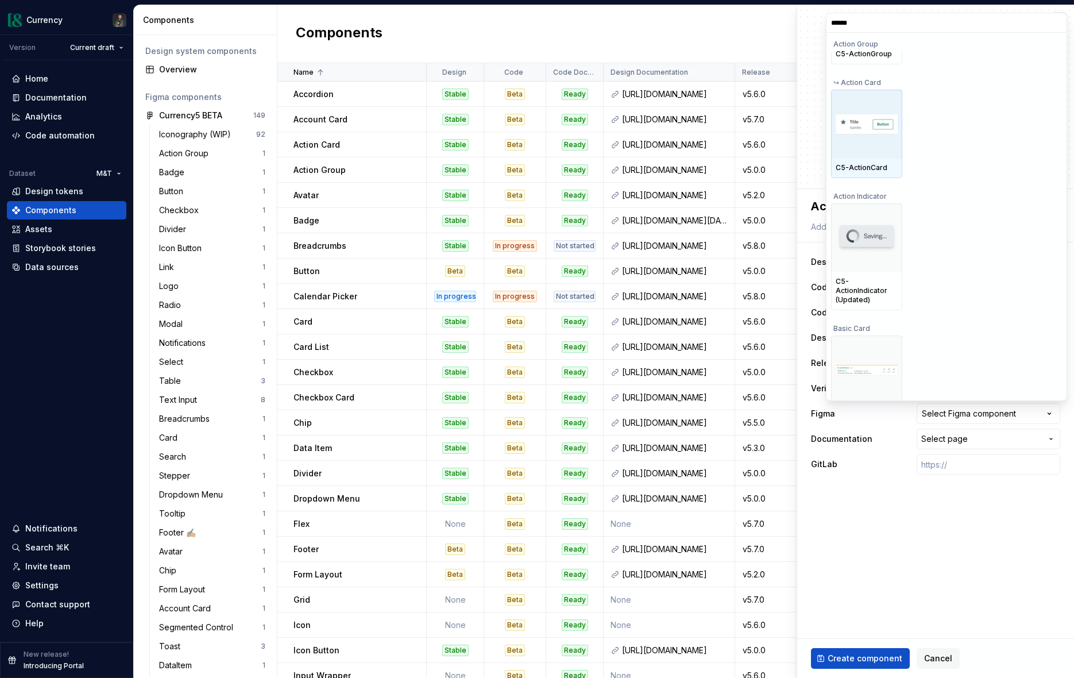
scroll to position [197, 0]
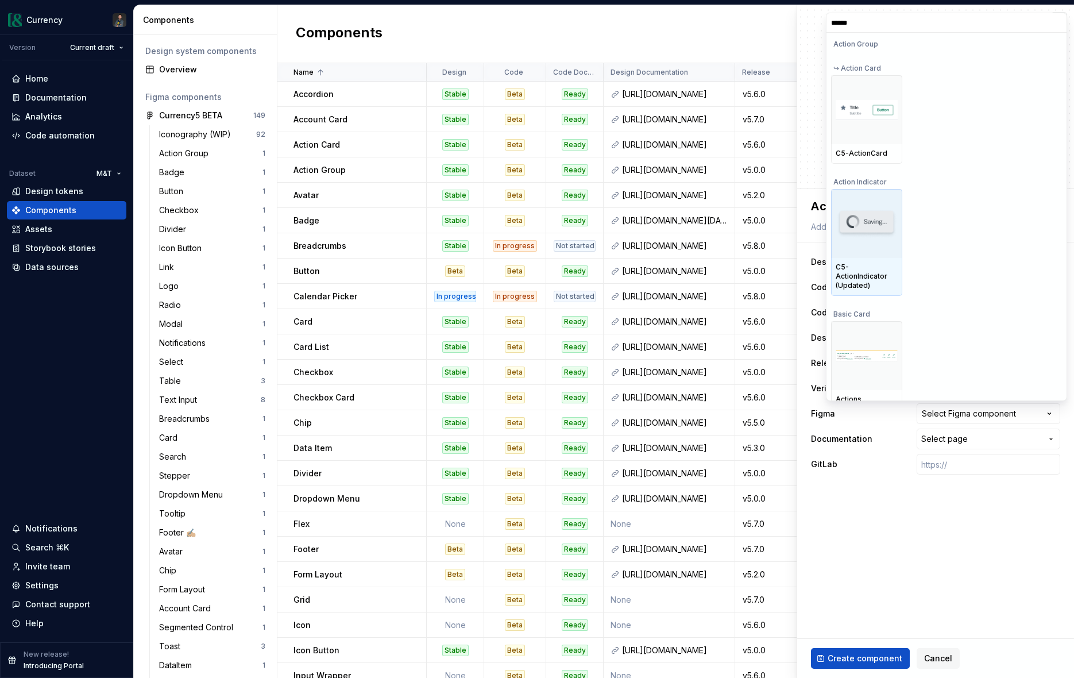
click at [881, 222] on img at bounding box center [867, 224] width 62 height 30
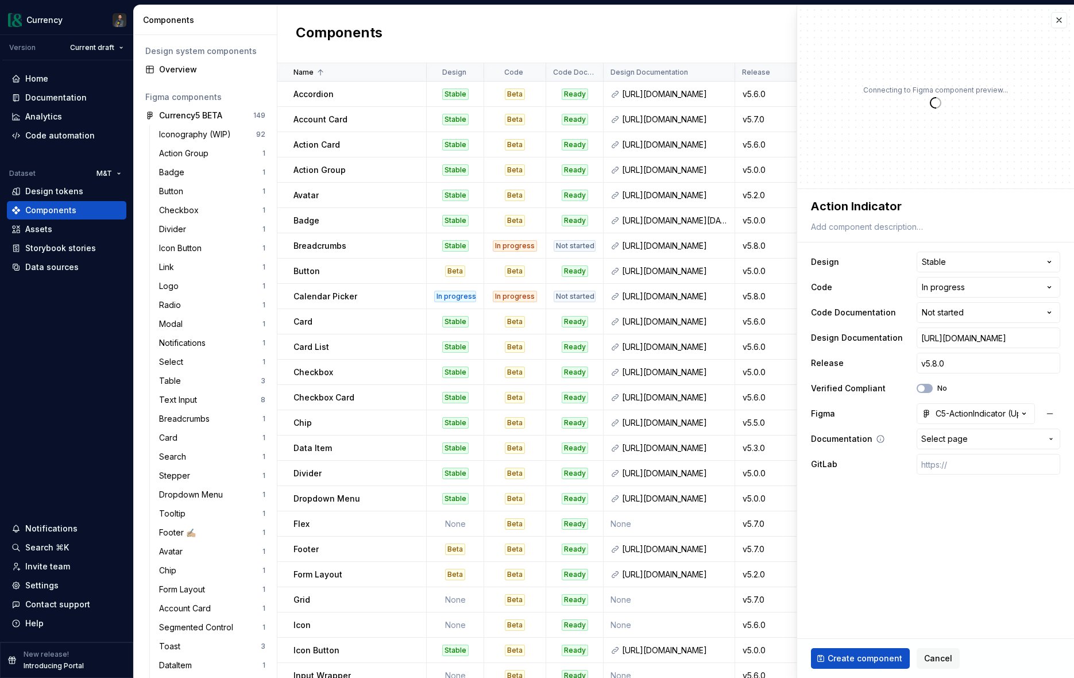
click at [970, 441] on span "Select page" at bounding box center [982, 438] width 121 height 11
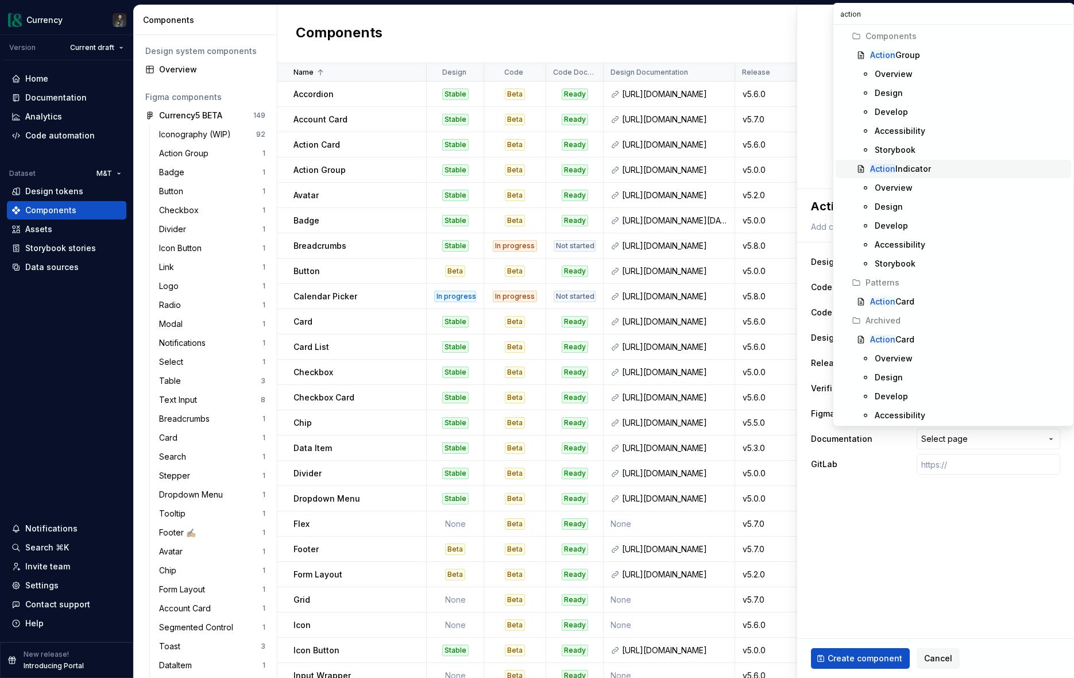
click at [893, 165] on mark "Action" at bounding box center [882, 169] width 25 height 10
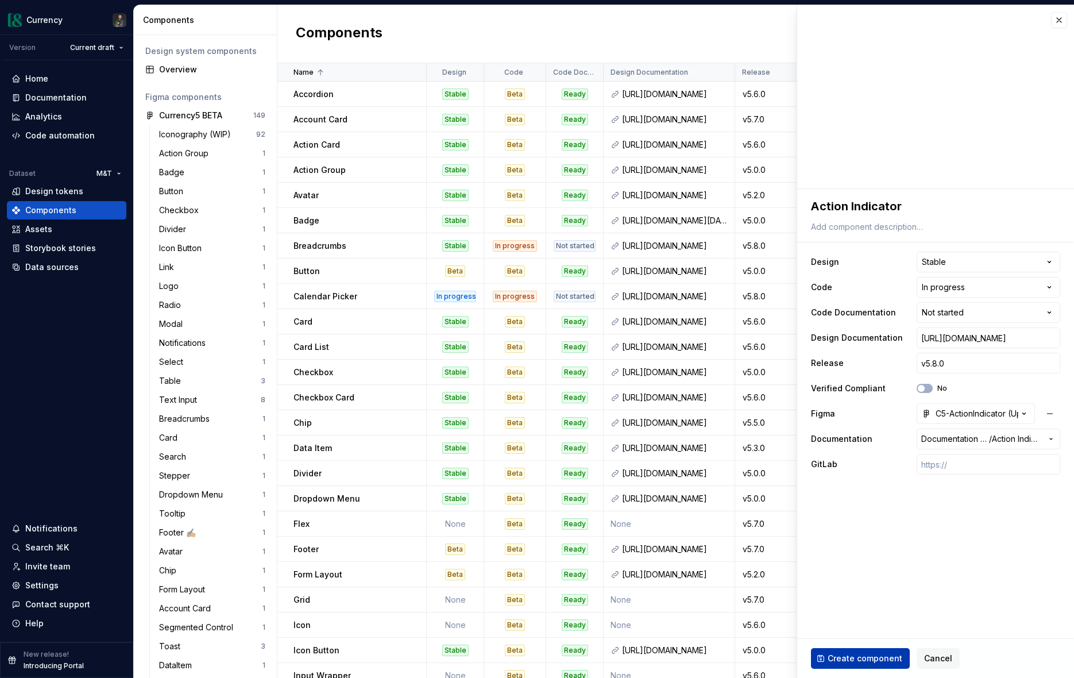
click at [853, 660] on span "Create component" at bounding box center [865, 658] width 75 height 11
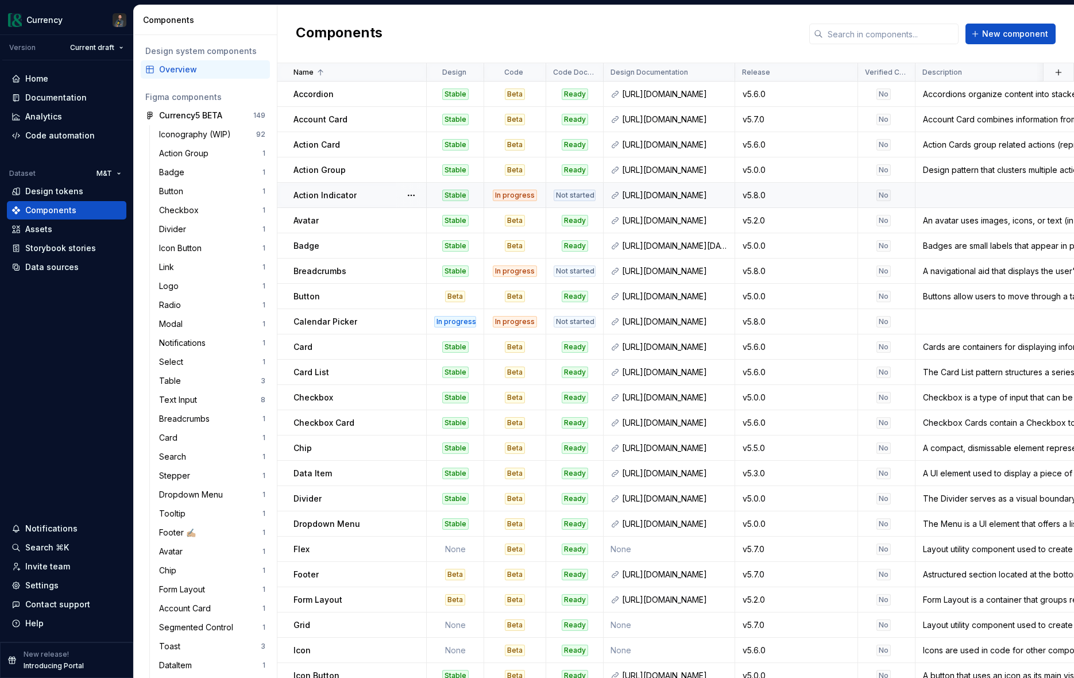
click at [362, 191] on div "Action Indicator" at bounding box center [360, 195] width 132 height 11
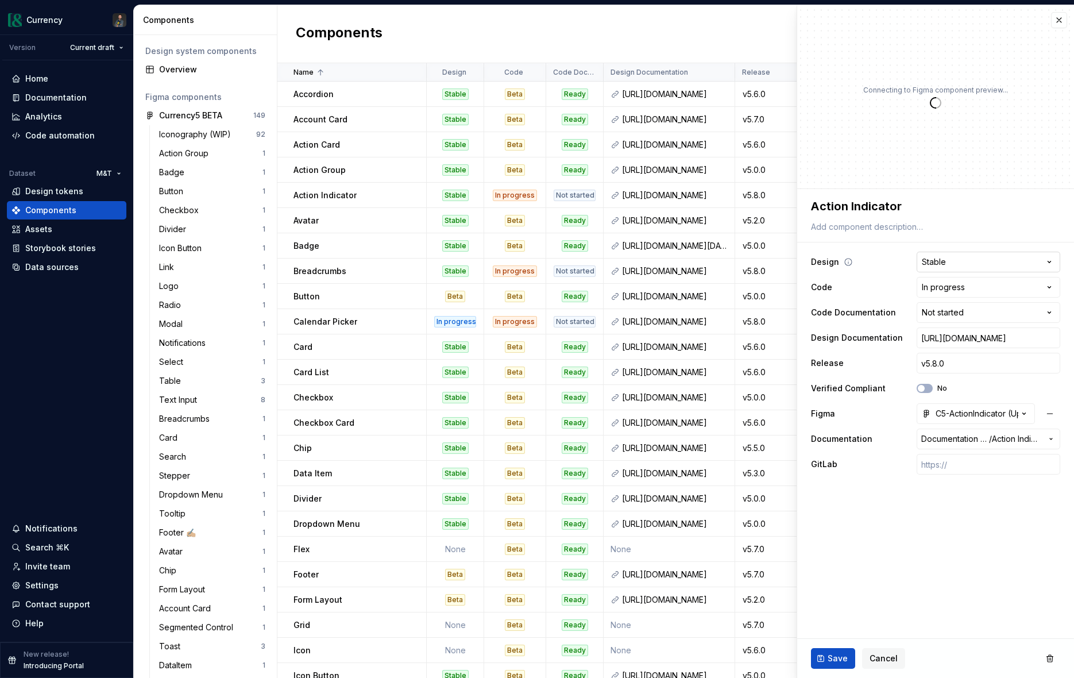
click at [967, 264] on html "Currency Version Current draft Home Documentation Analytics Code automation Dat…" at bounding box center [537, 339] width 1074 height 678
click at [832, 659] on span "Save" at bounding box center [838, 658] width 20 height 11
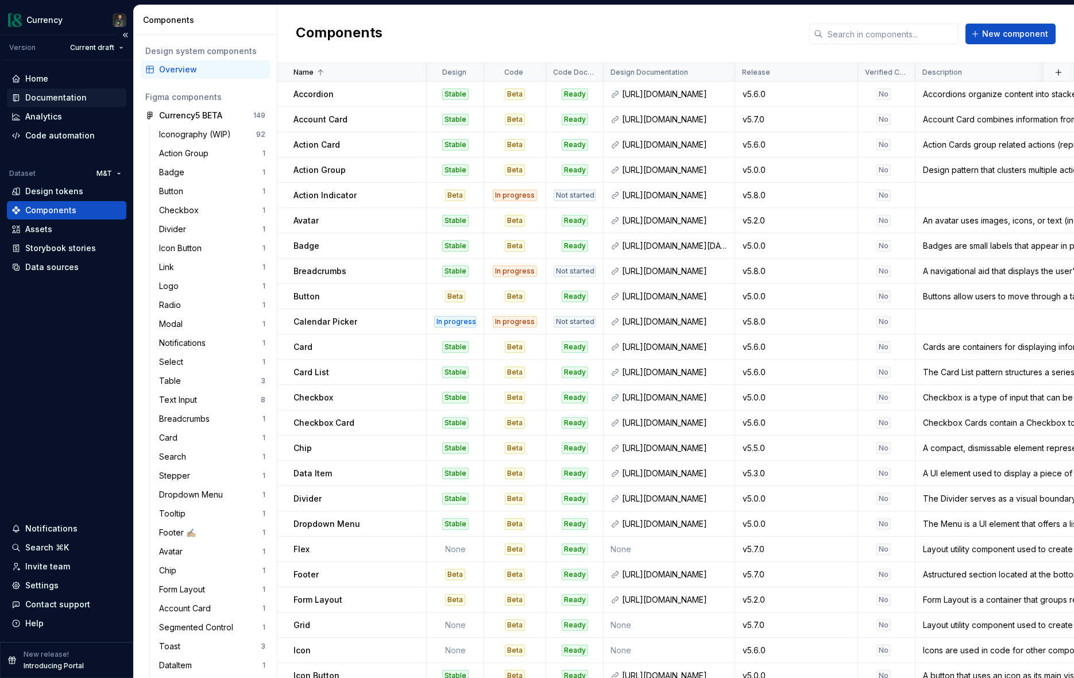
click at [49, 94] on div "Documentation" at bounding box center [55, 97] width 61 height 11
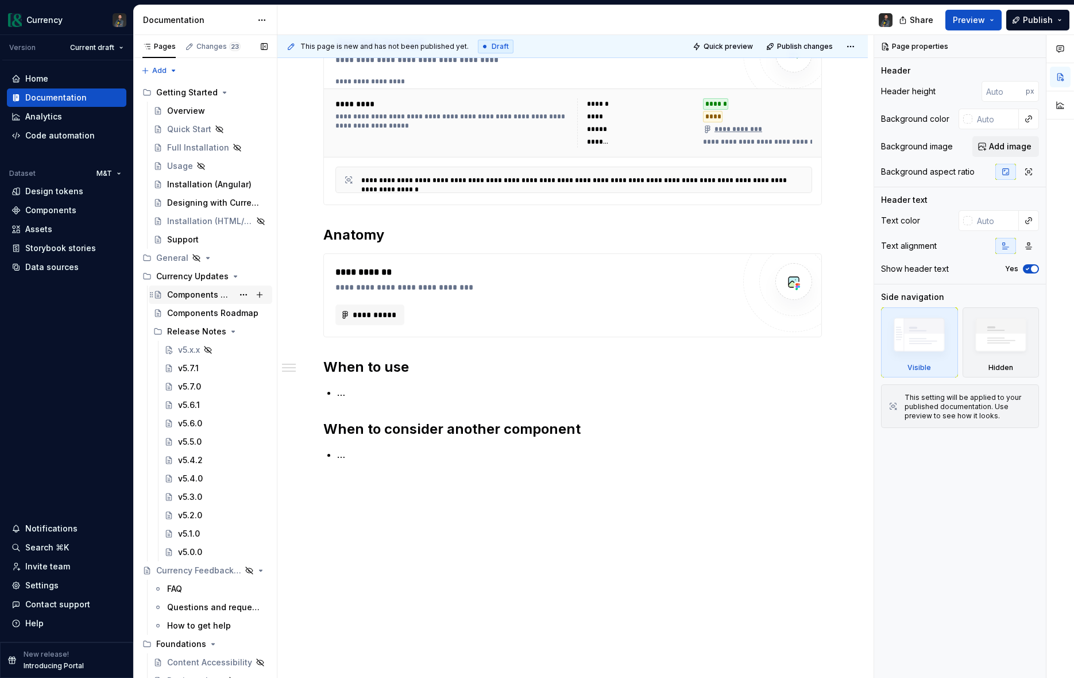
click at [202, 298] on div "Components Overview" at bounding box center [200, 294] width 66 height 11
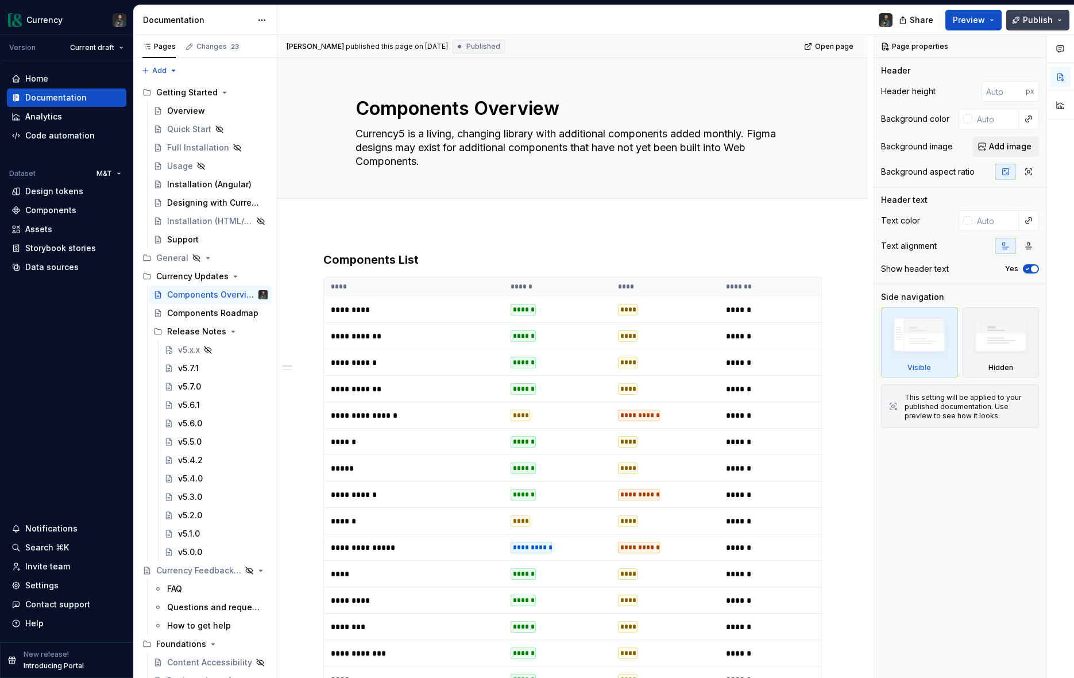
click at [1049, 21] on span "Publish" at bounding box center [1038, 19] width 30 height 11
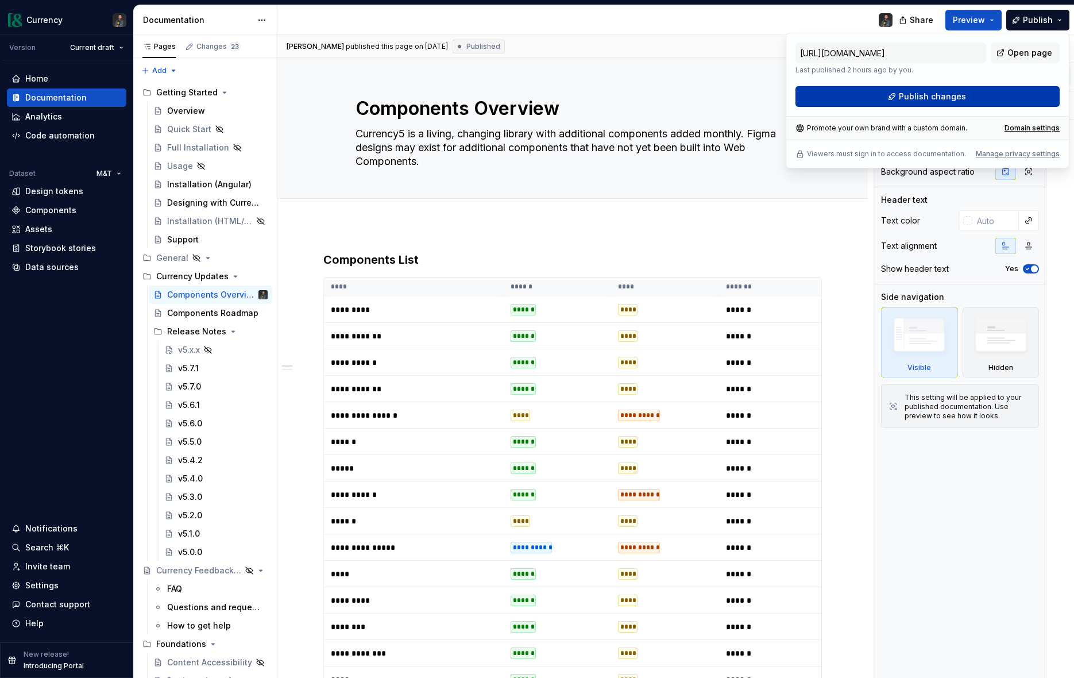
click at [892, 102] on button "Publish changes" at bounding box center [928, 96] width 264 height 21
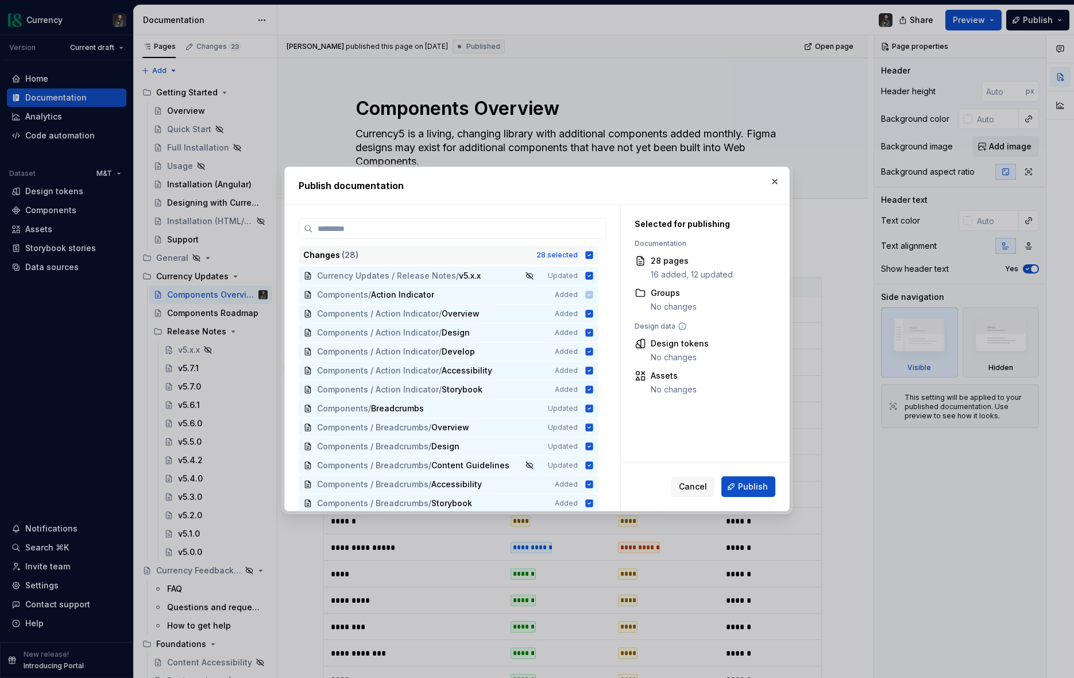
click at [594, 253] on icon at bounding box center [589, 254] width 7 height 7
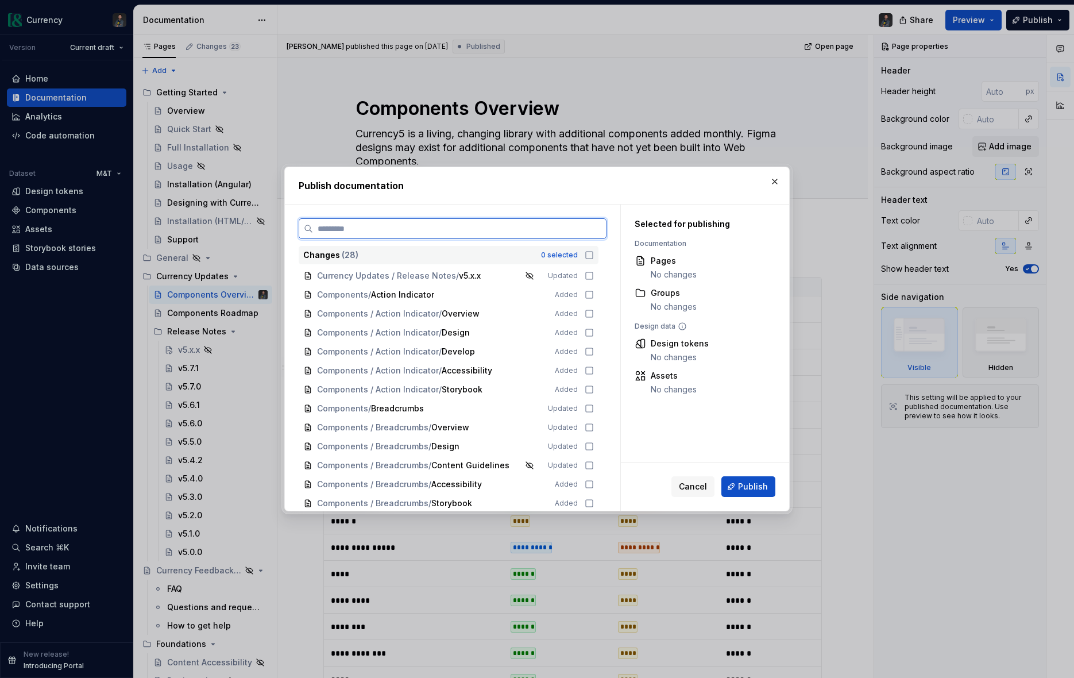
click at [570, 230] on input "search" at bounding box center [459, 228] width 293 height 11
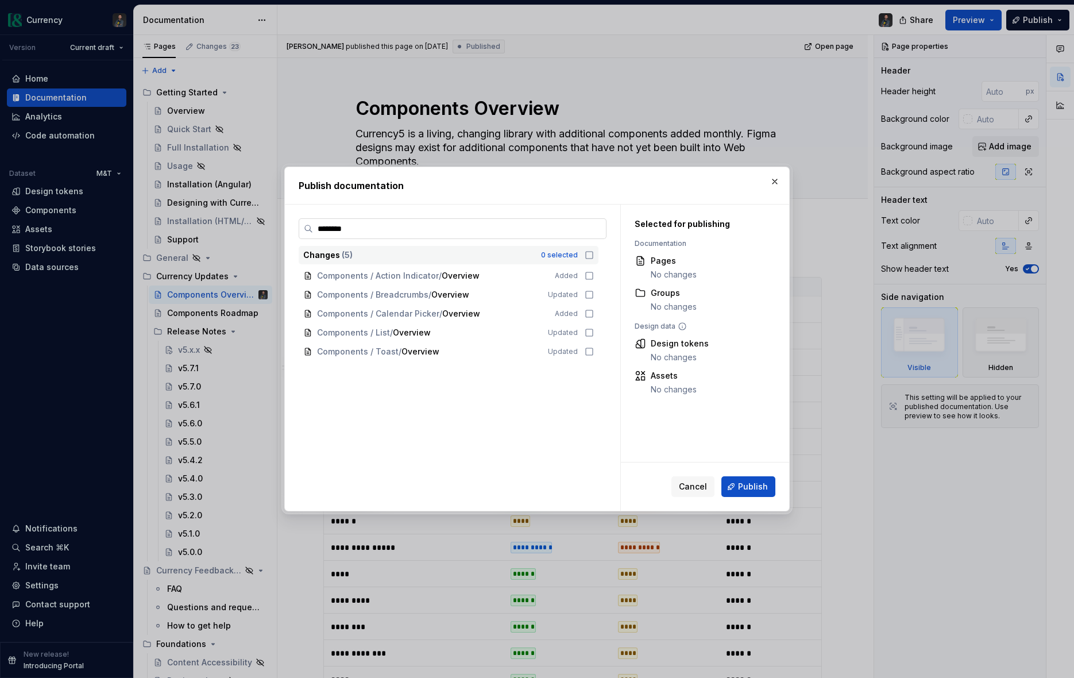
click at [595, 229] on input "********" at bounding box center [459, 228] width 293 height 11
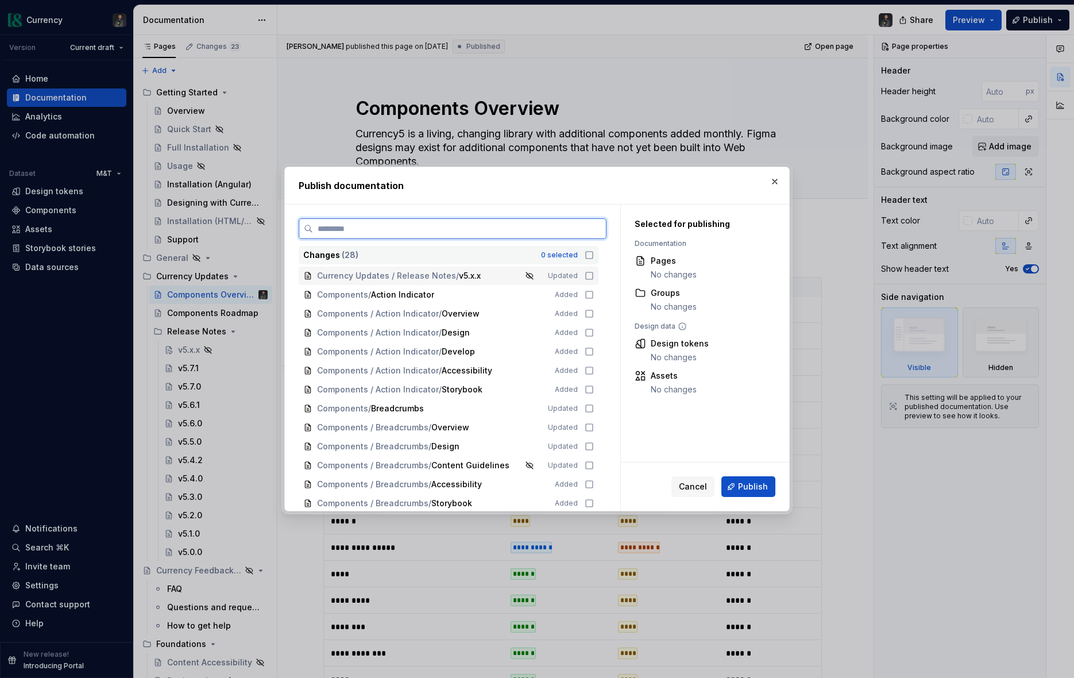
click at [431, 231] on input "search" at bounding box center [459, 228] width 293 height 11
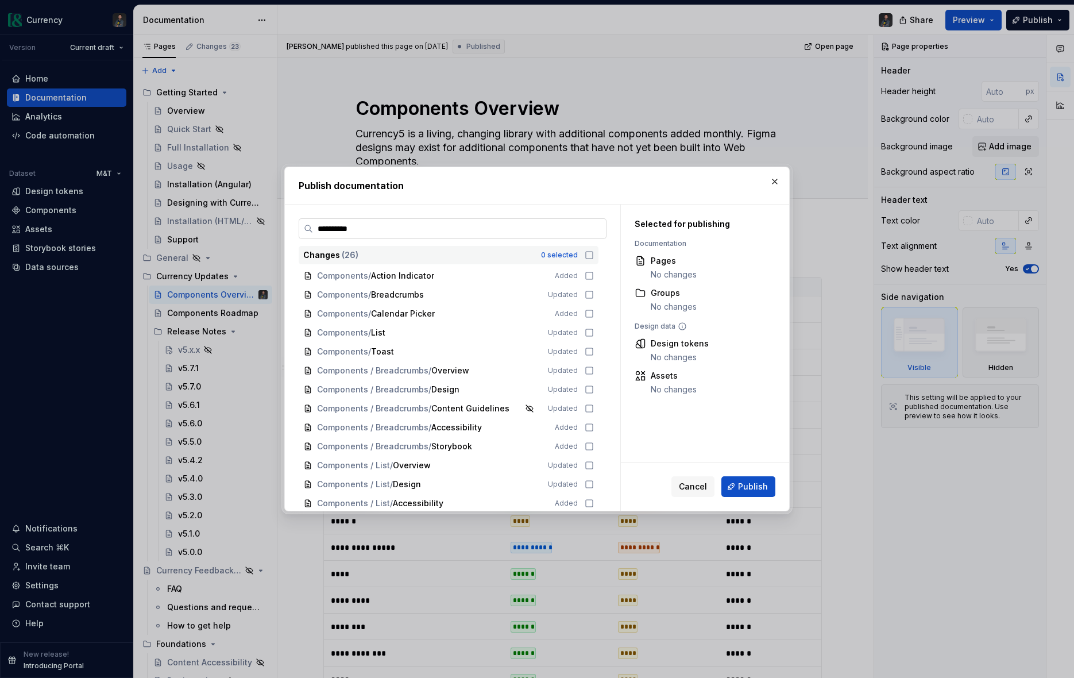
click at [411, 225] on input "**********" at bounding box center [459, 228] width 293 height 11
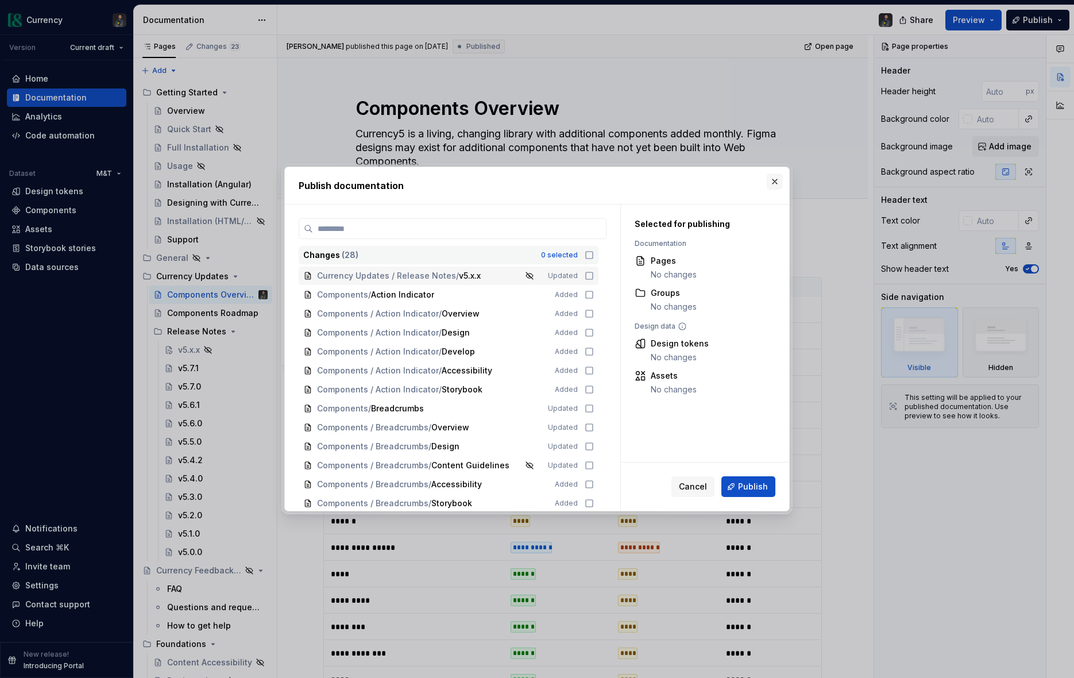
click at [772, 182] on button "button" at bounding box center [775, 182] width 16 height 16
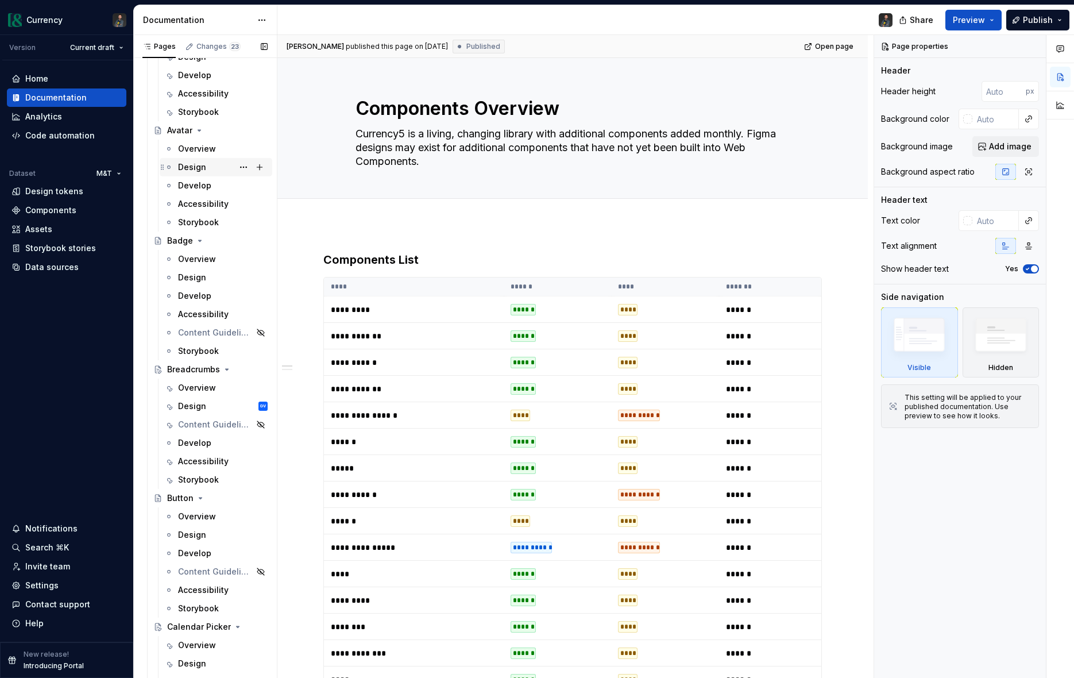
scroll to position [1251, 0]
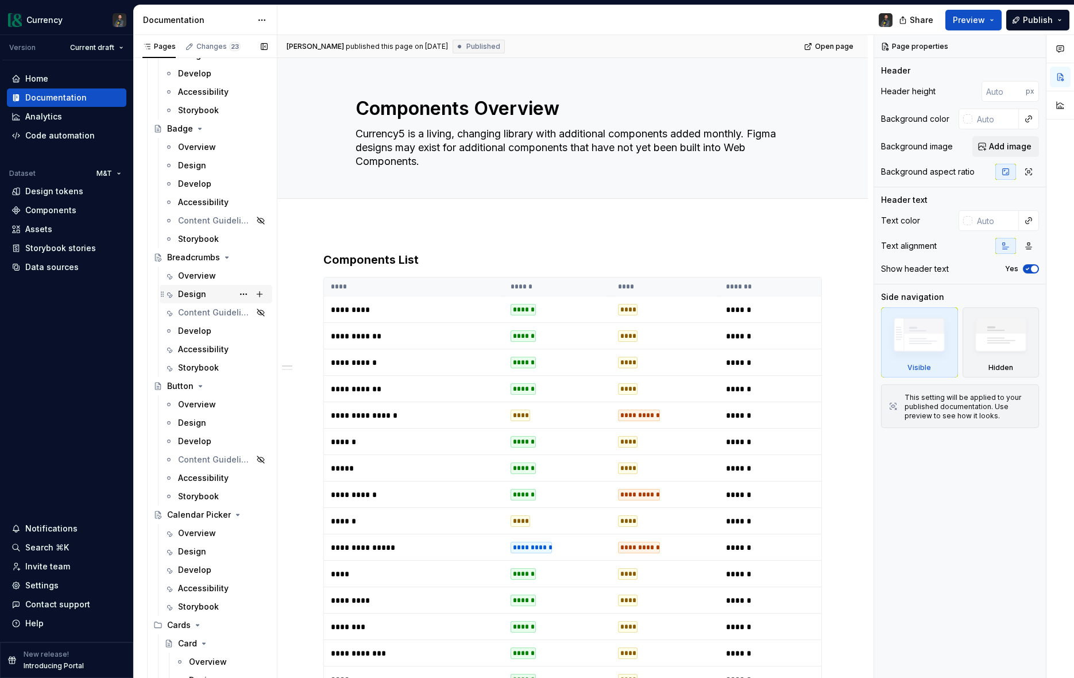
click at [206, 289] on div "Design GV" at bounding box center [223, 294] width 90 height 16
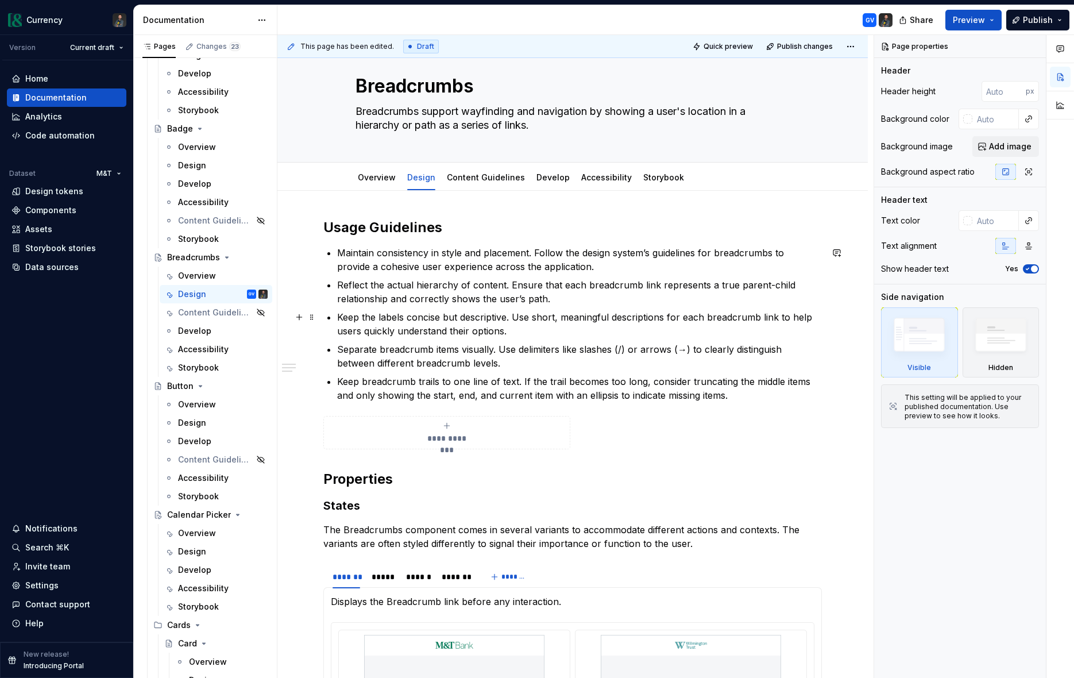
scroll to position [25, 0]
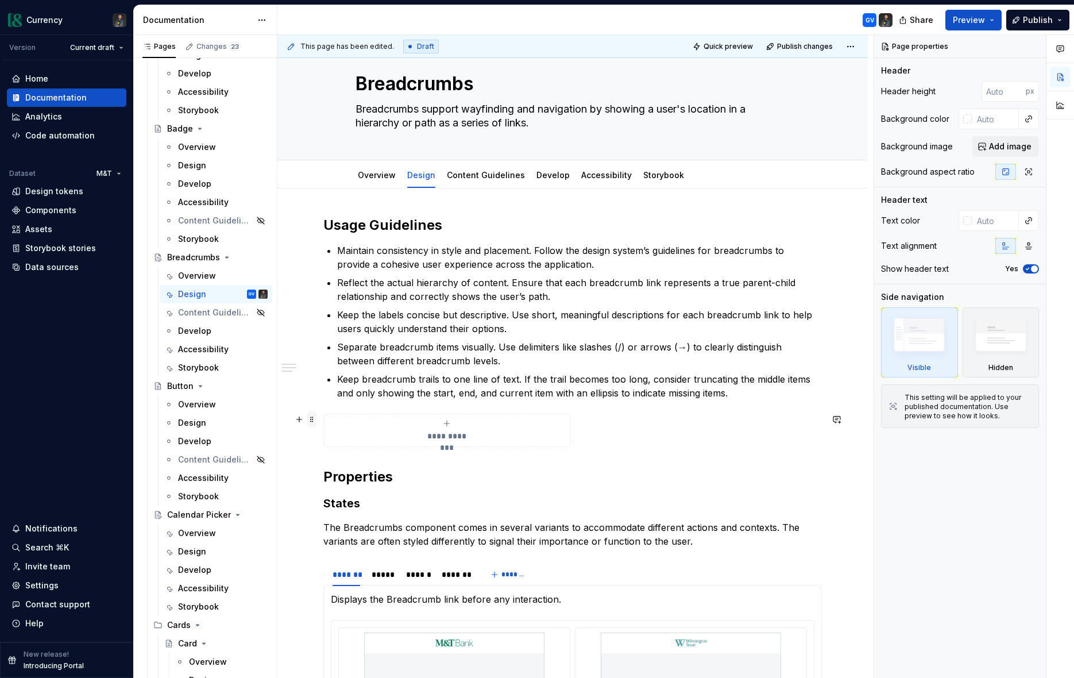
click at [313, 419] on span at bounding box center [311, 419] width 9 height 16
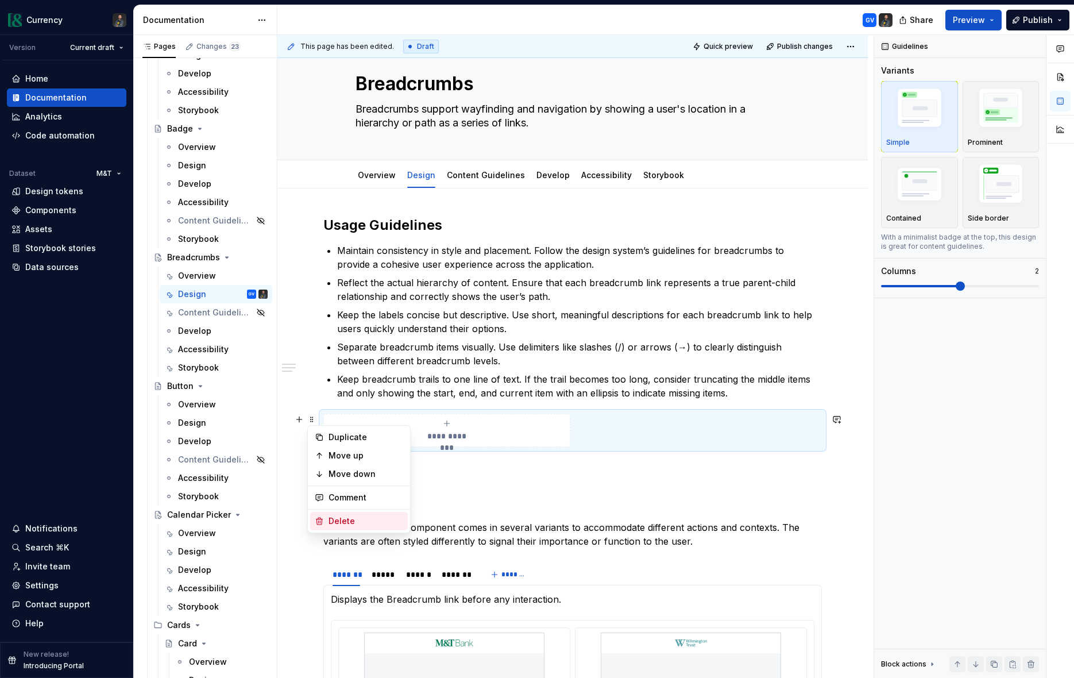
click at [361, 522] on div "Delete" at bounding box center [366, 520] width 75 height 11
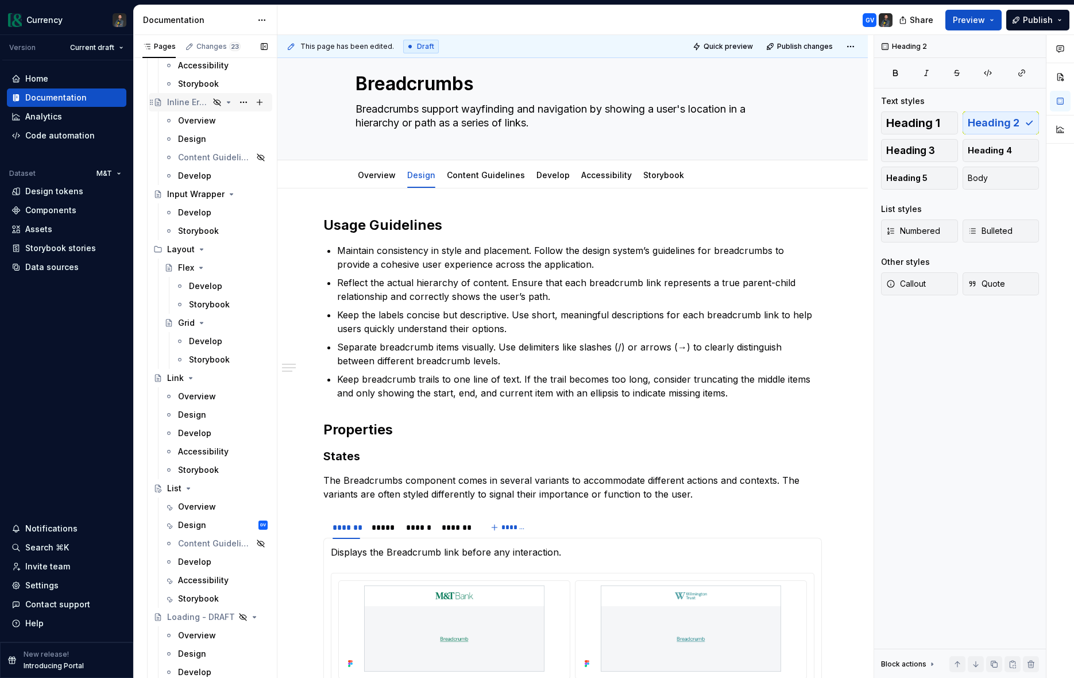
scroll to position [3071, 0]
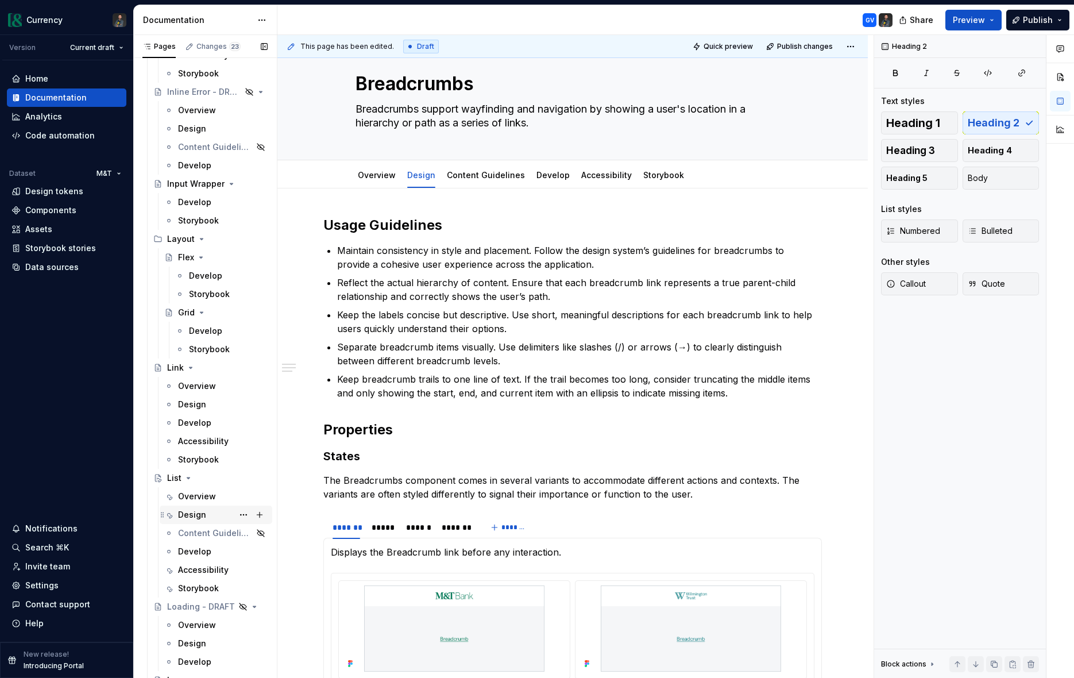
click at [209, 516] on div "Design GV" at bounding box center [223, 515] width 90 height 16
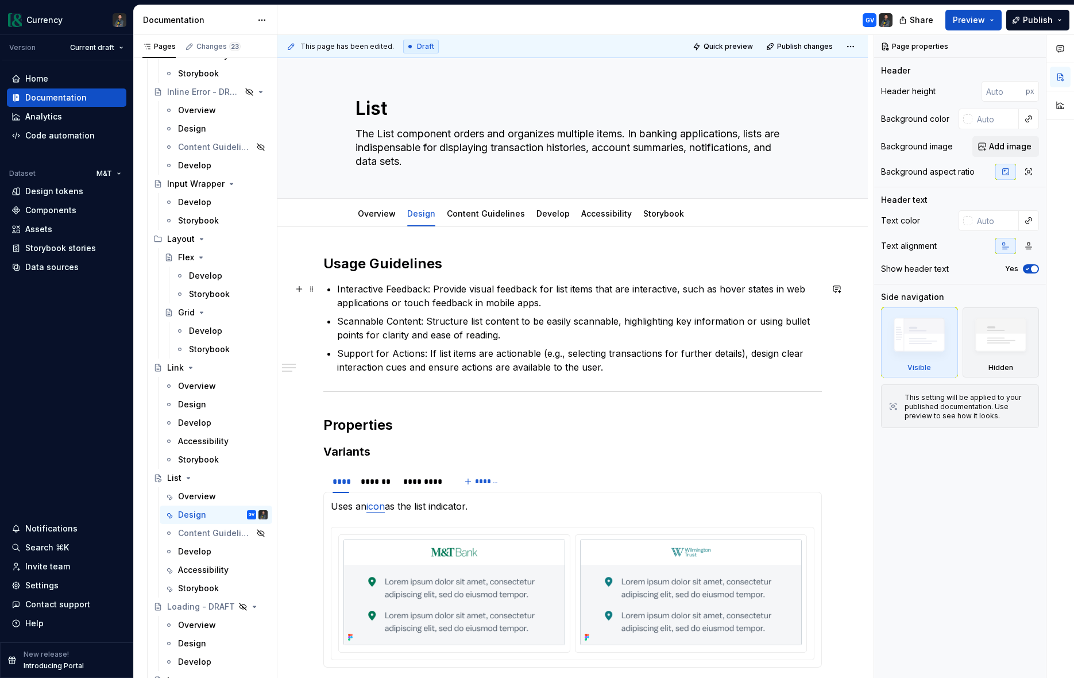
click at [545, 305] on p "Interactive Feedback: Provide visual feedback for list items that are interacti…" at bounding box center [579, 296] width 485 height 28
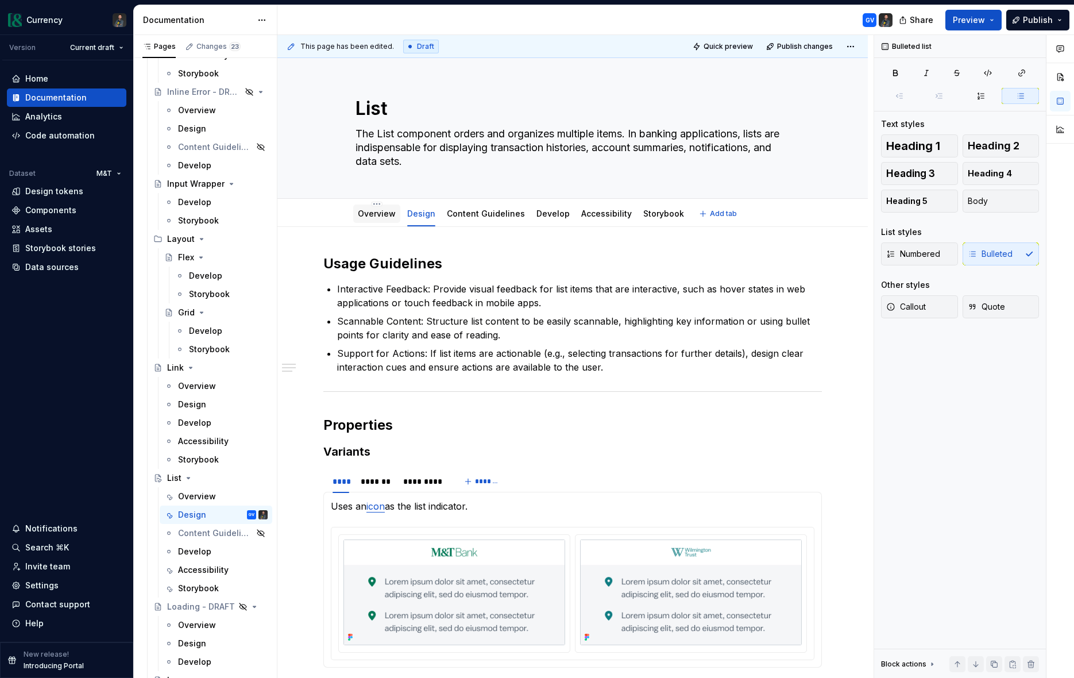
click at [377, 219] on div "Overview" at bounding box center [377, 213] width 38 height 11
click at [383, 218] on div "Overview" at bounding box center [377, 213] width 38 height 11
click at [558, 301] on p "Interactive Feedback: Provide visual feedback for list items that are interacti…" at bounding box center [579, 296] width 485 height 28
click at [386, 215] on link "Overview" at bounding box center [377, 214] width 38 height 10
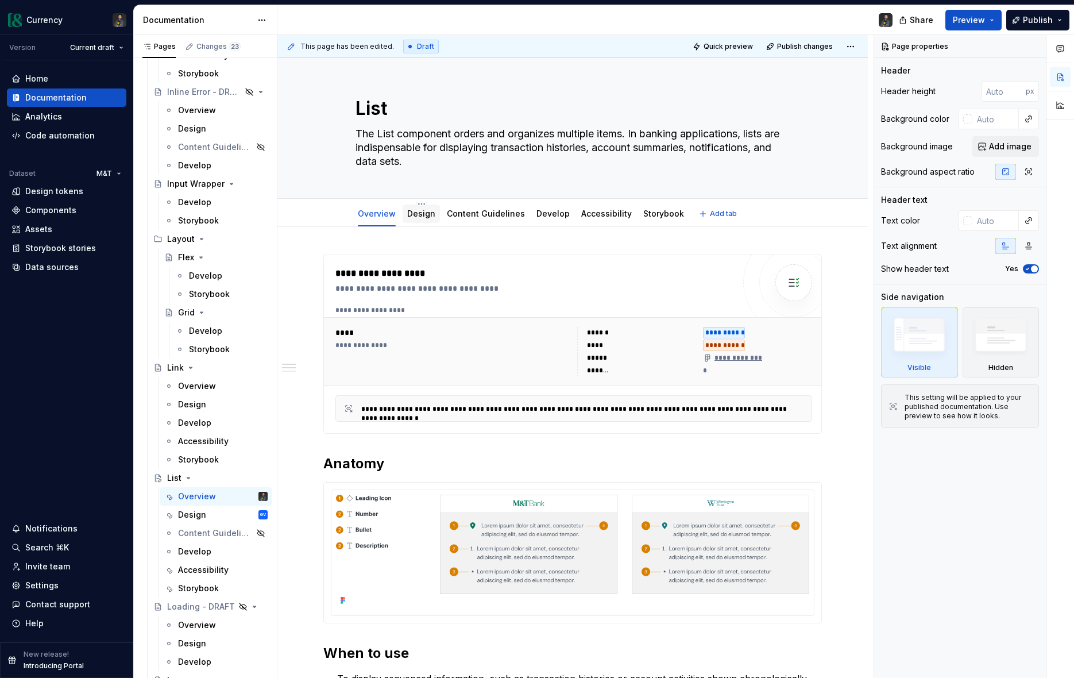
click at [426, 210] on link "Design" at bounding box center [421, 214] width 28 height 10
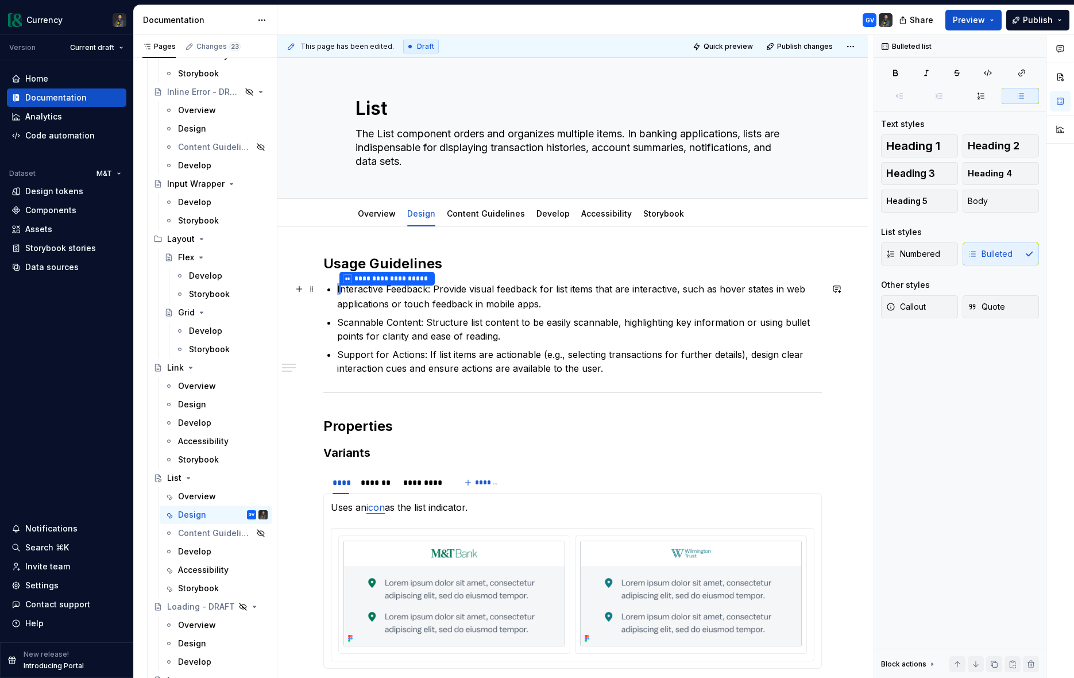
click at [558, 303] on p "**********" at bounding box center [579, 296] width 485 height 29
click at [845, 288] on button "1" at bounding box center [840, 289] width 22 height 16
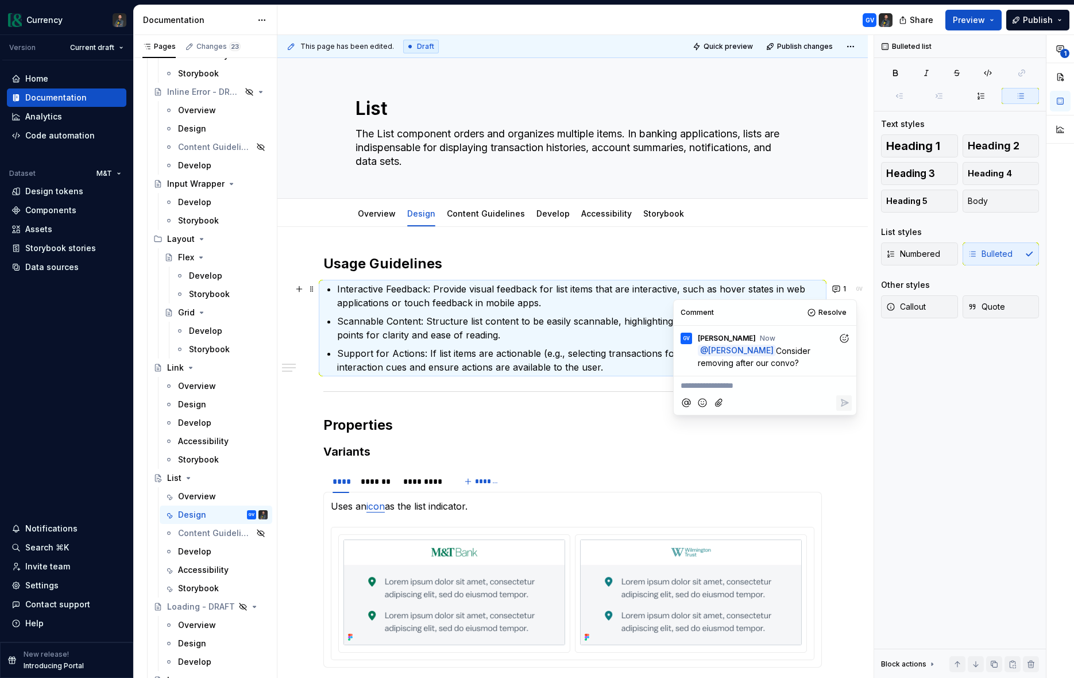
click at [545, 296] on p "Interactive Feedback: Provide visual feedback for list items that are interacti…" at bounding box center [579, 296] width 485 height 28
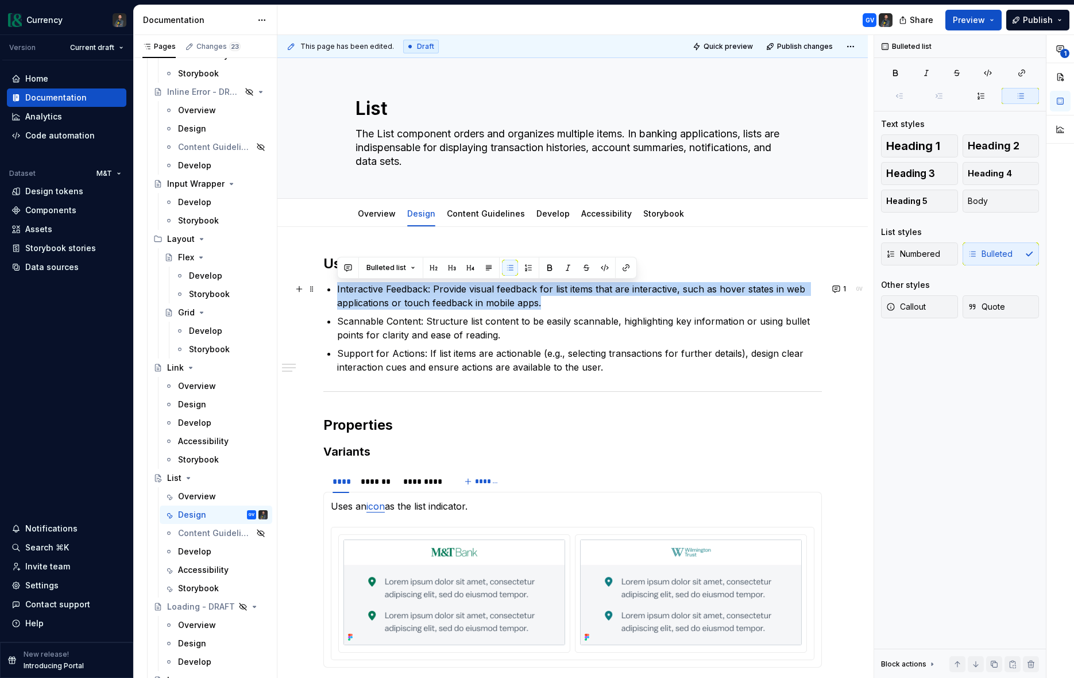
drag, startPoint x: 547, startPoint y: 302, endPoint x: 337, endPoint y: 288, distance: 210.7
click at [337, 288] on p "Interactive Feedback: Provide visual feedback for list items that are interacti…" at bounding box center [579, 296] width 485 height 28
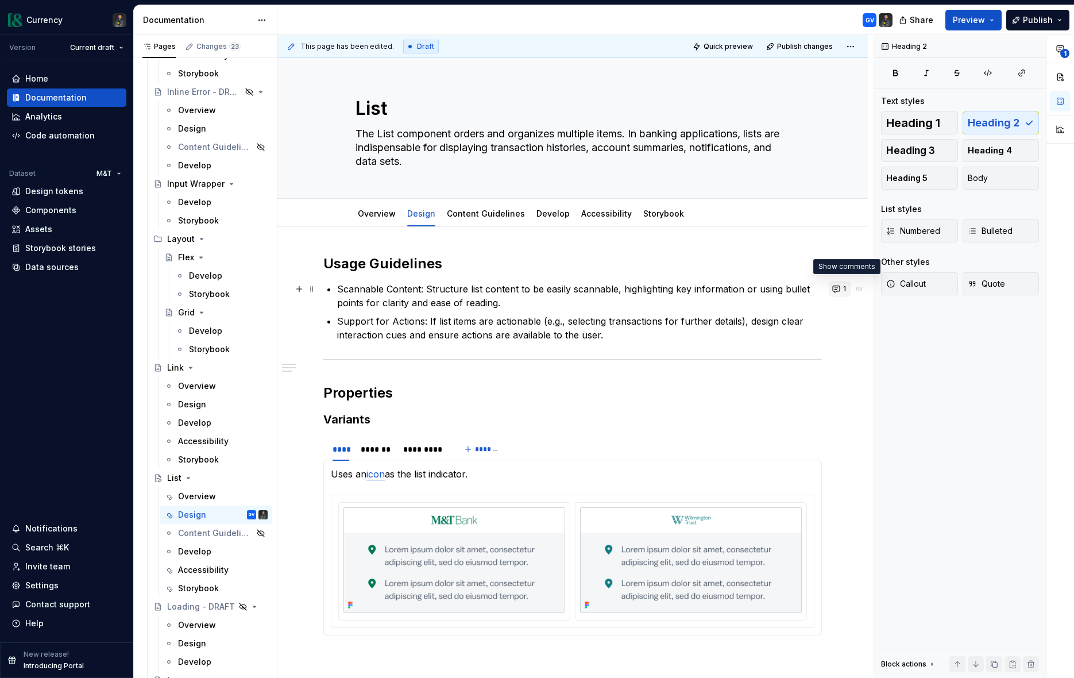
click at [846, 286] on span "1" at bounding box center [844, 288] width 3 height 9
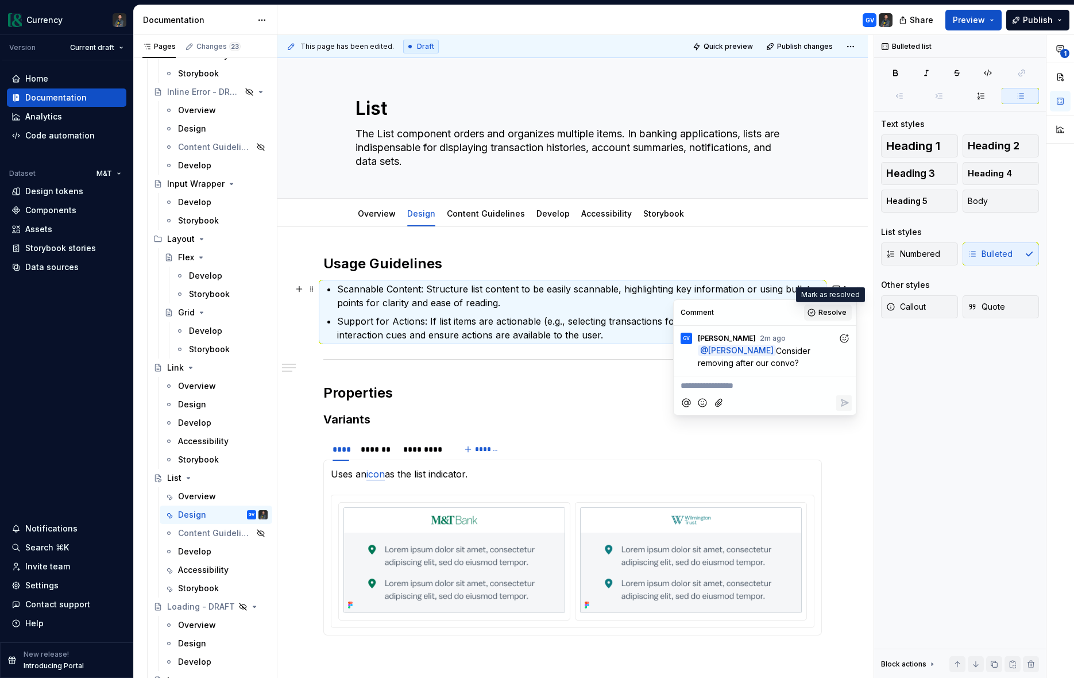
click at [835, 310] on span "Resolve" at bounding box center [833, 312] width 28 height 9
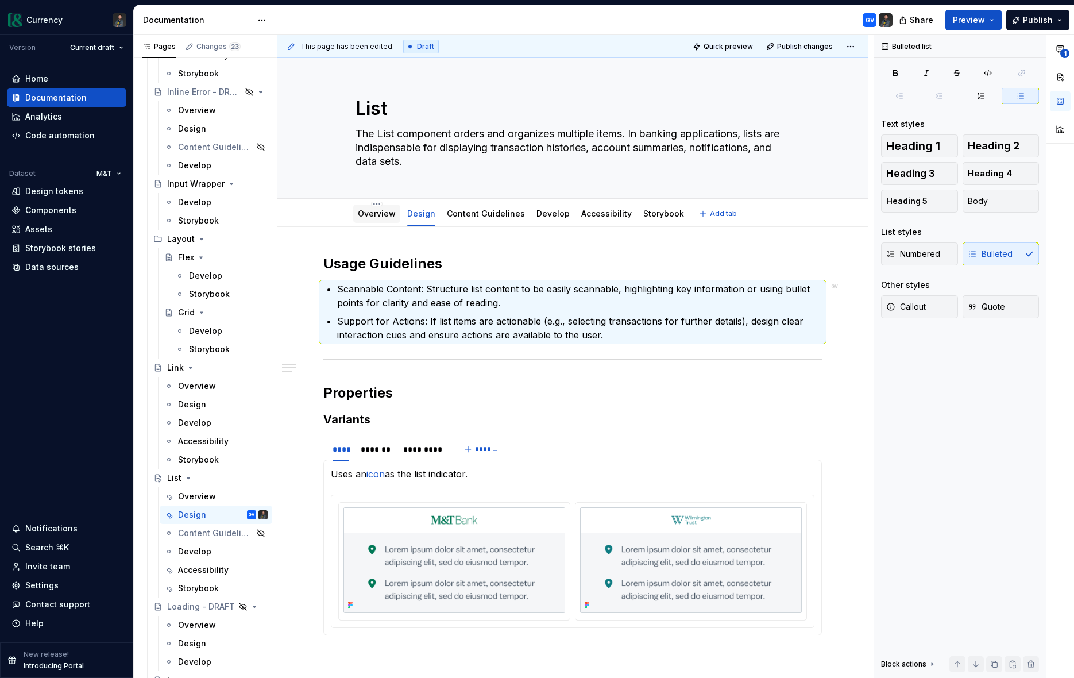
click at [375, 214] on link "Overview" at bounding box center [377, 214] width 38 height 10
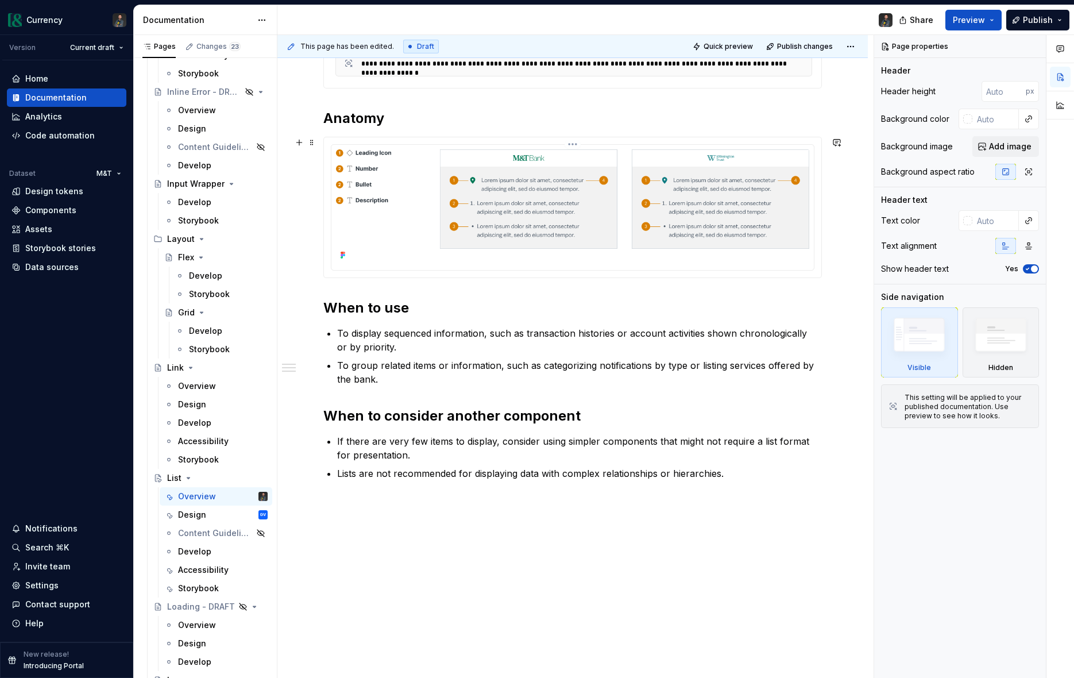
scroll to position [366, 0]
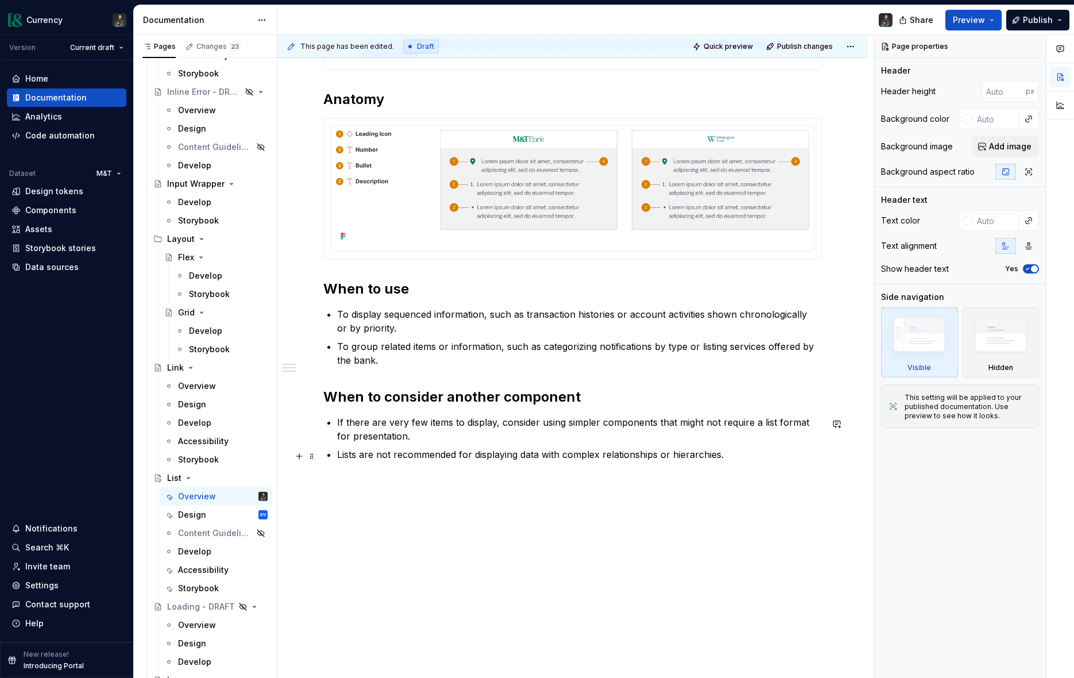
click at [730, 456] on p "Lists are not recommended for displaying data with complex relationships or hie…" at bounding box center [579, 455] width 485 height 14
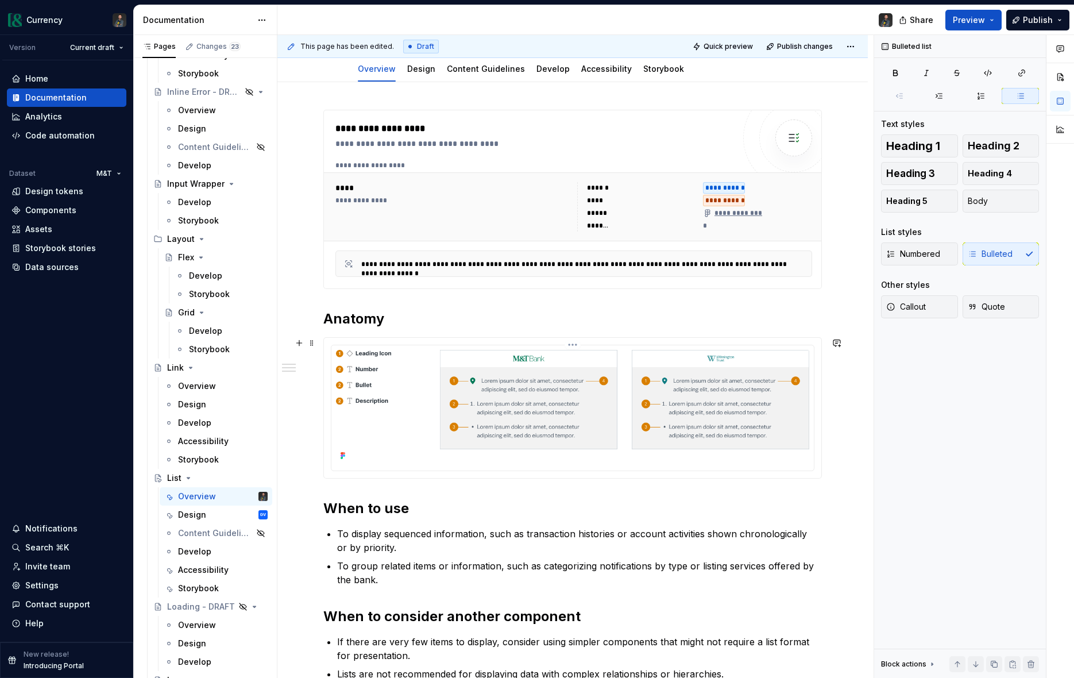
scroll to position [0, 0]
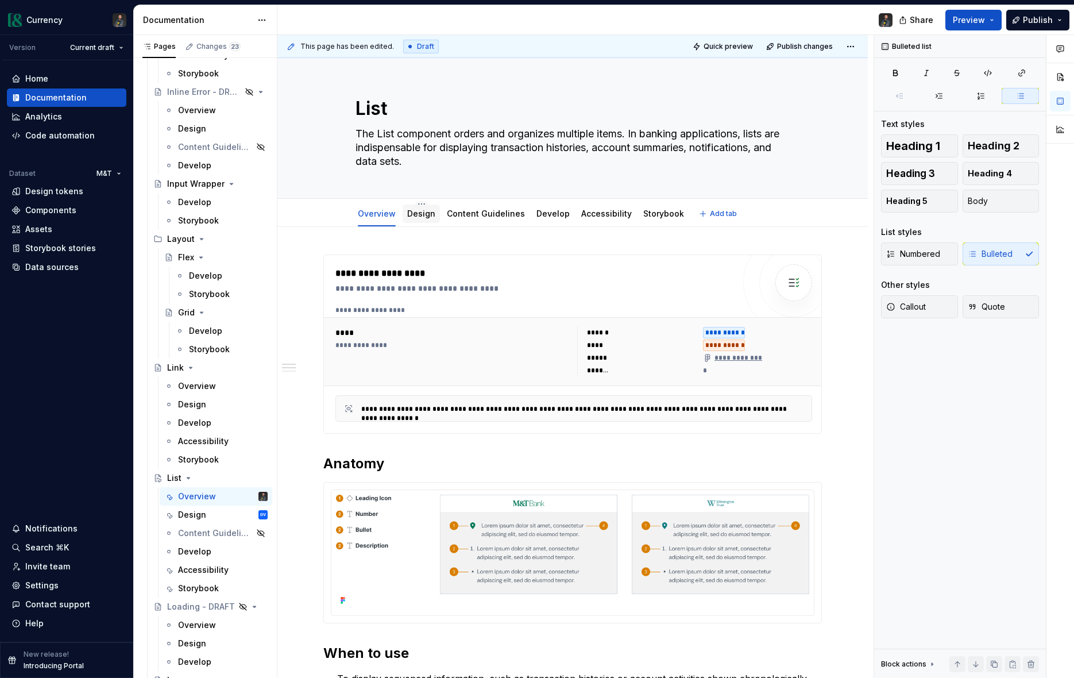
click at [431, 215] on link "Design" at bounding box center [421, 214] width 28 height 10
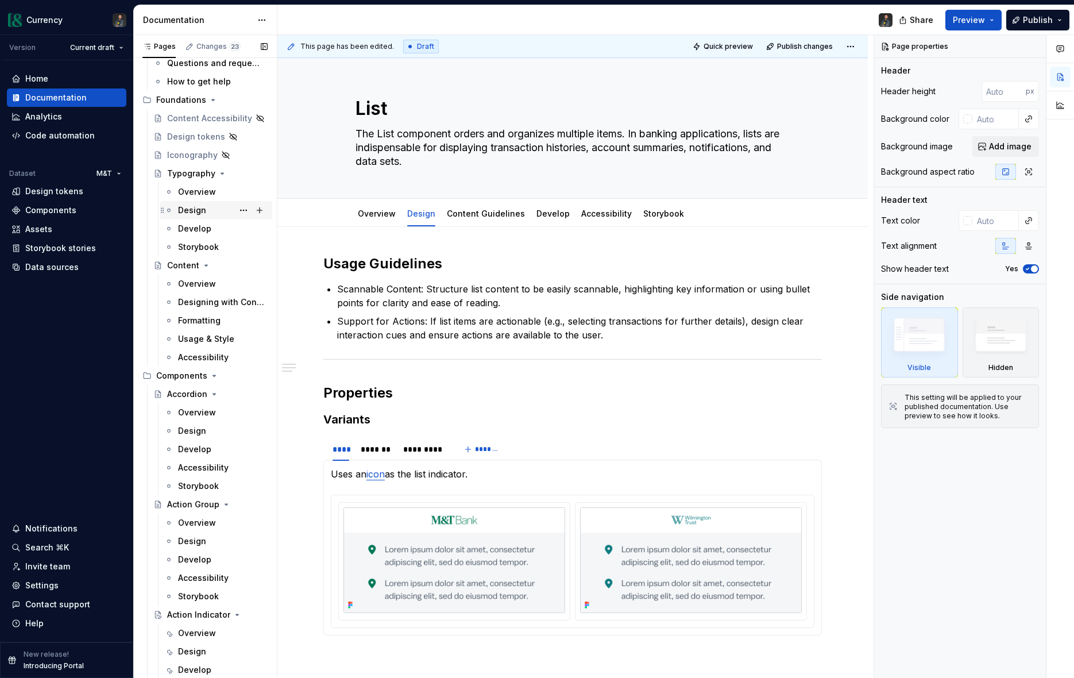
scroll to position [545, 0]
click at [196, 310] on div "Designing with Content" at bounding box center [216, 301] width 113 height 18
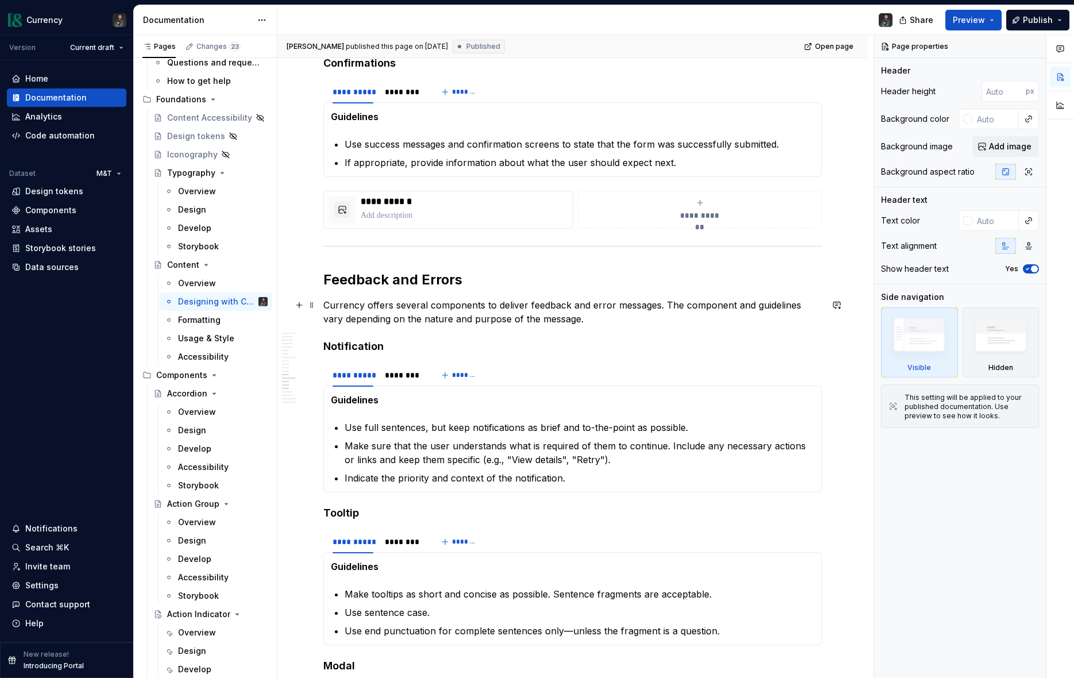
scroll to position [2218, 0]
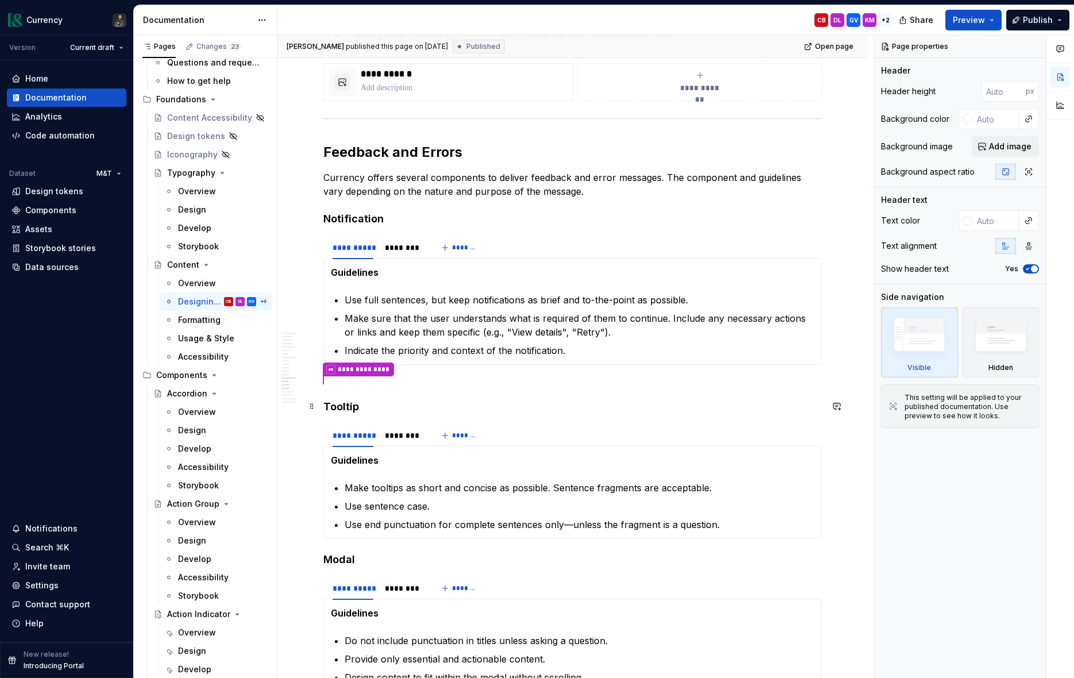
scroll to position [2106, 0]
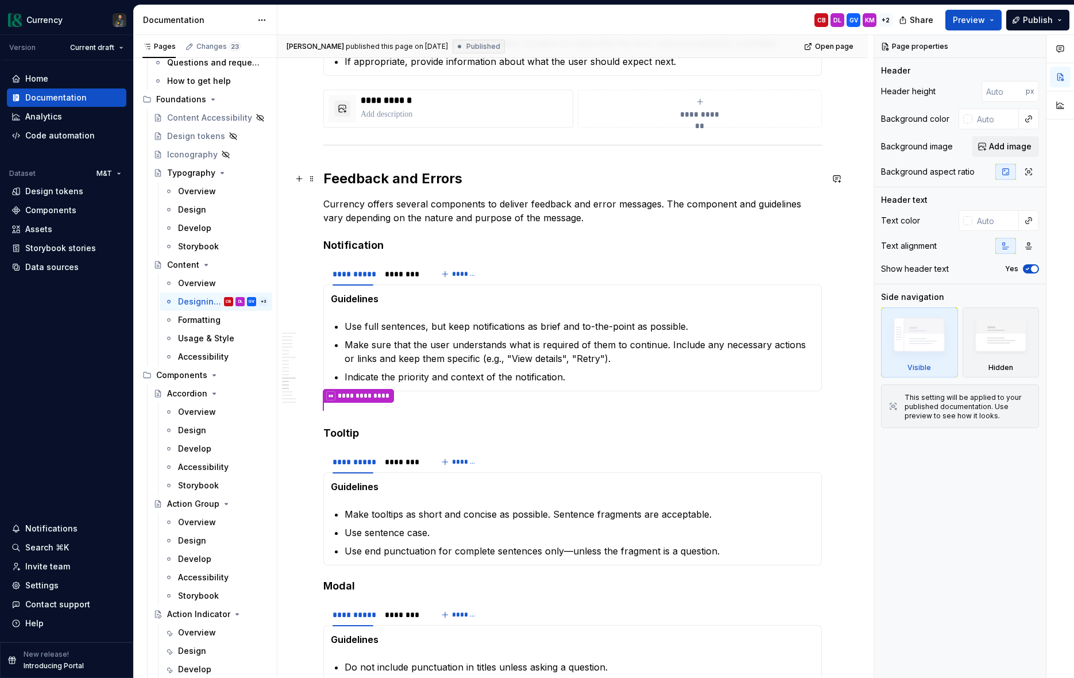
type textarea "*"
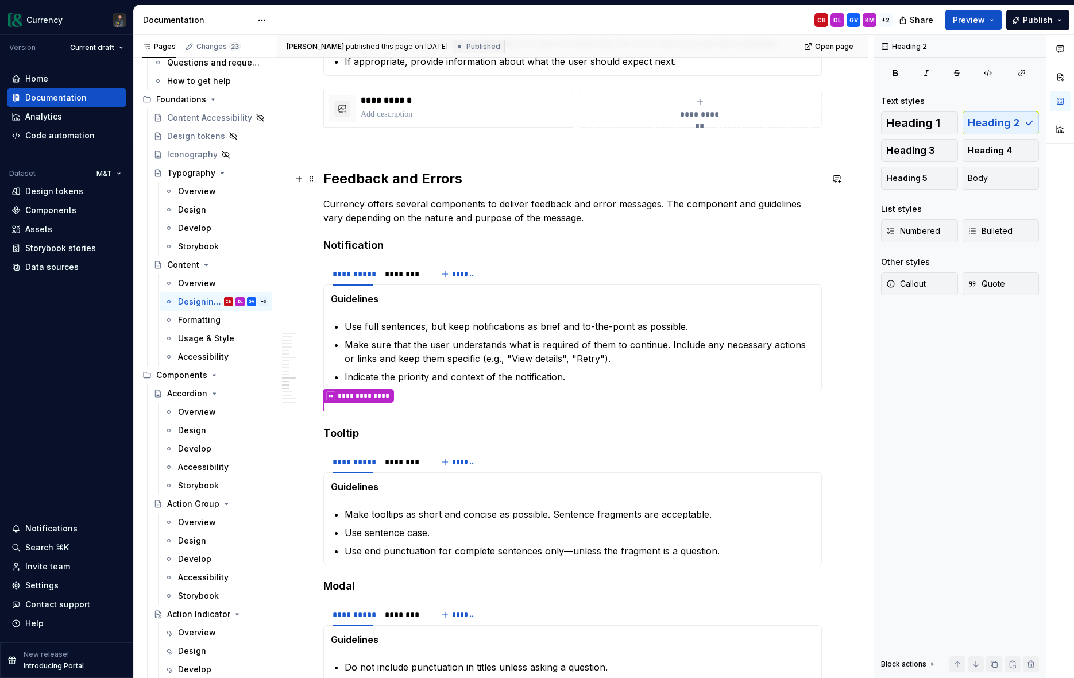
click at [469, 173] on h2 "Feedback and Errors" at bounding box center [572, 178] width 499 height 18
click at [844, 180] on button "button" at bounding box center [837, 179] width 16 height 16
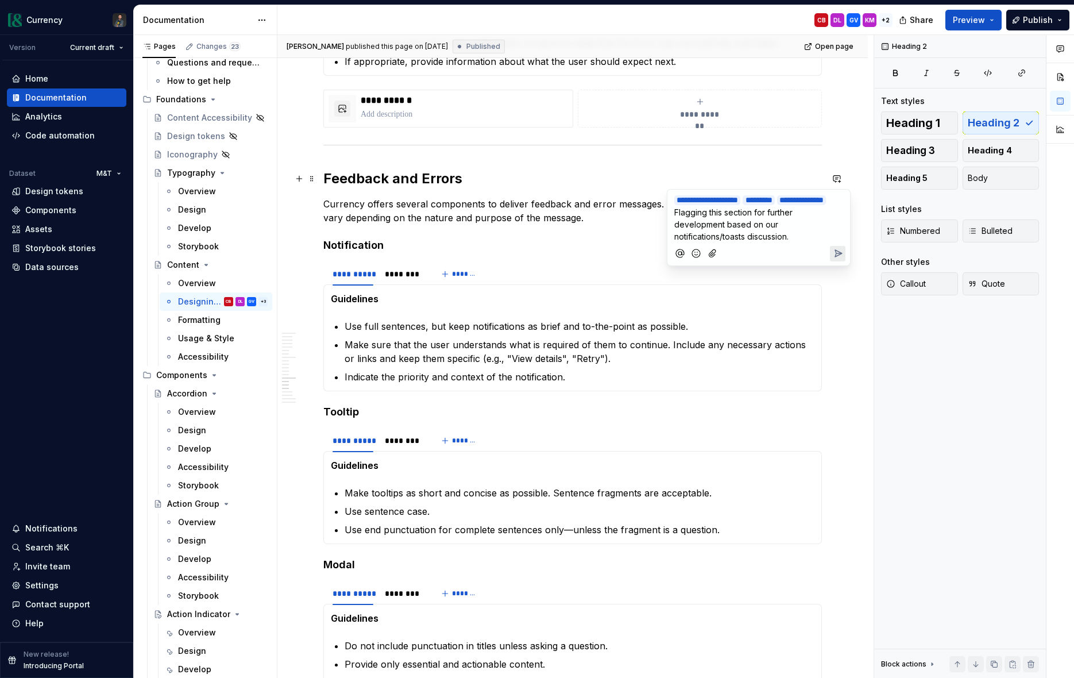
click at [837, 252] on icon "Send" at bounding box center [838, 253] width 7 height 7
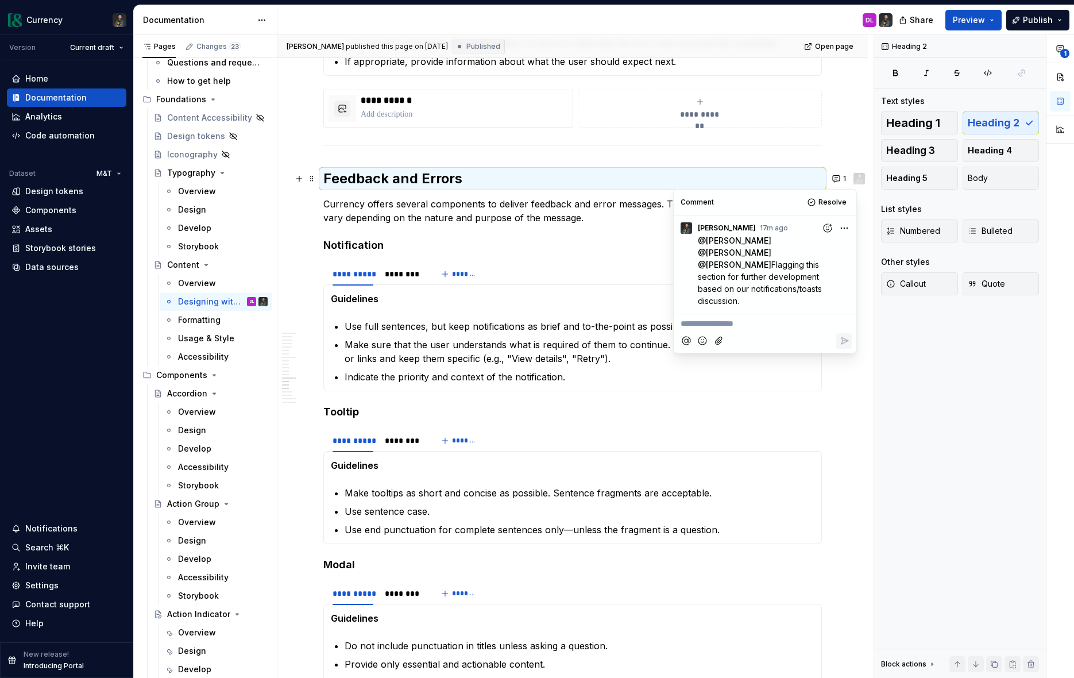
type textarea "*"
click at [750, 318] on p "**********" at bounding box center [765, 324] width 169 height 12
click at [735, 318] on p "**********" at bounding box center [765, 324] width 169 height 12
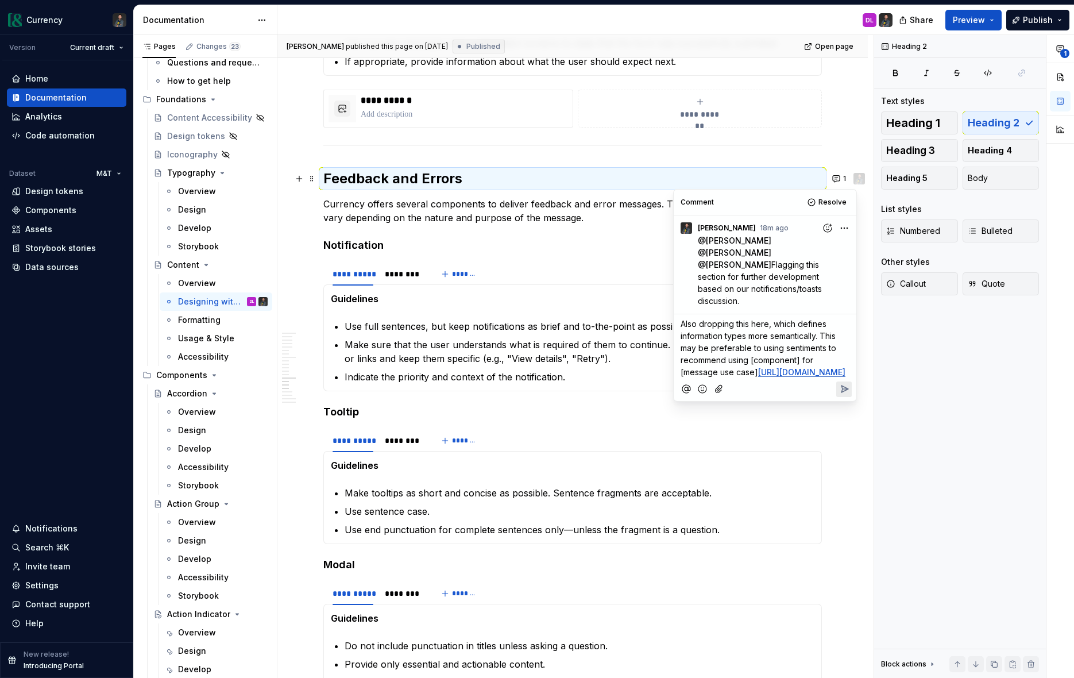
click at [842, 392] on icon "Reply" at bounding box center [845, 389] width 7 height 7
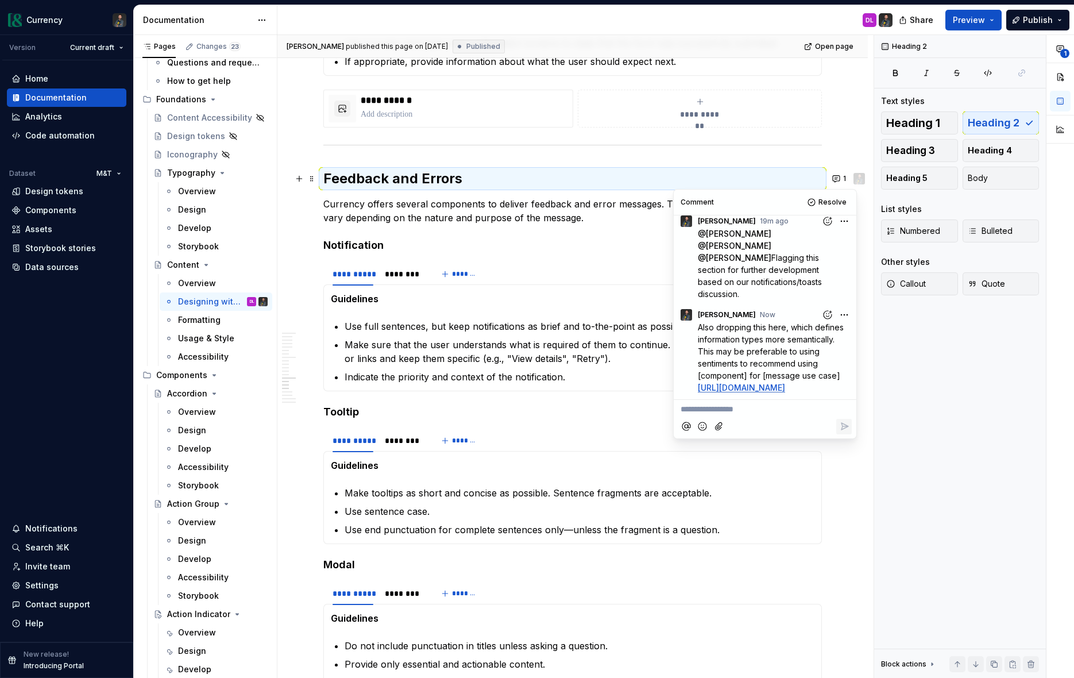
click at [600, 370] on p "Indicate the priority and context of the notification." at bounding box center [580, 377] width 470 height 14
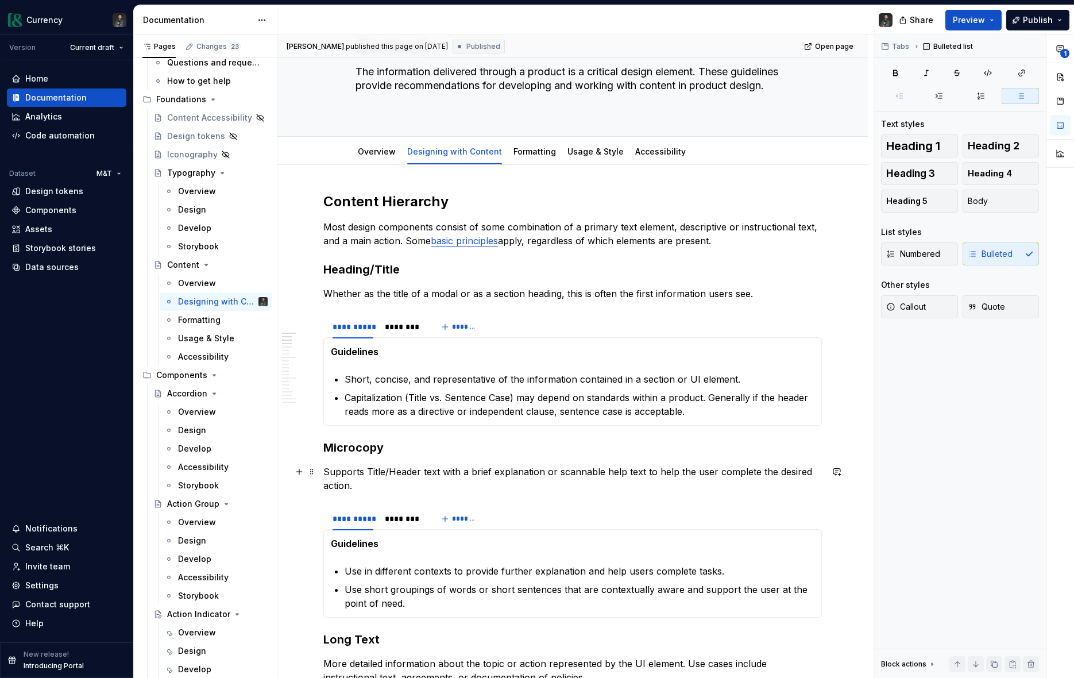
scroll to position [0, 0]
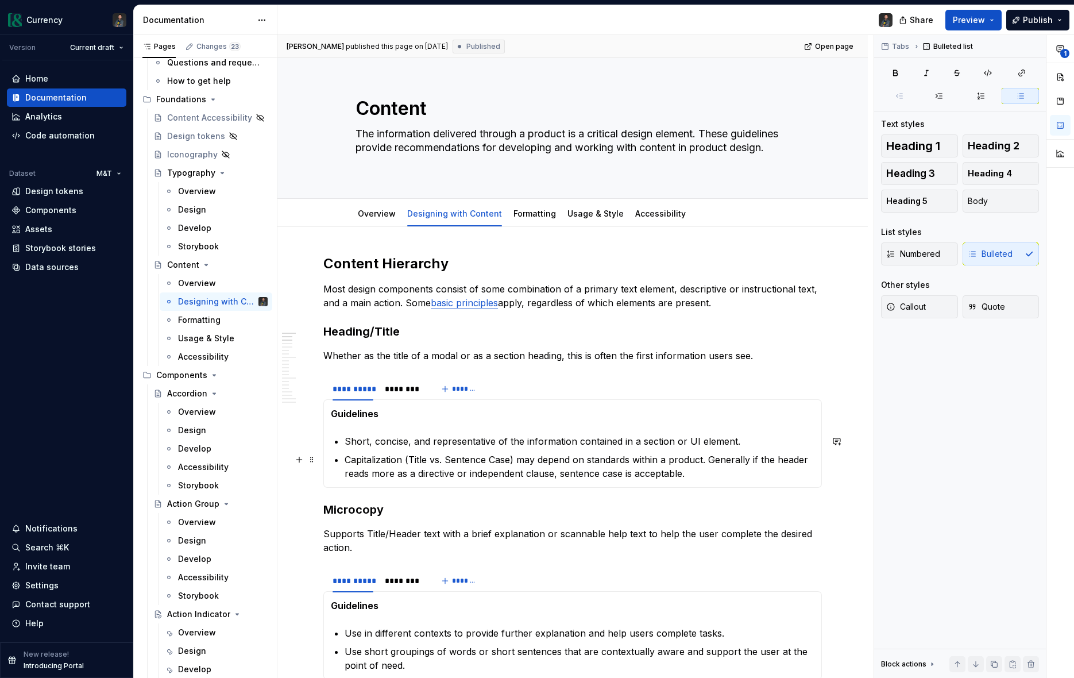
click at [347, 461] on p "Capitalization (Title vs. Sentence Case) may depend on standards within a produ…" at bounding box center [580, 467] width 470 height 28
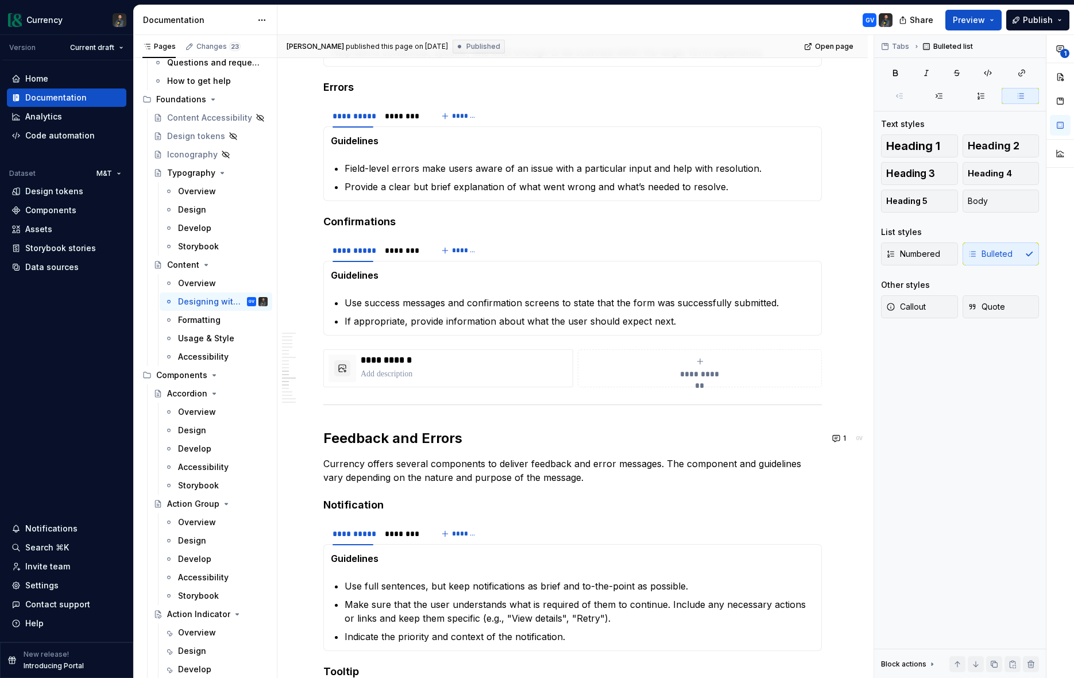
scroll to position [1893, 0]
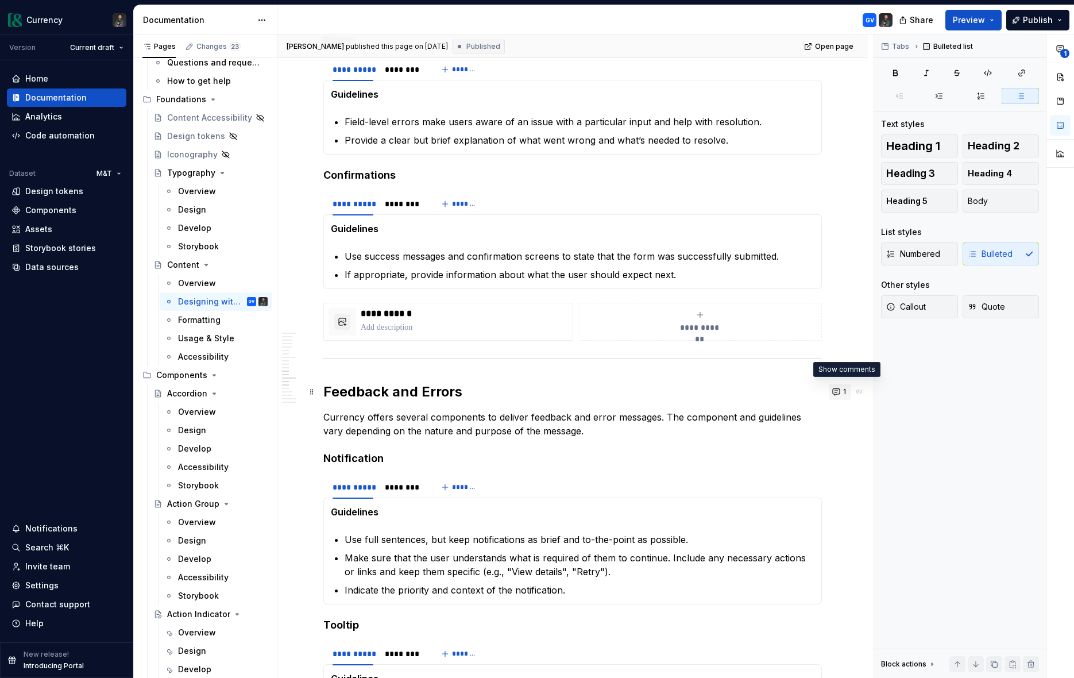
click at [841, 396] on button "1" at bounding box center [840, 392] width 22 height 16
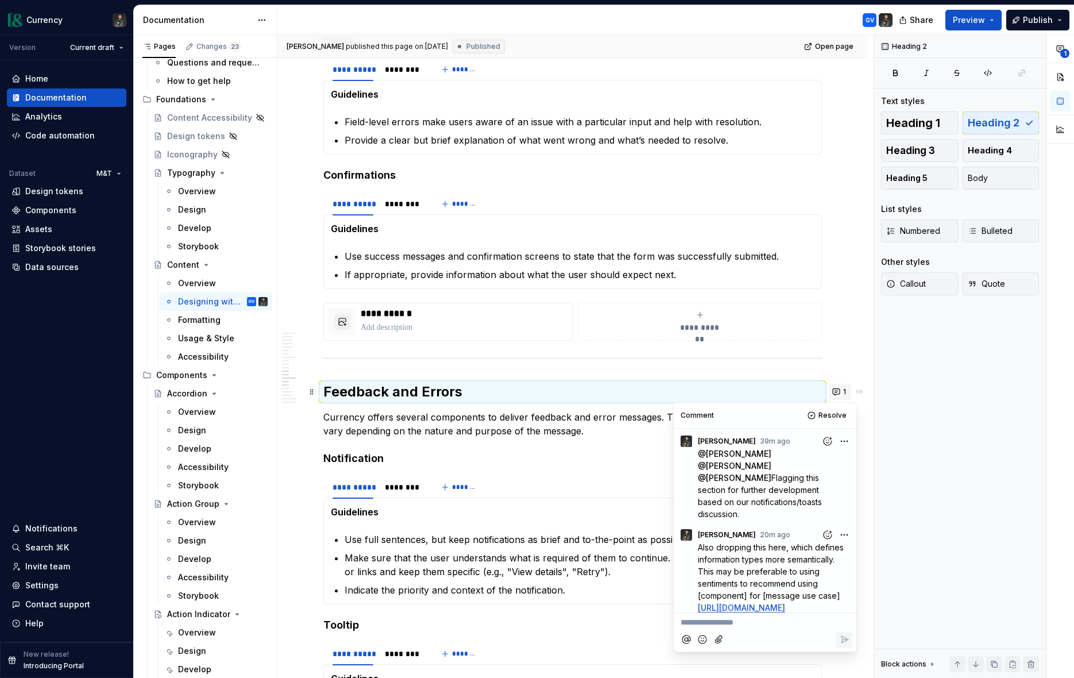
scroll to position [7, 0]
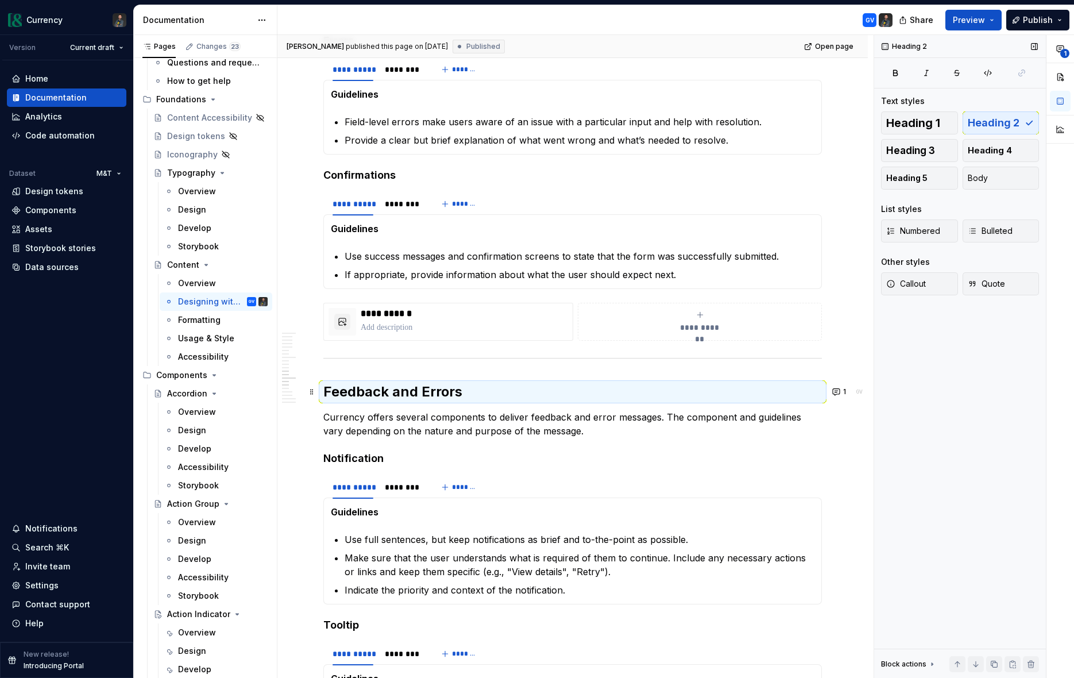
click at [977, 409] on div "Heading 2 Text styles Heading 1 Heading 2 Heading 3 Heading 4 Heading 5 Body Li…" at bounding box center [961, 357] width 172 height 644
click at [1060, 51] on icon "button" at bounding box center [1060, 48] width 9 height 9
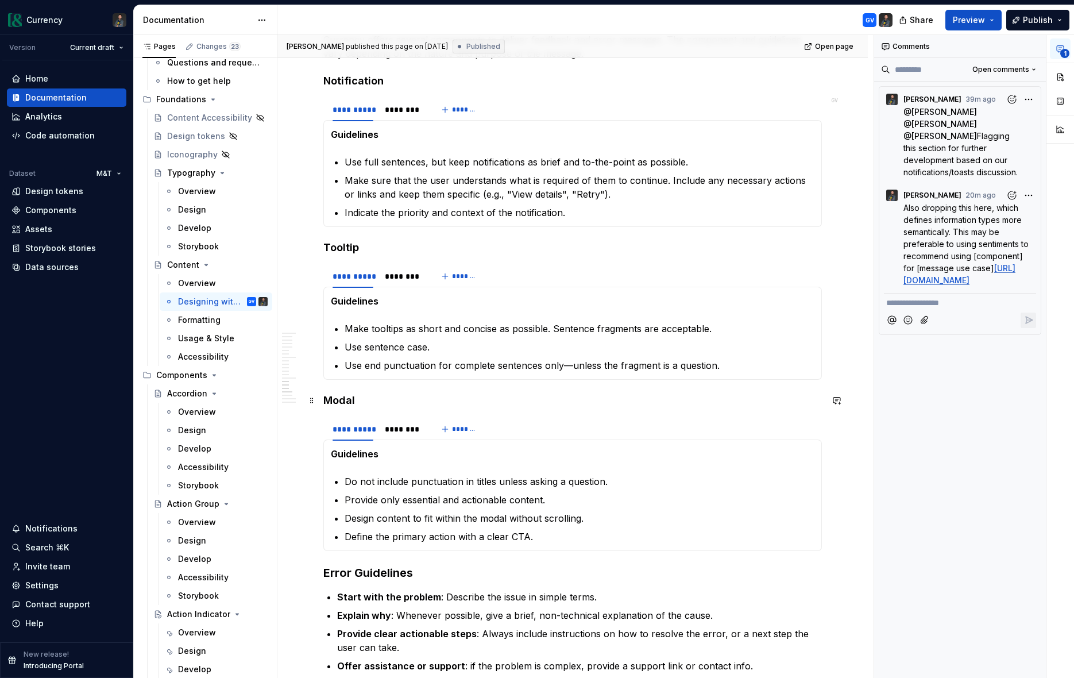
scroll to position [2232, 0]
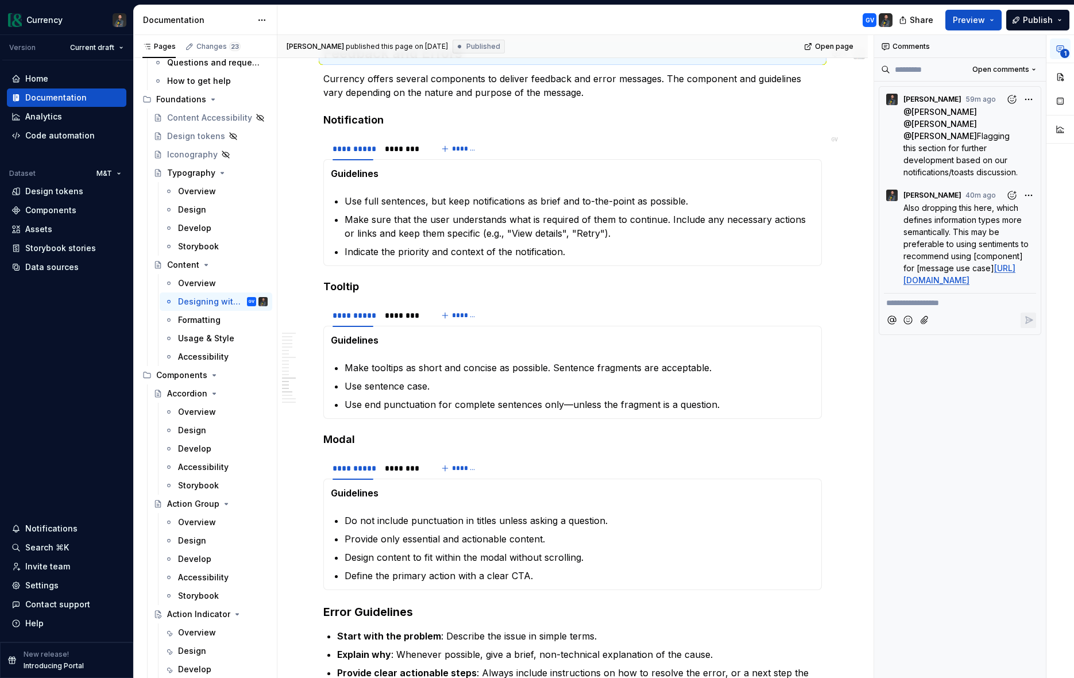
type textarea "*"
